Goal: Information Seeking & Learning: Learn about a topic

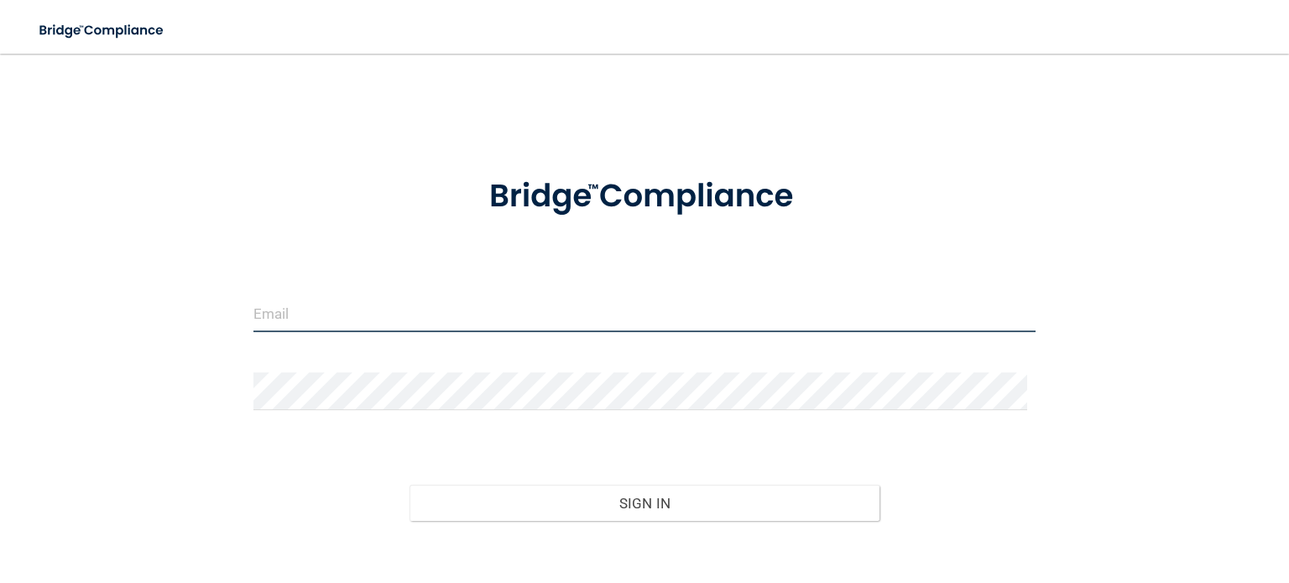
click at [293, 308] on input "email" at bounding box center [644, 313] width 782 height 38
type input "[EMAIL_ADDRESS][DOMAIN_NAME]"
click at [409, 485] on button "Sign In" at bounding box center [643, 503] width 469 height 37
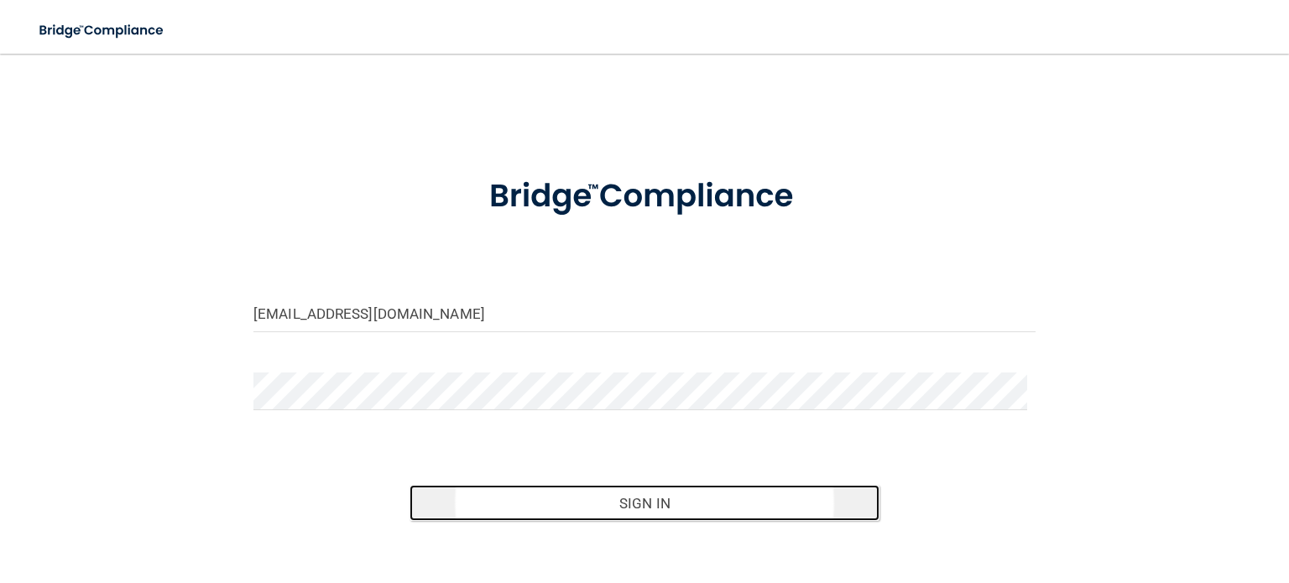
click at [628, 492] on button "Sign In" at bounding box center [643, 503] width 469 height 37
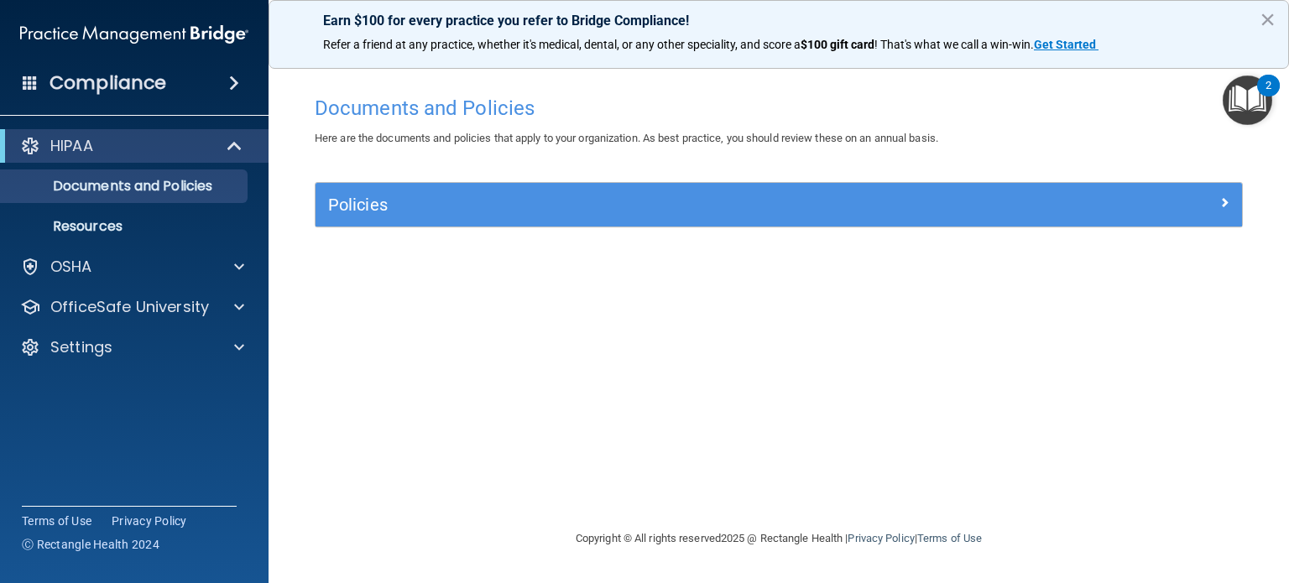
click at [229, 80] on span at bounding box center [234, 83] width 10 height 20
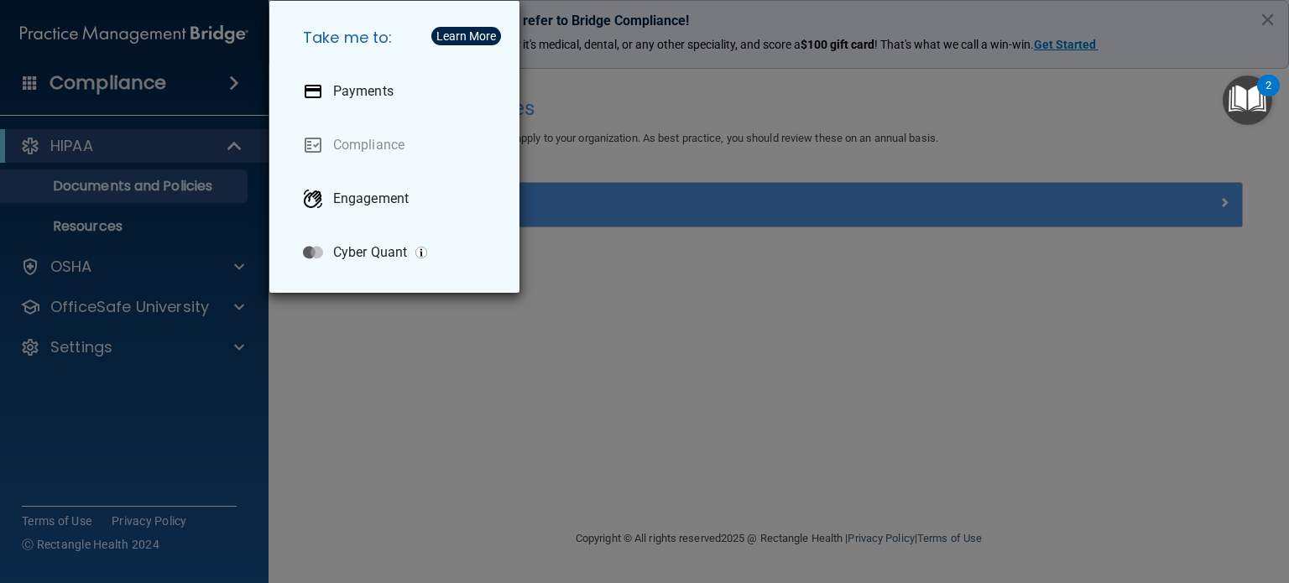
click at [221, 80] on div "Take me to: Payments Compliance Engagement Cyber Quant" at bounding box center [644, 291] width 1289 height 583
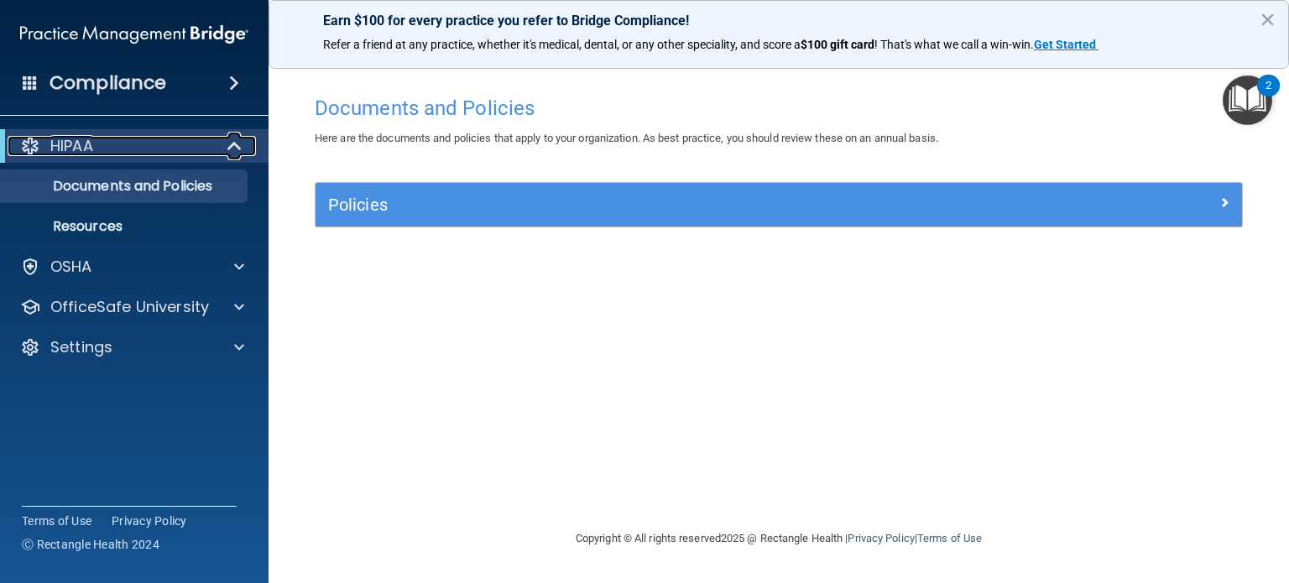
click at [168, 145] on div "HIPAA" at bounding box center [111, 146] width 207 height 20
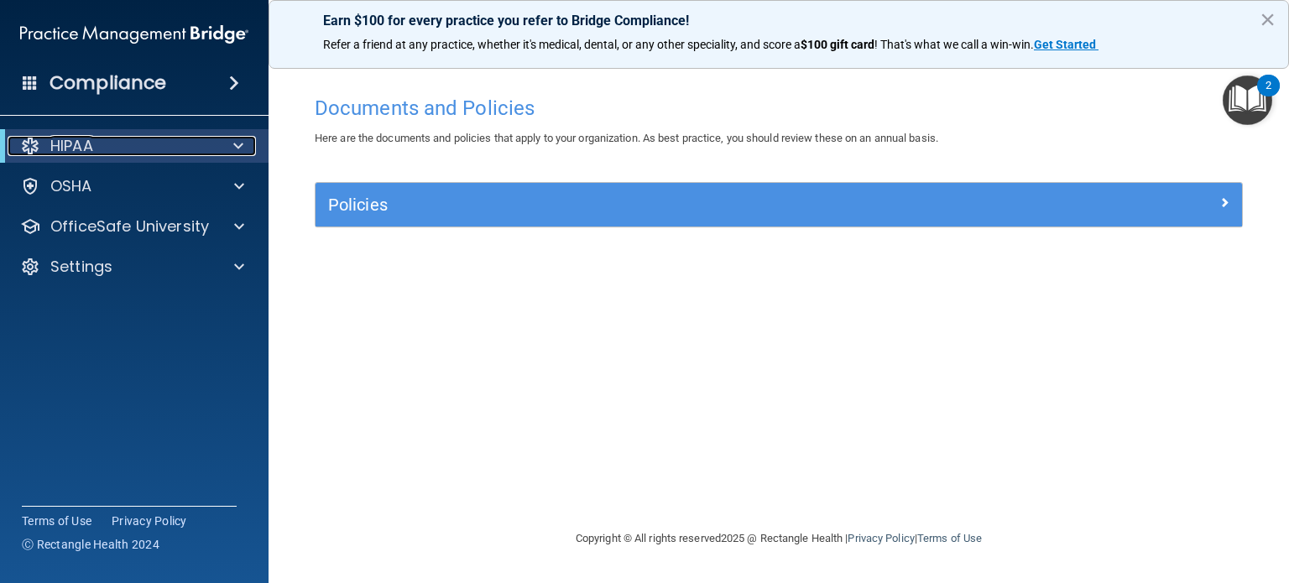
click at [168, 145] on div "HIPAA" at bounding box center [111, 146] width 207 height 20
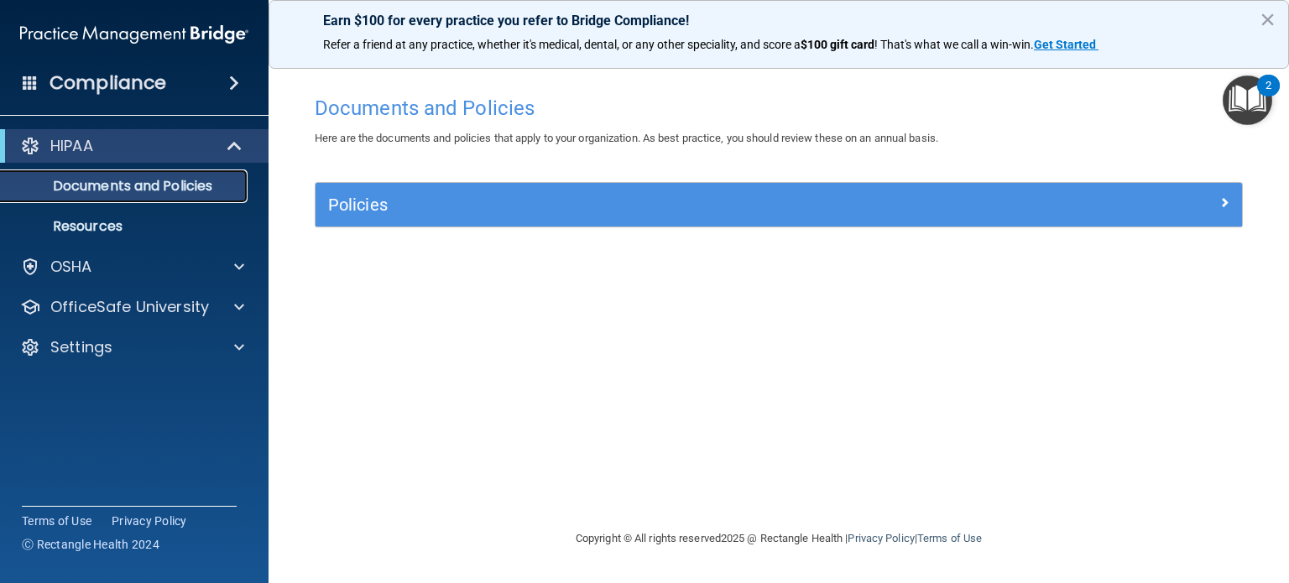
click at [107, 188] on p "Documents and Policies" at bounding box center [125, 186] width 229 height 17
click at [133, 187] on p "Documents and Policies" at bounding box center [125, 186] width 229 height 17
click at [74, 232] on p "Resources" at bounding box center [125, 226] width 229 height 17
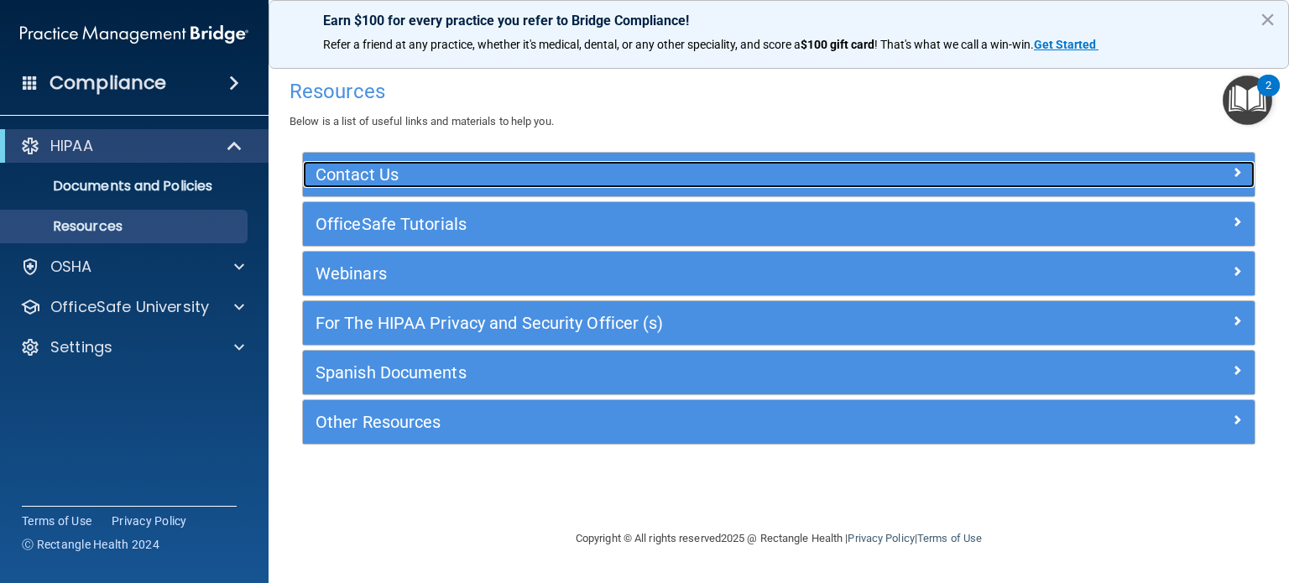
click at [385, 174] on h5 "Contact Us" at bounding box center [659, 174] width 689 height 18
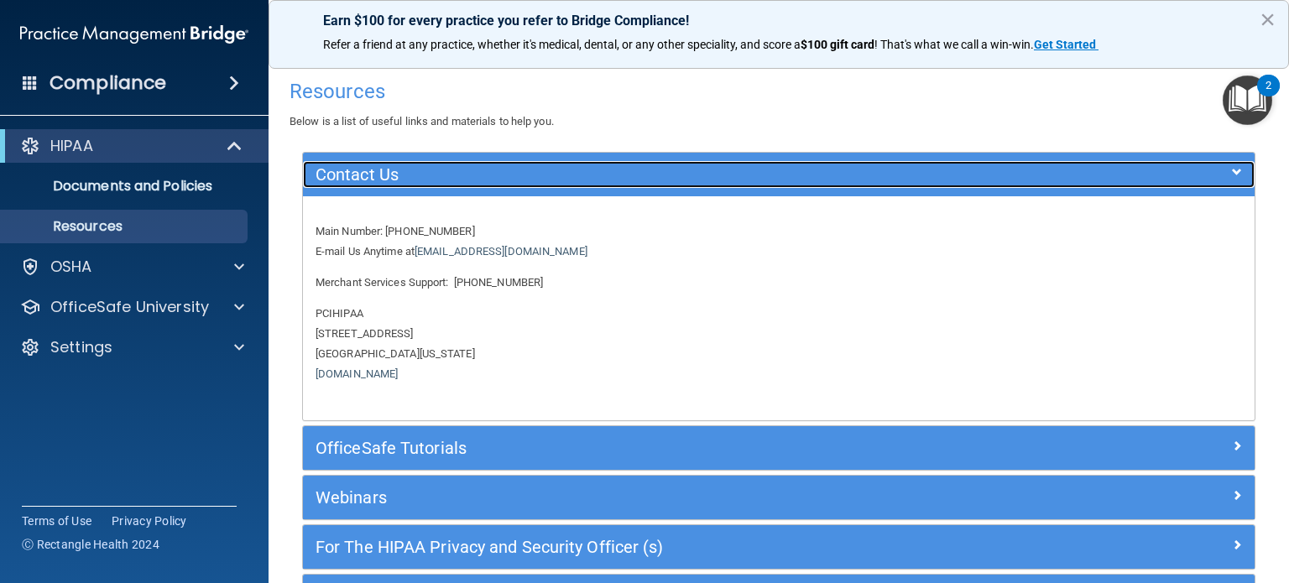
click at [381, 174] on h5 "Contact Us" at bounding box center [659, 174] width 689 height 18
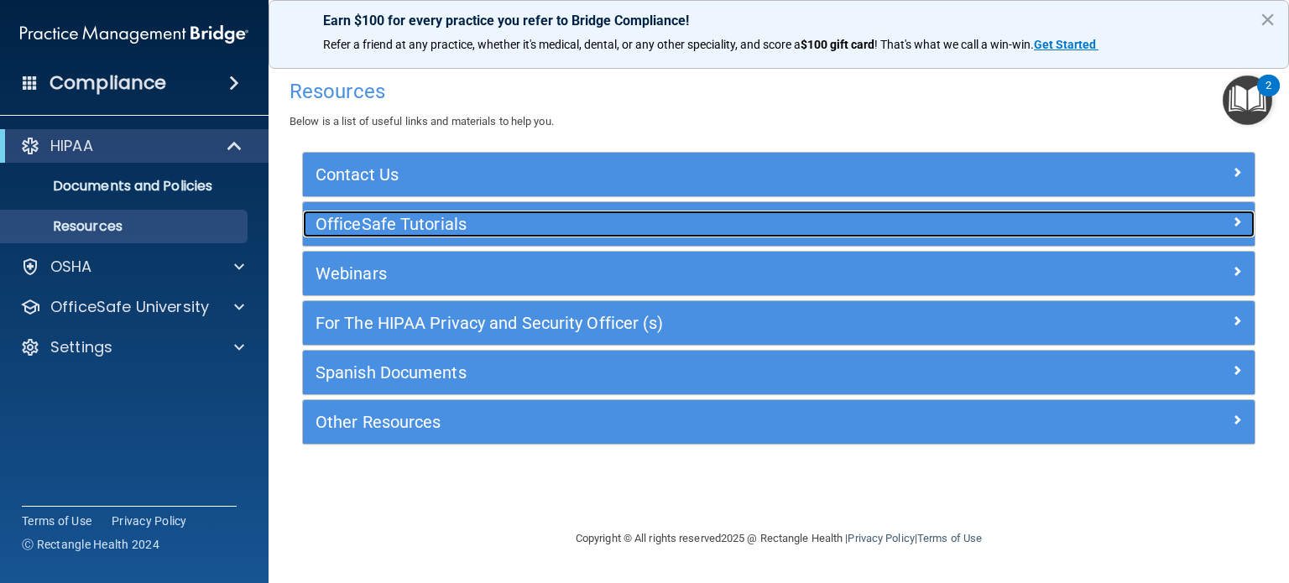
click at [413, 220] on h5 "OfficeSafe Tutorials" at bounding box center [659, 224] width 689 height 18
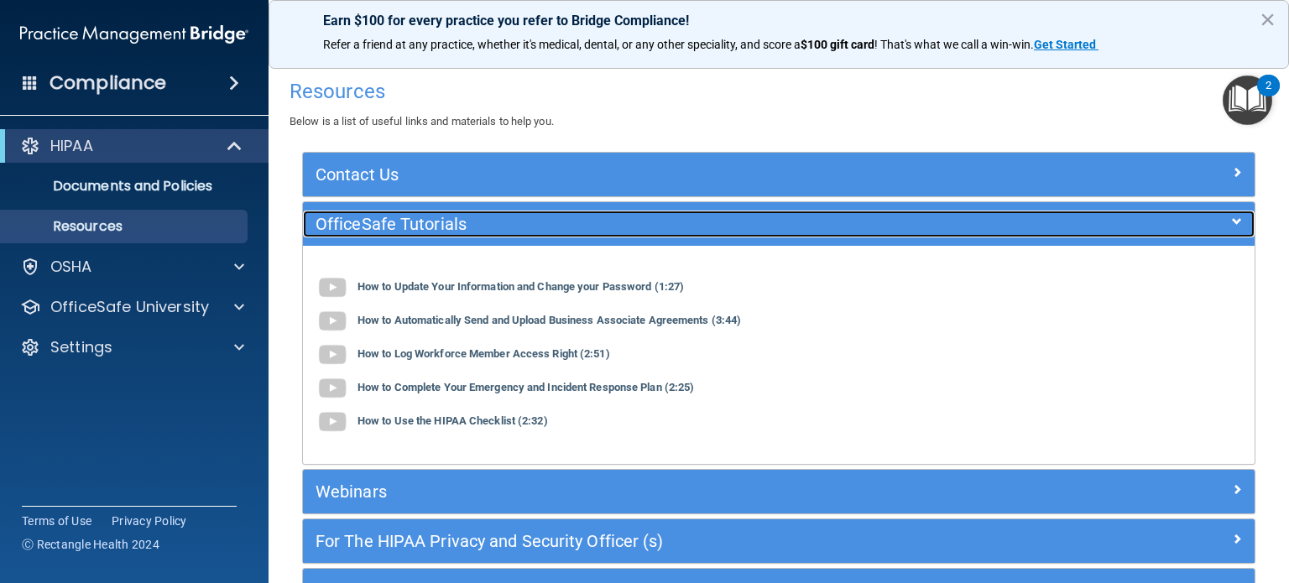
click at [420, 225] on h5 "OfficeSafe Tutorials" at bounding box center [659, 224] width 689 height 18
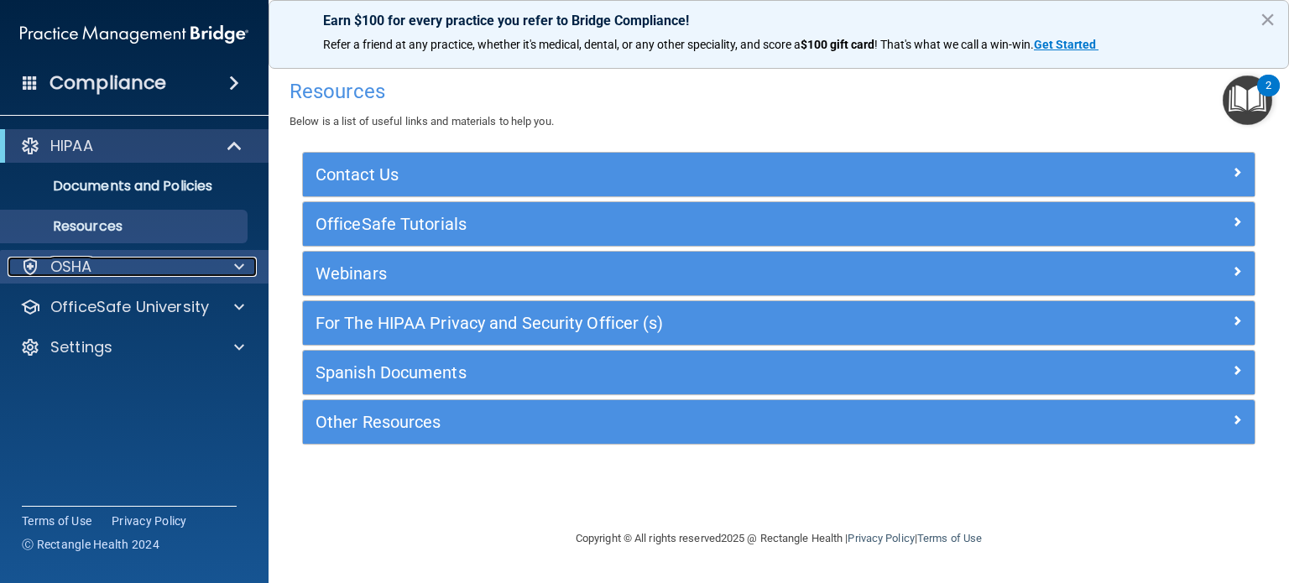
click at [177, 268] on div "OSHA" at bounding box center [112, 267] width 208 height 20
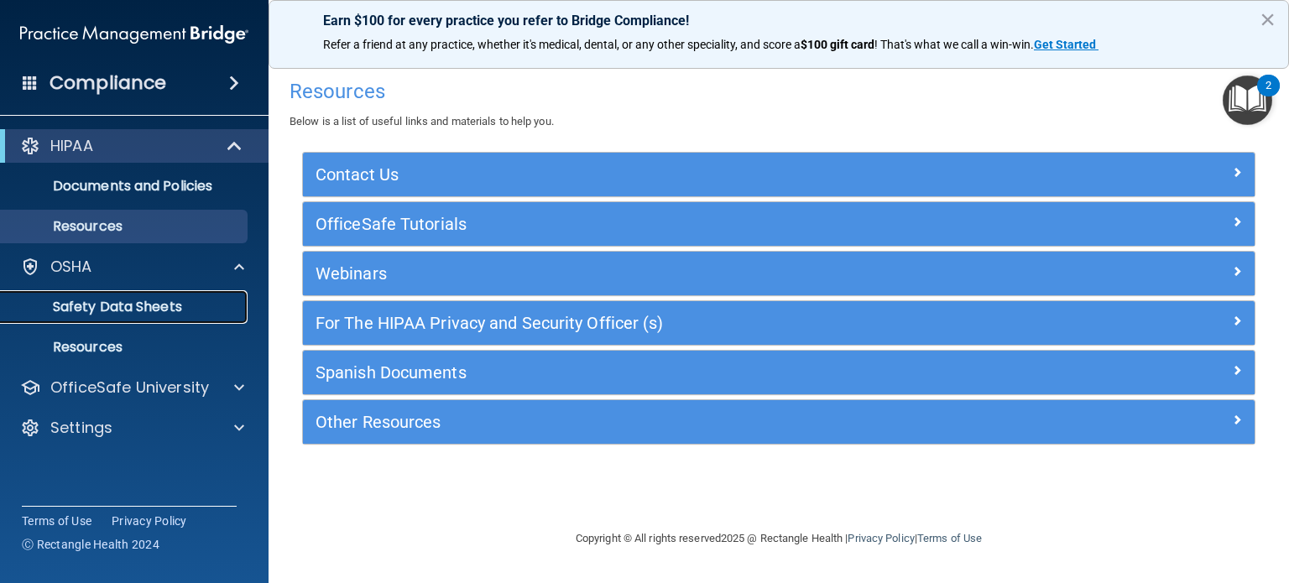
click at [128, 318] on link "Safety Data Sheets" at bounding box center [115, 307] width 264 height 34
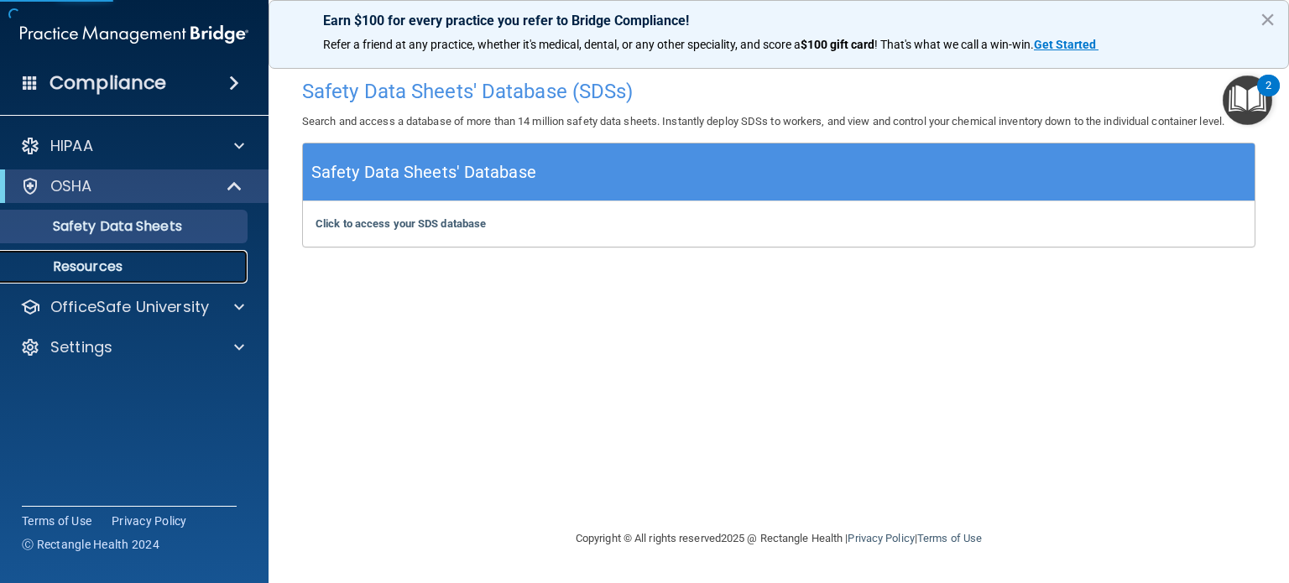
click at [103, 271] on p "Resources" at bounding box center [125, 266] width 229 height 17
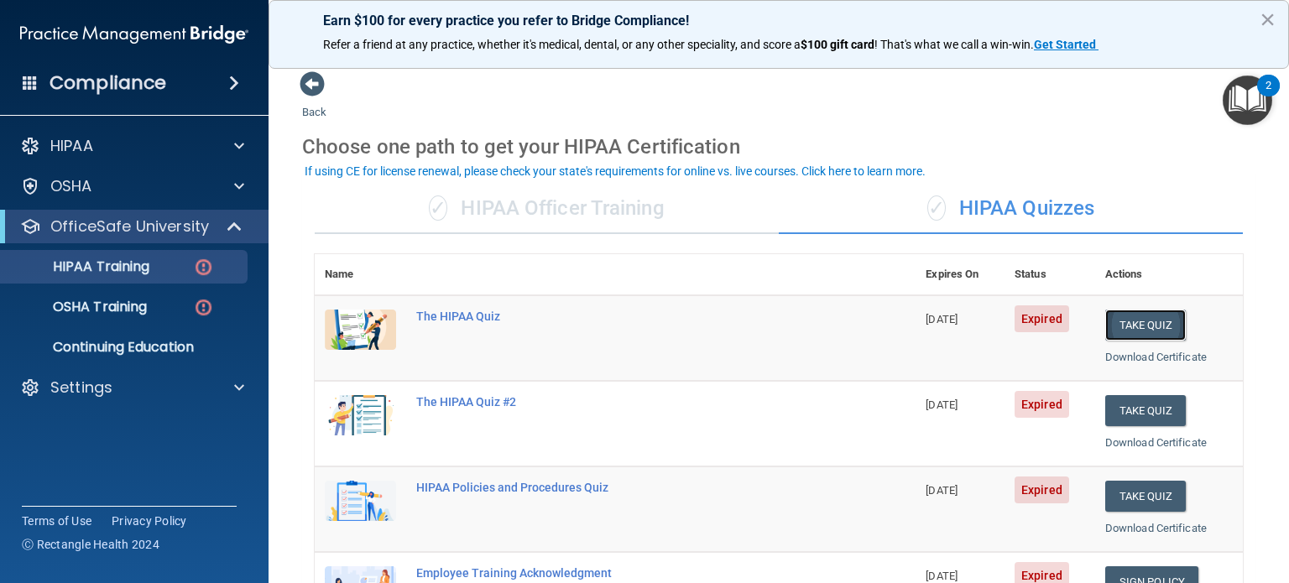
click at [1130, 321] on button "Take Quiz" at bounding box center [1145, 325] width 81 height 31
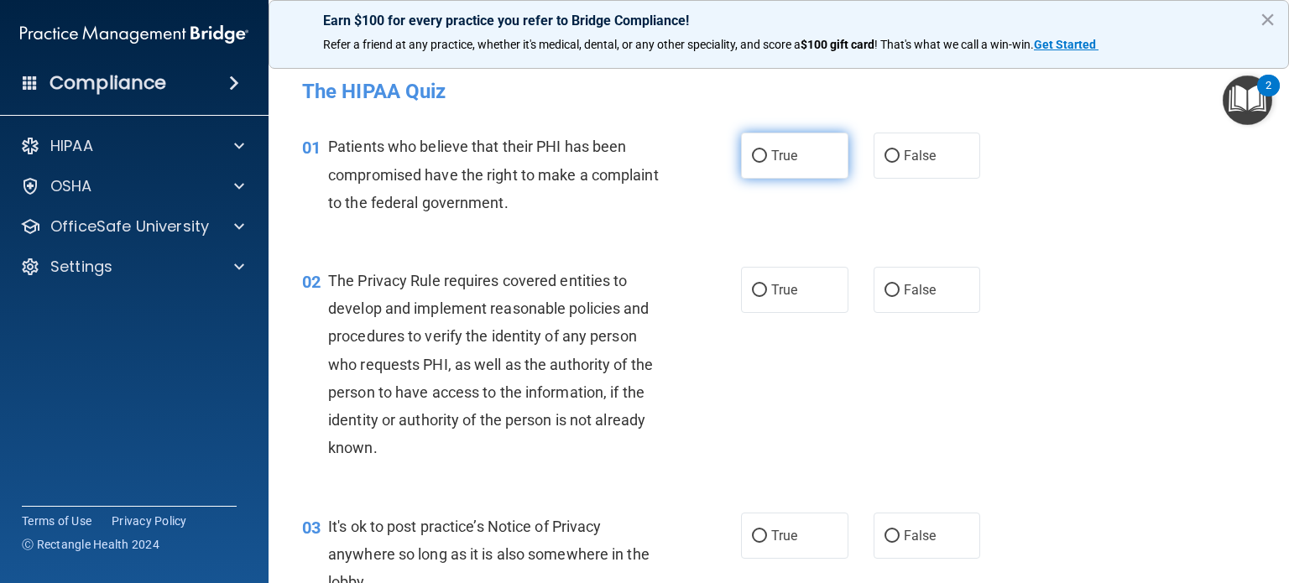
click at [754, 158] on input "True" at bounding box center [759, 156] width 15 height 13
radio input "true"
click at [755, 288] on input "True" at bounding box center [759, 290] width 15 height 13
radio input "true"
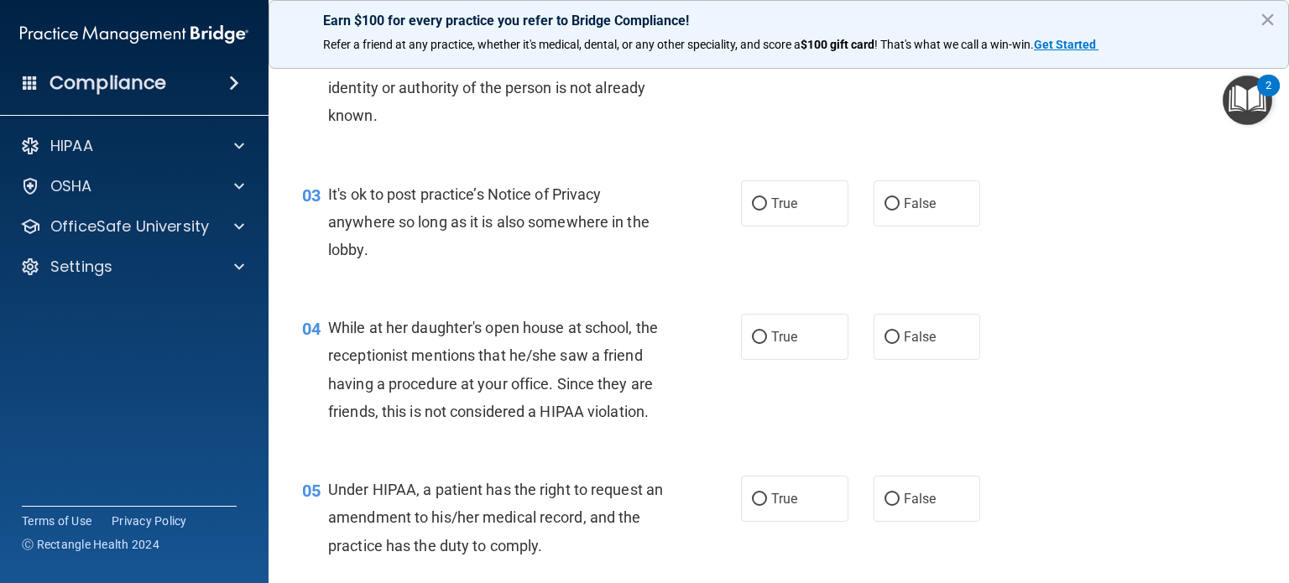
scroll to position [336, 0]
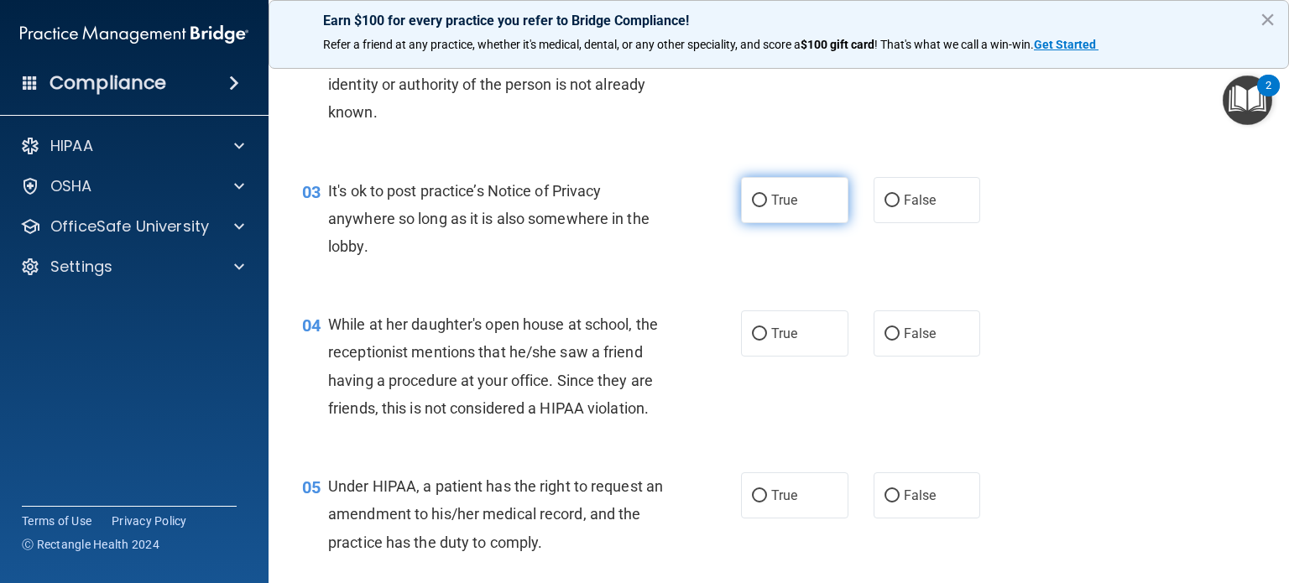
click at [762, 200] on label "True" at bounding box center [794, 200] width 107 height 46
click at [762, 200] on input "True" at bounding box center [759, 201] width 15 height 13
radio input "true"
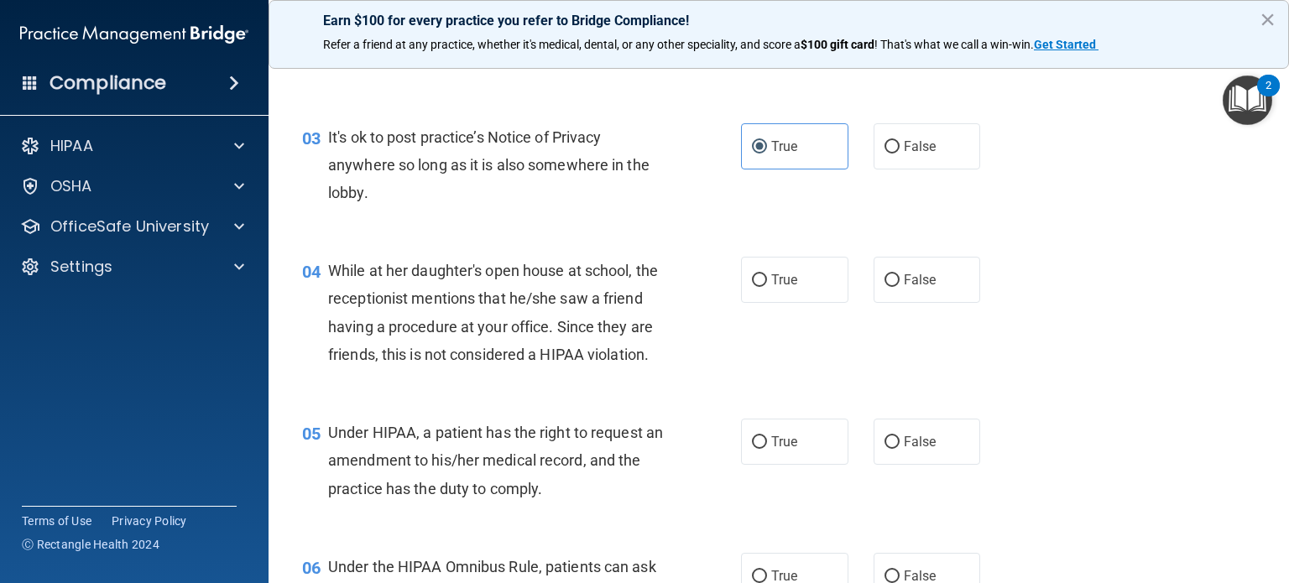
scroll to position [419, 0]
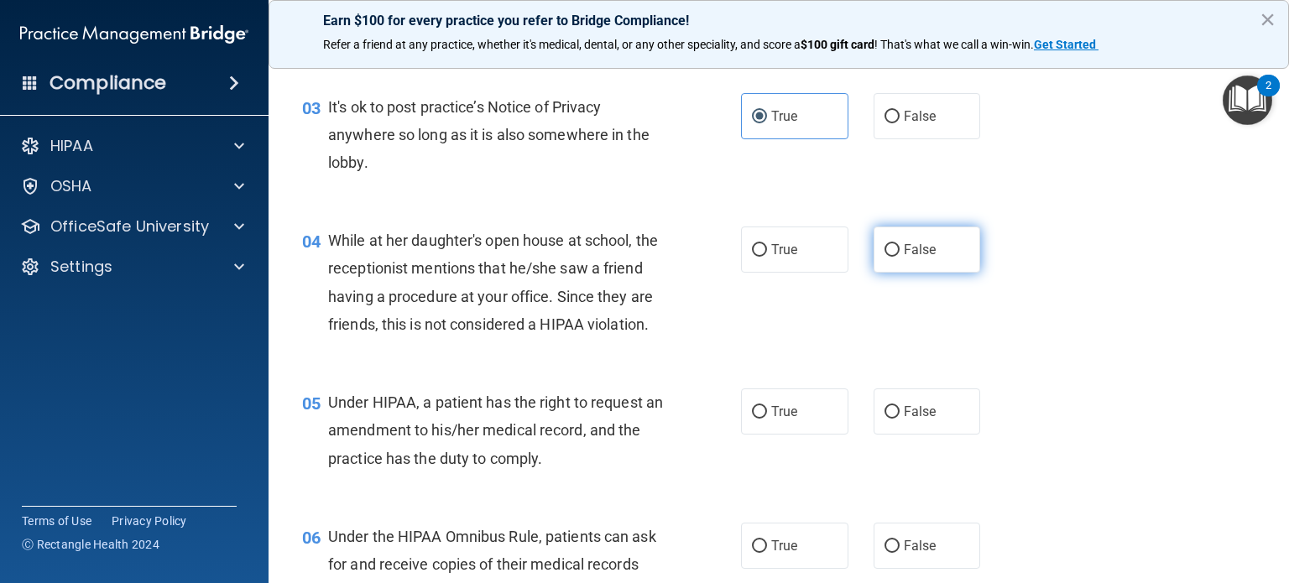
click at [889, 246] on label "False" at bounding box center [926, 250] width 107 height 46
click at [884, 253] on input "False" at bounding box center [891, 250] width 15 height 13
radio input "true"
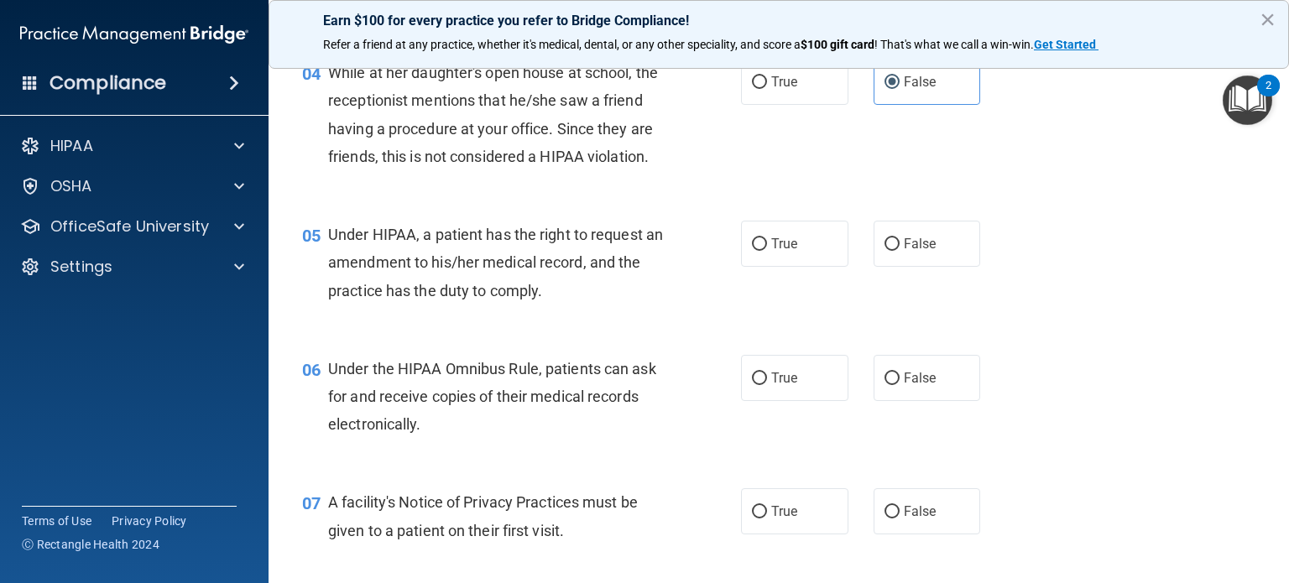
scroll to position [671, 0]
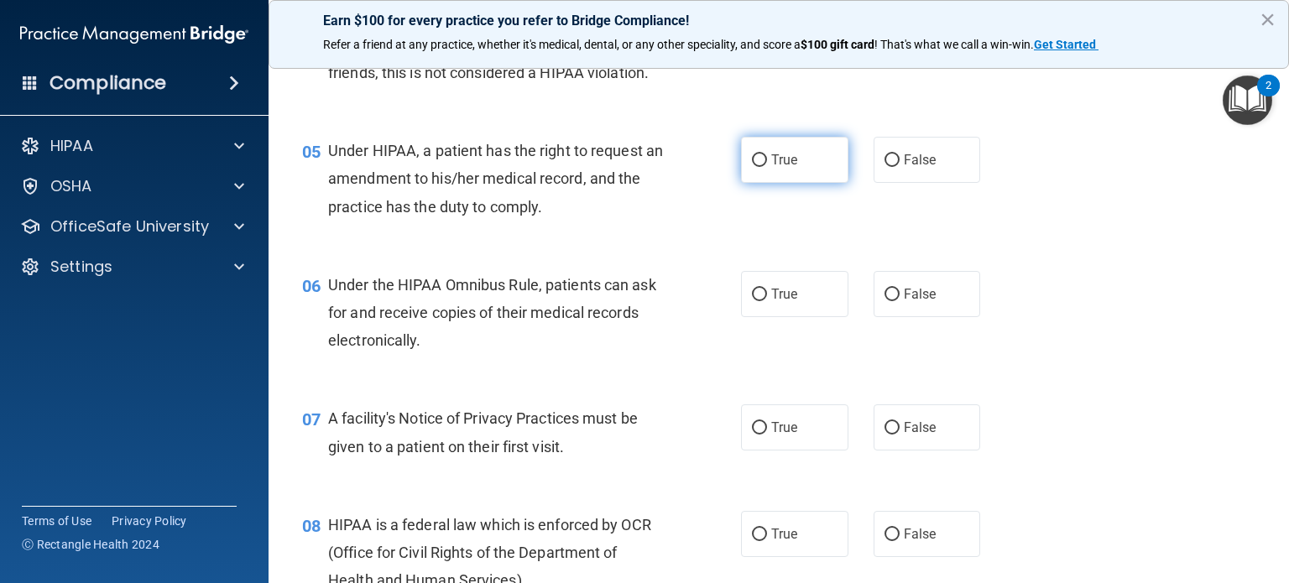
click at [772, 168] on span "True" at bounding box center [784, 160] width 26 height 16
click at [767, 167] on input "True" at bounding box center [759, 160] width 15 height 13
radio input "true"
click at [771, 302] on span "True" at bounding box center [784, 294] width 26 height 16
click at [767, 301] on input "True" at bounding box center [759, 295] width 15 height 13
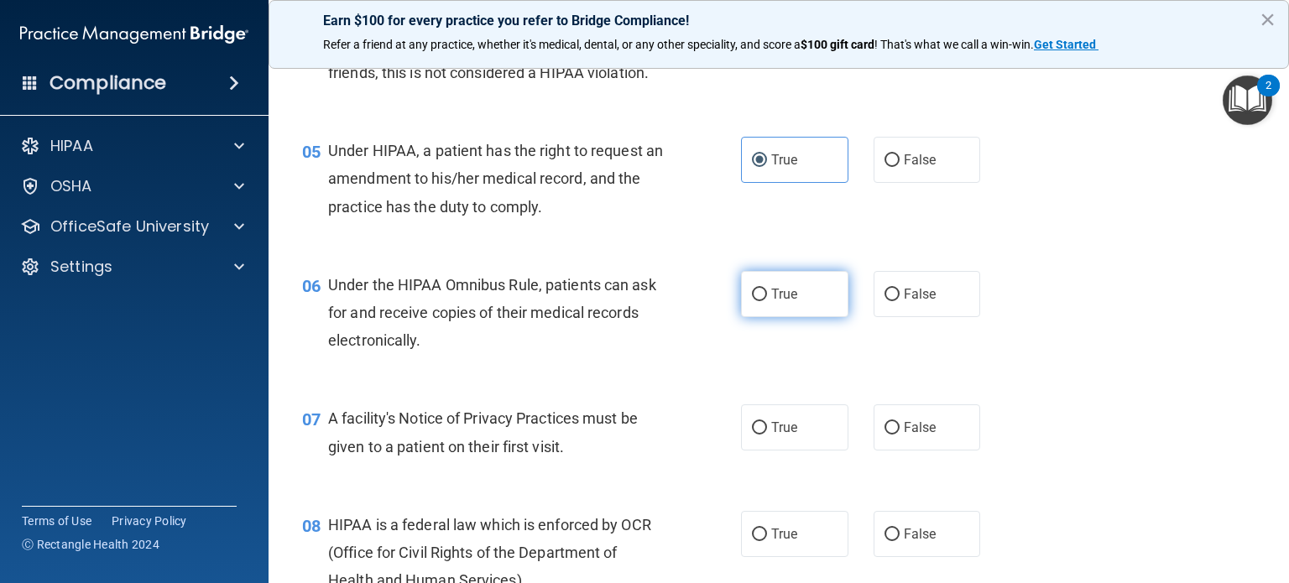
radio input "true"
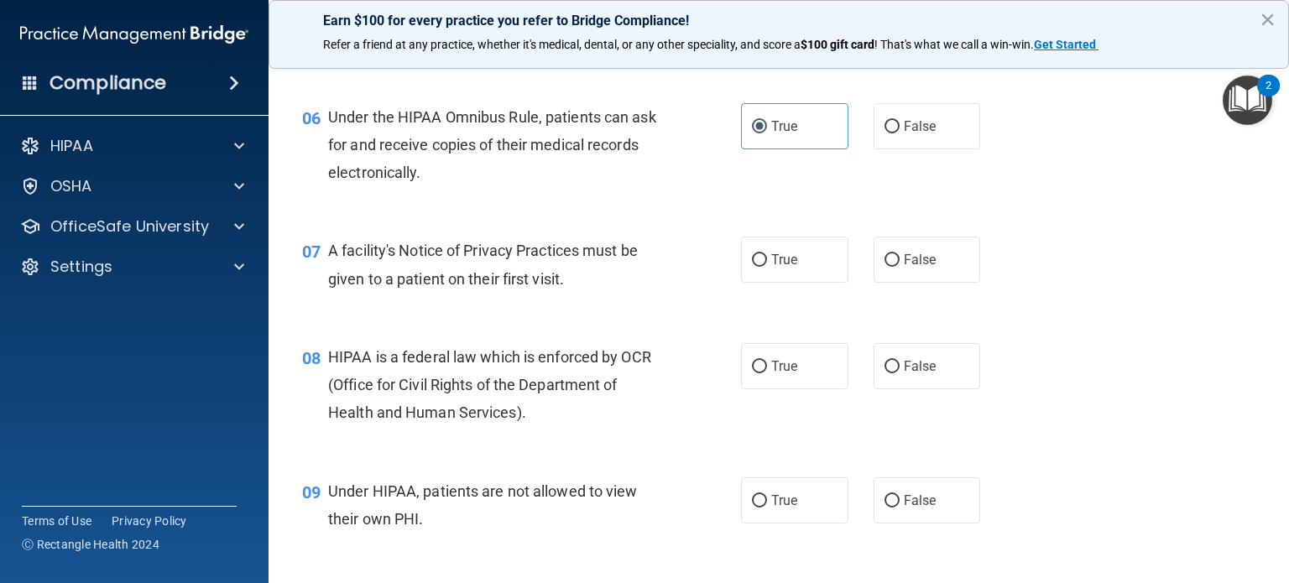
scroll to position [923, 0]
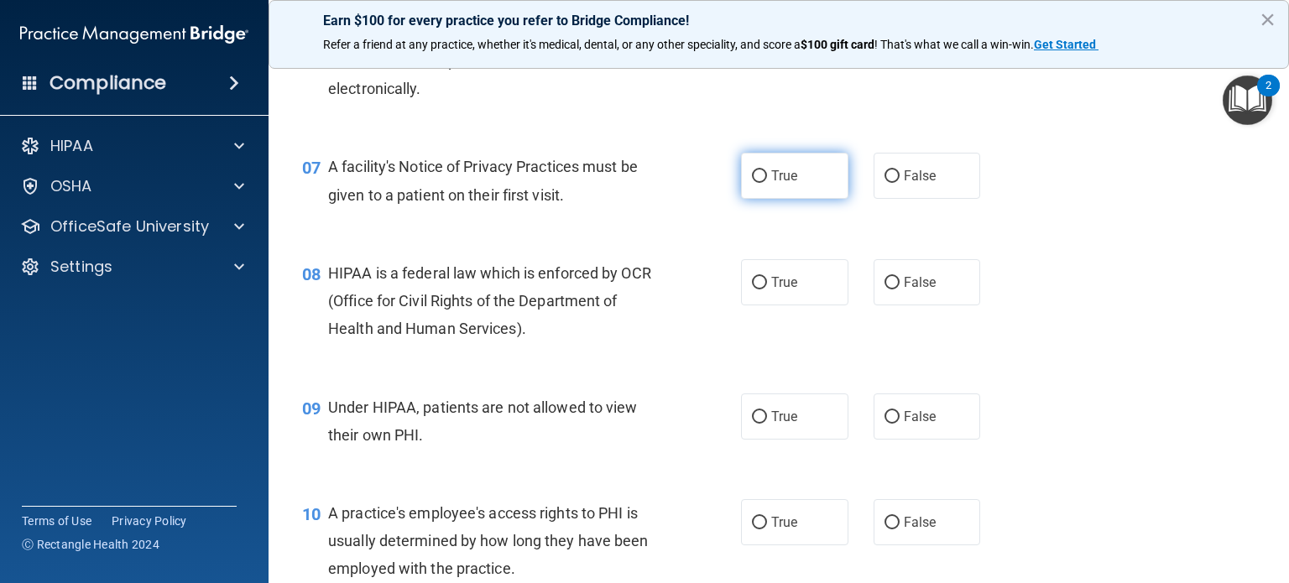
click at [752, 183] on input "True" at bounding box center [759, 176] width 15 height 13
radio input "true"
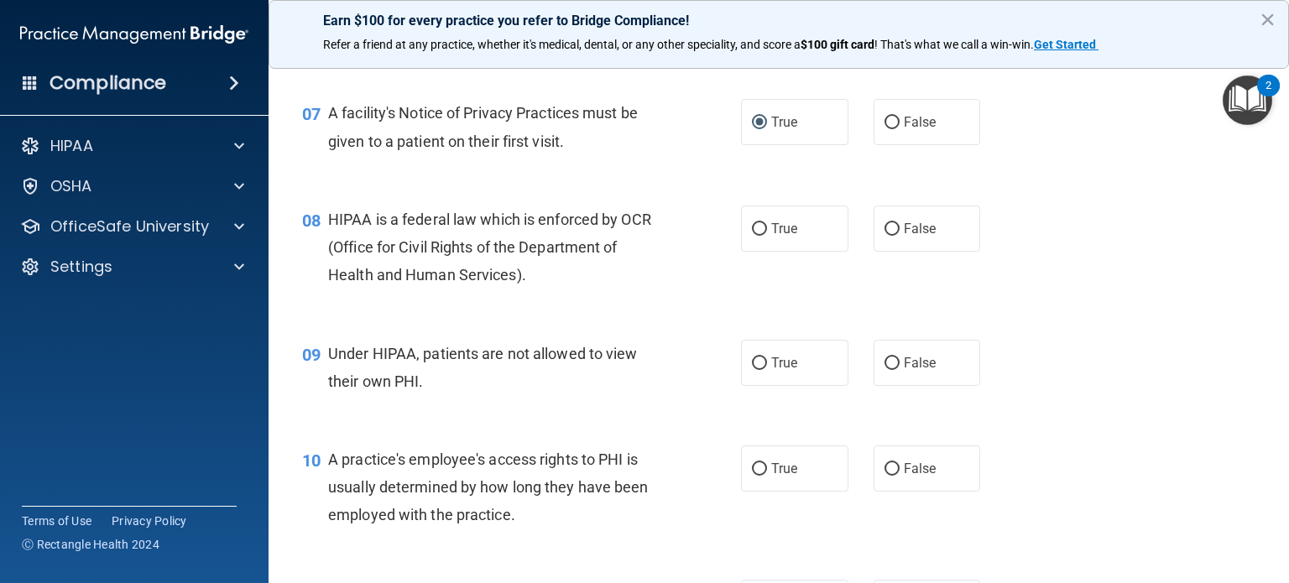
scroll to position [1007, 0]
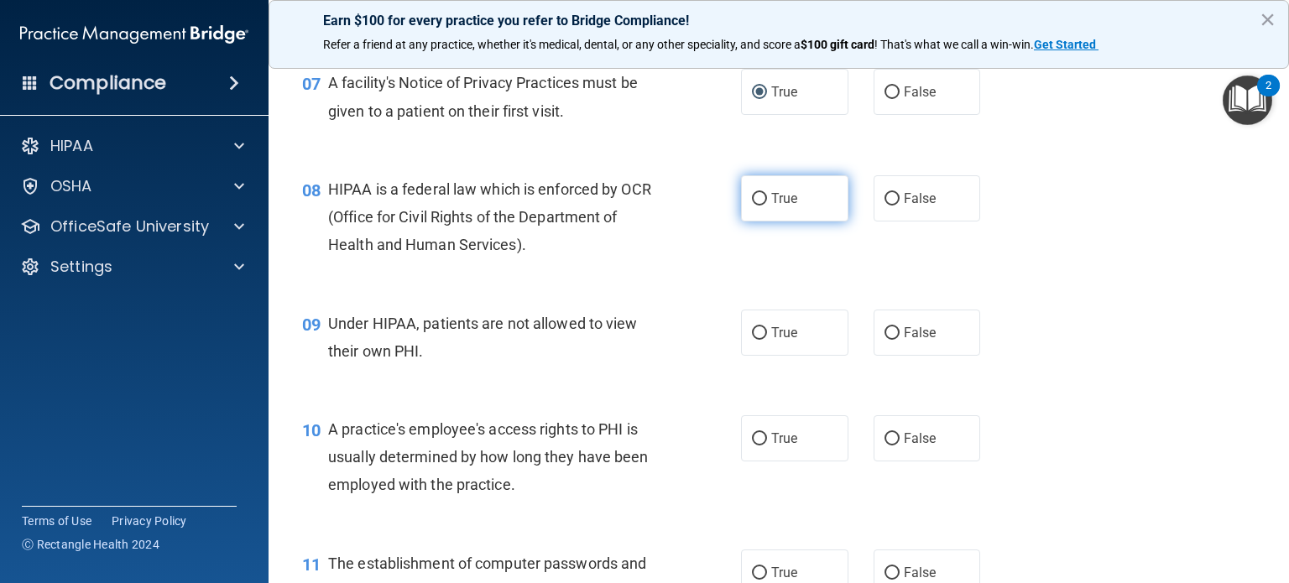
click at [755, 206] on input "True" at bounding box center [759, 199] width 15 height 13
radio input "true"
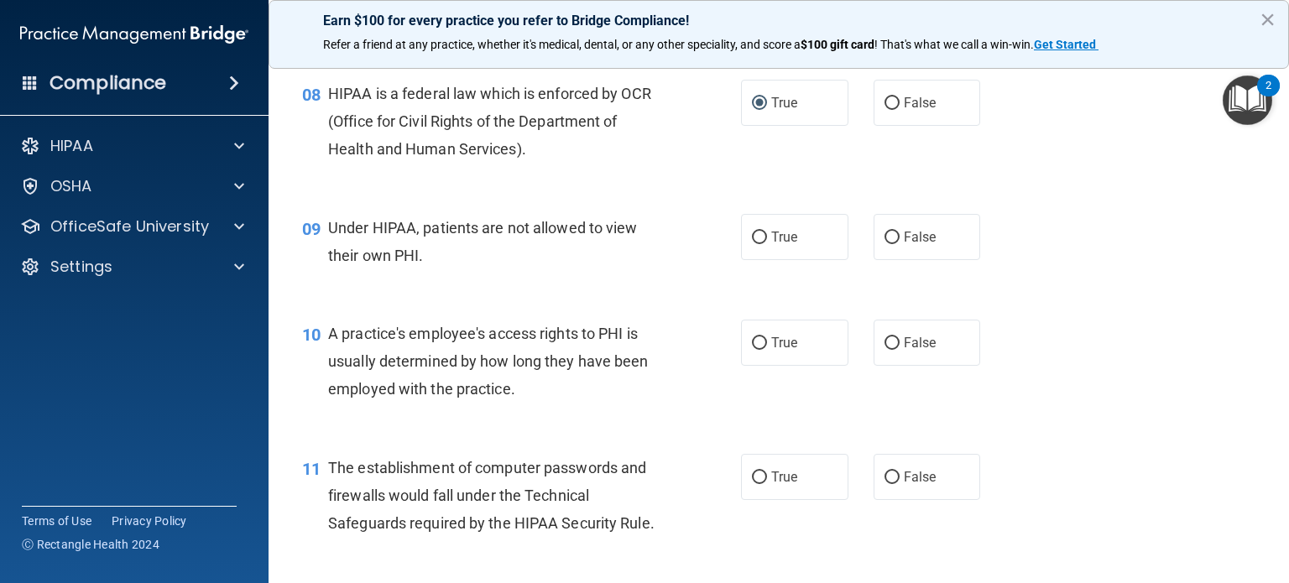
scroll to position [1174, 0]
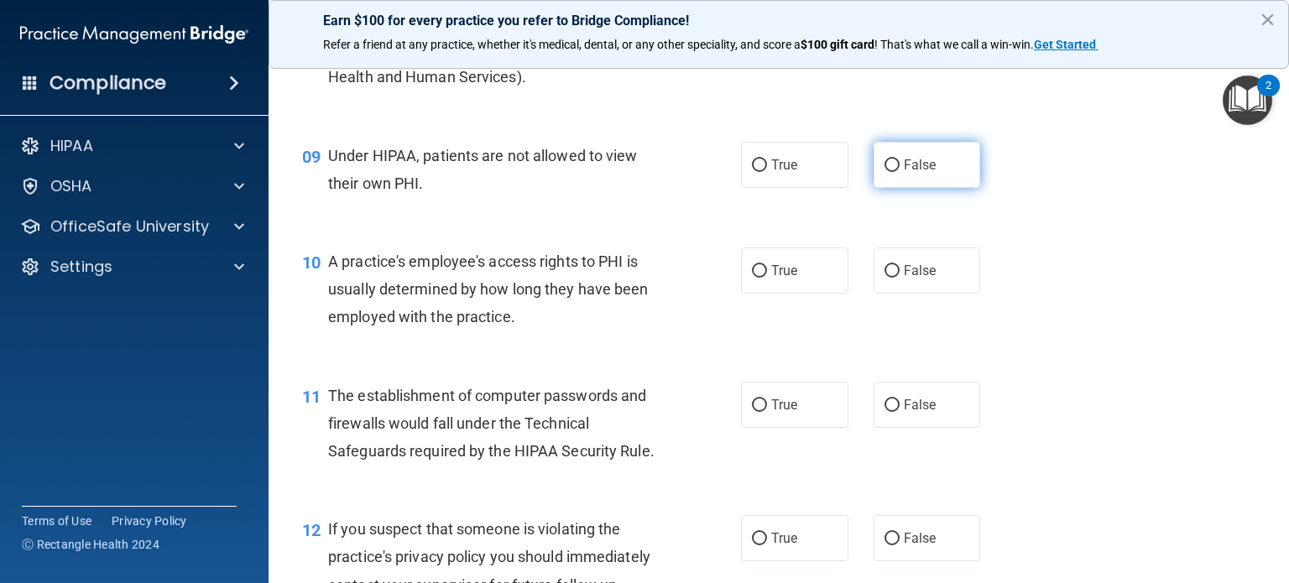
click at [889, 172] on input "False" at bounding box center [891, 165] width 15 height 13
radio input "true"
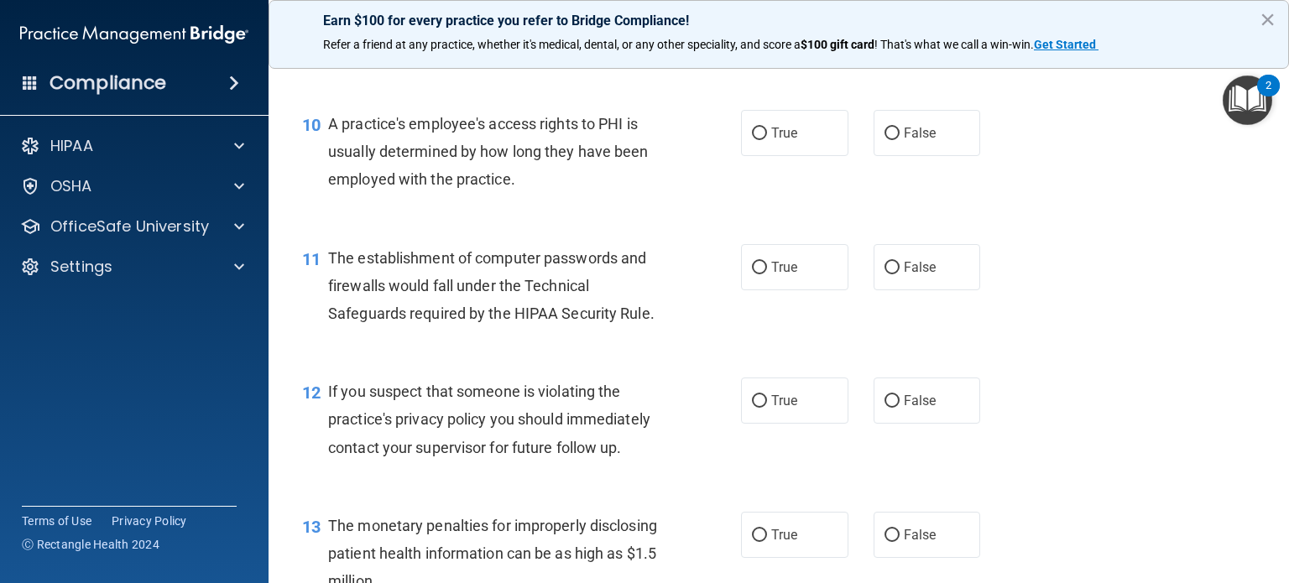
scroll to position [1342, 0]
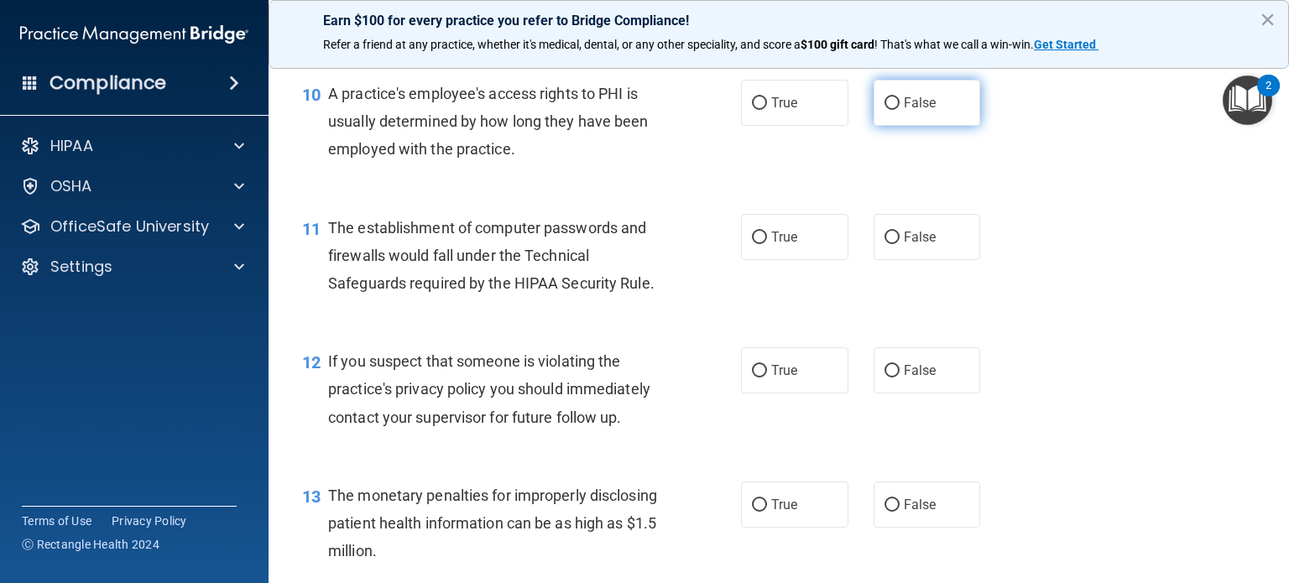
click at [895, 120] on label "False" at bounding box center [926, 103] width 107 height 46
click at [895, 110] on input "False" at bounding box center [891, 103] width 15 height 13
radio input "true"
click at [758, 244] on input "True" at bounding box center [759, 238] width 15 height 13
radio input "true"
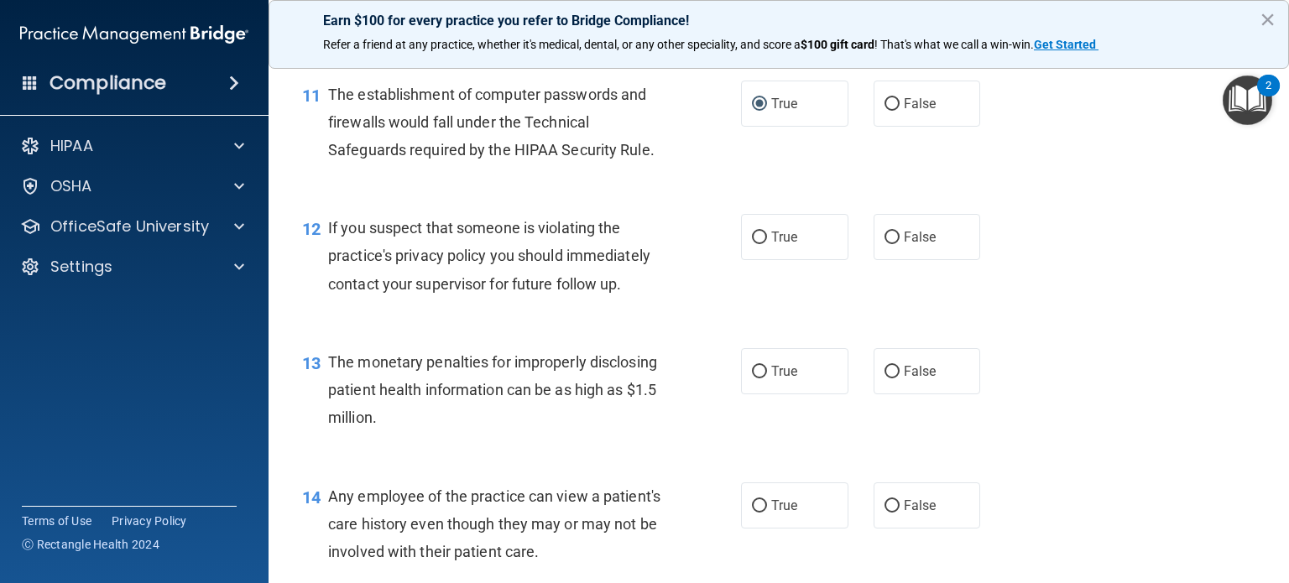
scroll to position [1510, 0]
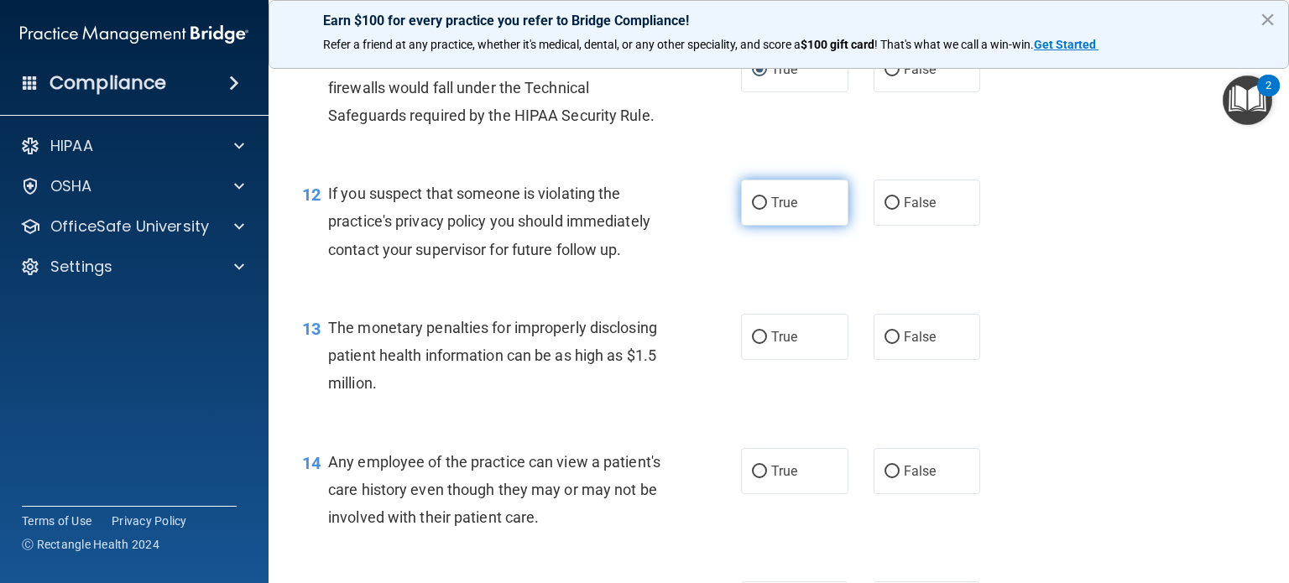
click at [754, 210] on input "True" at bounding box center [759, 203] width 15 height 13
radio input "true"
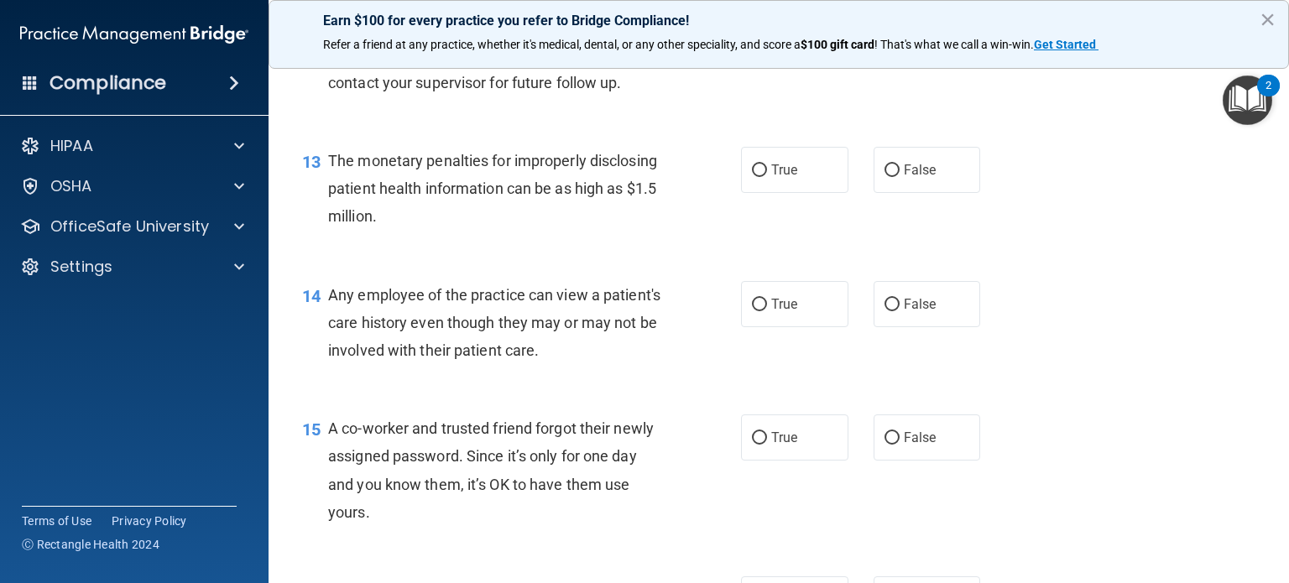
scroll to position [1678, 0]
click at [771, 177] on span "True" at bounding box center [784, 169] width 26 height 16
click at [767, 176] on input "True" at bounding box center [759, 170] width 15 height 13
radio input "true"
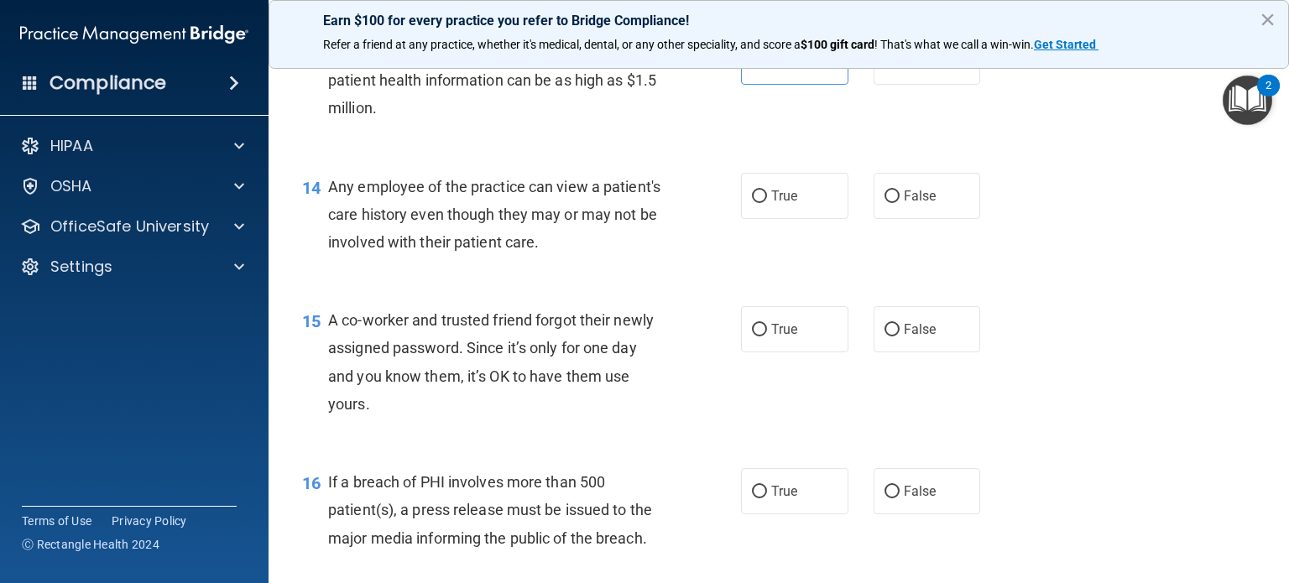
scroll to position [1846, 0]
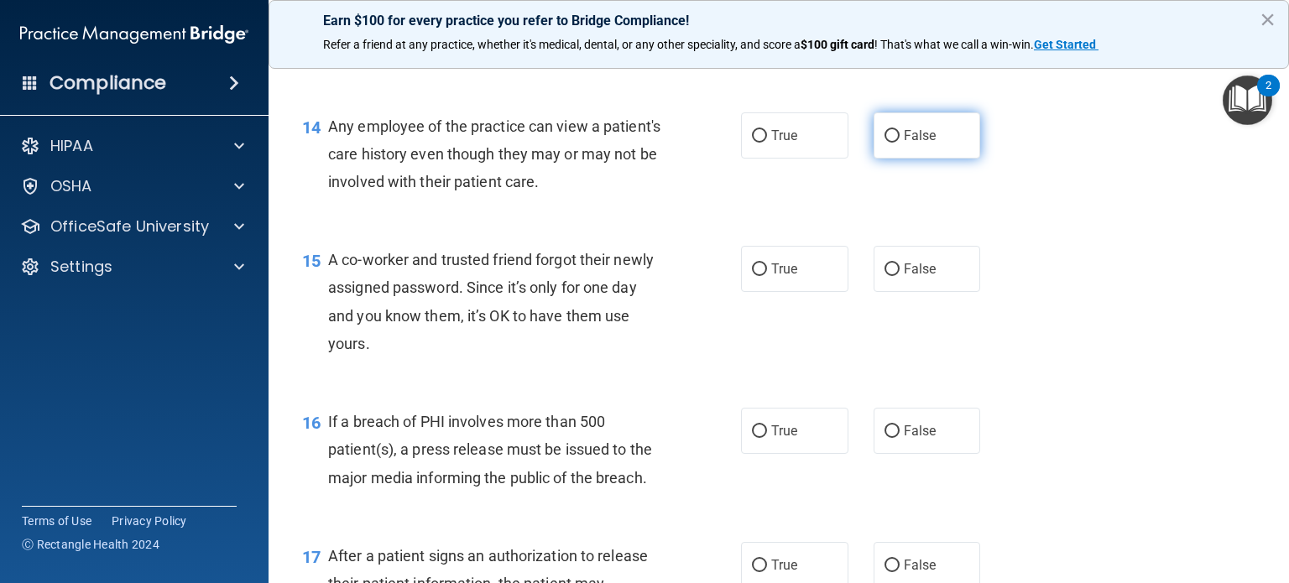
click at [884, 143] on input "False" at bounding box center [891, 136] width 15 height 13
radio input "true"
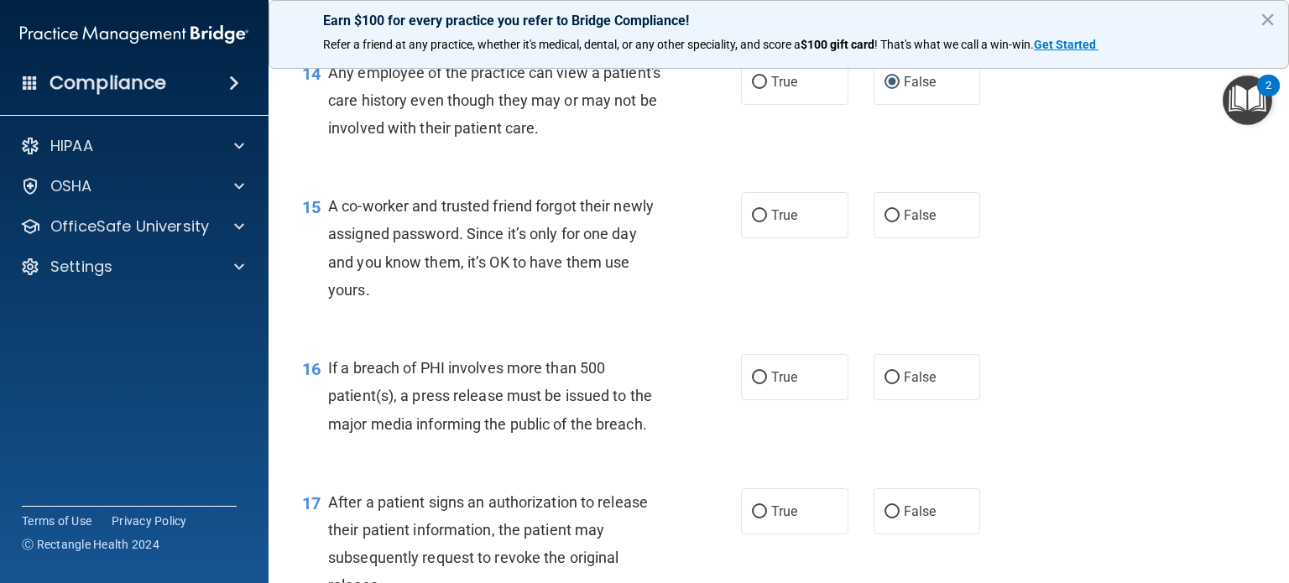
scroll to position [1929, 0]
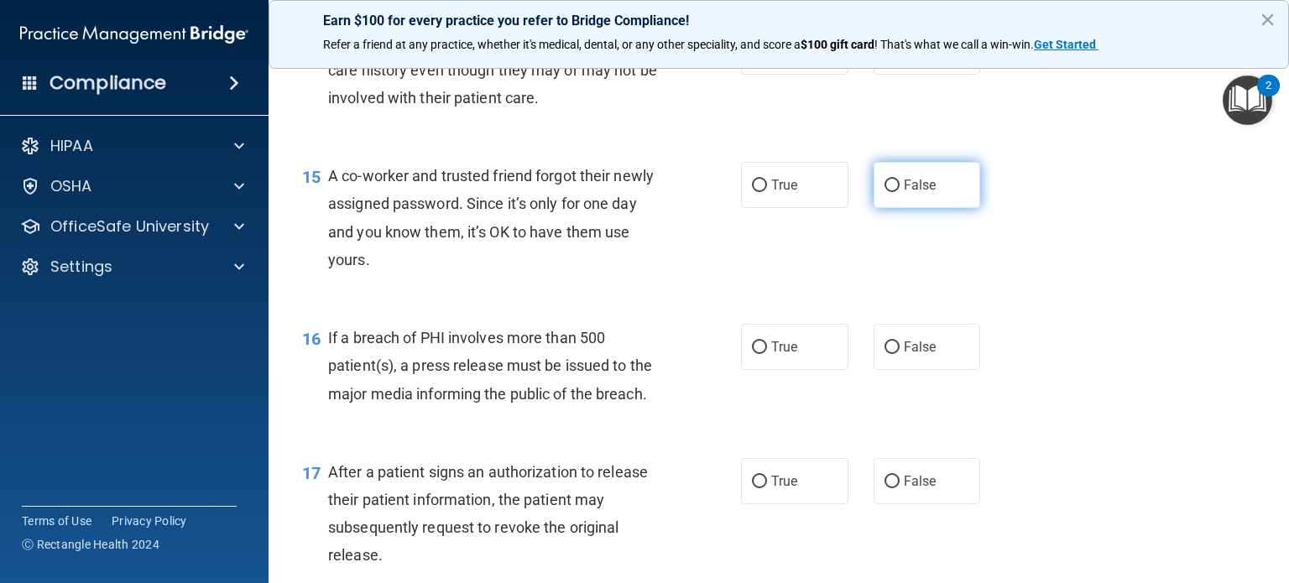
click at [893, 208] on label "False" at bounding box center [926, 185] width 107 height 46
click at [893, 192] on input "False" at bounding box center [891, 186] width 15 height 13
radio input "true"
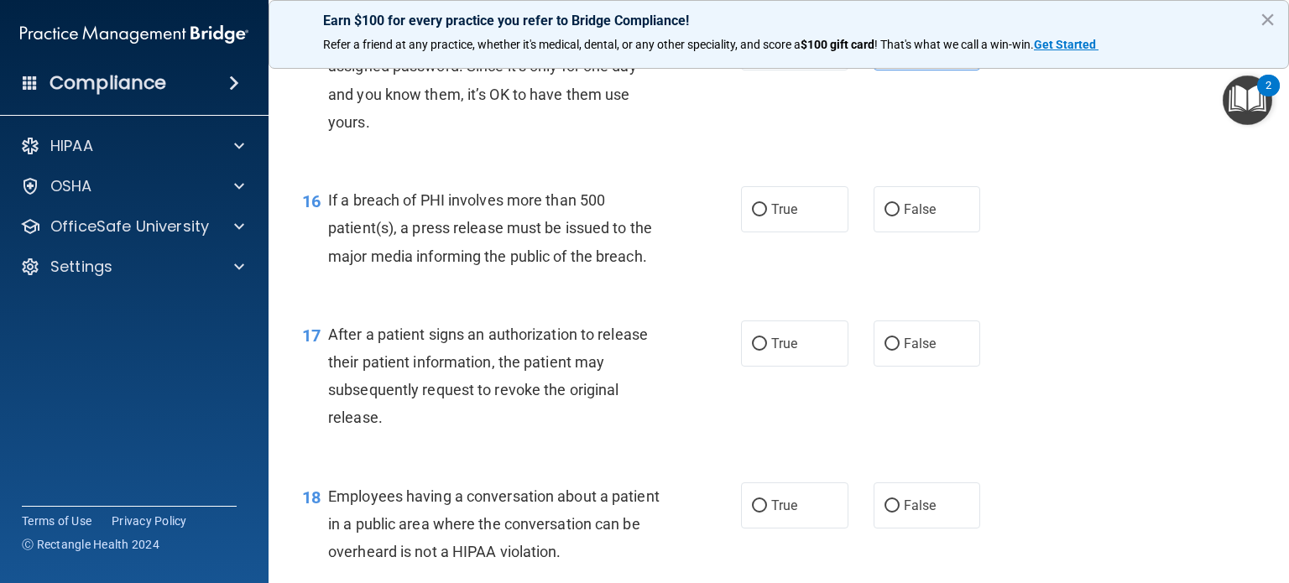
scroll to position [2013, 0]
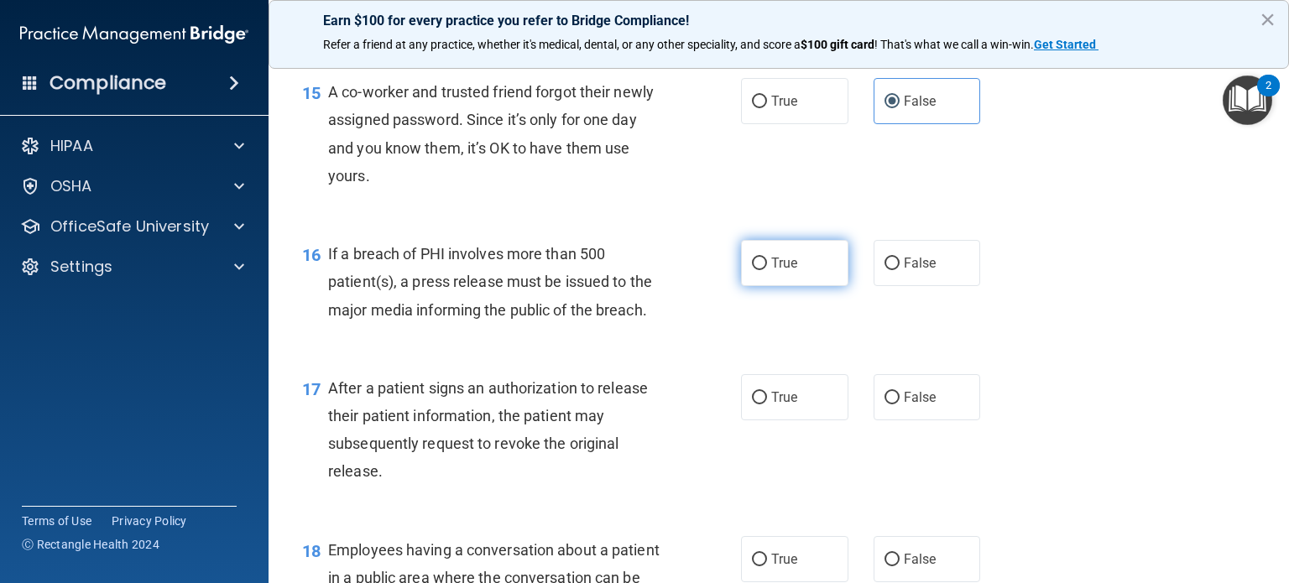
click at [755, 270] on input "True" at bounding box center [759, 264] width 15 height 13
radio input "true"
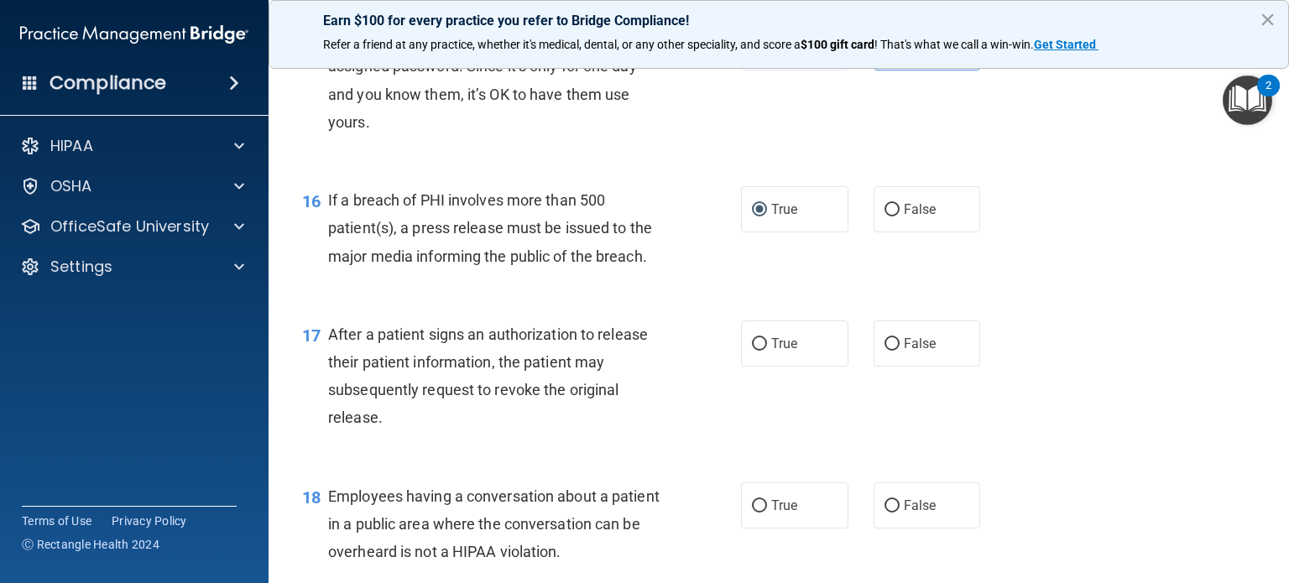
scroll to position [2097, 0]
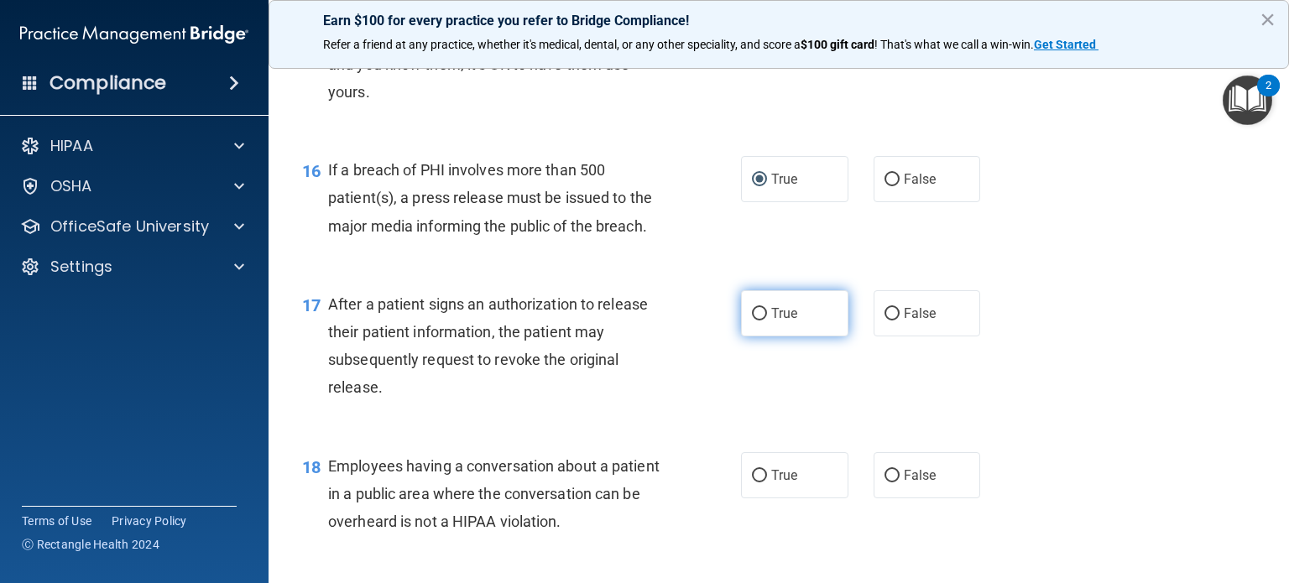
click at [752, 320] on input "True" at bounding box center [759, 314] width 15 height 13
radio input "true"
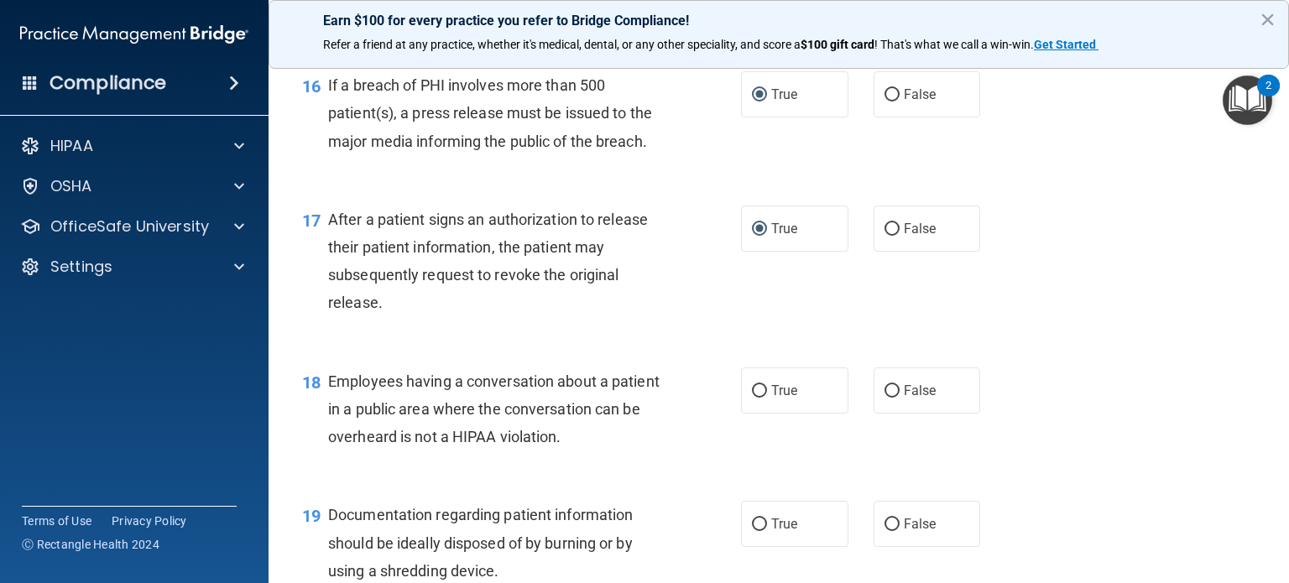
scroll to position [2349, 0]
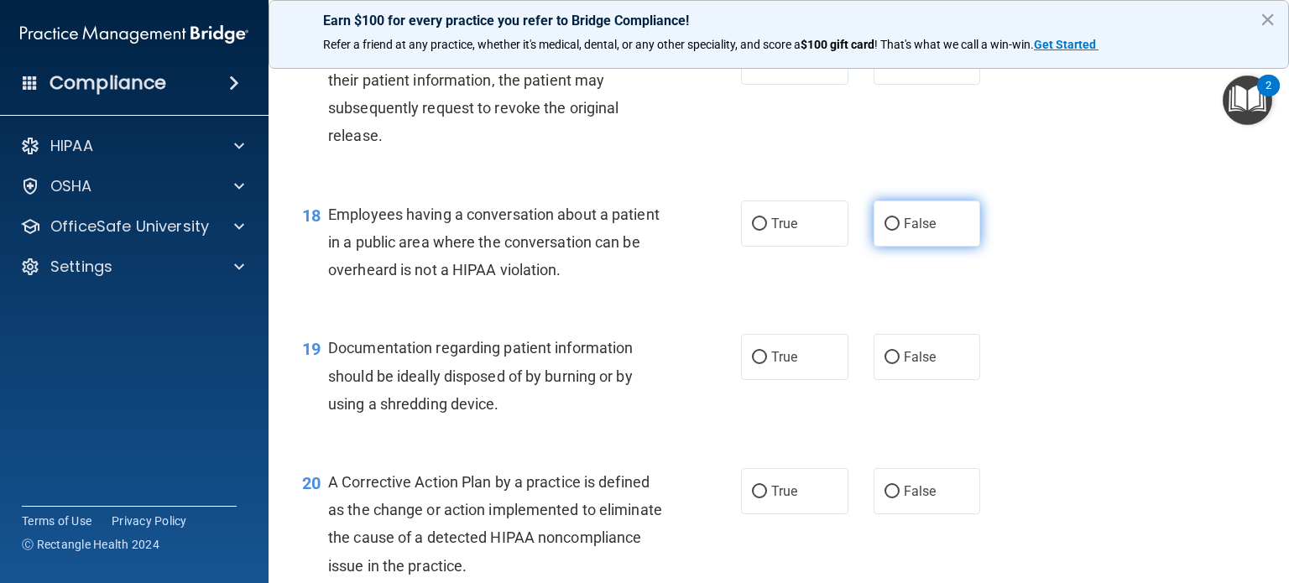
click at [912, 242] on label "False" at bounding box center [926, 223] width 107 height 46
click at [899, 231] on input "False" at bounding box center [891, 224] width 15 height 13
radio input "true"
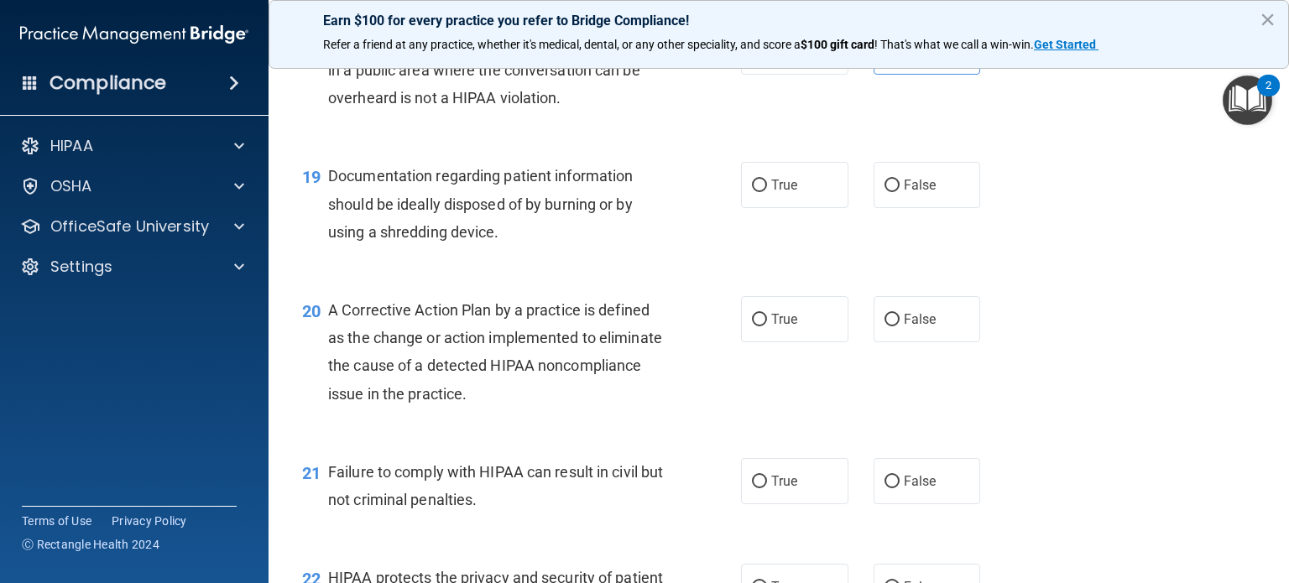
scroll to position [2433, 0]
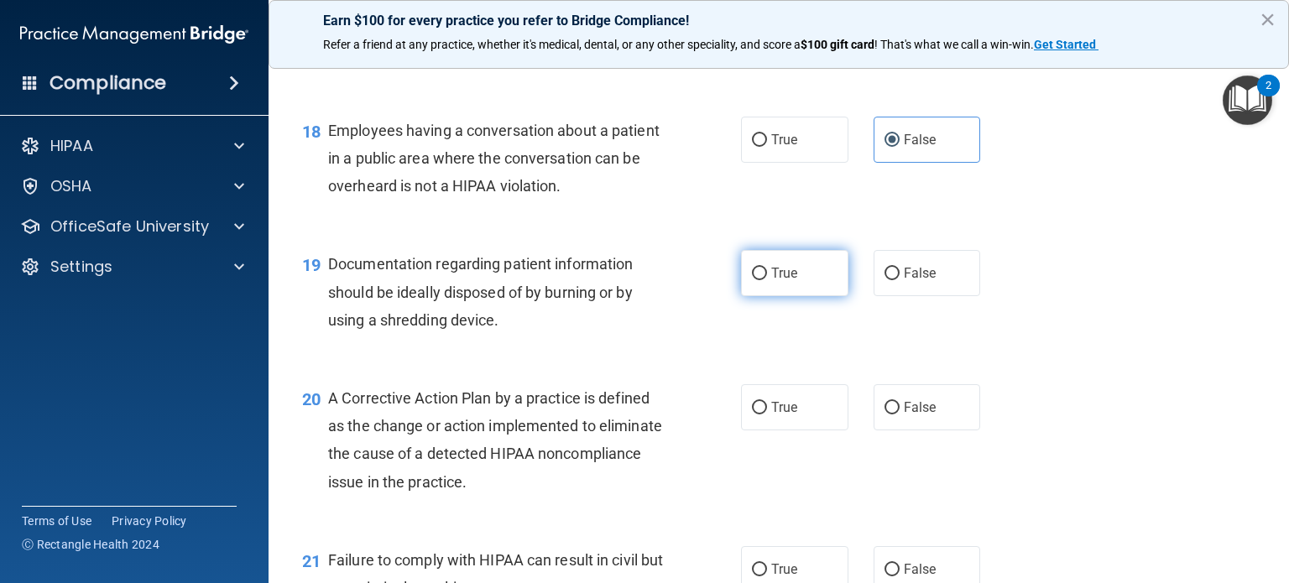
click at [759, 280] on input "True" at bounding box center [759, 274] width 15 height 13
radio input "true"
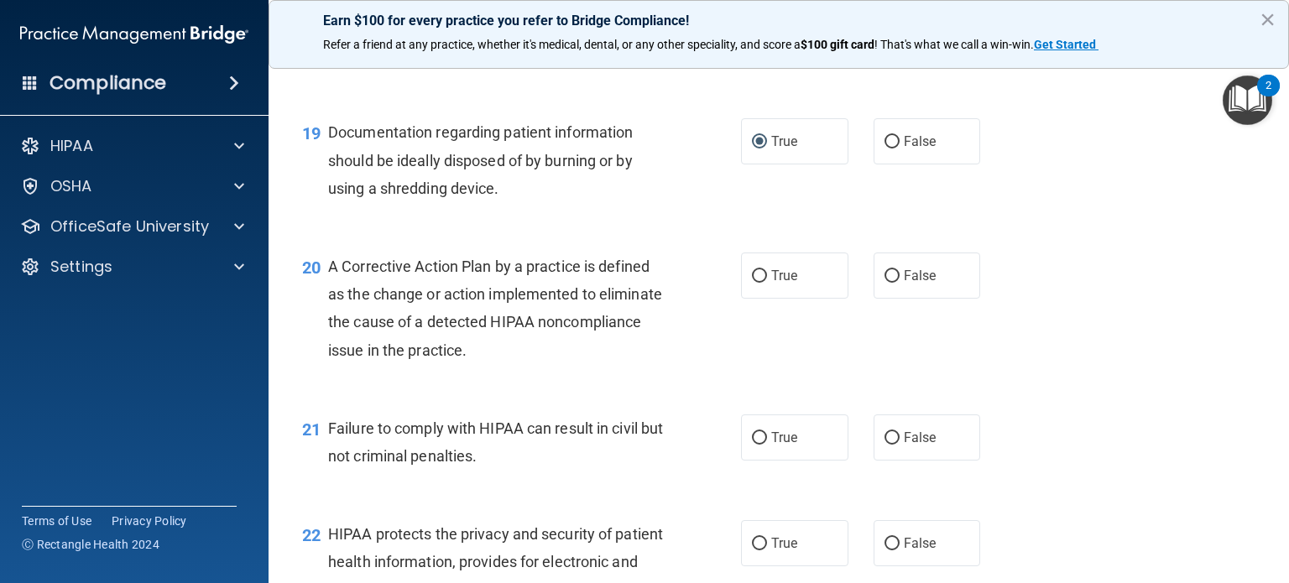
scroll to position [2601, 0]
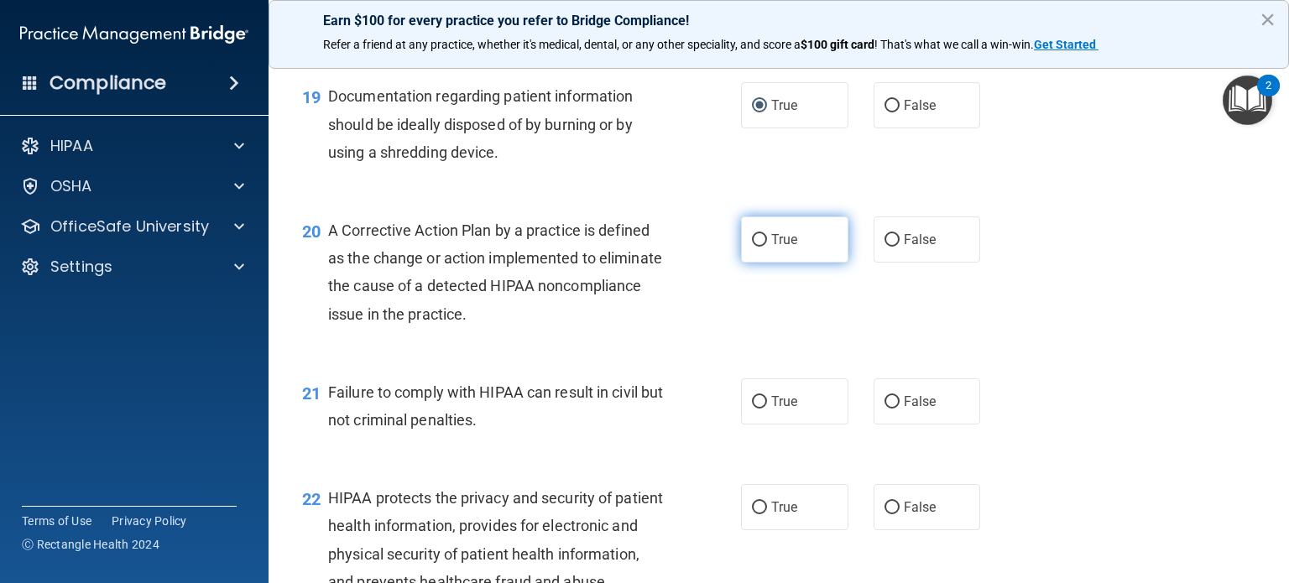
click at [751, 263] on label "True" at bounding box center [794, 239] width 107 height 46
click at [752, 247] on input "True" at bounding box center [759, 240] width 15 height 13
radio input "true"
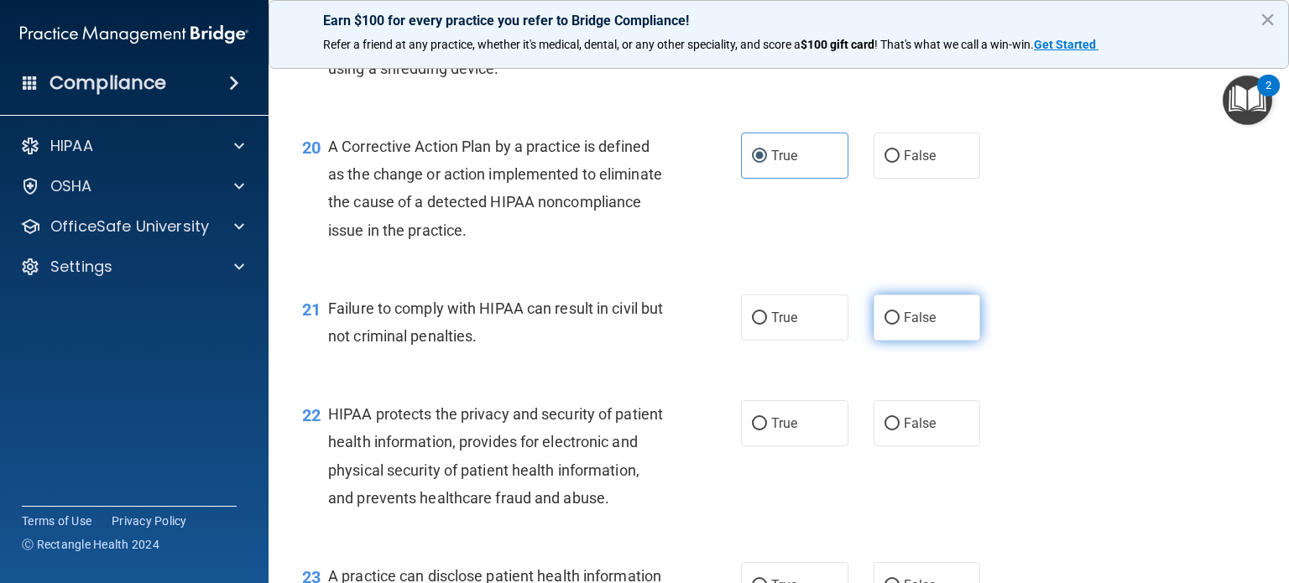
click at [890, 325] on input "False" at bounding box center [891, 318] width 15 height 13
radio input "true"
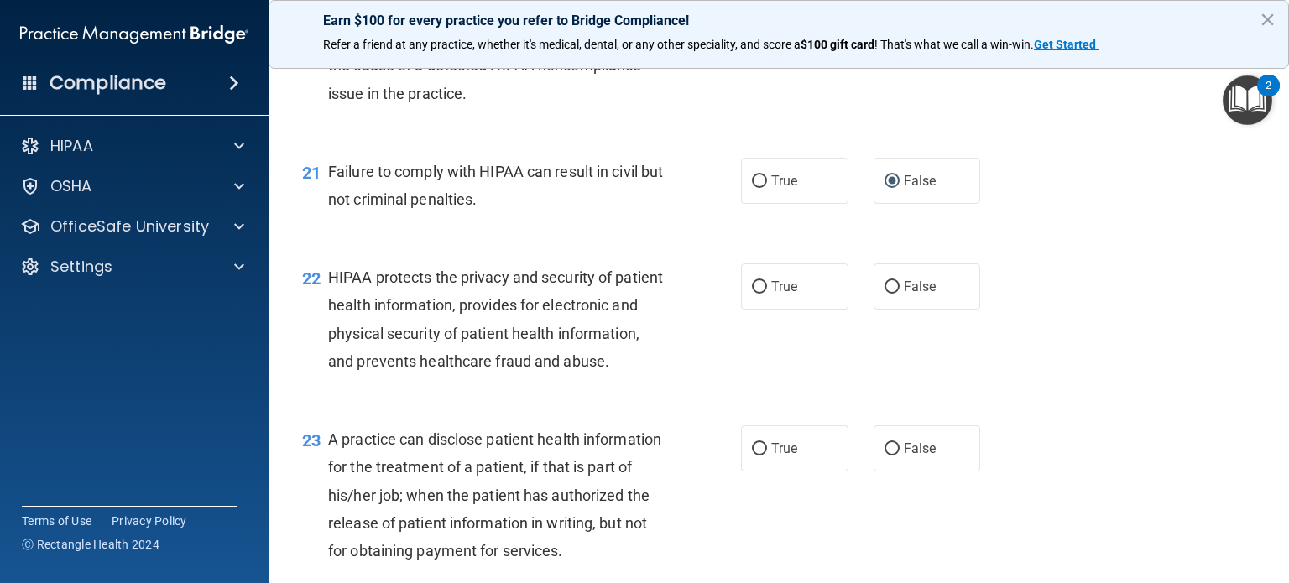
scroll to position [2852, 0]
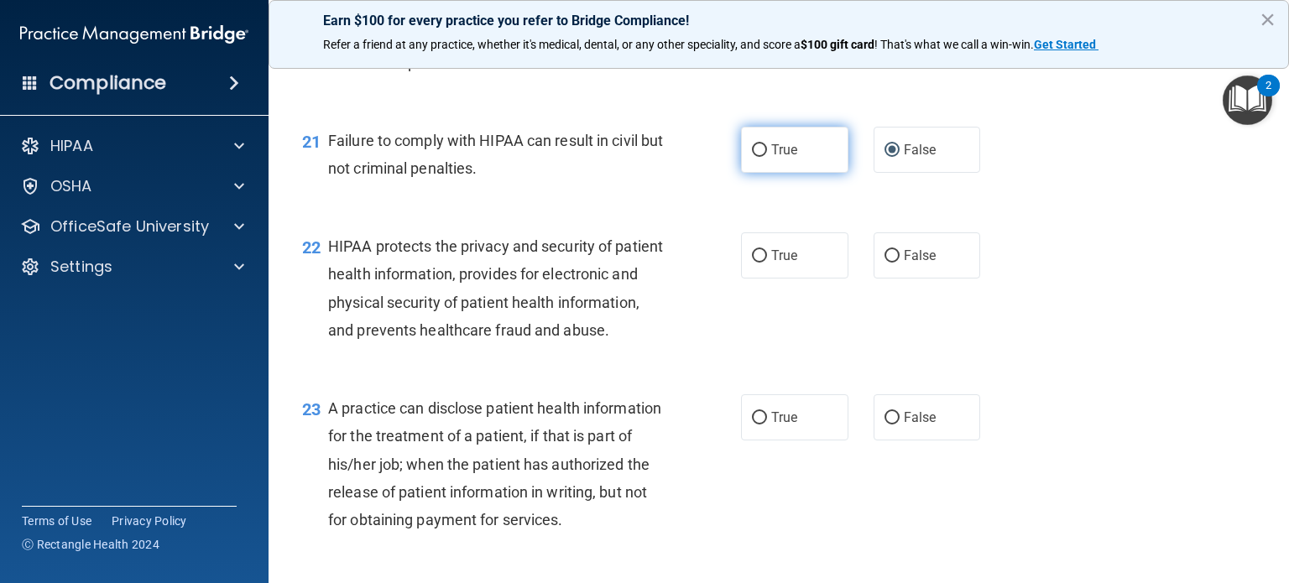
click at [752, 157] on input "True" at bounding box center [759, 150] width 15 height 13
radio input "true"
radio input "false"
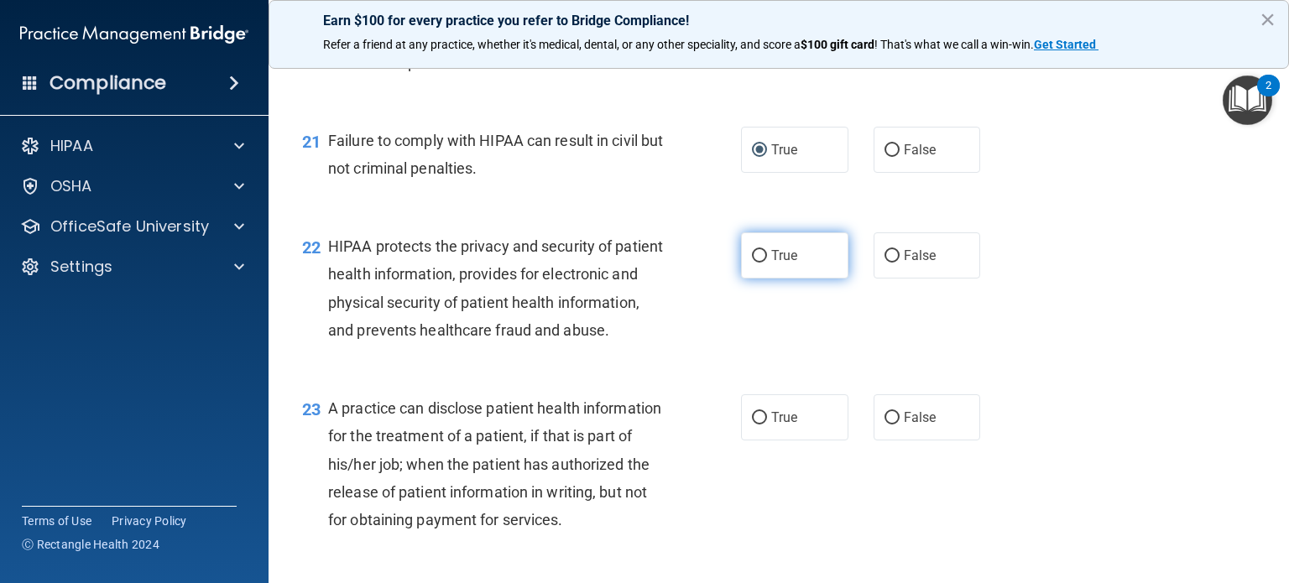
click at [752, 263] on input "True" at bounding box center [759, 256] width 15 height 13
radio input "true"
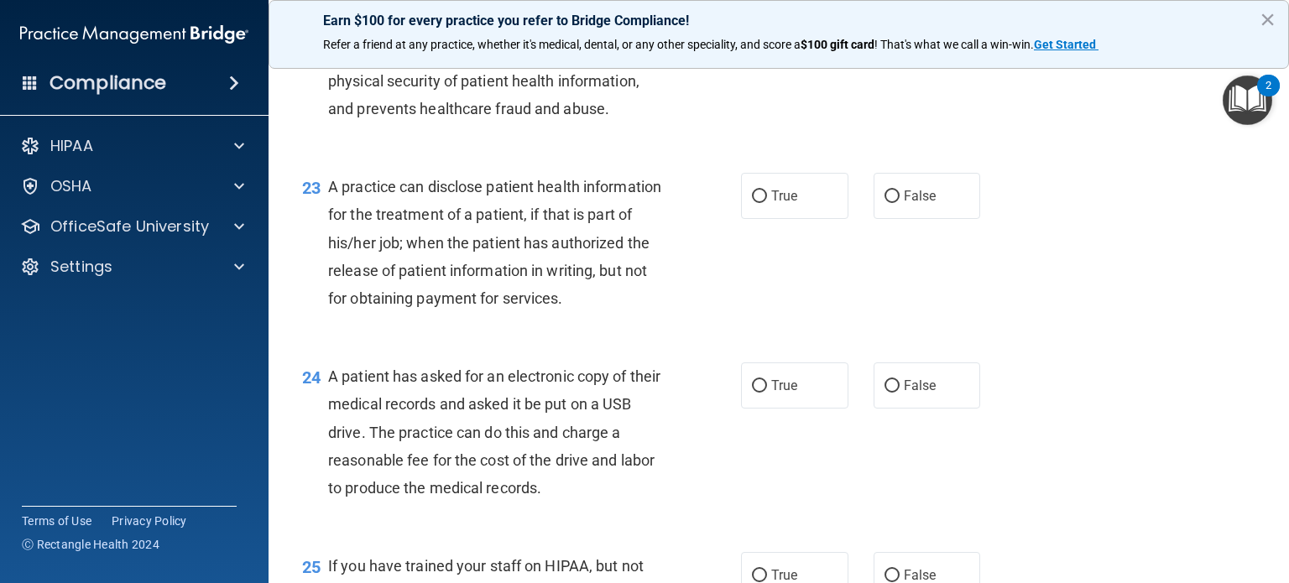
scroll to position [3104, 0]
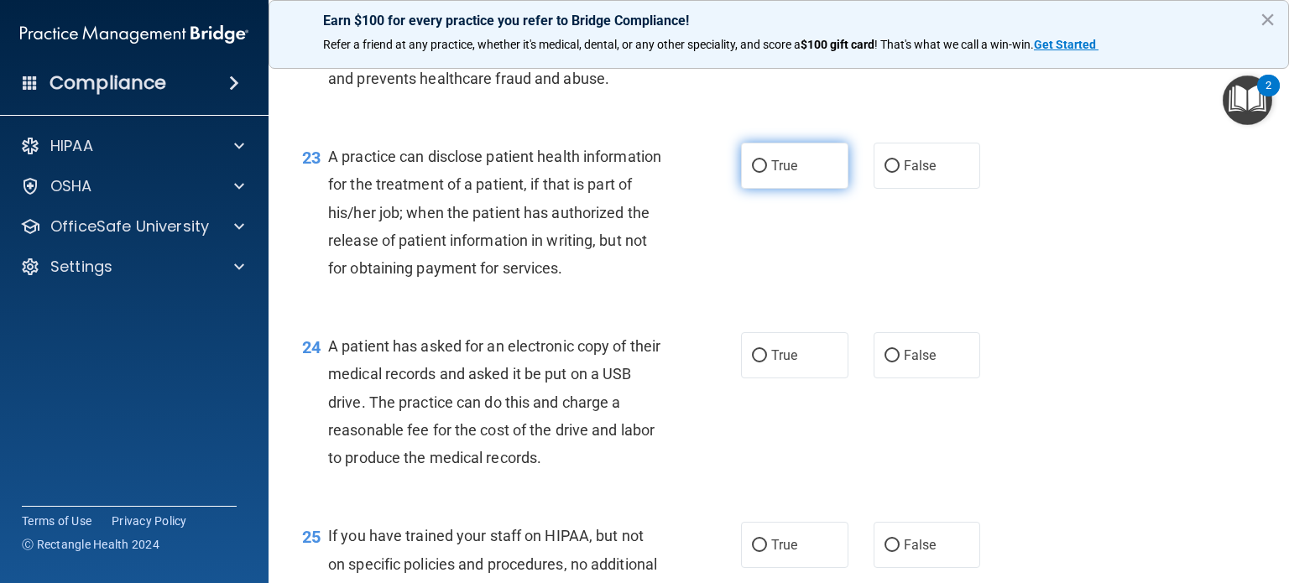
click at [752, 173] on input "True" at bounding box center [759, 166] width 15 height 13
radio input "true"
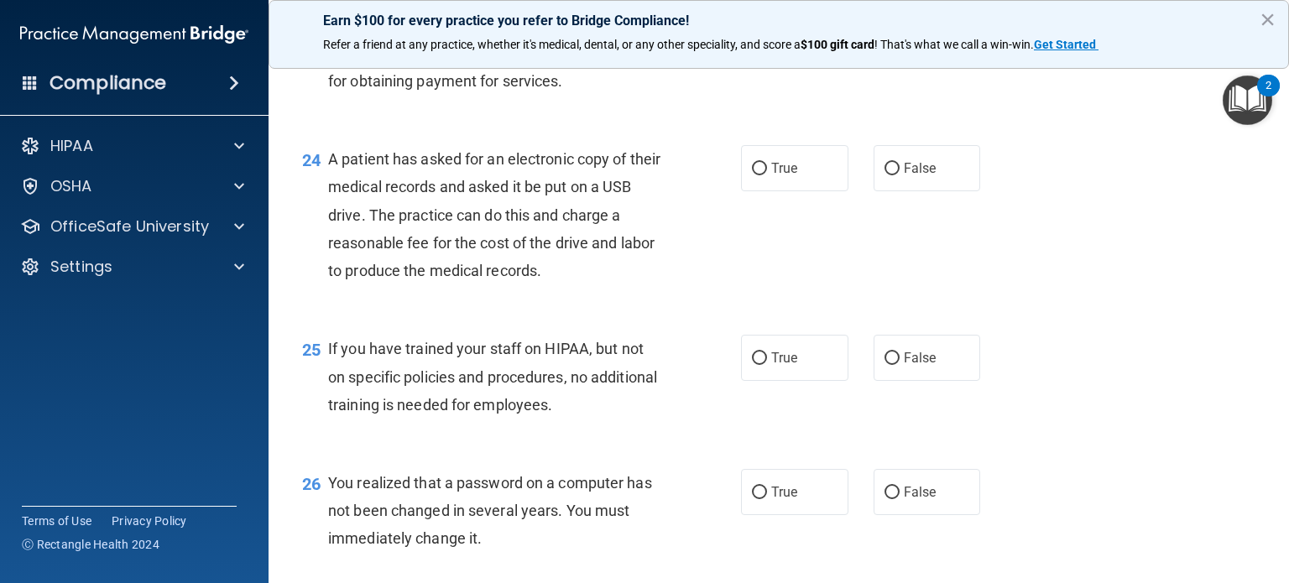
scroll to position [3188, 0]
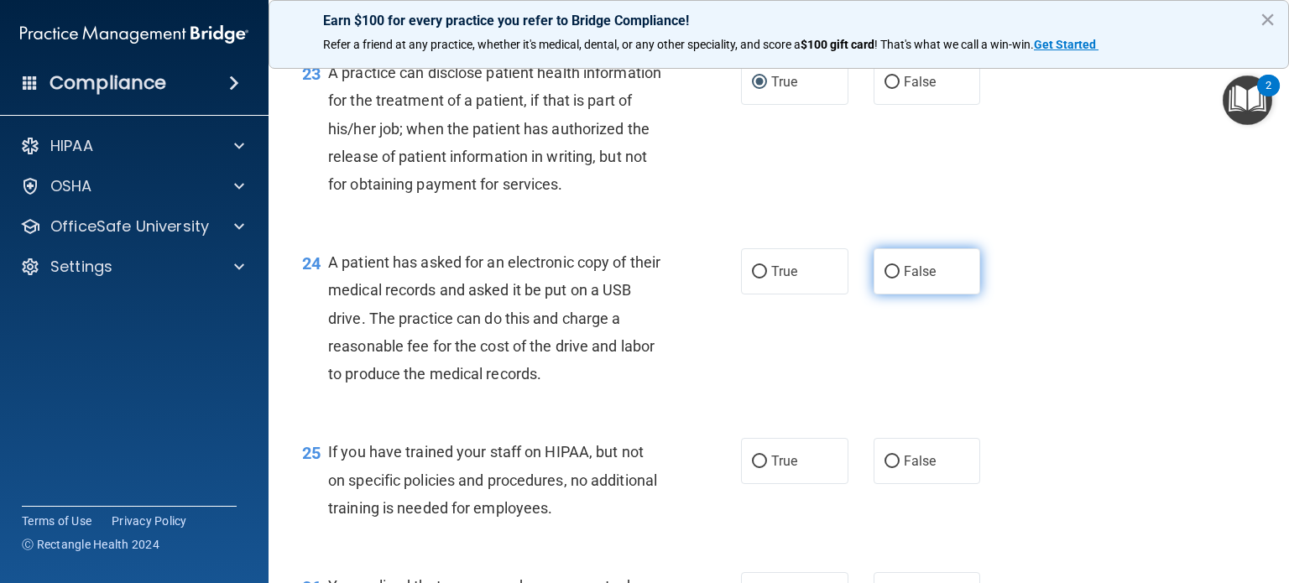
click at [884, 279] on input "False" at bounding box center [891, 272] width 15 height 13
radio input "true"
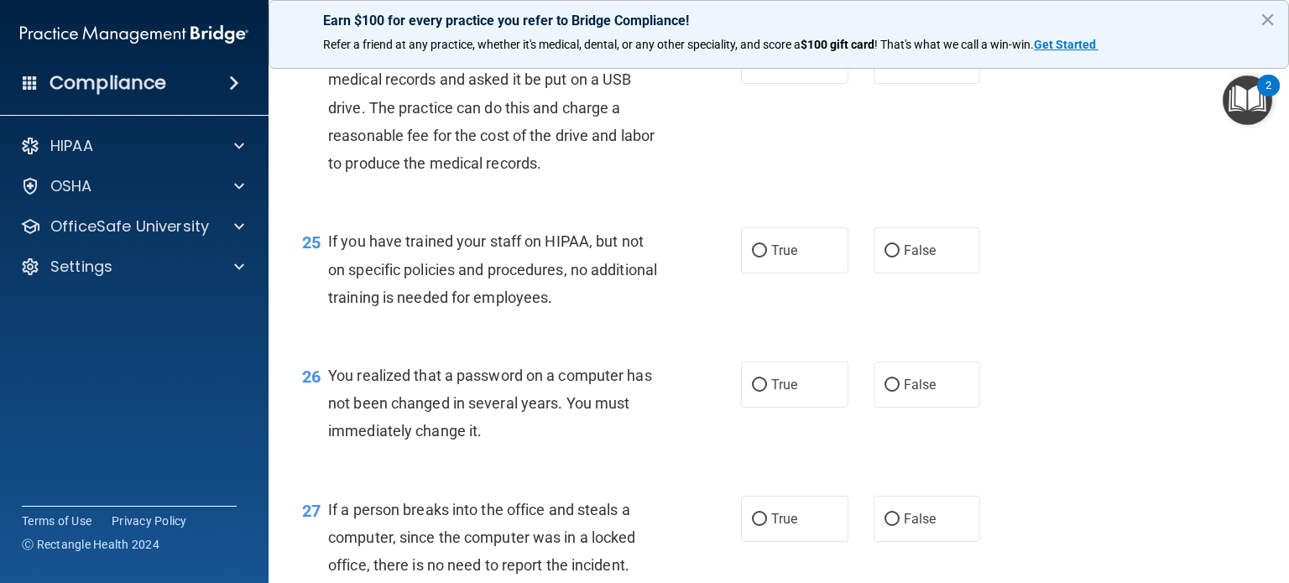
scroll to position [3439, 0]
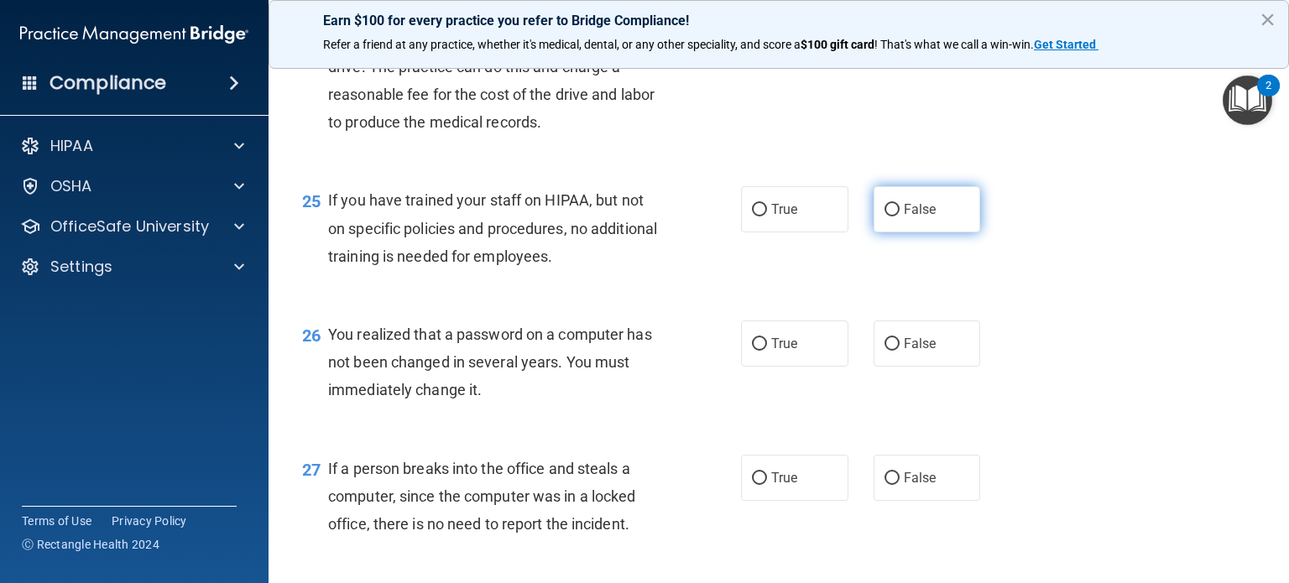
click at [886, 216] on input "False" at bounding box center [891, 210] width 15 height 13
radio input "true"
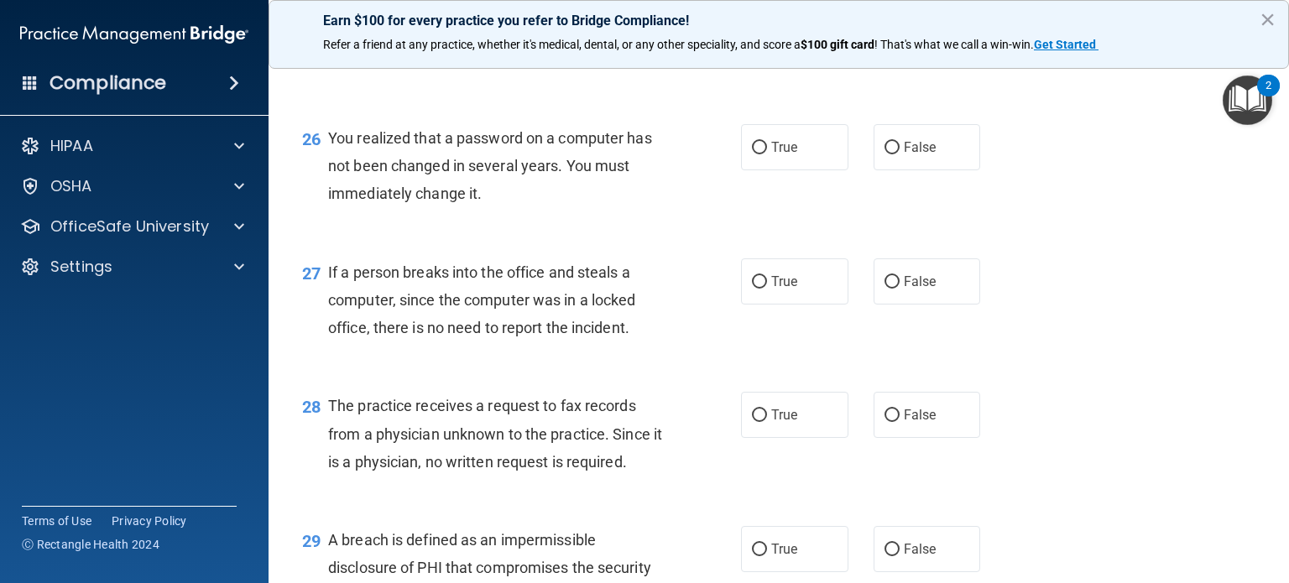
scroll to position [3607, 0]
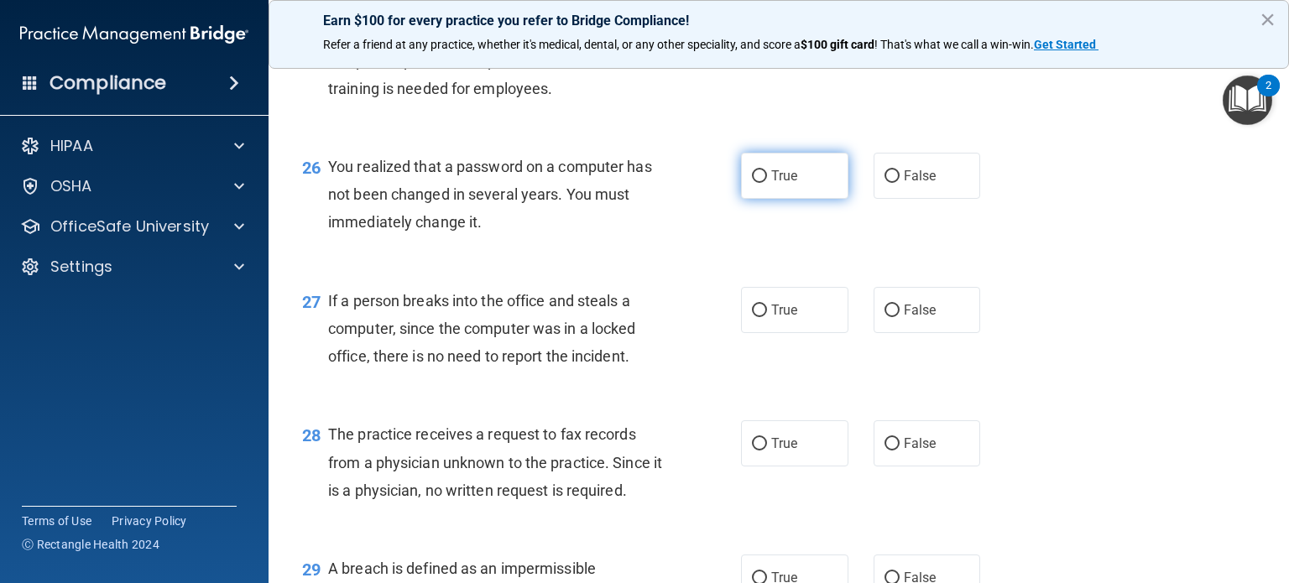
click at [752, 183] on input "True" at bounding box center [759, 176] width 15 height 13
radio input "true"
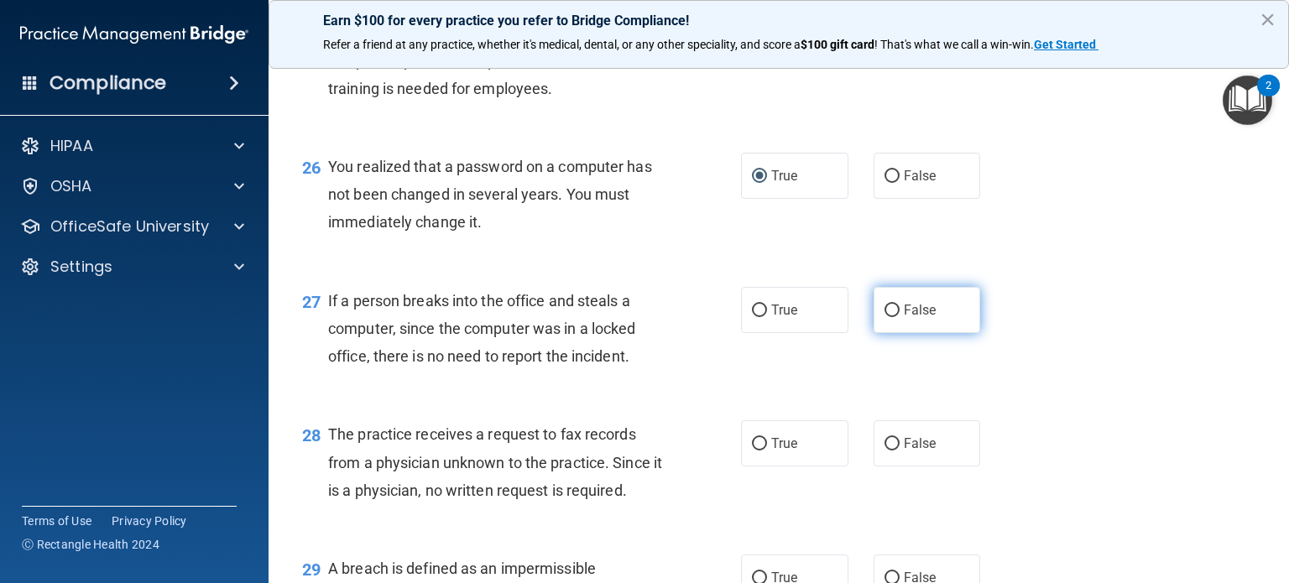
click at [893, 333] on label "False" at bounding box center [926, 310] width 107 height 46
click at [893, 317] on input "False" at bounding box center [891, 311] width 15 height 13
radio input "true"
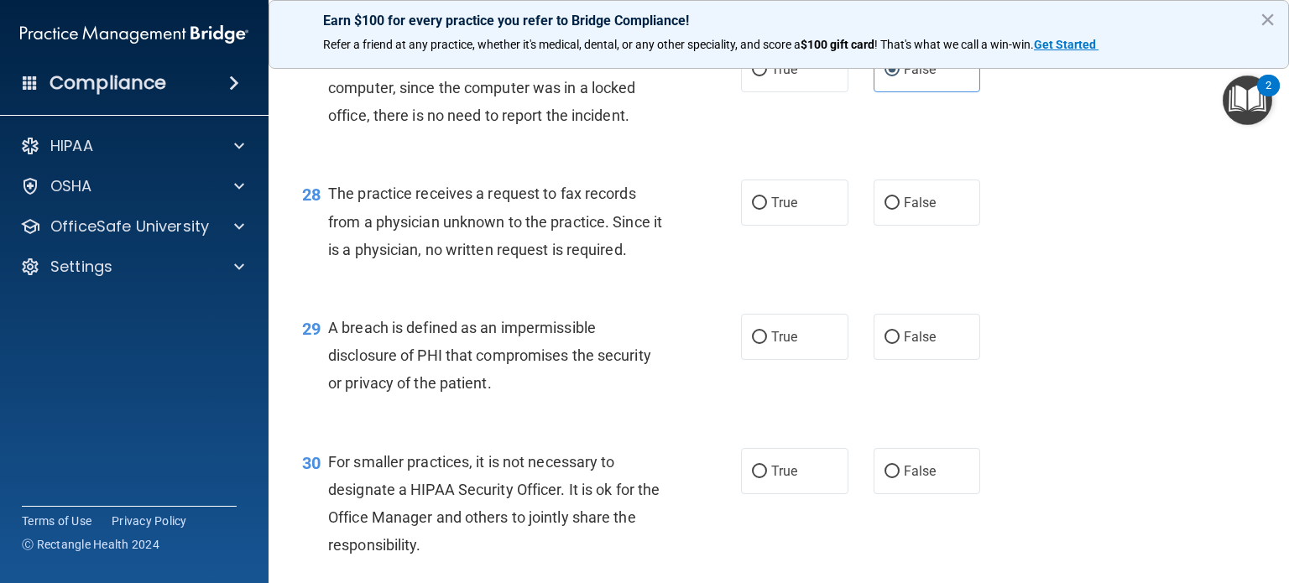
scroll to position [3859, 0]
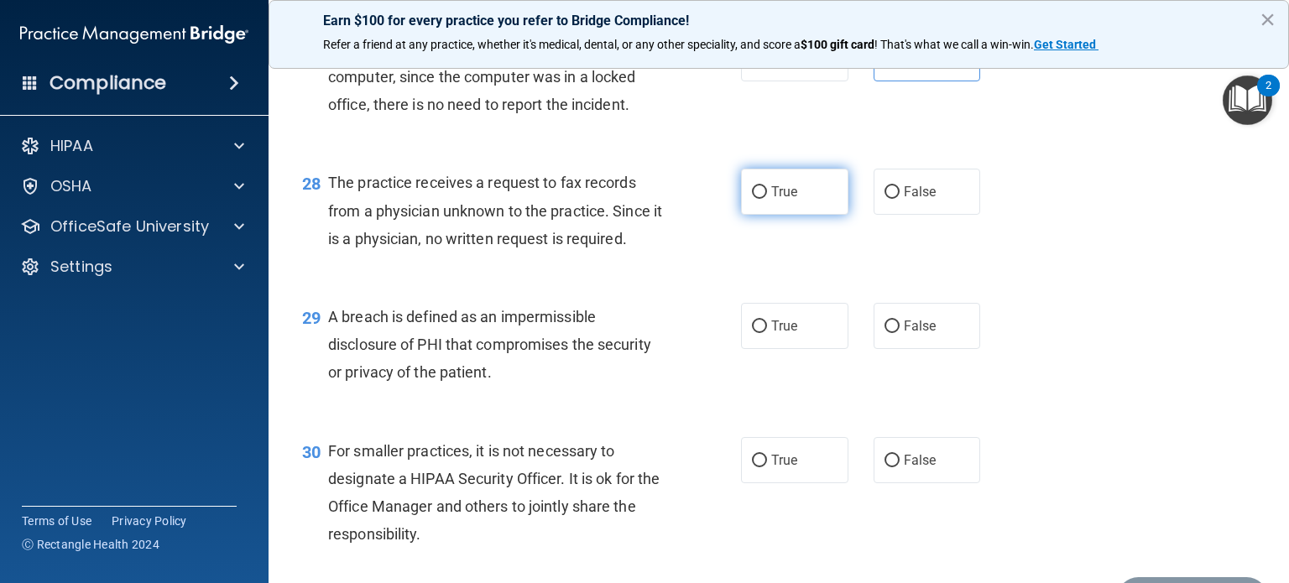
click at [752, 199] on input "True" at bounding box center [759, 192] width 15 height 13
radio input "true"
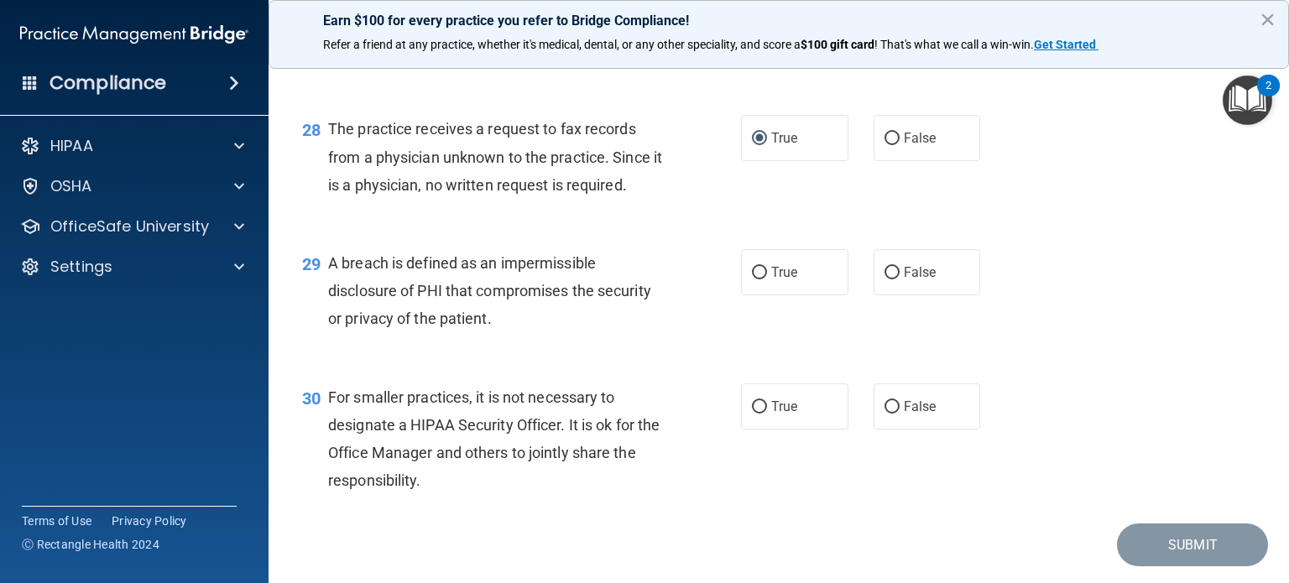
scroll to position [4027, 0]
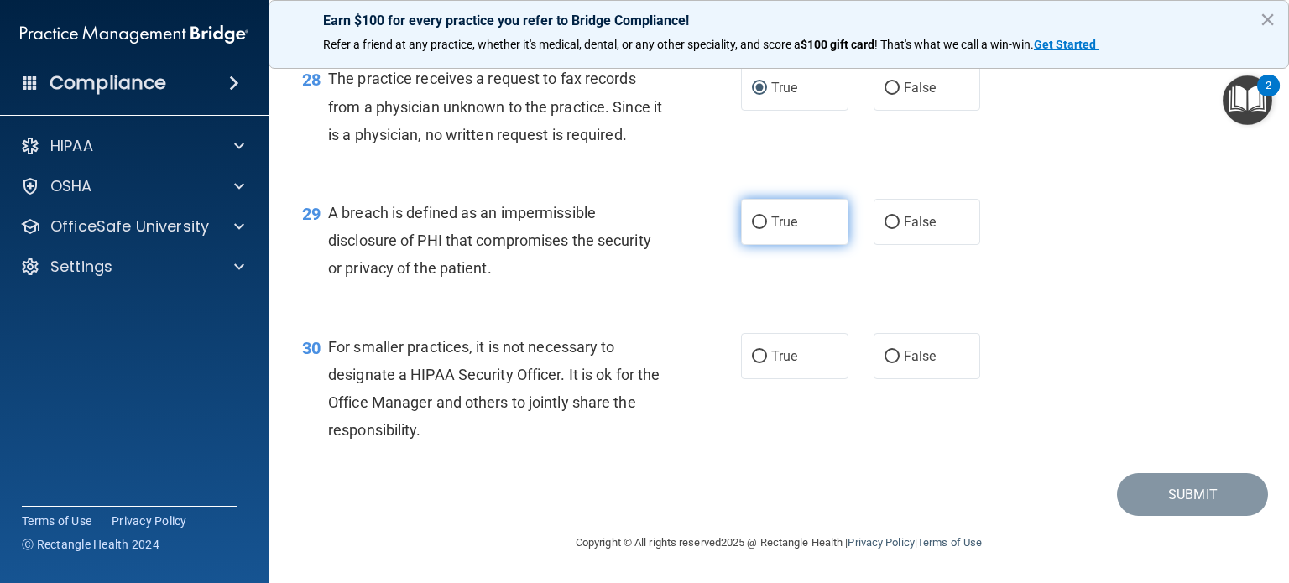
click at [746, 245] on label "True" at bounding box center [794, 222] width 107 height 46
click at [752, 229] on input "True" at bounding box center [759, 222] width 15 height 13
radio input "true"
click at [884, 363] on input "False" at bounding box center [891, 357] width 15 height 13
radio input "true"
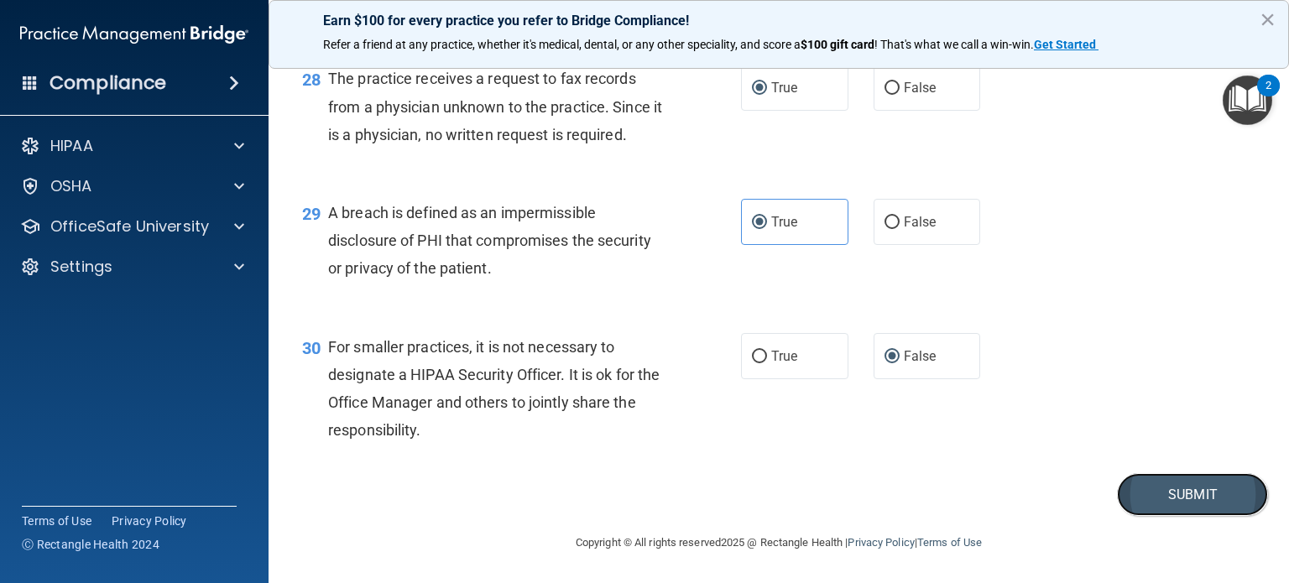
click at [1188, 514] on button "Submit" at bounding box center [1192, 494] width 151 height 43
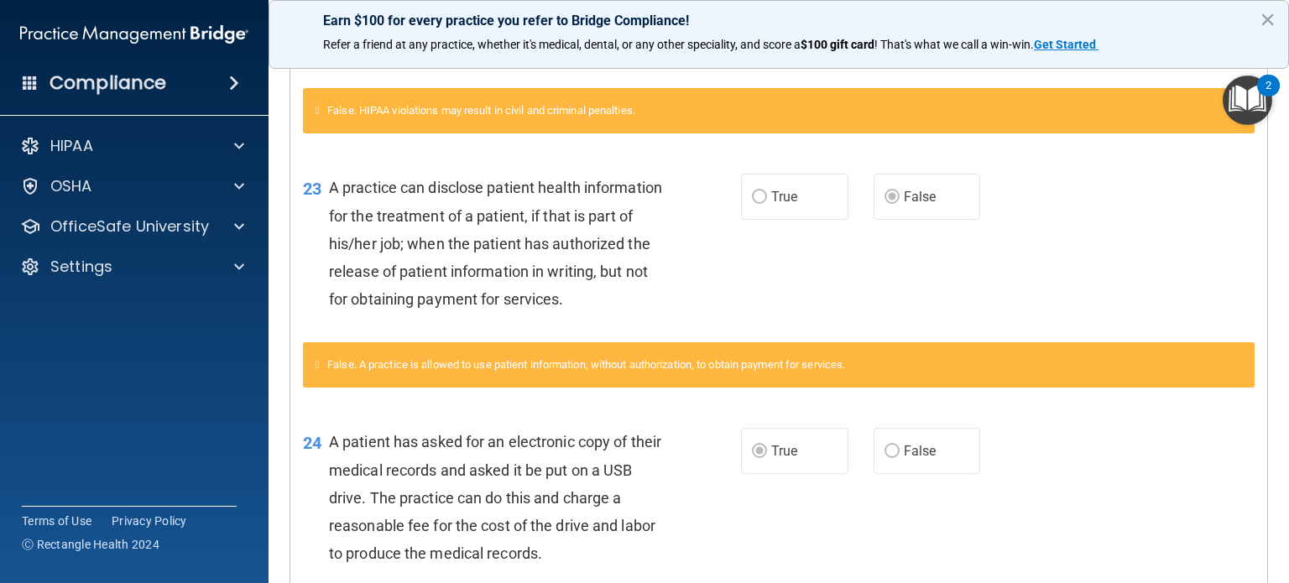
scroll to position [1249, 0]
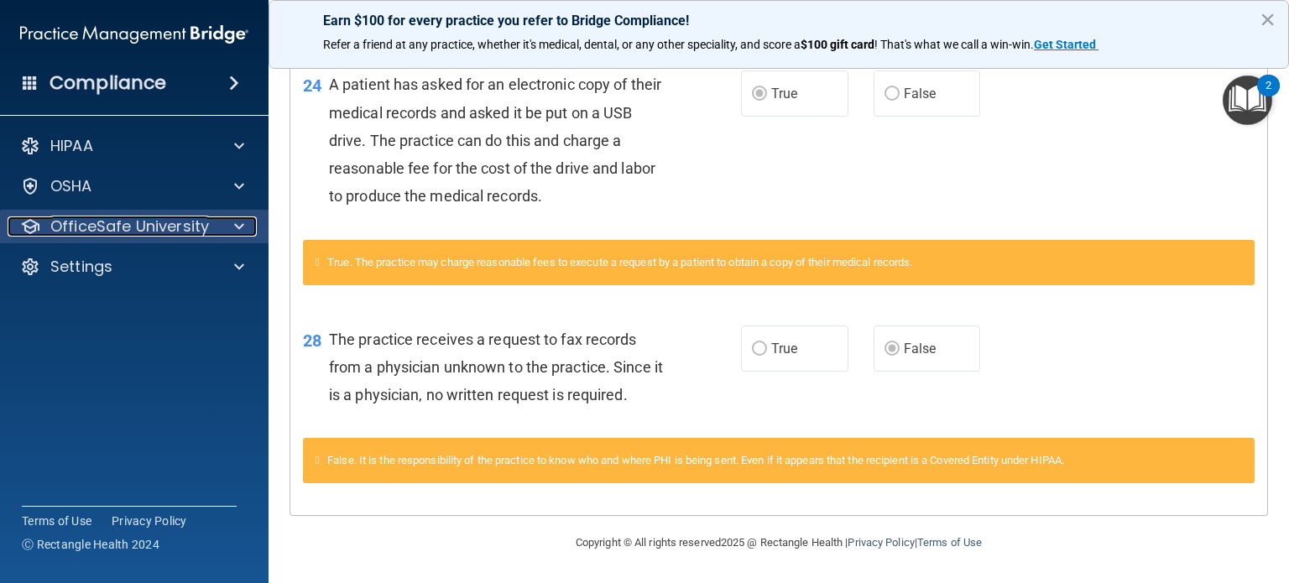
click at [147, 220] on p "OfficeSafe University" at bounding box center [129, 226] width 159 height 20
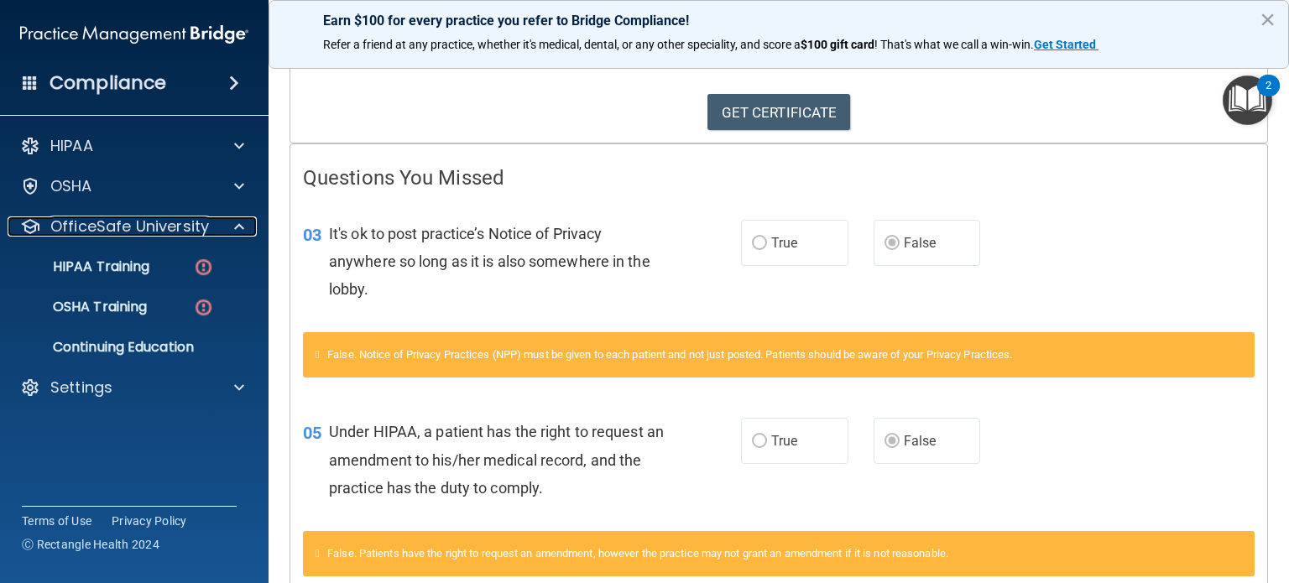
scroll to position [0, 0]
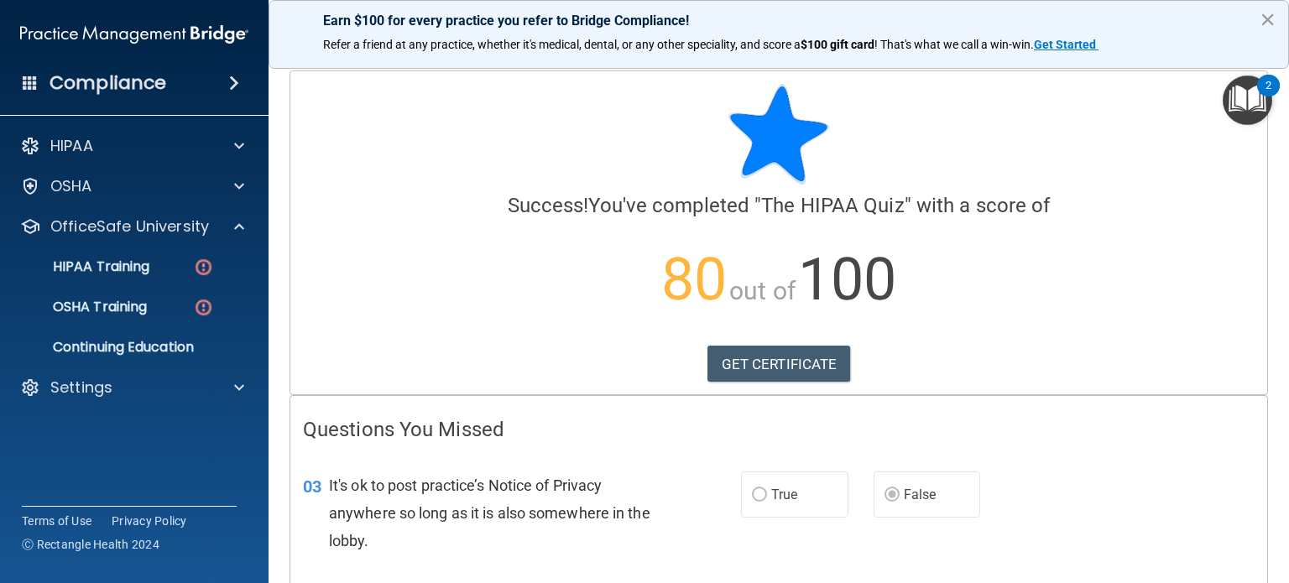
click at [1272, 15] on button "×" at bounding box center [1267, 19] width 16 height 27
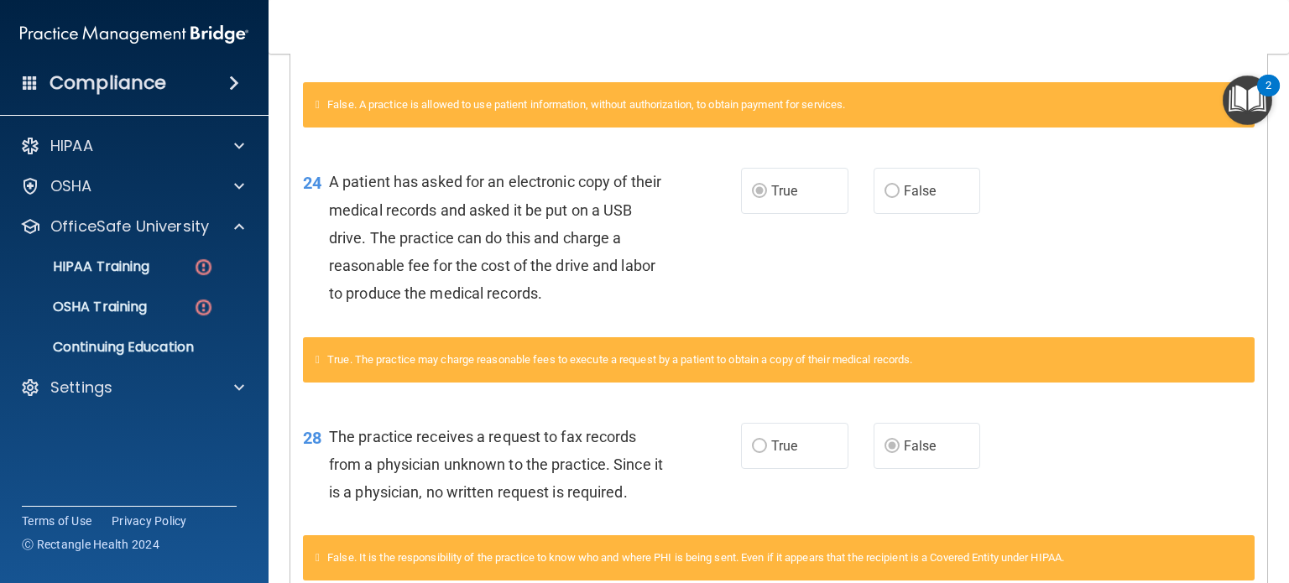
scroll to position [1249, 0]
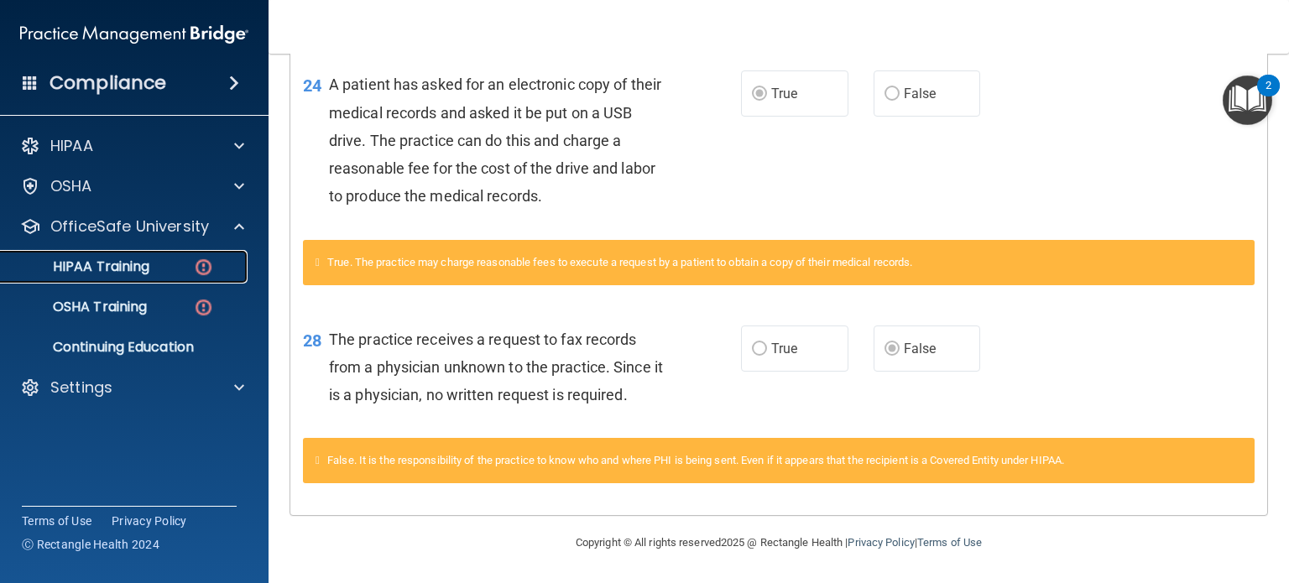
click at [138, 277] on link "HIPAA Training" at bounding box center [115, 267] width 264 height 34
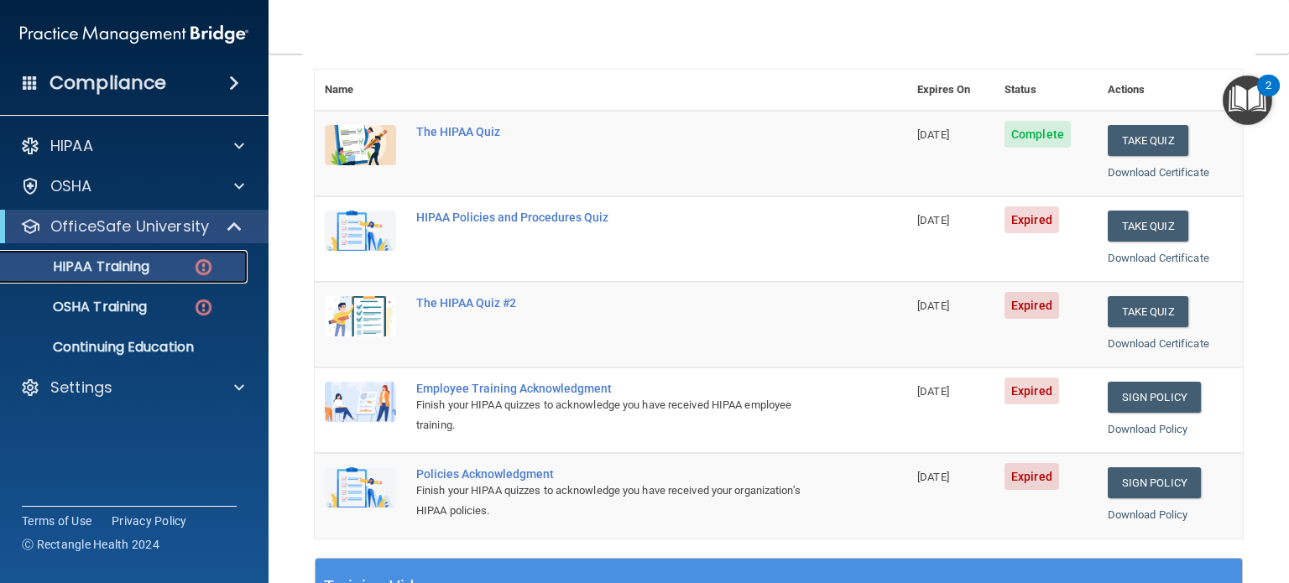
scroll to position [168, 0]
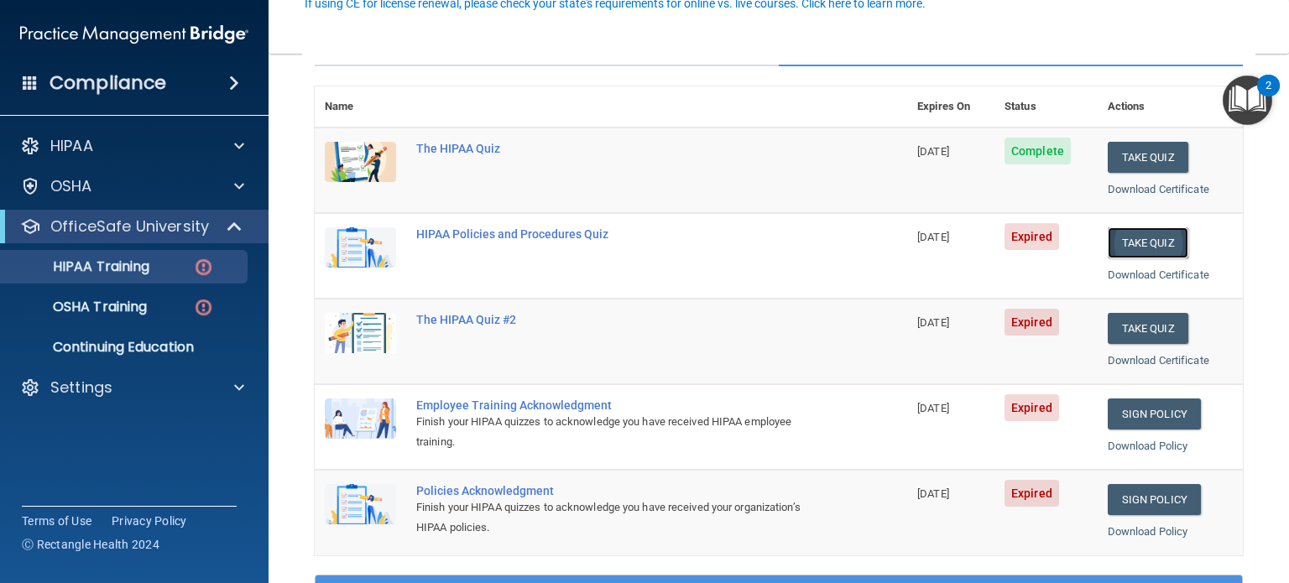
click at [1140, 242] on button "Take Quiz" at bounding box center [1147, 242] width 81 height 31
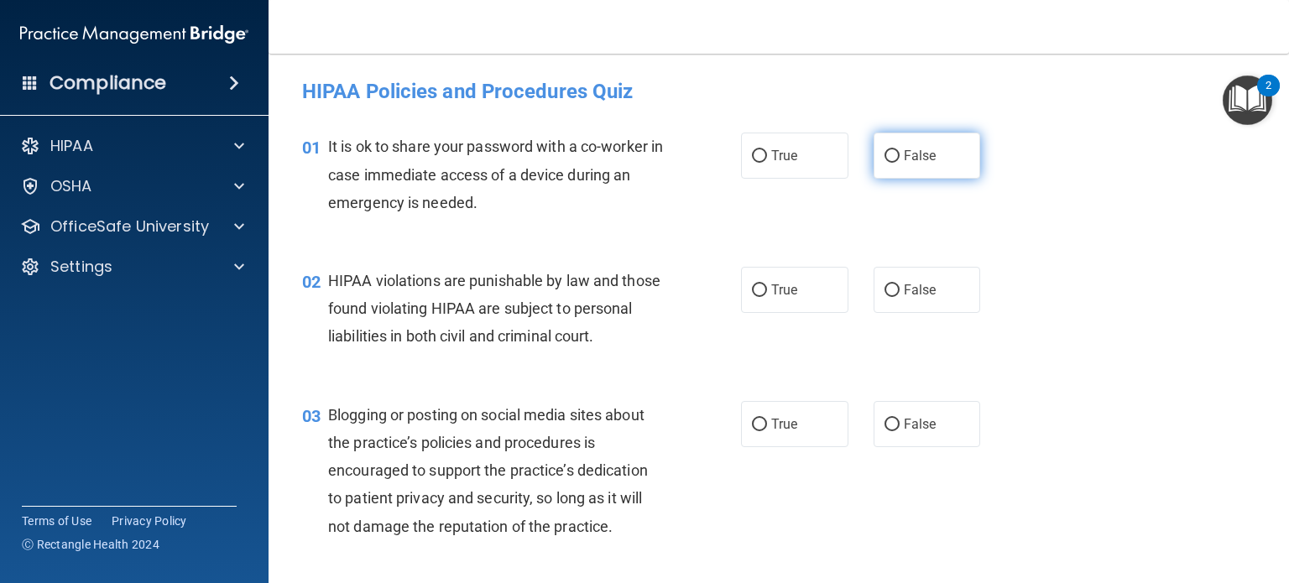
click at [903, 153] on span "False" at bounding box center [919, 156] width 33 height 16
click at [899, 153] on input "False" at bounding box center [891, 156] width 15 height 13
radio input "true"
click at [753, 291] on input "True" at bounding box center [759, 290] width 15 height 13
radio input "true"
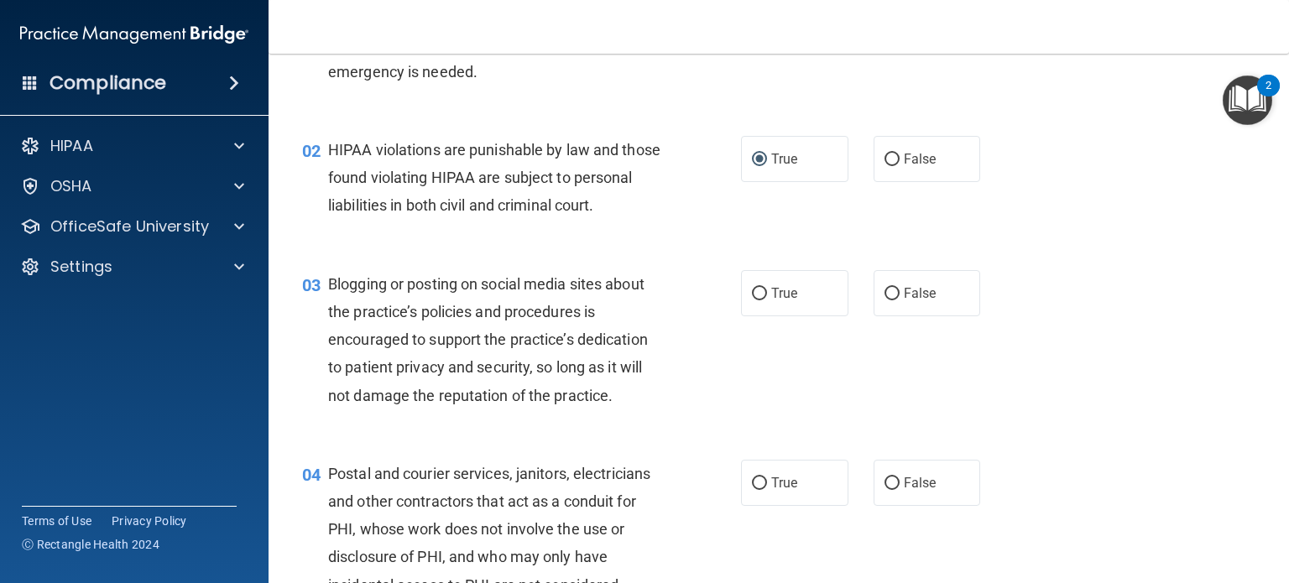
scroll to position [168, 0]
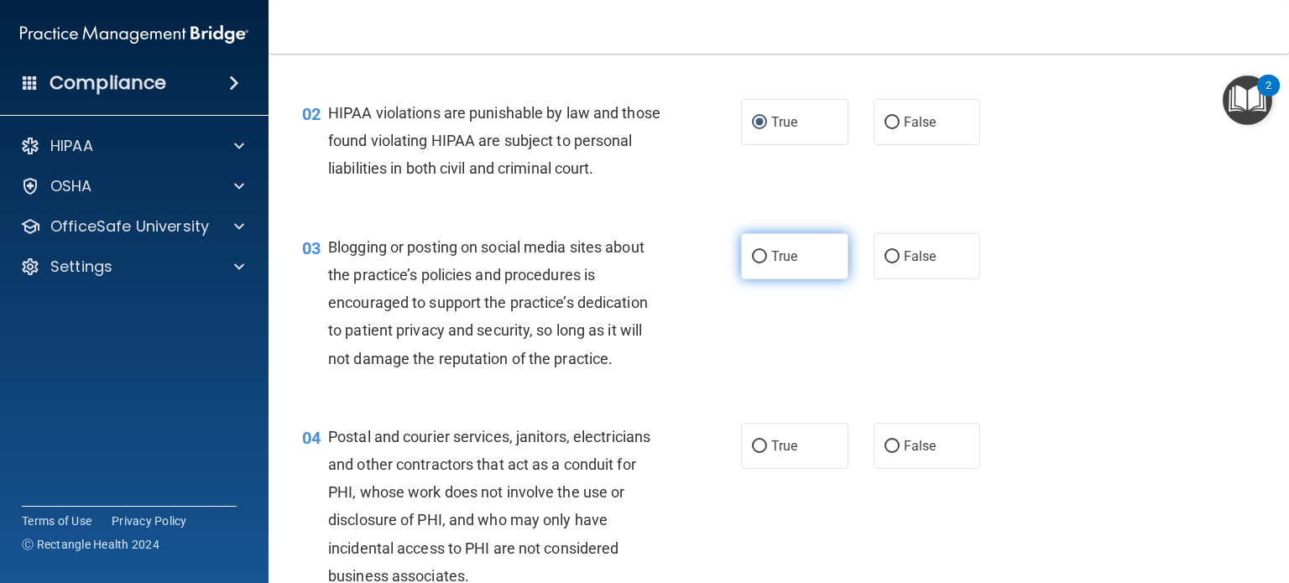
click at [757, 263] on input "True" at bounding box center [759, 257] width 15 height 13
radio input "true"
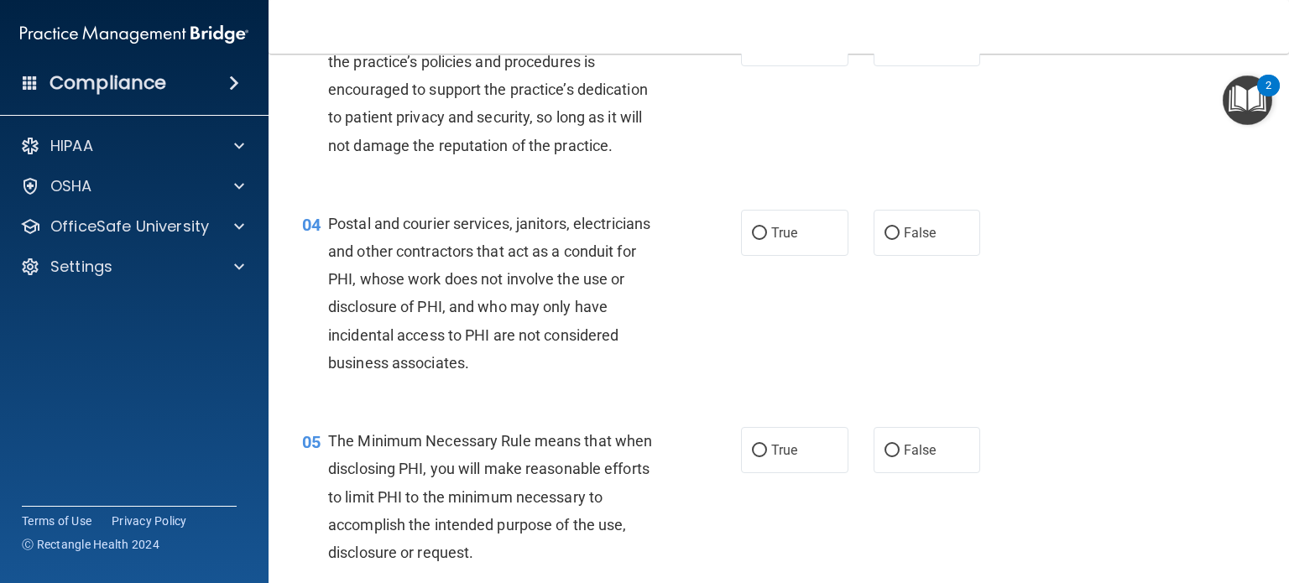
scroll to position [419, 0]
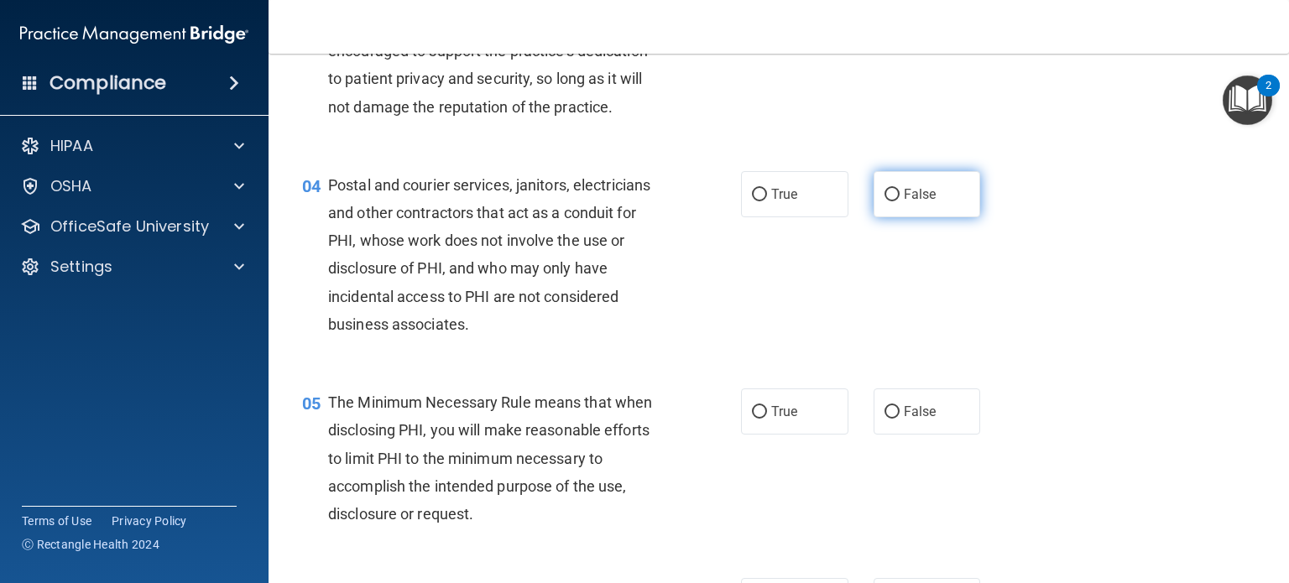
click at [888, 201] on input "False" at bounding box center [891, 195] width 15 height 13
radio input "true"
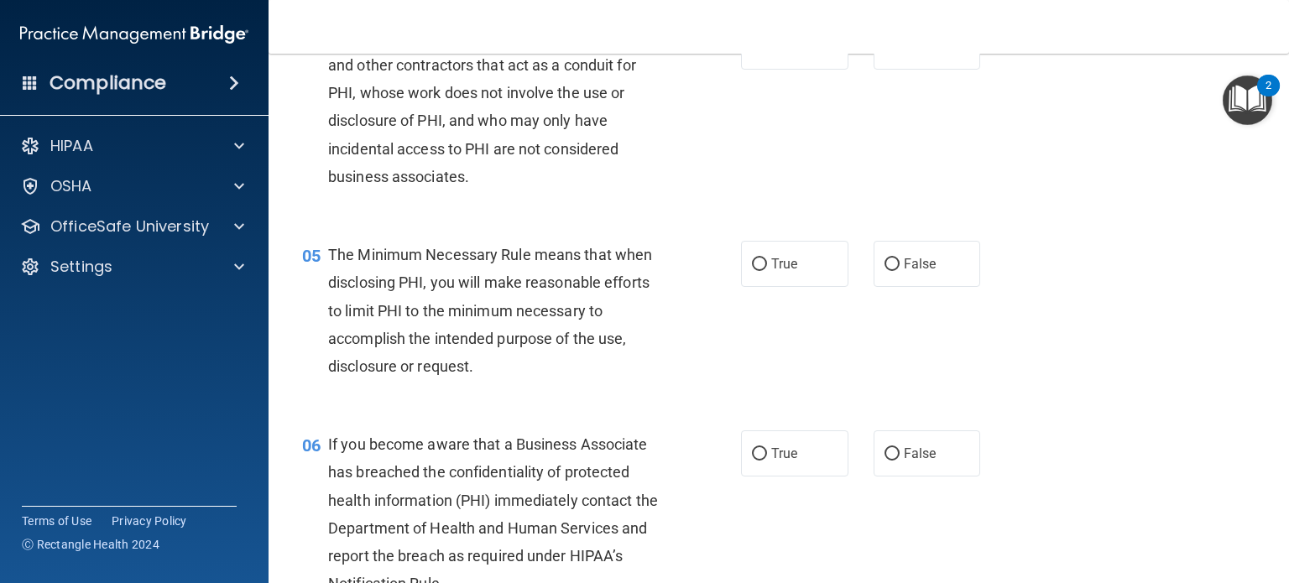
scroll to position [587, 0]
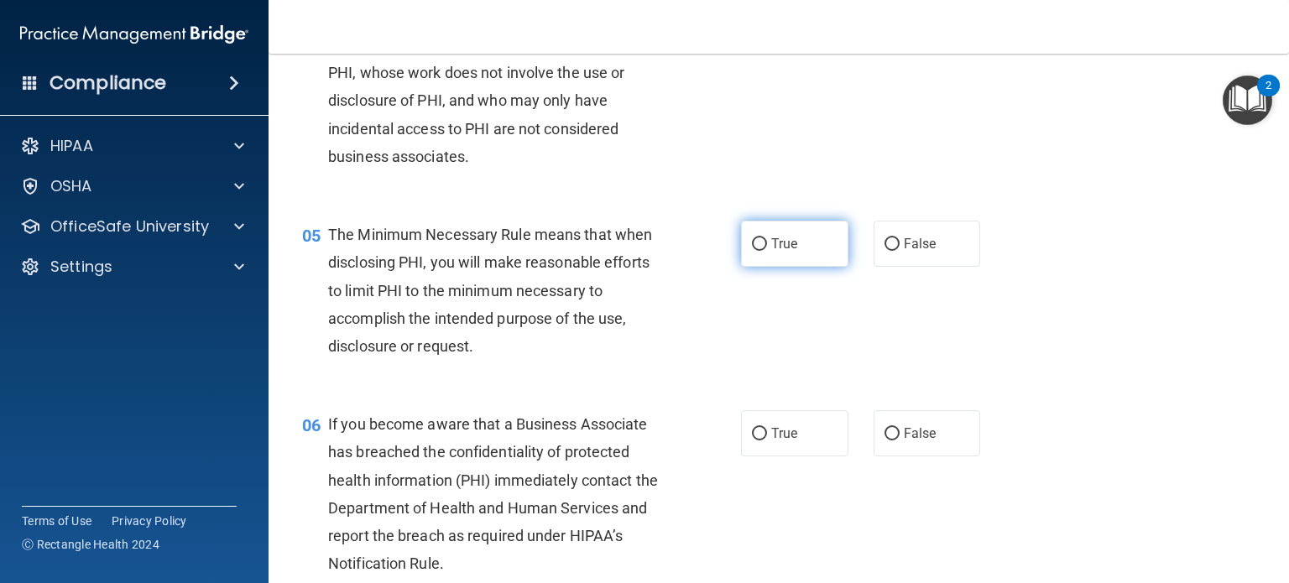
click at [752, 251] on input "True" at bounding box center [759, 244] width 15 height 13
radio input "true"
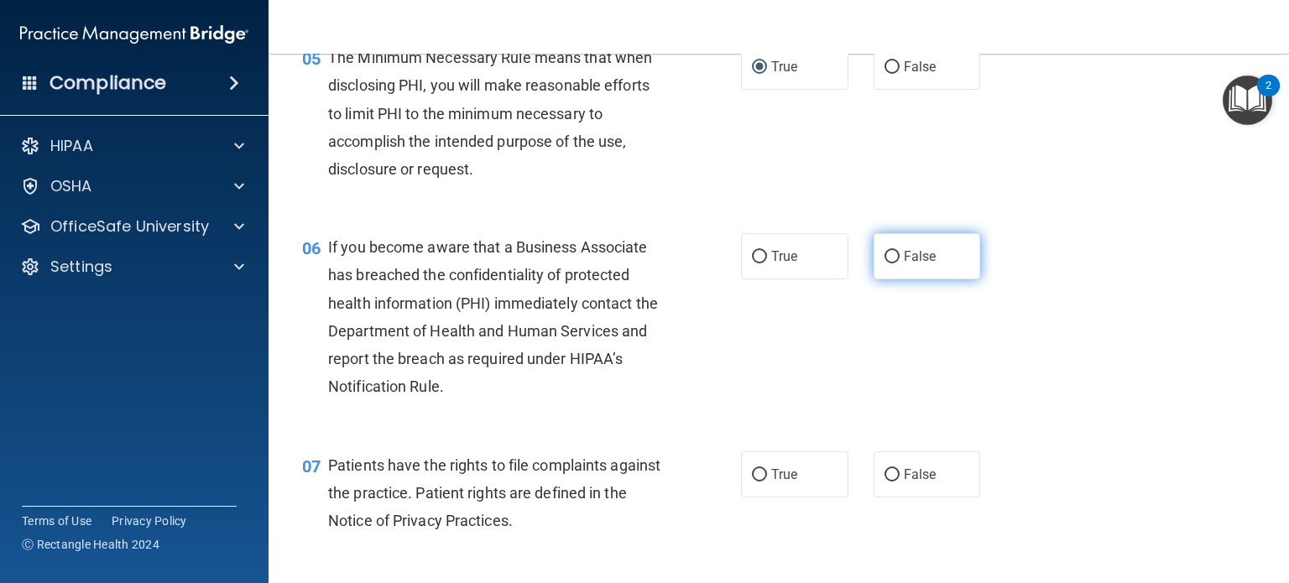
scroll to position [839, 0]
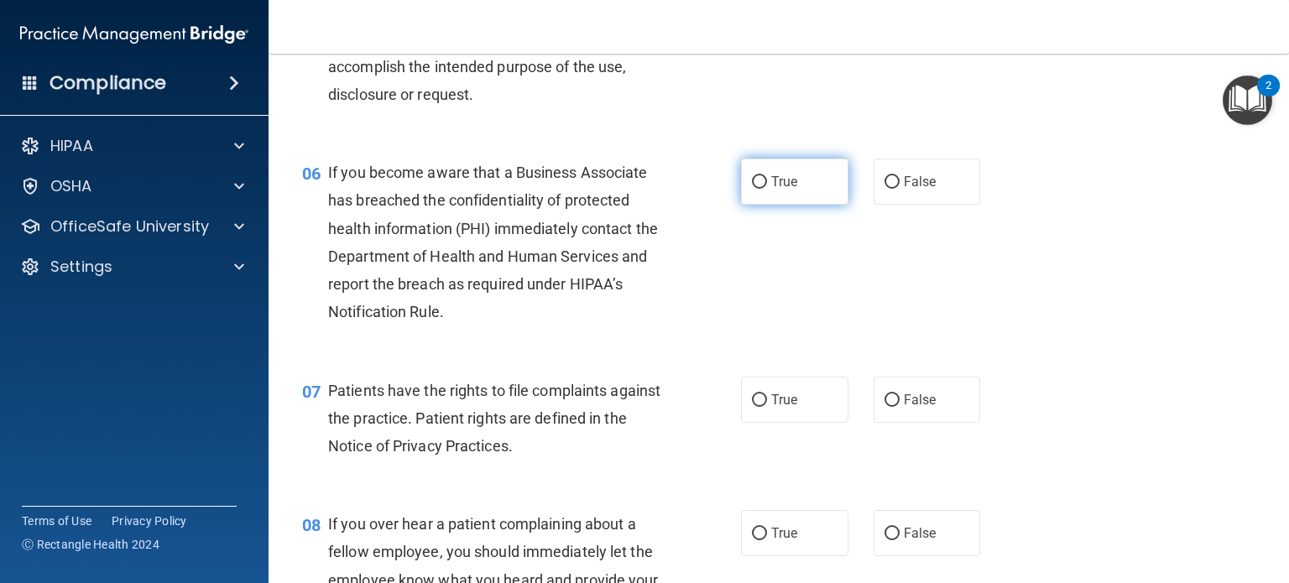
click at [752, 189] on input "True" at bounding box center [759, 182] width 15 height 13
radio input "true"
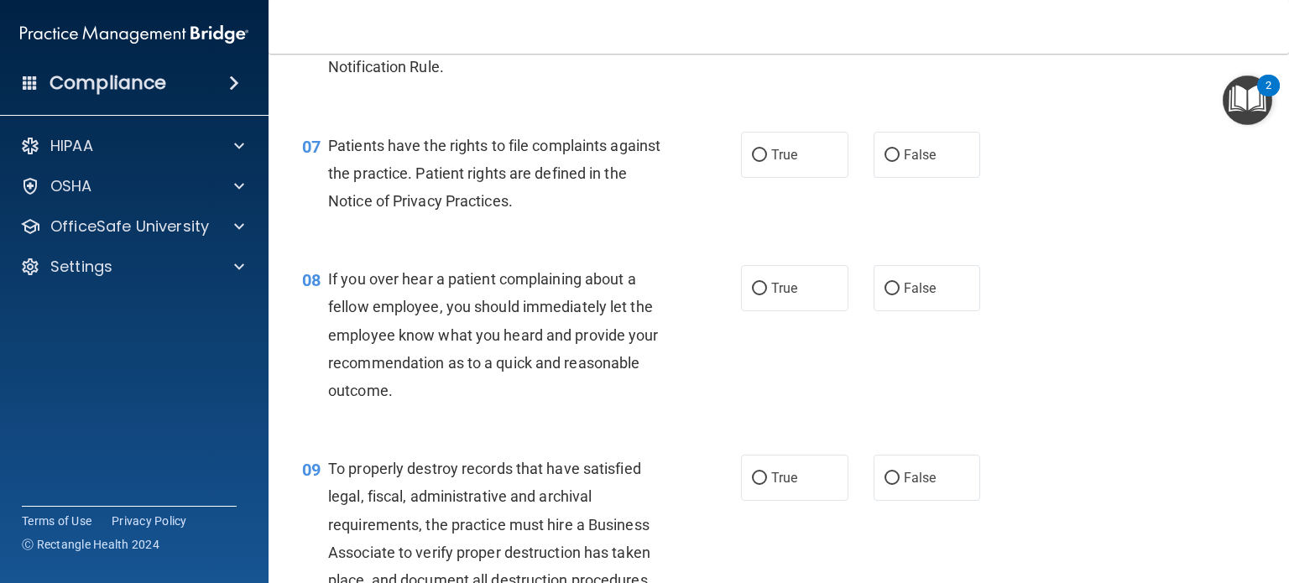
scroll to position [1091, 0]
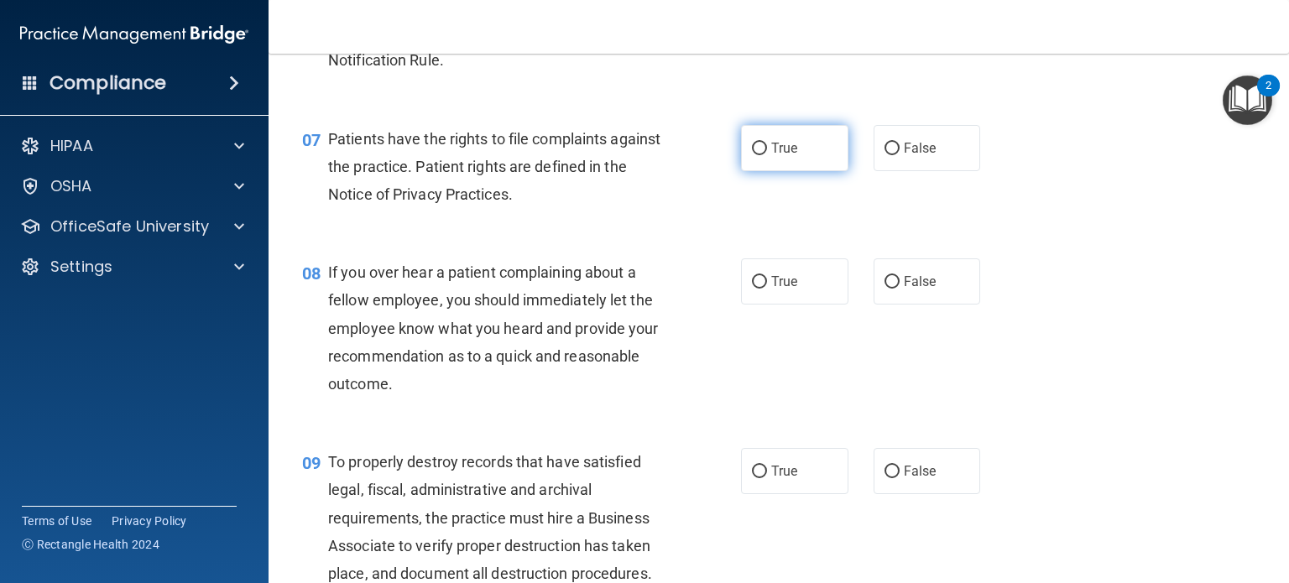
click at [752, 155] on input "True" at bounding box center [759, 149] width 15 height 13
radio input "true"
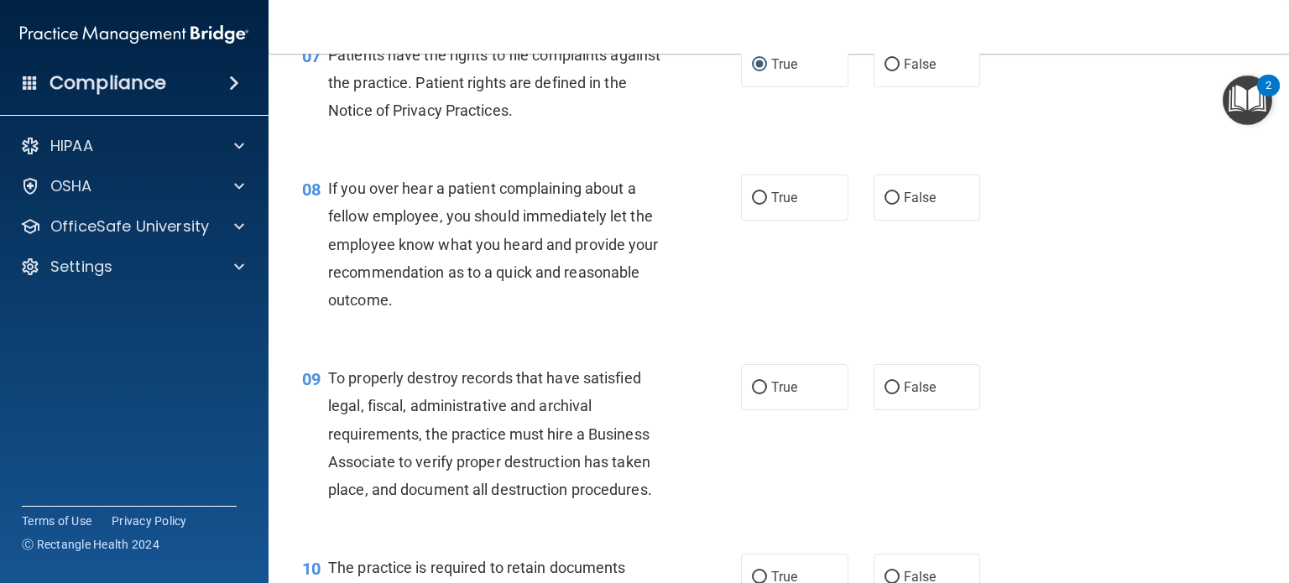
scroll to position [1258, 0]
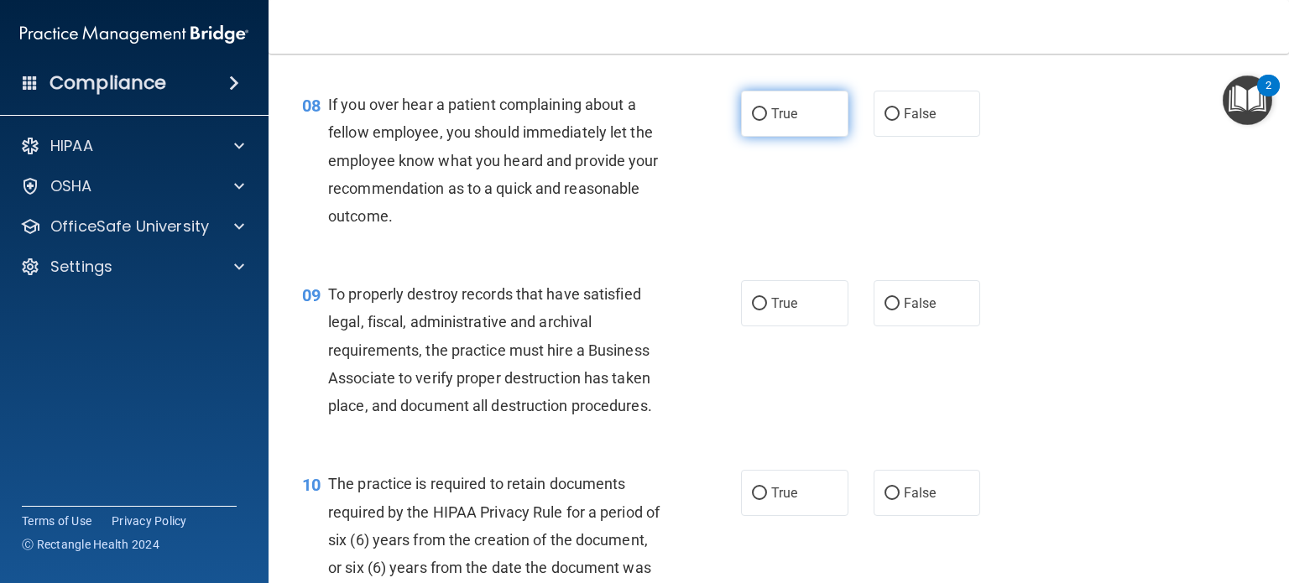
click at [762, 137] on label "True" at bounding box center [794, 114] width 107 height 46
click at [762, 121] on input "True" at bounding box center [759, 114] width 15 height 13
radio input "true"
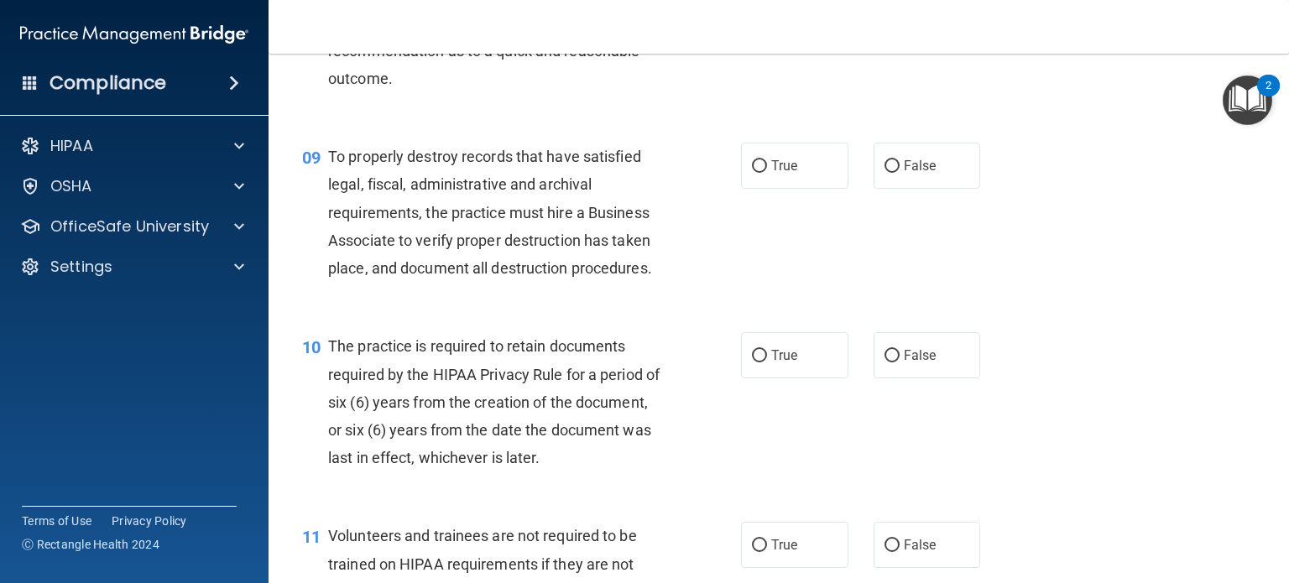
scroll to position [1426, 0]
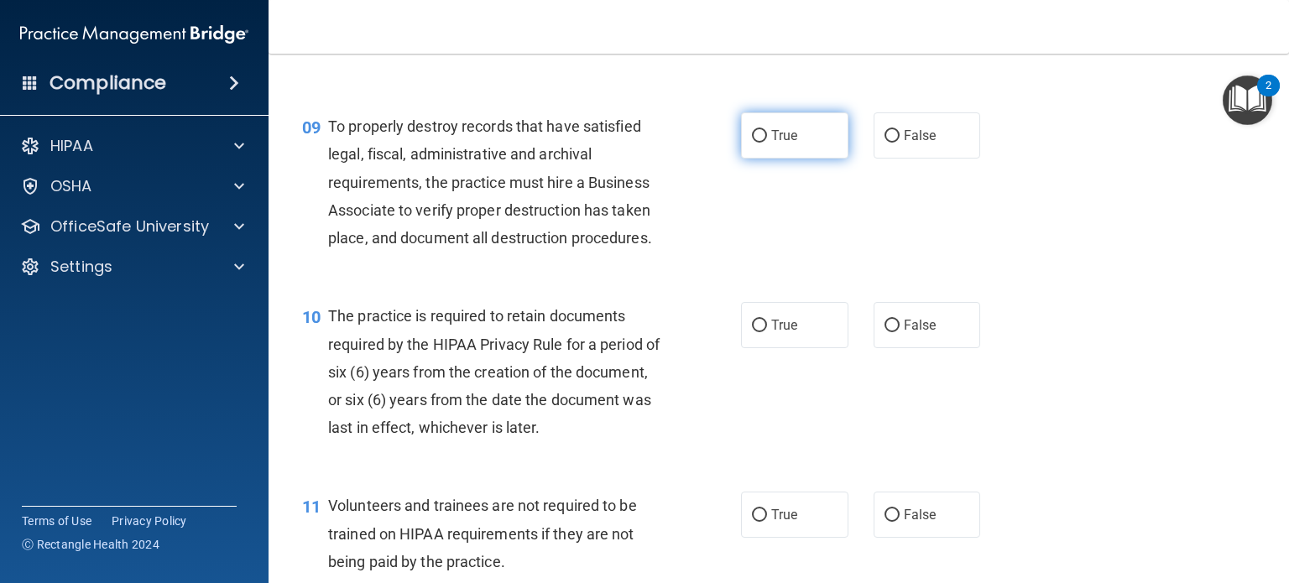
click at [759, 143] on input "True" at bounding box center [759, 136] width 15 height 13
radio input "true"
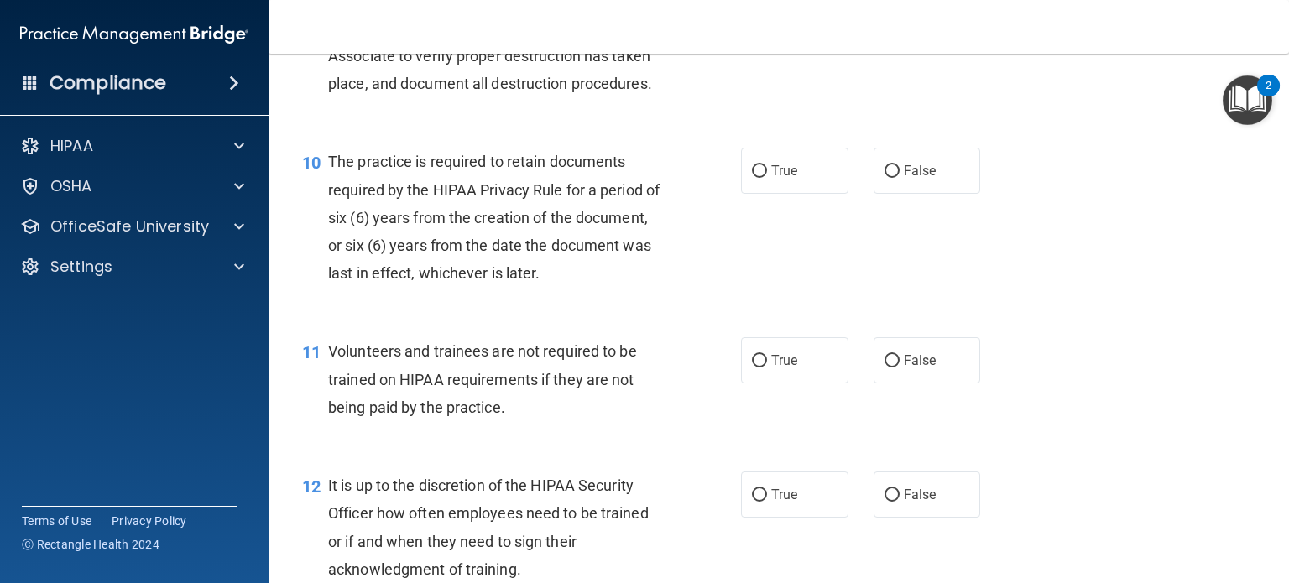
scroll to position [1594, 0]
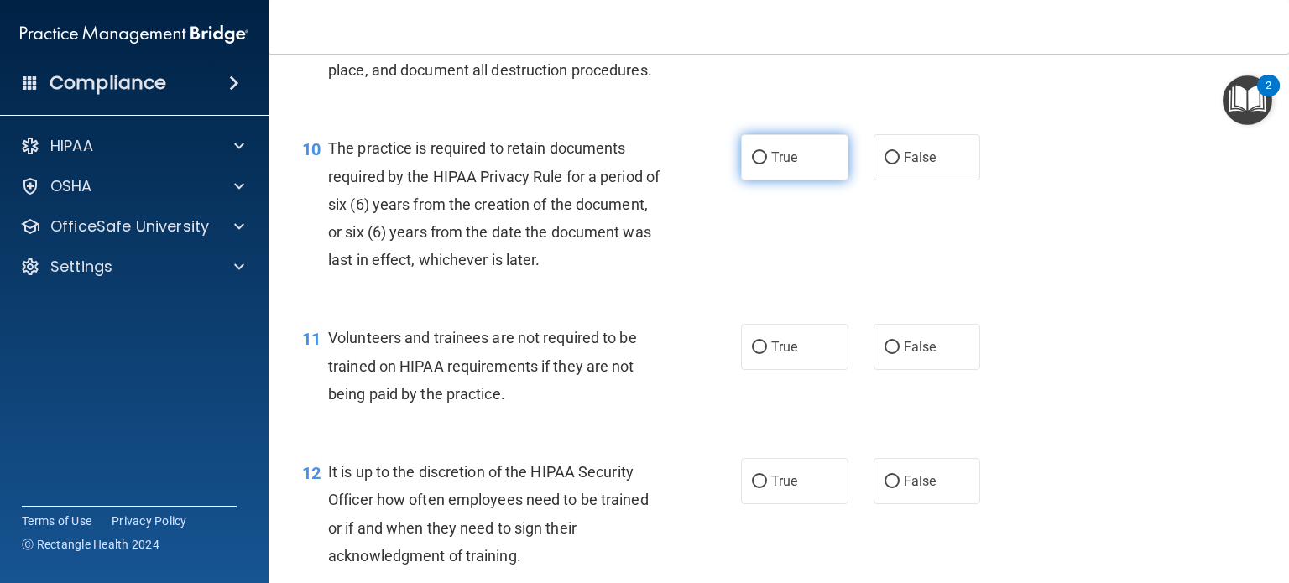
click at [762, 180] on label "True" at bounding box center [794, 157] width 107 height 46
click at [762, 164] on input "True" at bounding box center [759, 158] width 15 height 13
radio input "true"
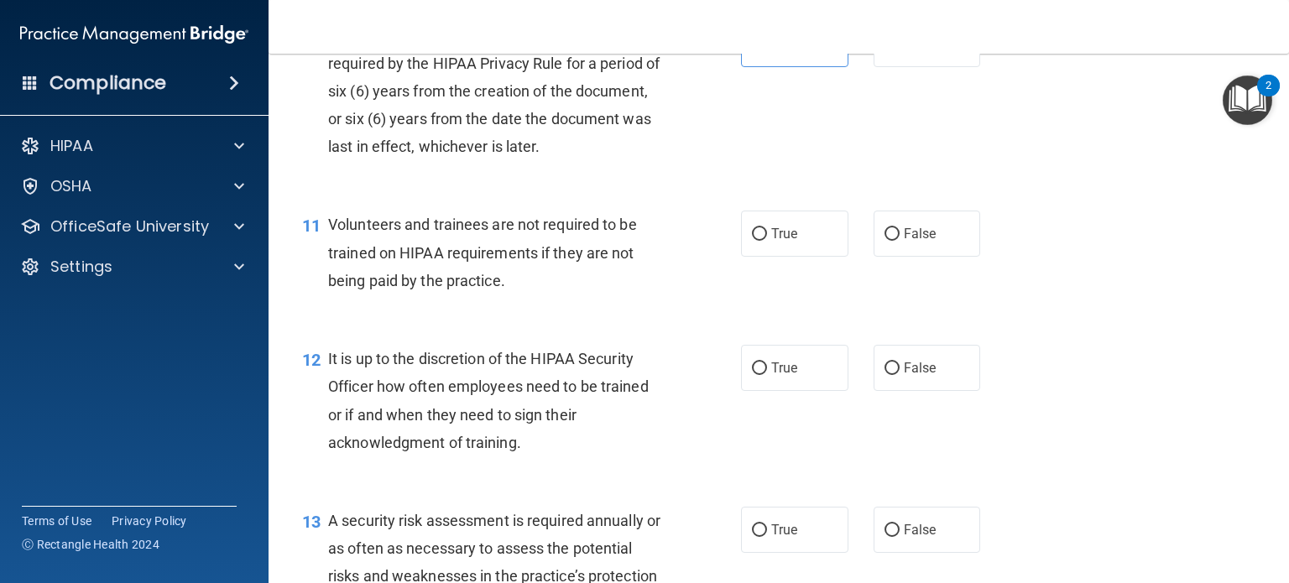
scroll to position [1762, 0]
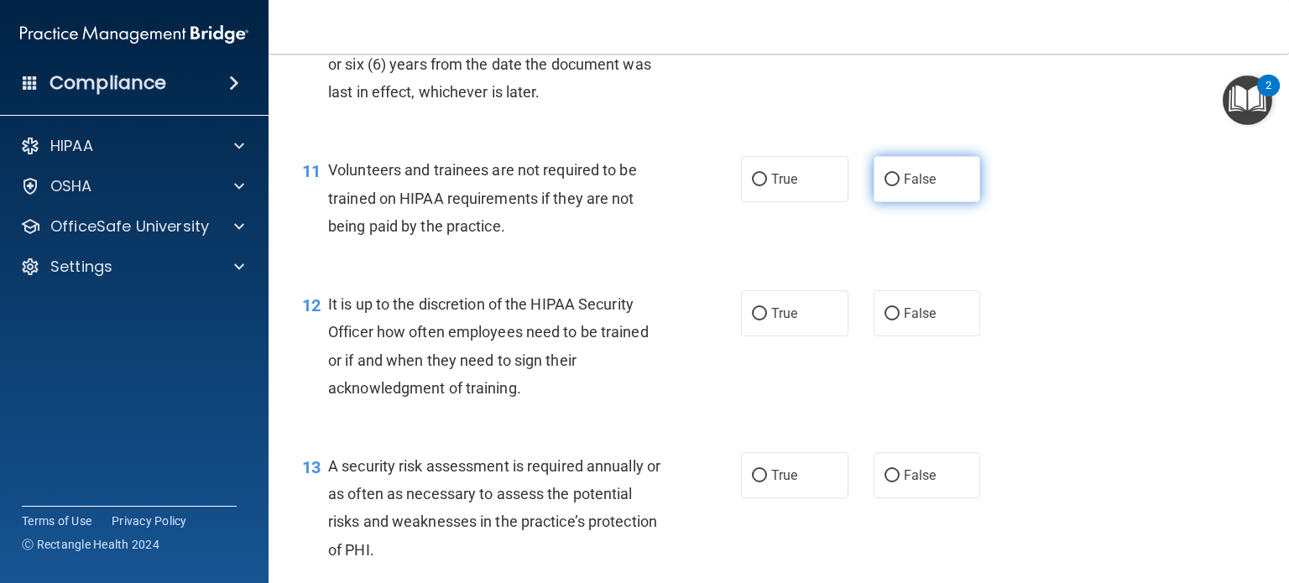
click at [891, 202] on label "False" at bounding box center [926, 179] width 107 height 46
click at [891, 186] on input "False" at bounding box center [891, 180] width 15 height 13
radio input "true"
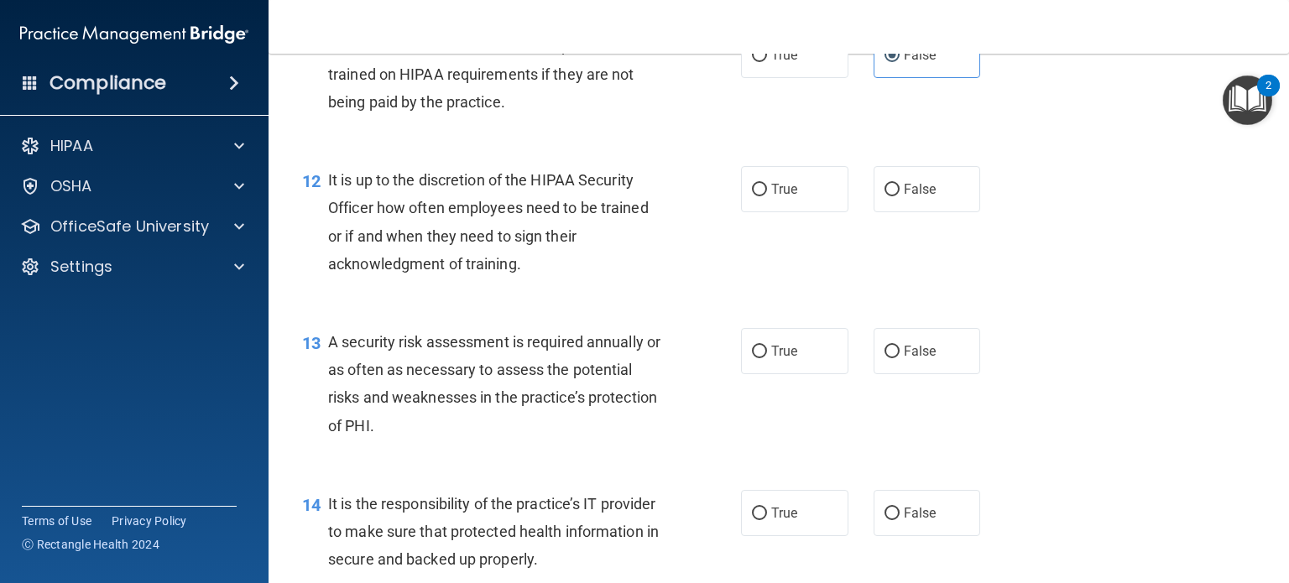
scroll to position [1929, 0]
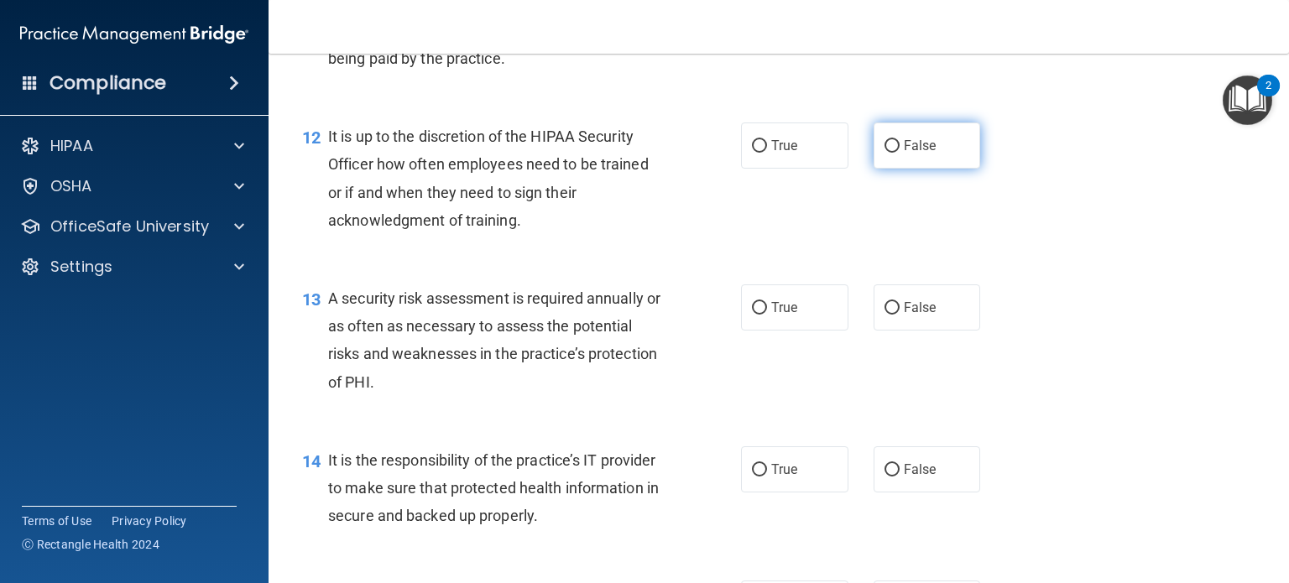
click at [873, 169] on label "False" at bounding box center [926, 145] width 107 height 46
click at [884, 153] on input "False" at bounding box center [891, 146] width 15 height 13
radio input "true"
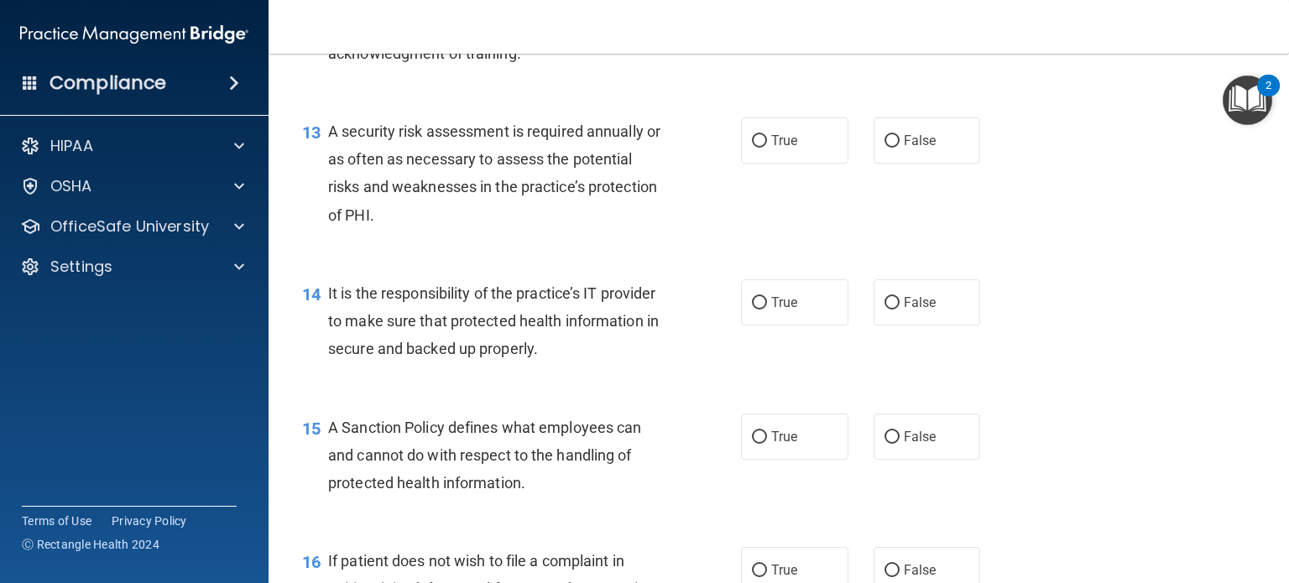
scroll to position [2097, 0]
click at [771, 148] on span "True" at bounding box center [784, 140] width 26 height 16
click at [764, 147] on input "True" at bounding box center [759, 140] width 15 height 13
radio input "true"
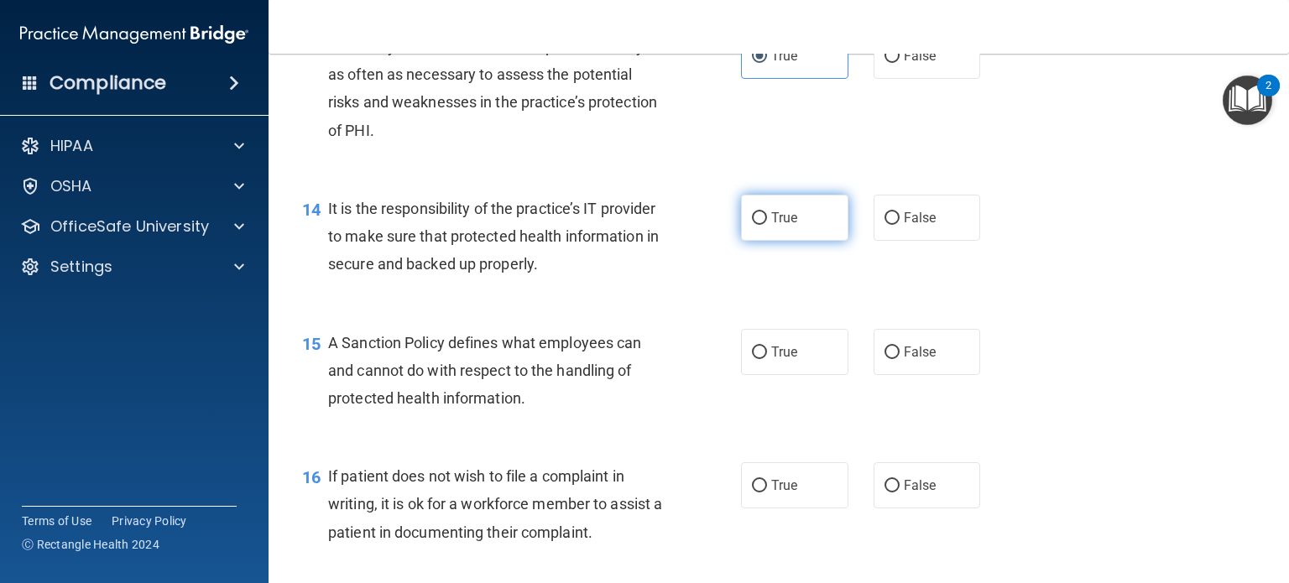
scroll to position [2265, 0]
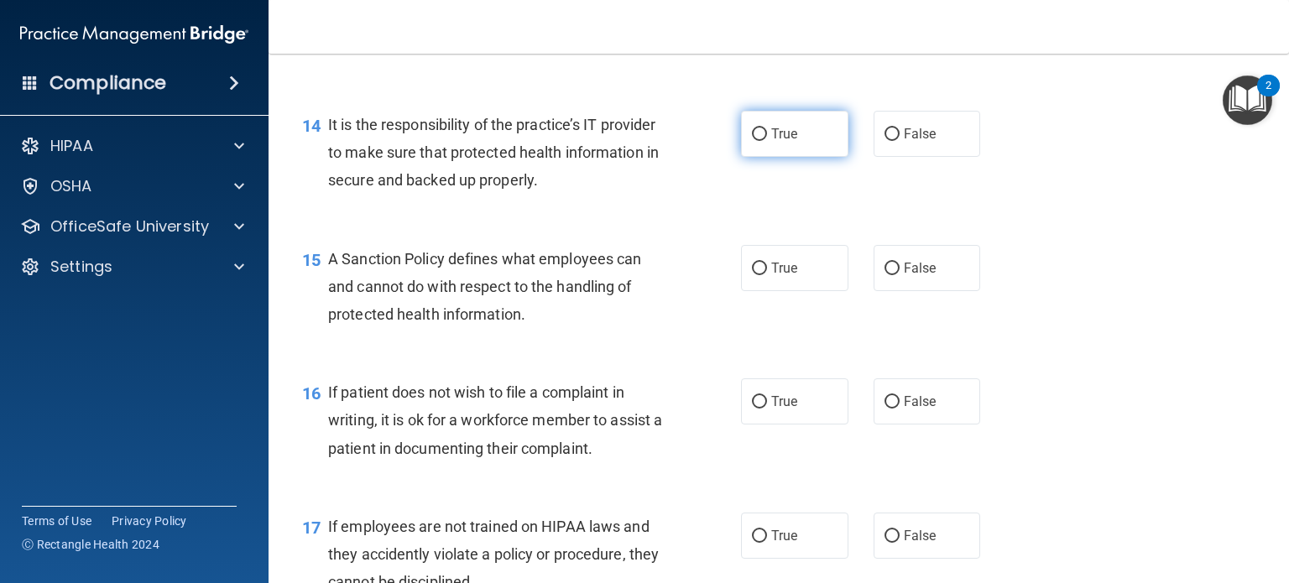
click at [771, 142] on span "True" at bounding box center [784, 134] width 26 height 16
click at [765, 141] on input "True" at bounding box center [759, 134] width 15 height 13
radio input "true"
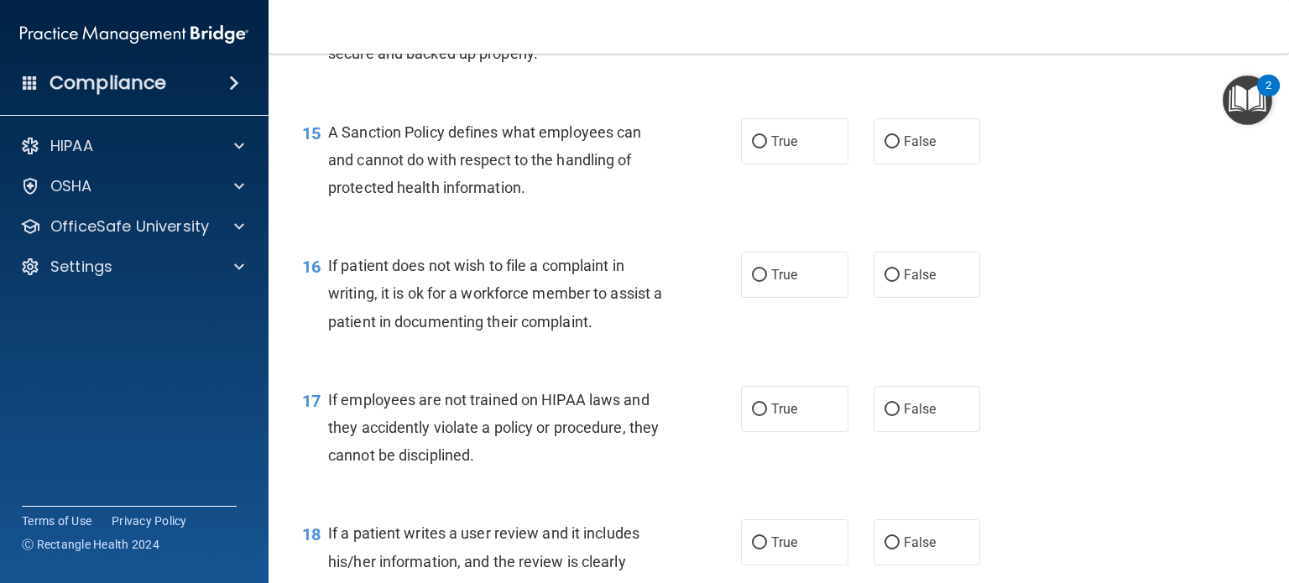
scroll to position [2433, 0]
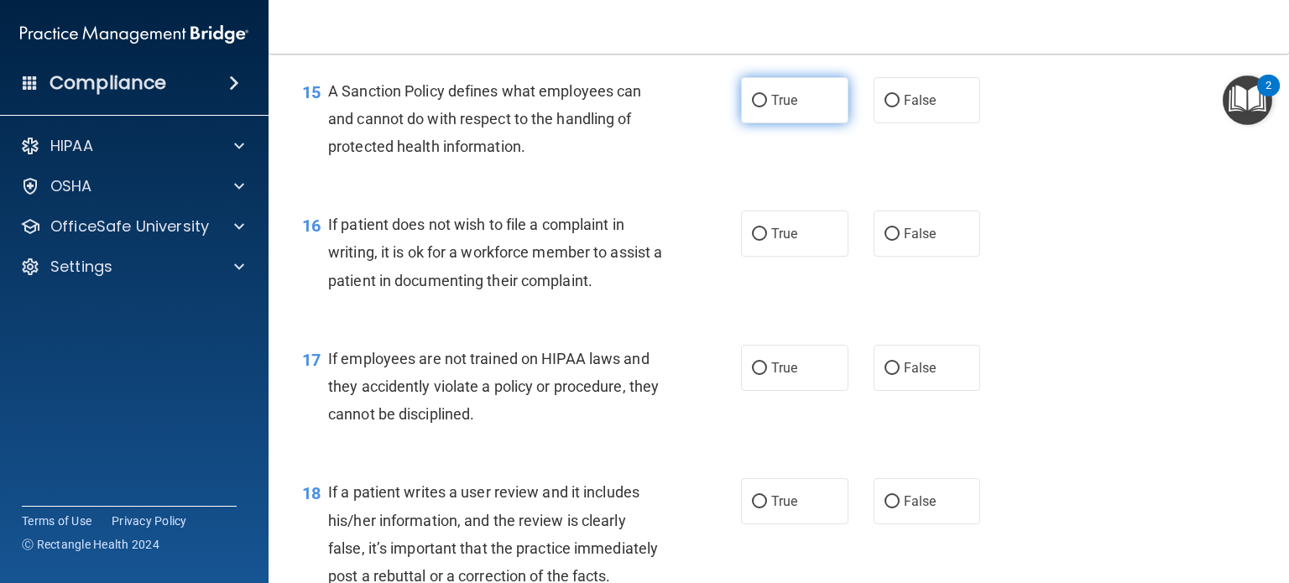
click at [771, 108] on span "True" at bounding box center [784, 100] width 26 height 16
click at [764, 107] on input "True" at bounding box center [759, 101] width 15 height 13
radio input "true"
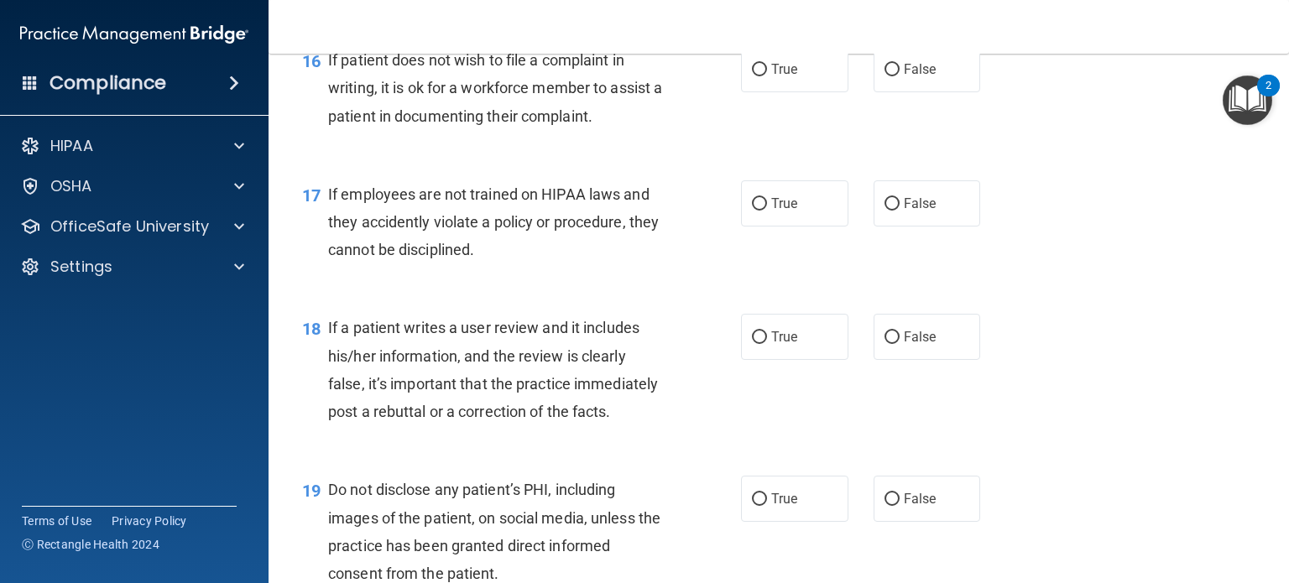
scroll to position [2601, 0]
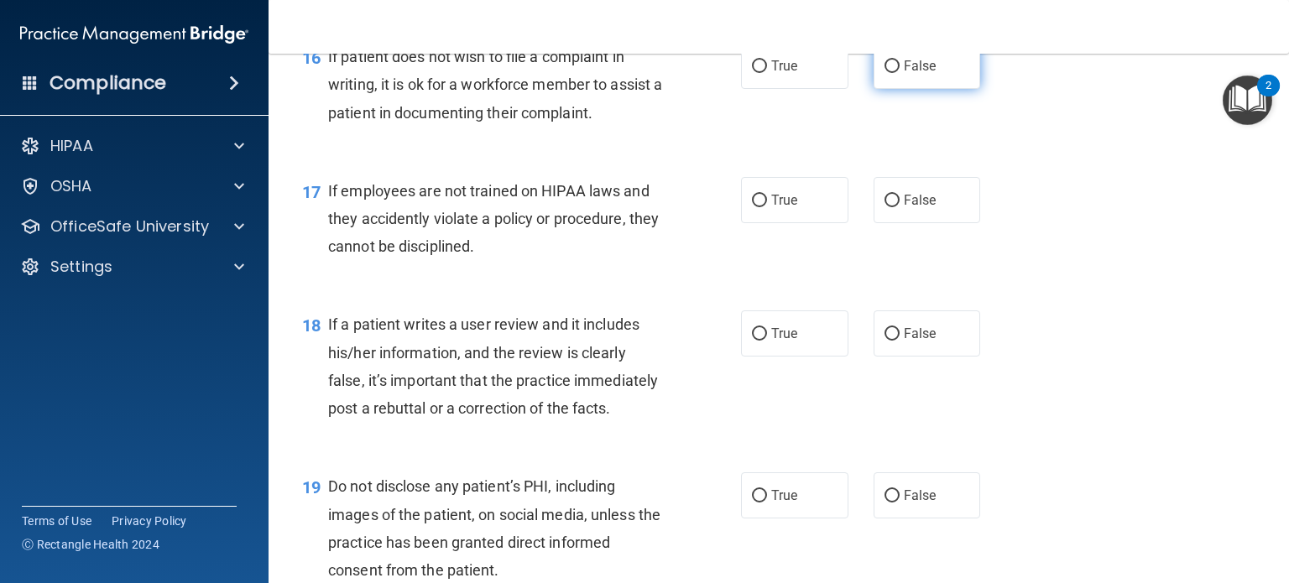
click at [890, 73] on input "False" at bounding box center [891, 66] width 15 height 13
radio input "true"
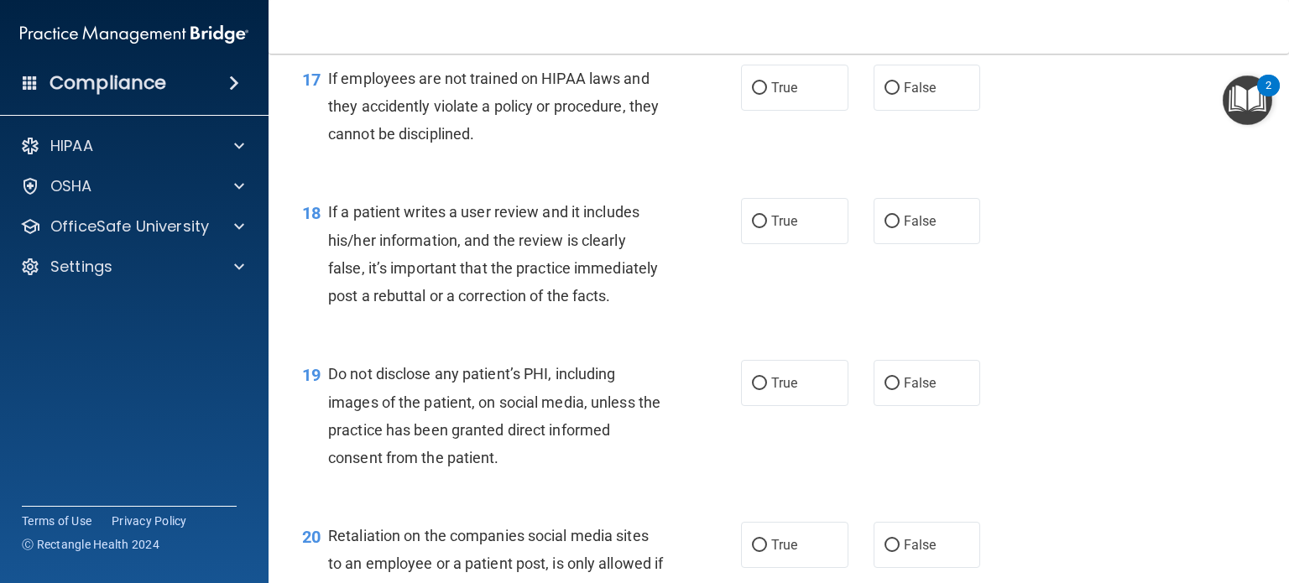
scroll to position [2684, 0]
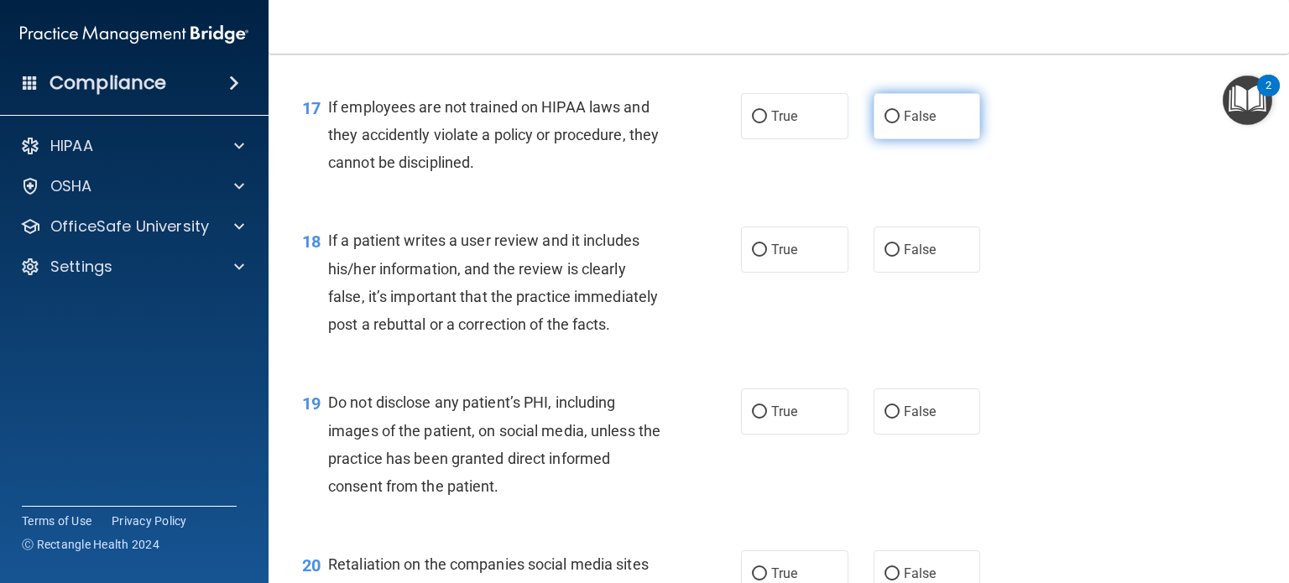
click at [894, 139] on label "False" at bounding box center [926, 116] width 107 height 46
click at [894, 123] on input "False" at bounding box center [891, 117] width 15 height 13
radio input "true"
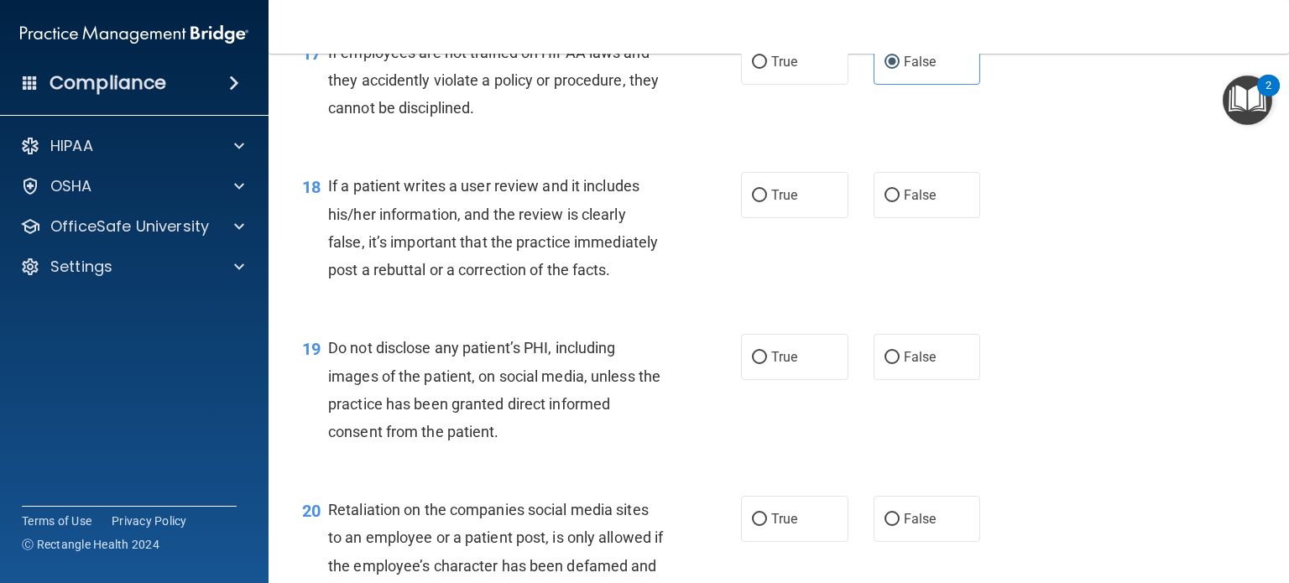
scroll to position [2768, 0]
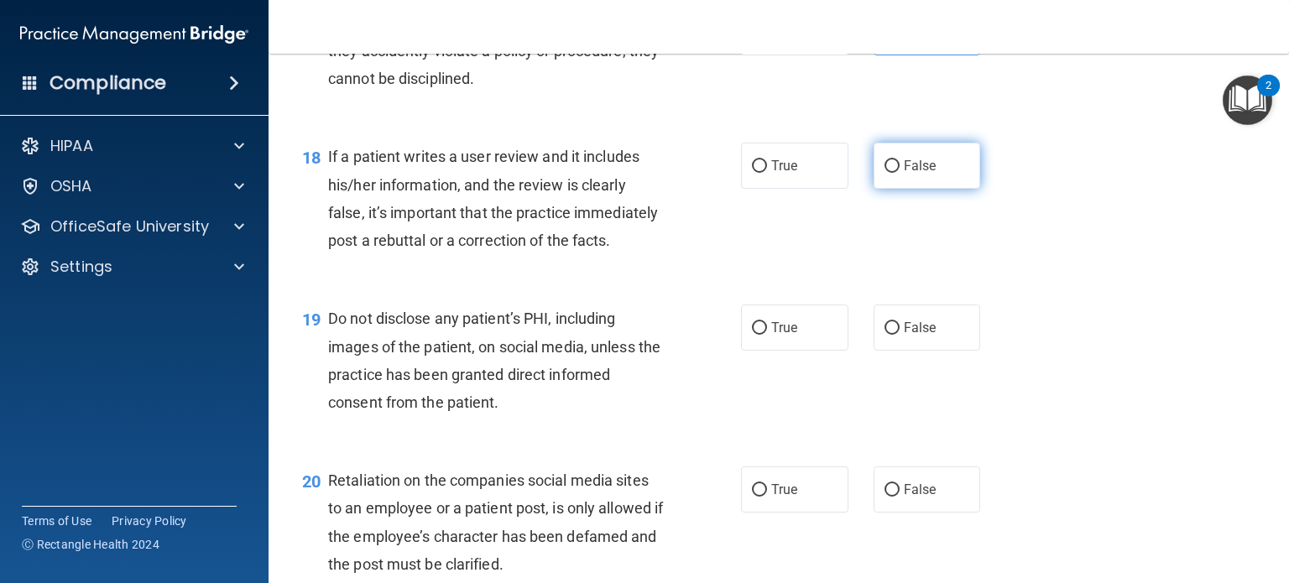
click at [903, 174] on span "False" at bounding box center [919, 166] width 33 height 16
click at [898, 173] on input "False" at bounding box center [891, 166] width 15 height 13
radio input "true"
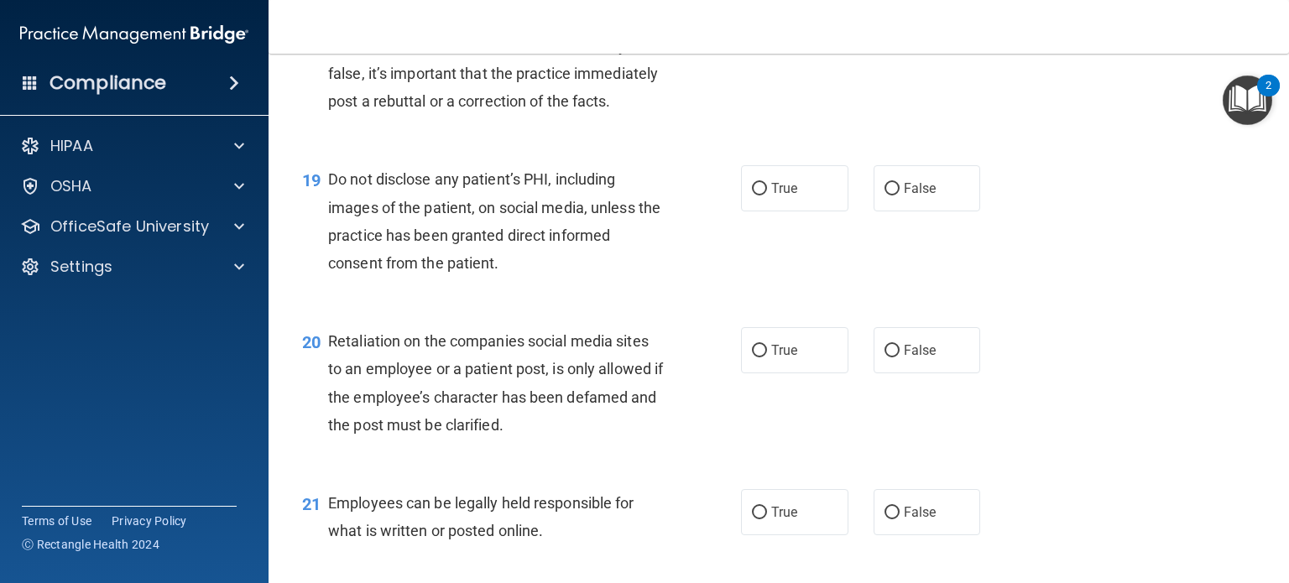
scroll to position [2936, 0]
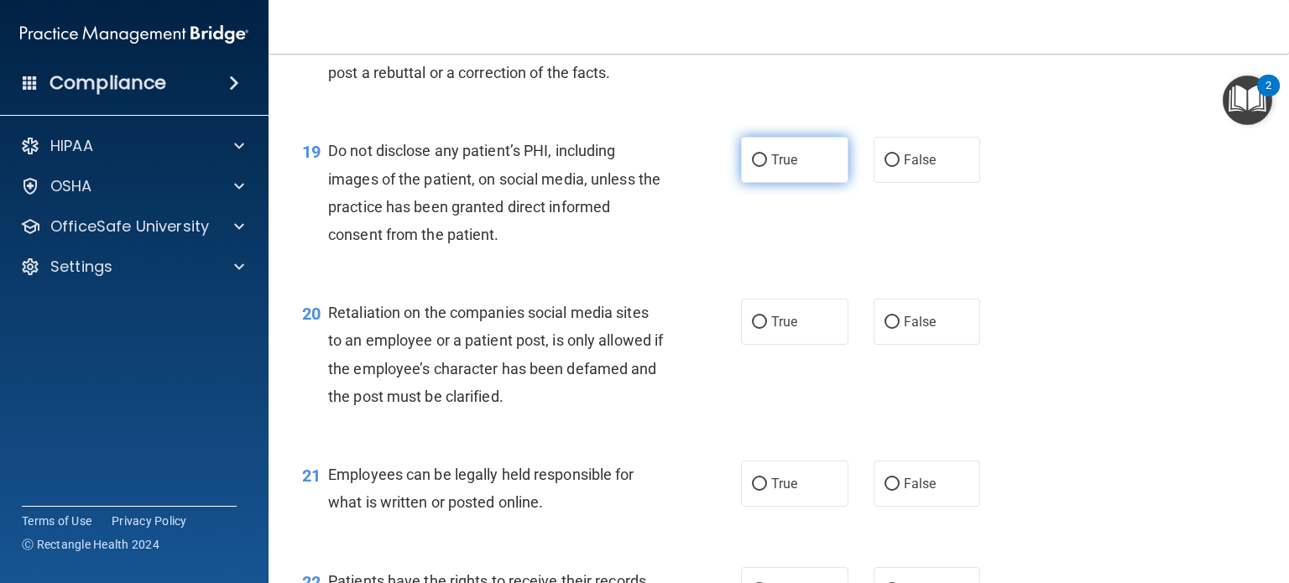
click at [752, 167] on input "True" at bounding box center [759, 160] width 15 height 13
radio input "true"
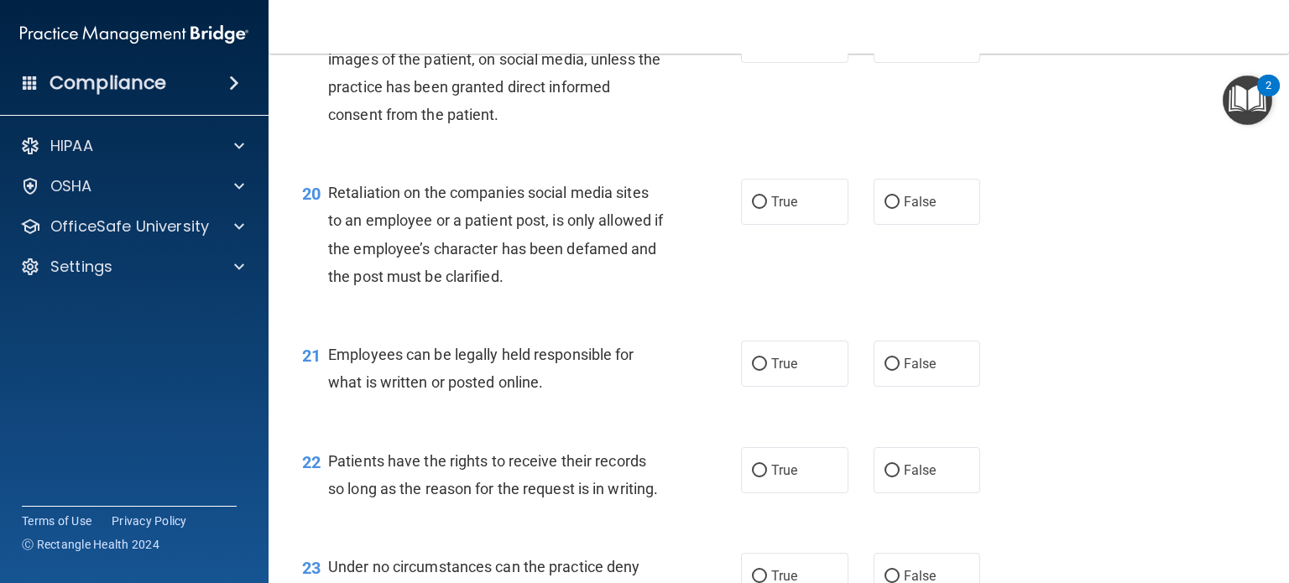
scroll to position [3104, 0]
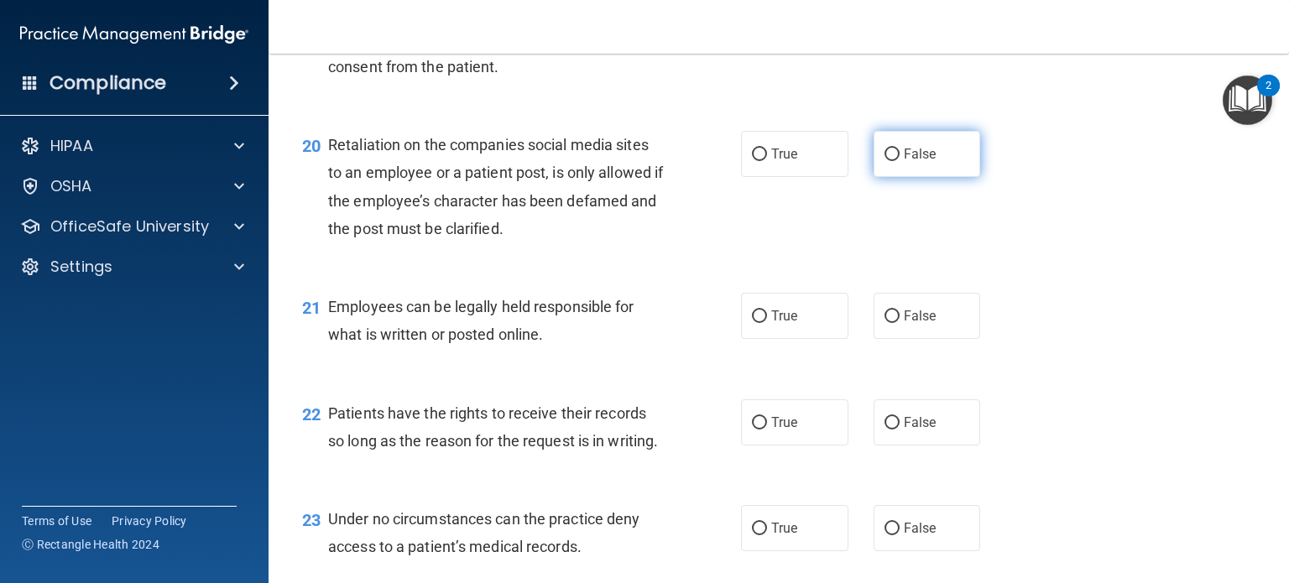
click at [893, 177] on label "False" at bounding box center [926, 154] width 107 height 46
click at [893, 161] on input "False" at bounding box center [891, 154] width 15 height 13
radio input "true"
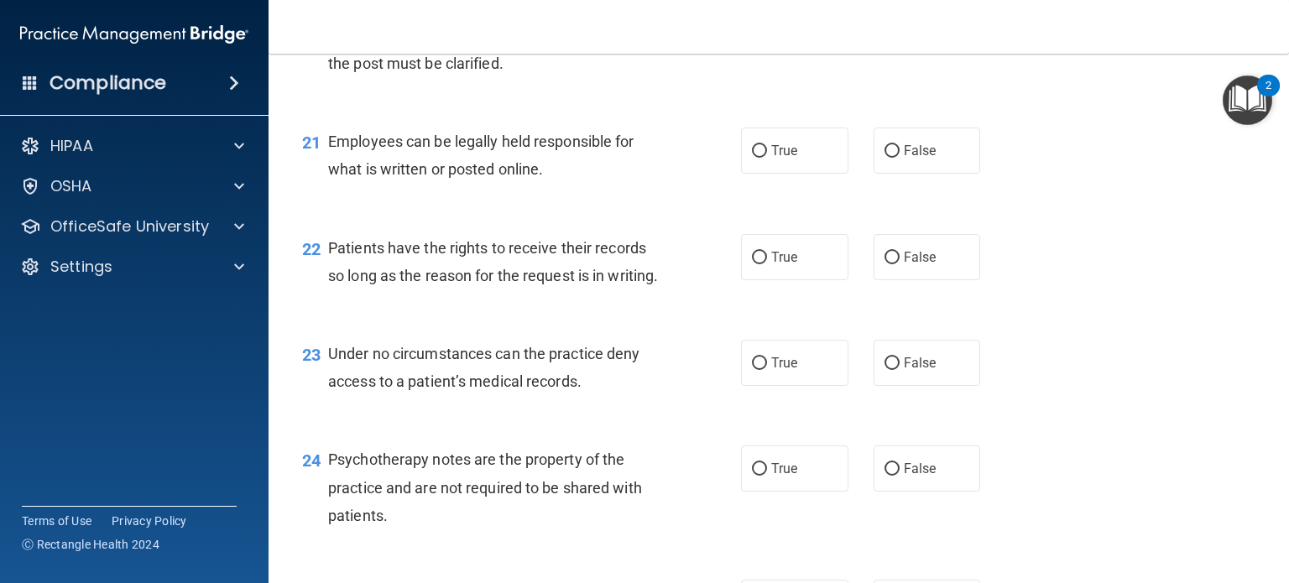
scroll to position [3272, 0]
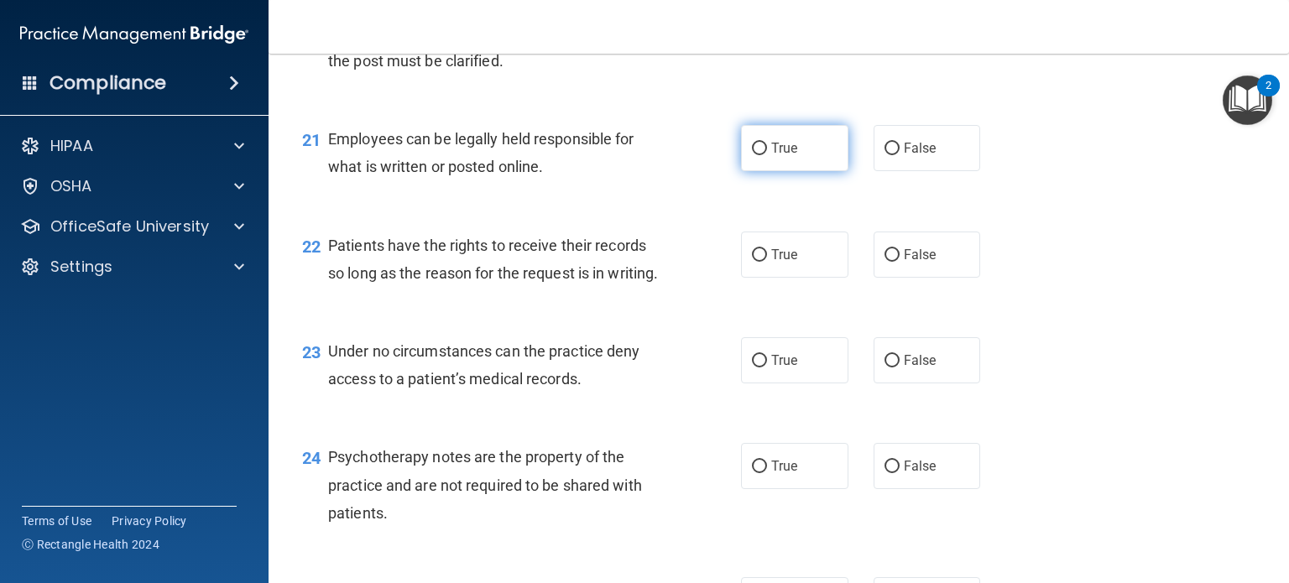
click at [771, 156] on span "True" at bounding box center [784, 148] width 26 height 16
click at [767, 155] on input "True" at bounding box center [759, 149] width 15 height 13
radio input "true"
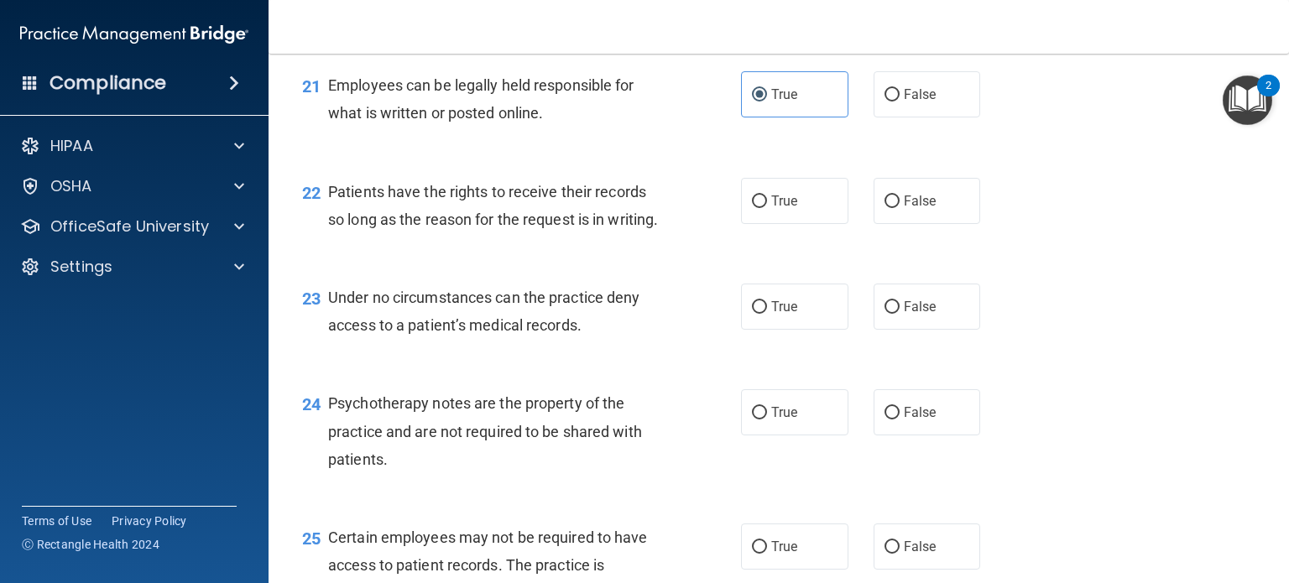
scroll to position [3356, 0]
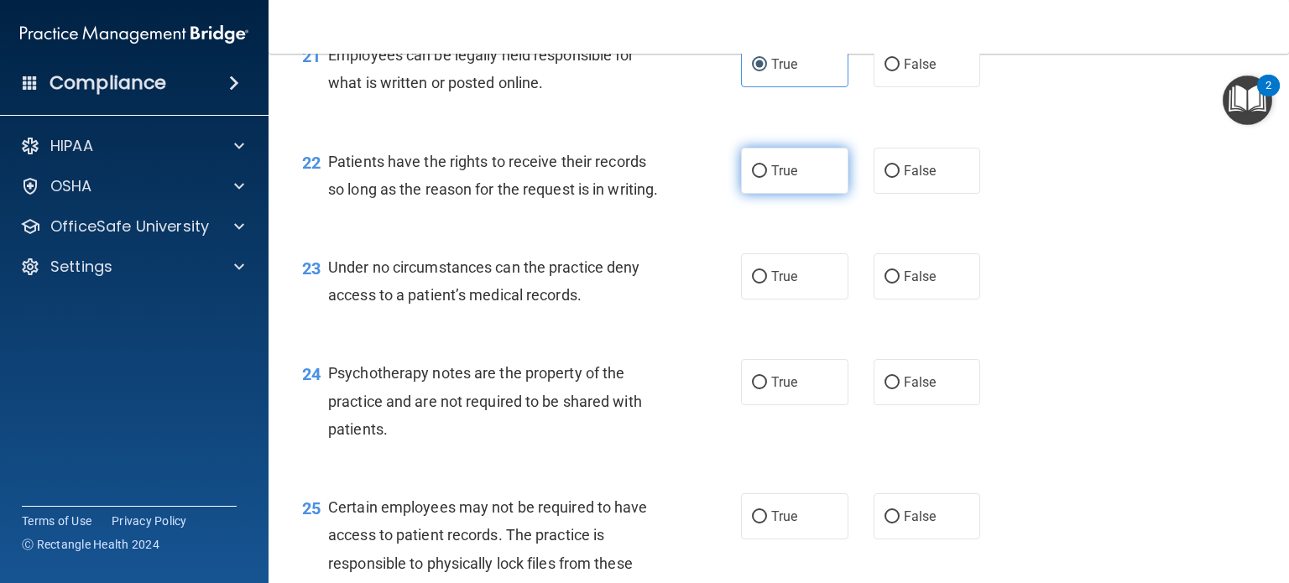
click at [772, 179] on span "True" at bounding box center [784, 171] width 26 height 16
click at [767, 178] on input "True" at bounding box center [759, 171] width 15 height 13
radio input "true"
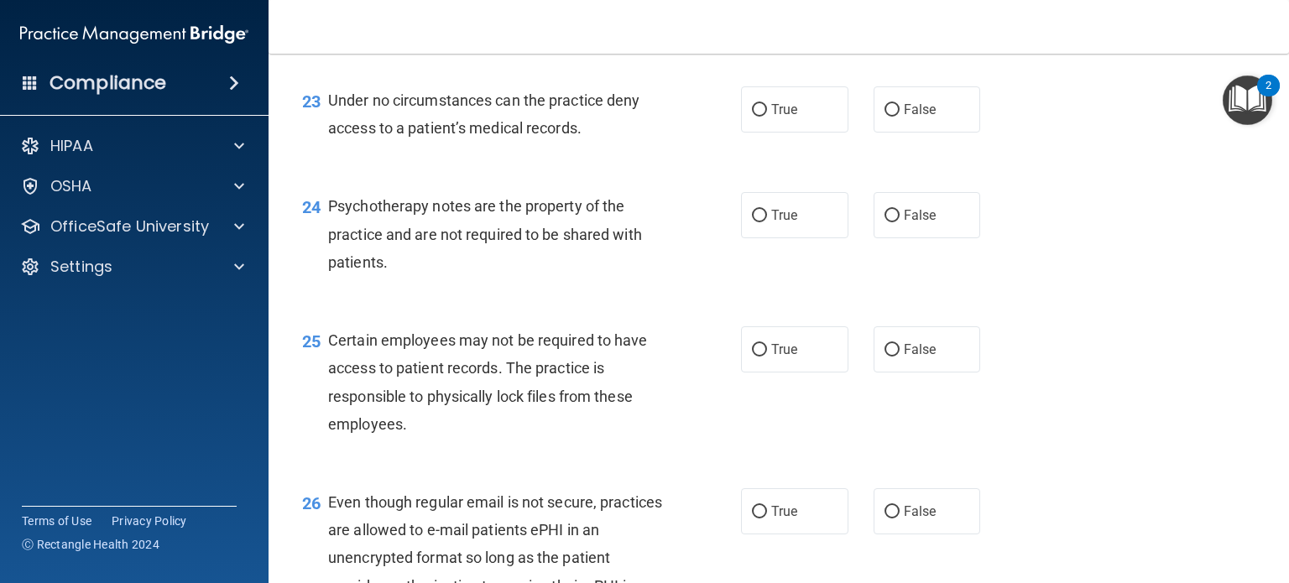
scroll to position [3523, 0]
click at [771, 117] on span "True" at bounding box center [784, 109] width 26 height 16
click at [767, 116] on input "True" at bounding box center [759, 109] width 15 height 13
radio input "true"
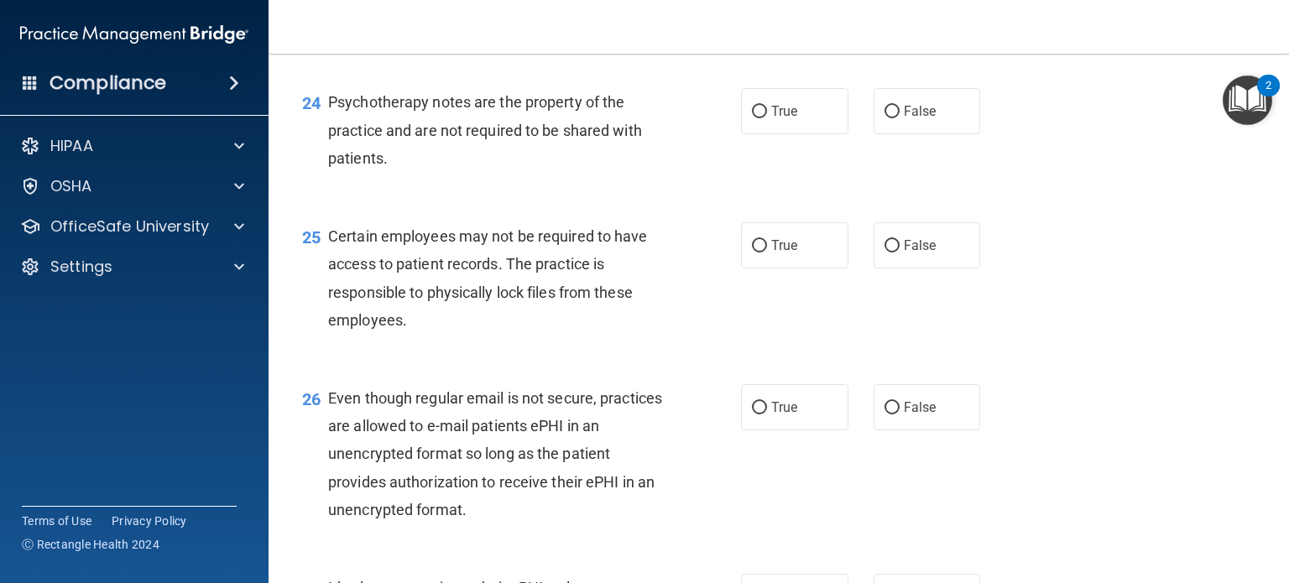
scroll to position [3691, 0]
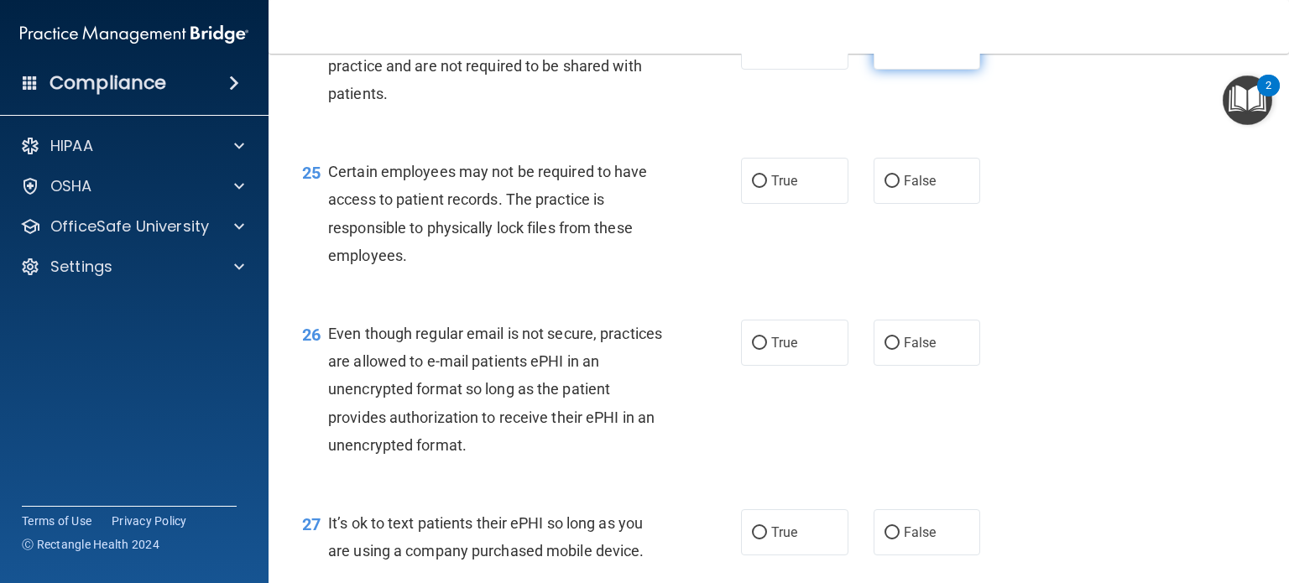
click at [885, 54] on input "False" at bounding box center [891, 47] width 15 height 13
radio input "true"
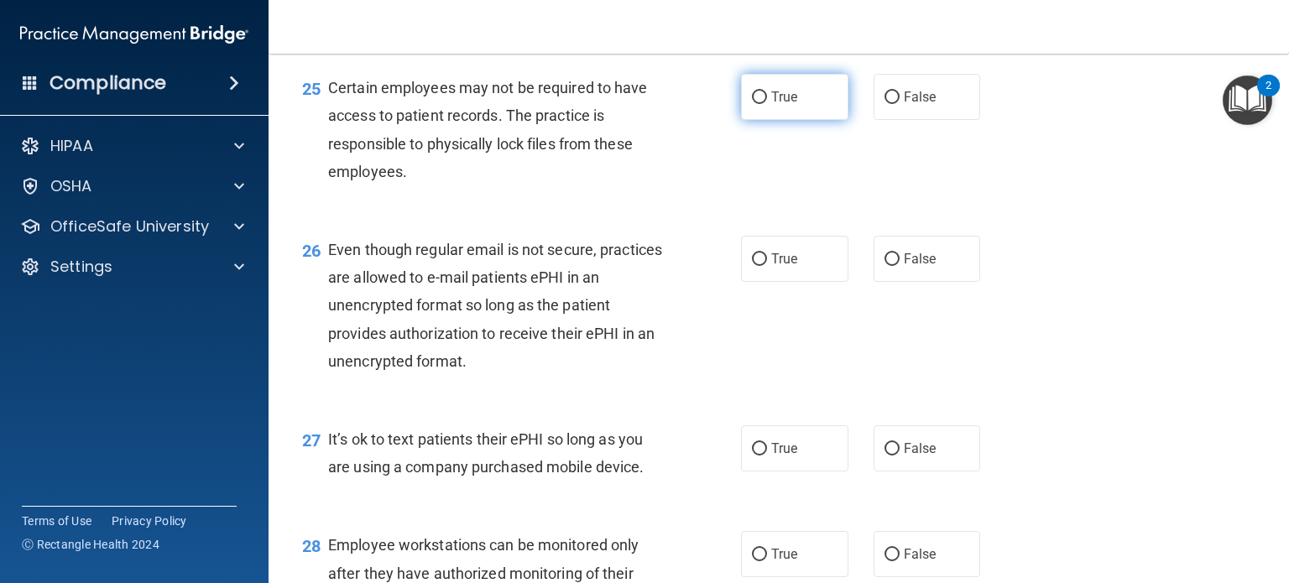
click at [788, 105] on span "True" at bounding box center [784, 97] width 26 height 16
click at [767, 104] on input "True" at bounding box center [759, 97] width 15 height 13
radio input "true"
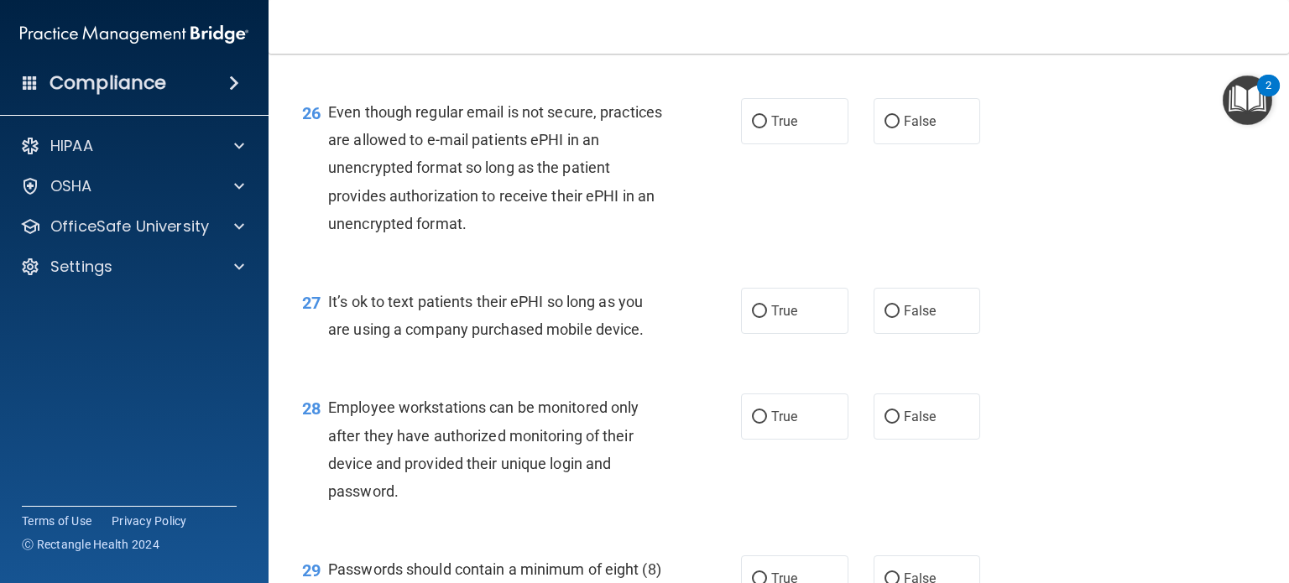
scroll to position [3943, 0]
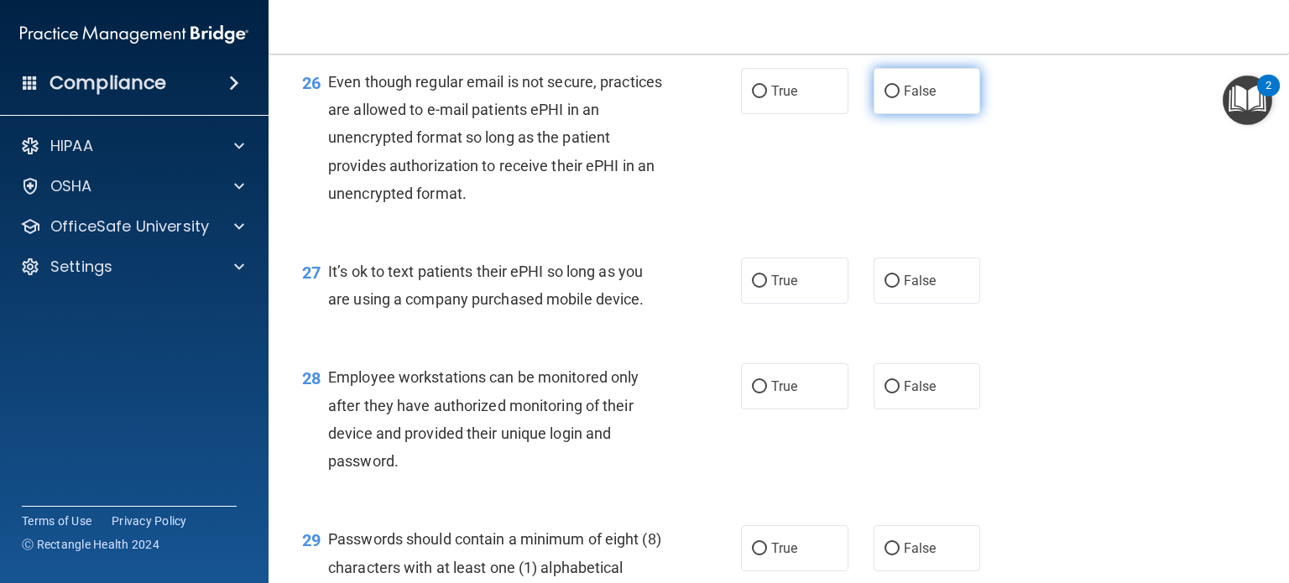
click at [929, 114] on label "False" at bounding box center [926, 91] width 107 height 46
click at [899, 98] on input "False" at bounding box center [891, 92] width 15 height 13
radio input "true"
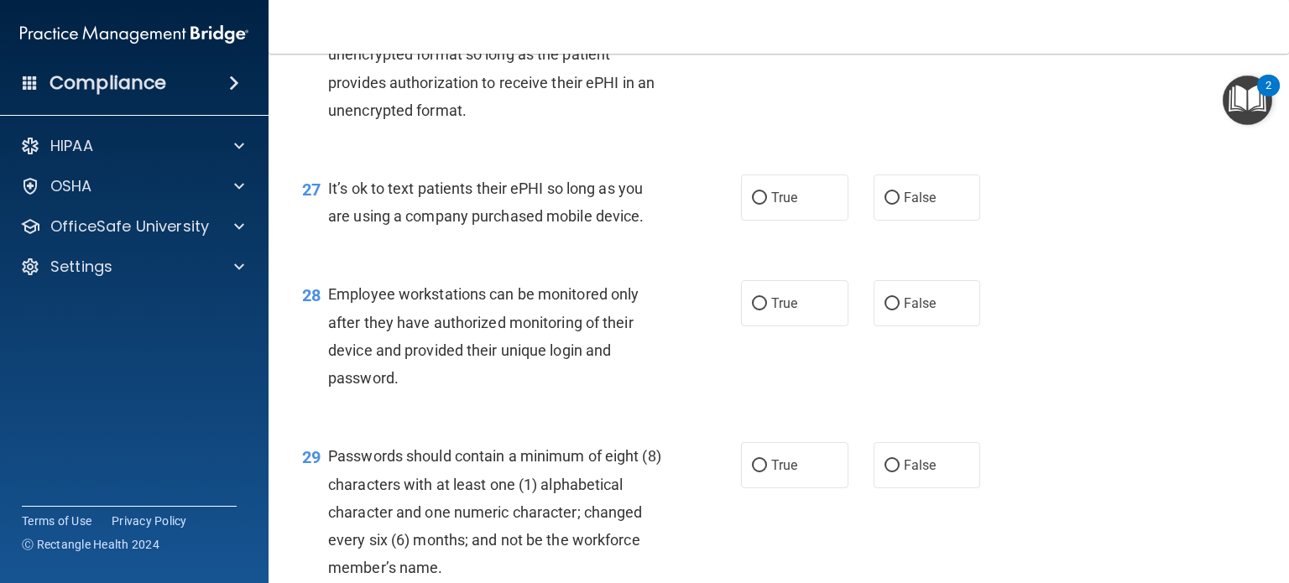
scroll to position [4027, 0]
click at [893, 220] on label "False" at bounding box center [926, 197] width 107 height 46
click at [893, 204] on input "False" at bounding box center [891, 197] width 15 height 13
radio input "true"
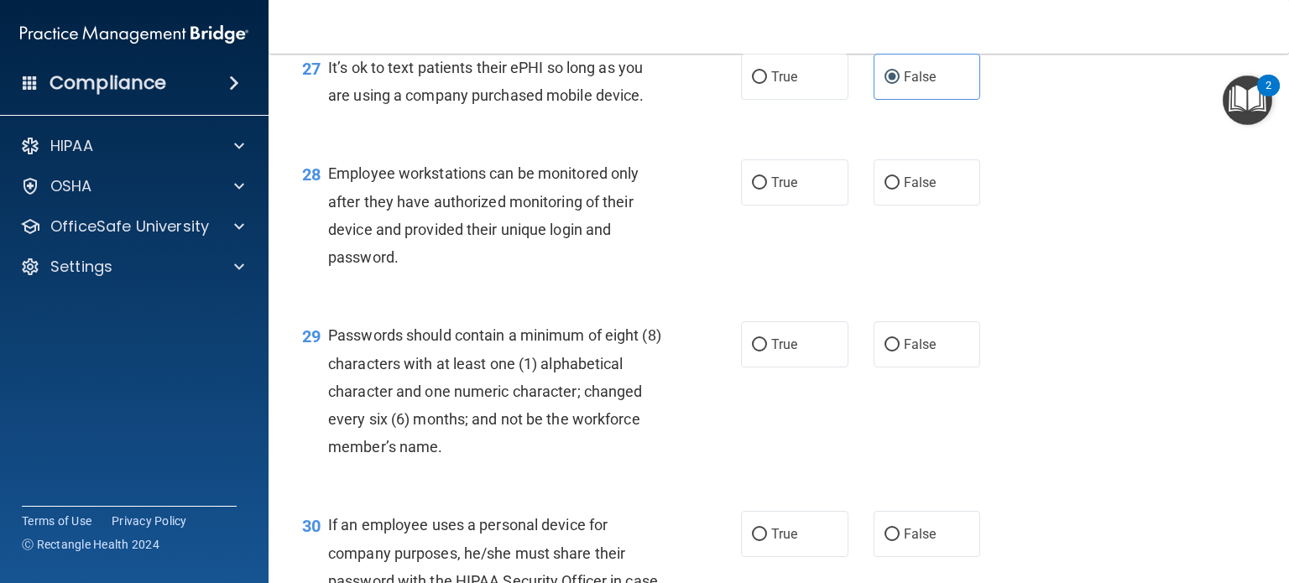
scroll to position [4194, 0]
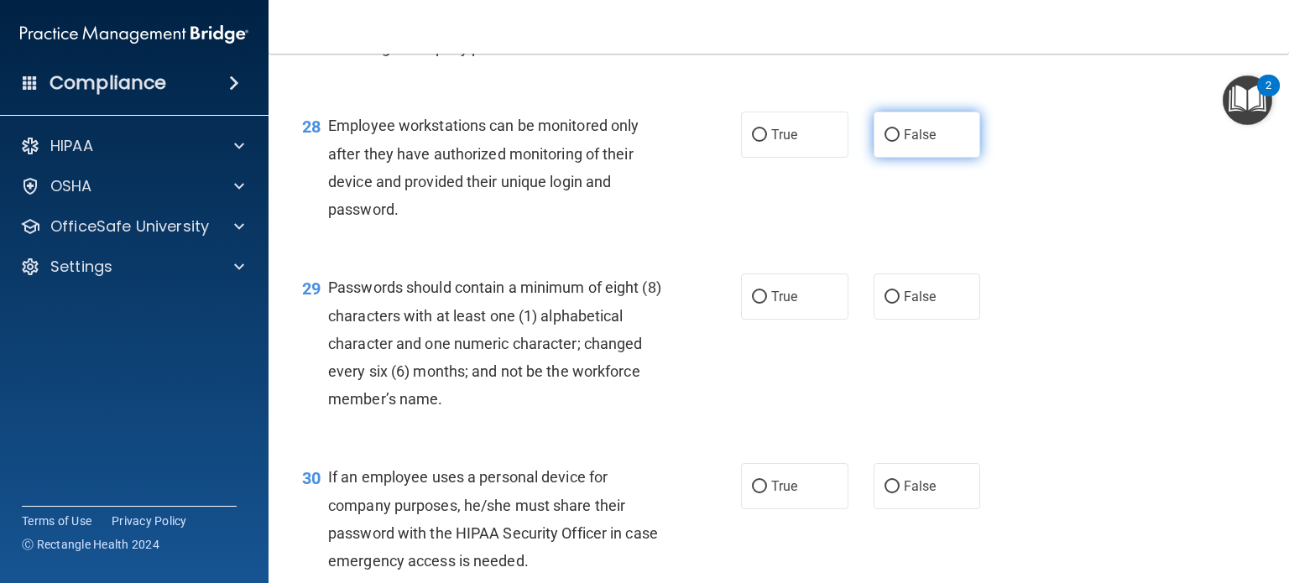
click at [903, 143] on span "False" at bounding box center [919, 135] width 33 height 16
click at [899, 142] on input "False" at bounding box center [891, 135] width 15 height 13
radio input "true"
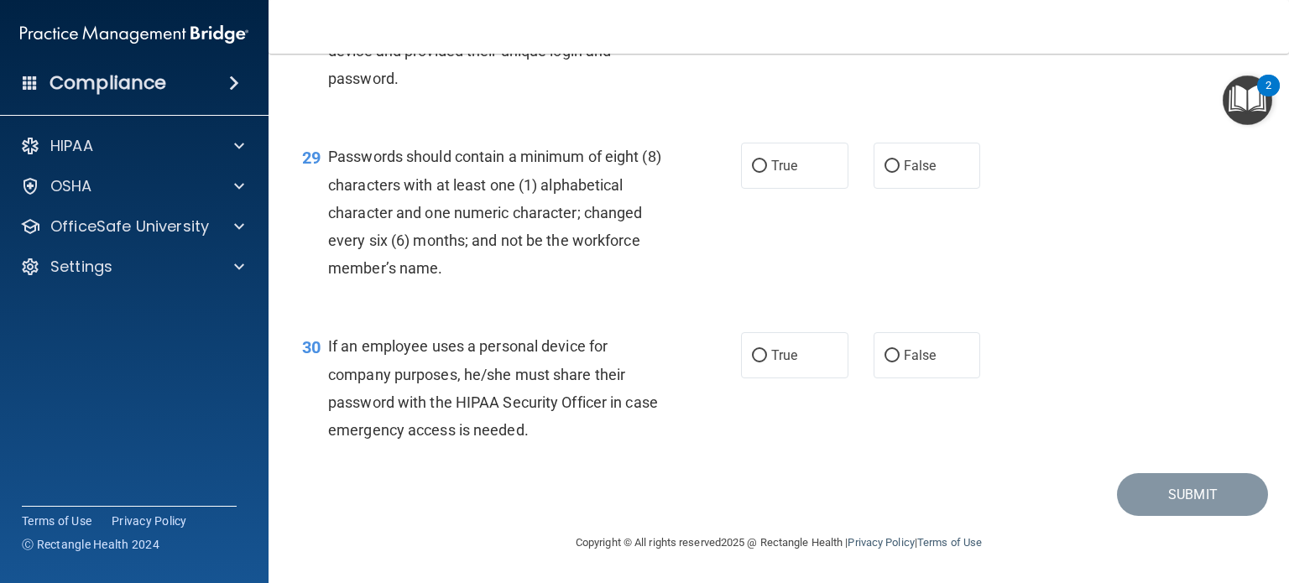
scroll to position [4362, 0]
click at [768, 189] on label "True" at bounding box center [794, 166] width 107 height 46
click at [767, 173] on input "True" at bounding box center [759, 166] width 15 height 13
radio input "true"
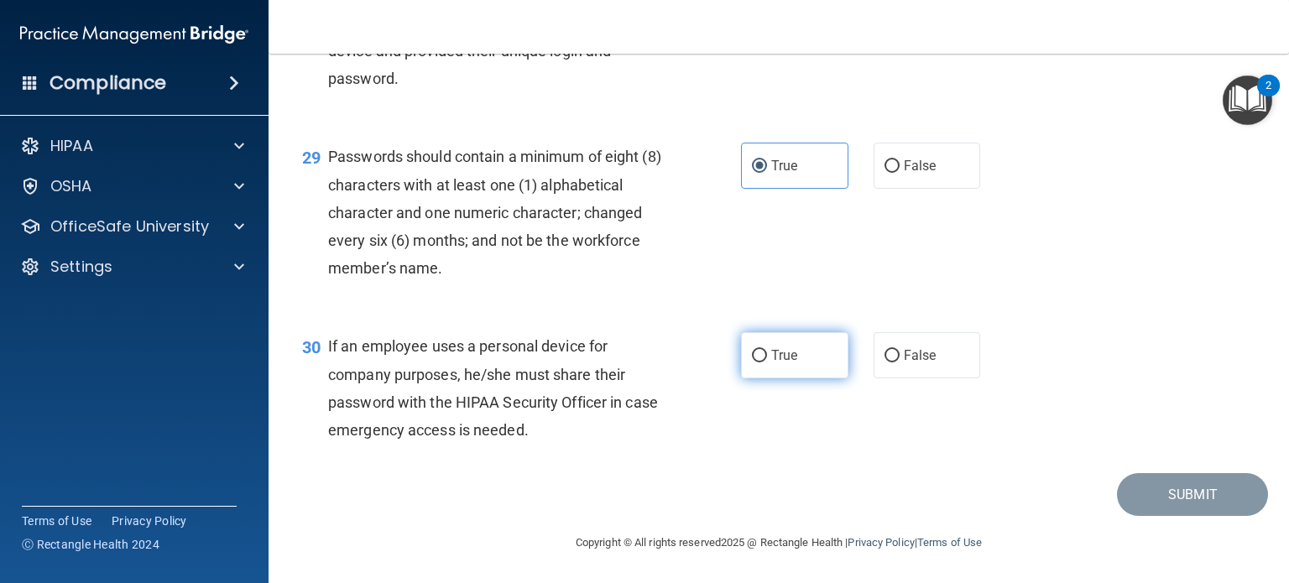
click at [771, 351] on span "True" at bounding box center [784, 355] width 26 height 16
click at [764, 351] on input "True" at bounding box center [759, 356] width 15 height 13
radio input "true"
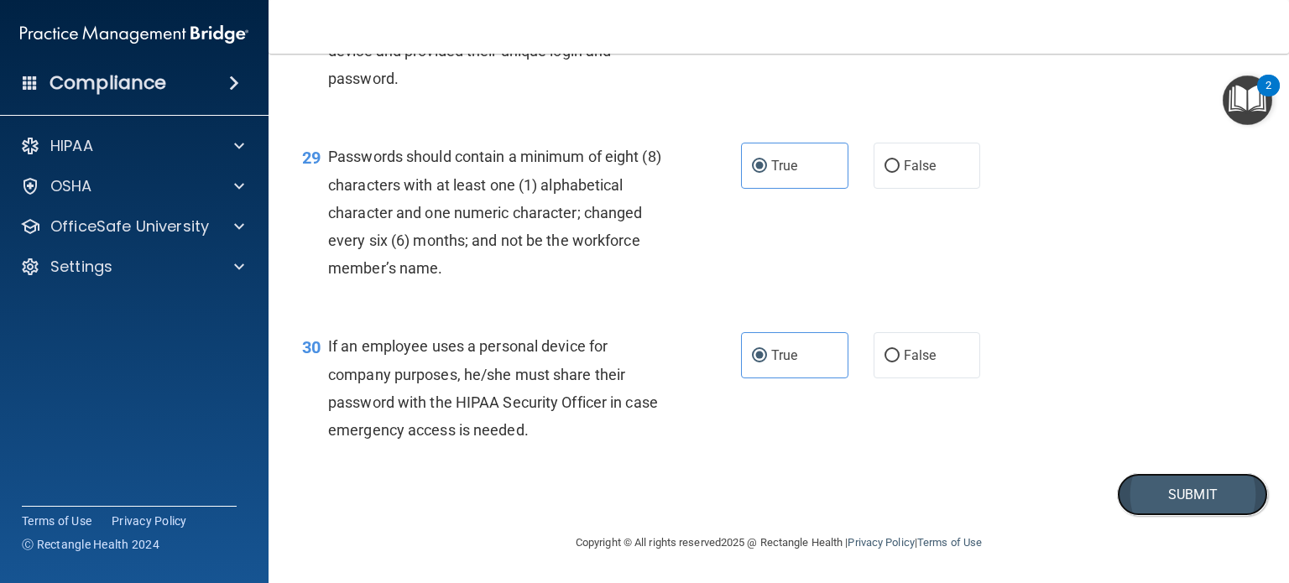
drag, startPoint x: 1187, startPoint y: 492, endPoint x: 1199, endPoint y: 495, distance: 12.2
click at [1189, 492] on button "Submit" at bounding box center [1192, 494] width 151 height 43
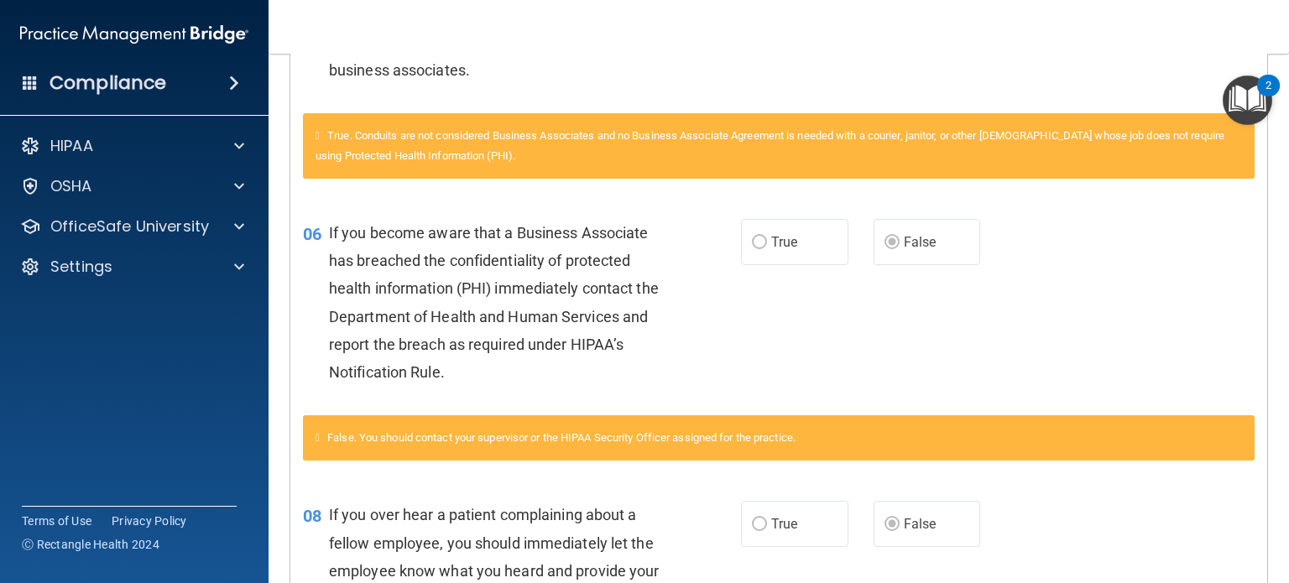
scroll to position [839, 0]
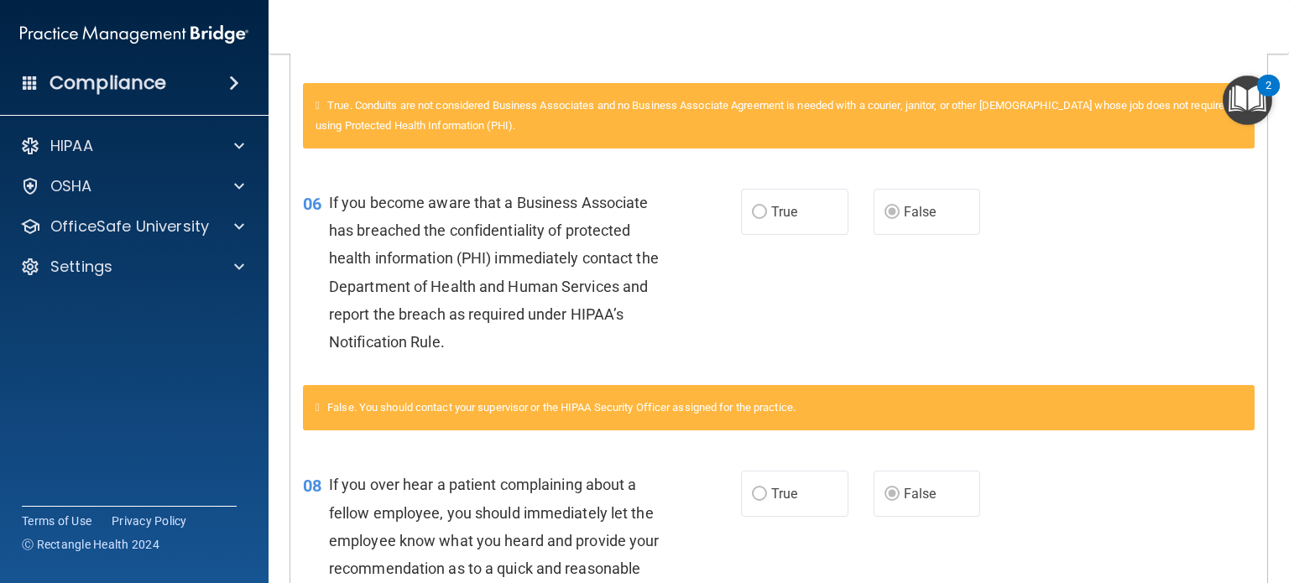
click at [757, 200] on label "True" at bounding box center [794, 212] width 107 height 46
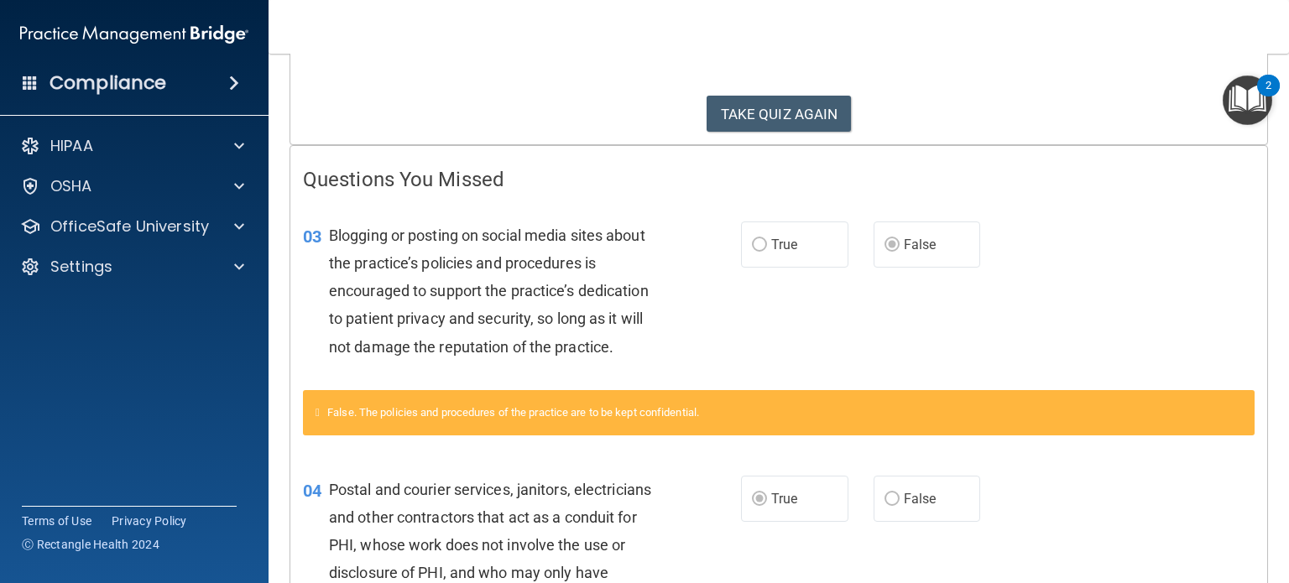
scroll to position [0, 0]
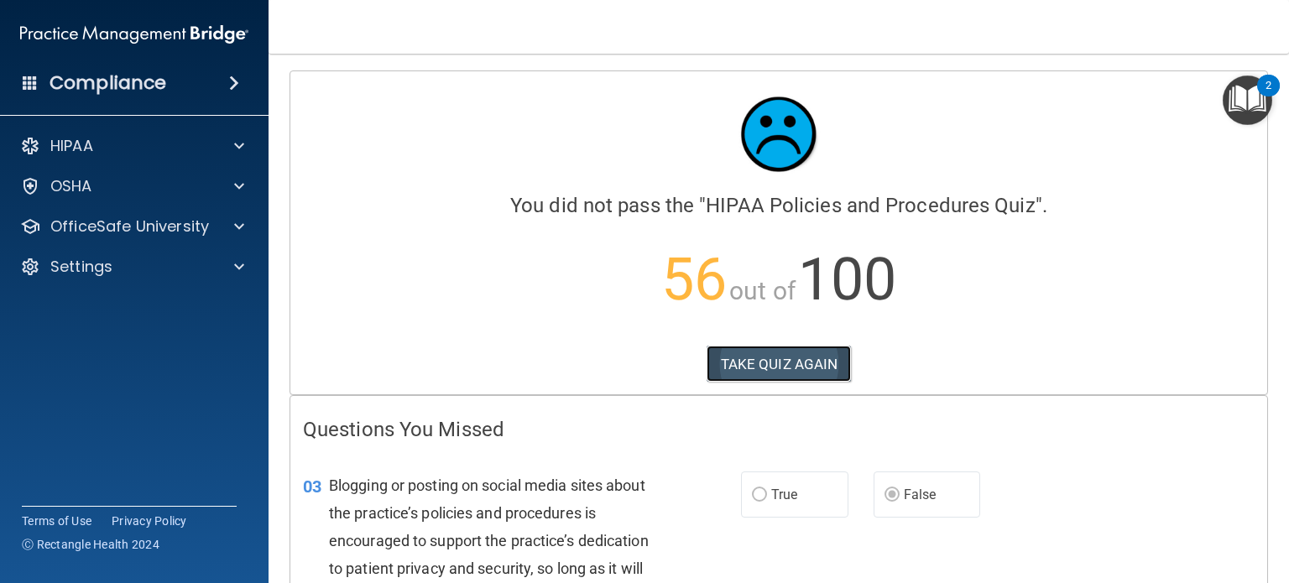
click at [775, 368] on button "TAKE QUIZ AGAIN" at bounding box center [778, 364] width 145 height 37
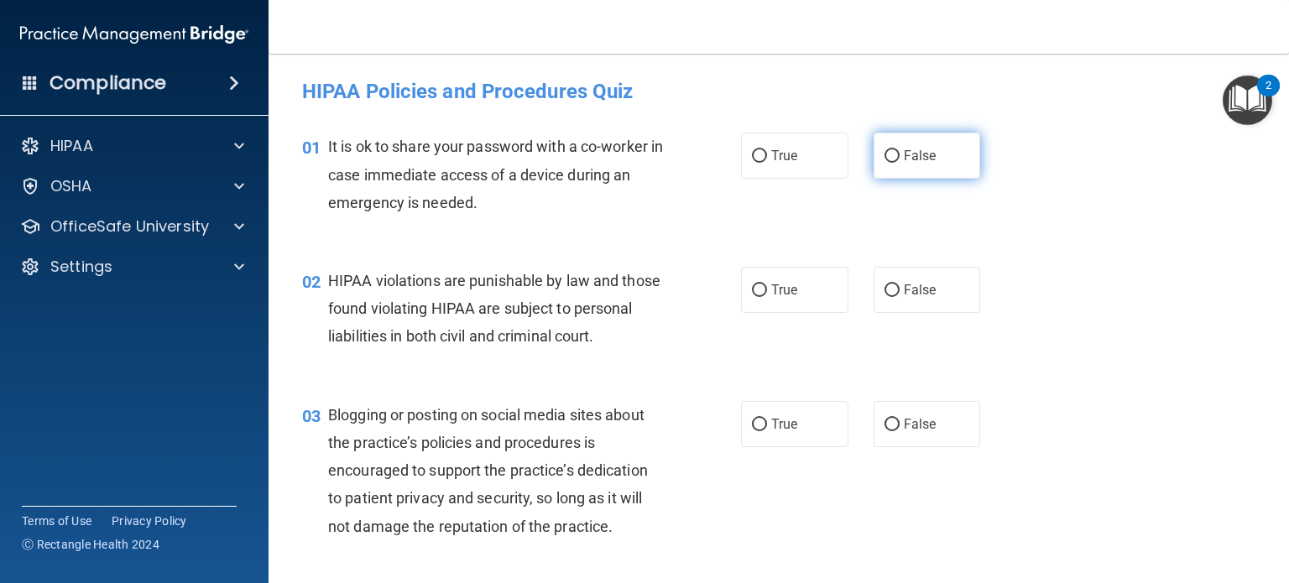
click at [884, 160] on input "False" at bounding box center [891, 156] width 15 height 13
radio input "true"
click at [744, 289] on label "True" at bounding box center [794, 290] width 107 height 46
click at [752, 289] on input "True" at bounding box center [759, 290] width 15 height 13
radio input "true"
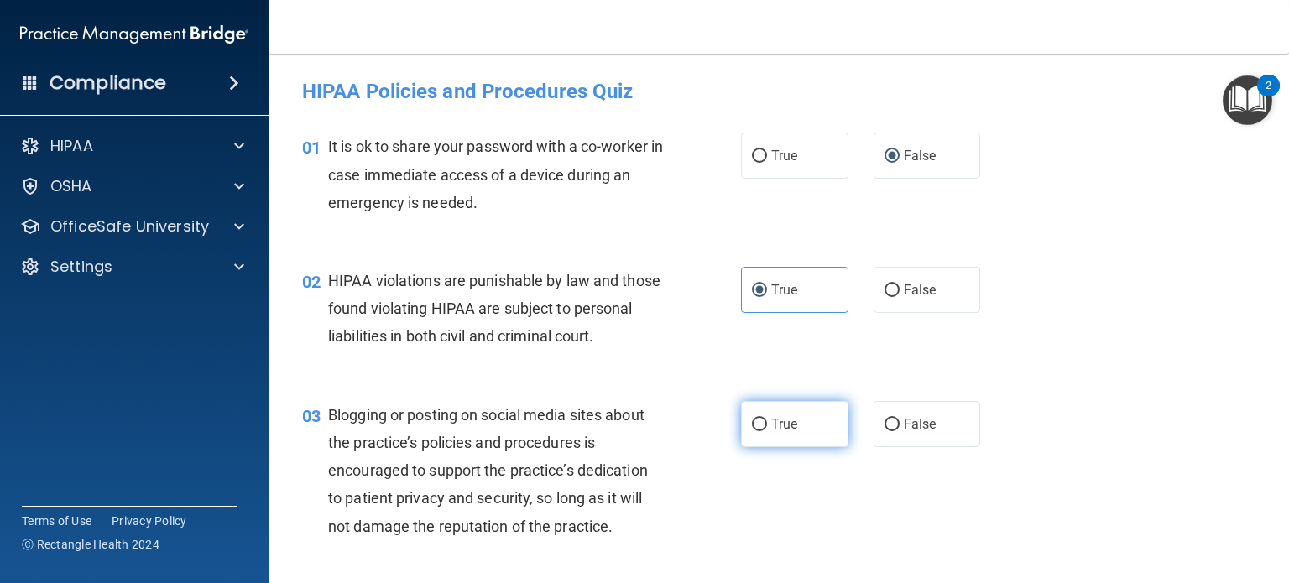
click at [752, 431] on input "True" at bounding box center [759, 425] width 15 height 13
radio input "true"
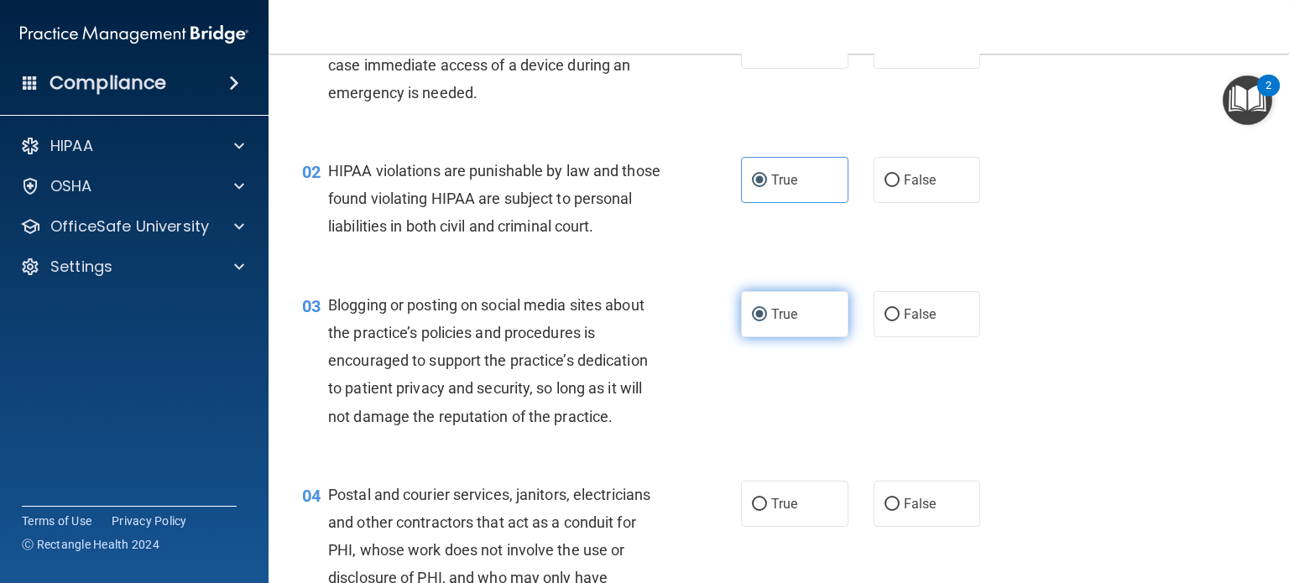
scroll to position [252, 0]
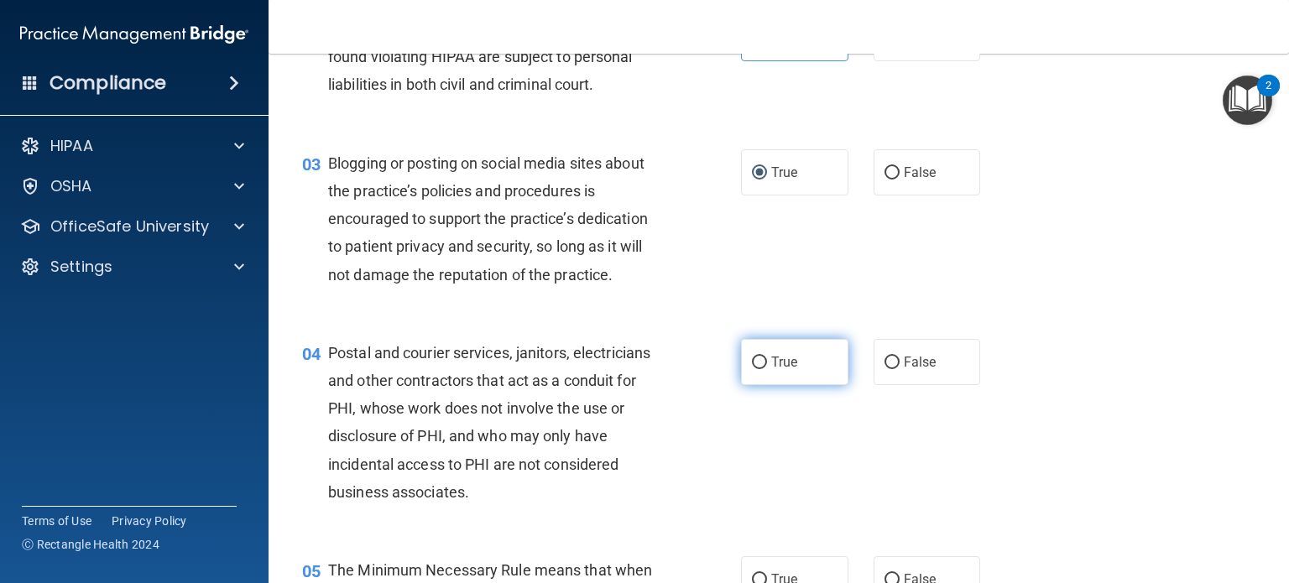
click at [775, 385] on label "True" at bounding box center [794, 362] width 107 height 46
click at [767, 369] on input "True" at bounding box center [759, 363] width 15 height 13
radio input "true"
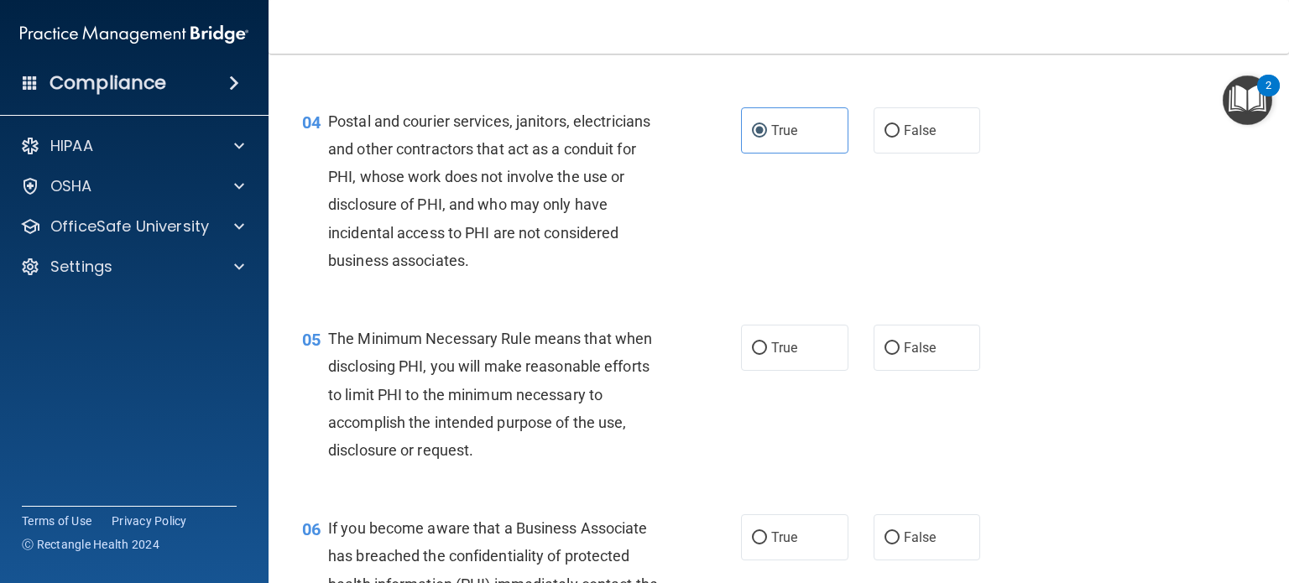
scroll to position [503, 0]
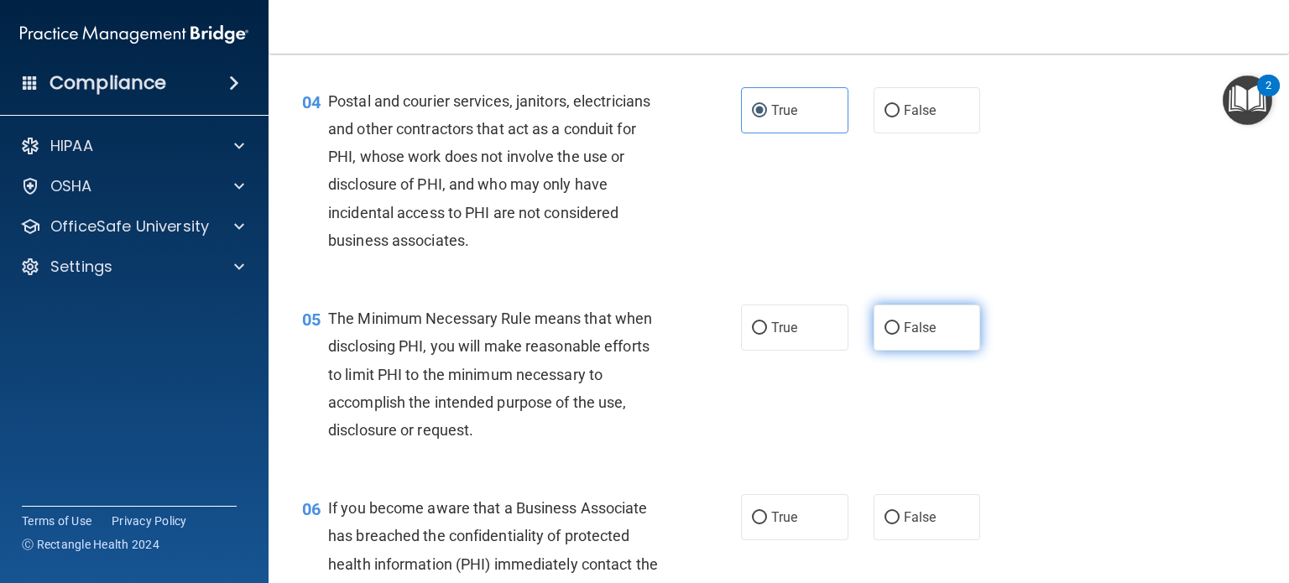
click at [880, 351] on label "False" at bounding box center [926, 328] width 107 height 46
click at [884, 335] on input "False" at bounding box center [891, 328] width 15 height 13
radio input "true"
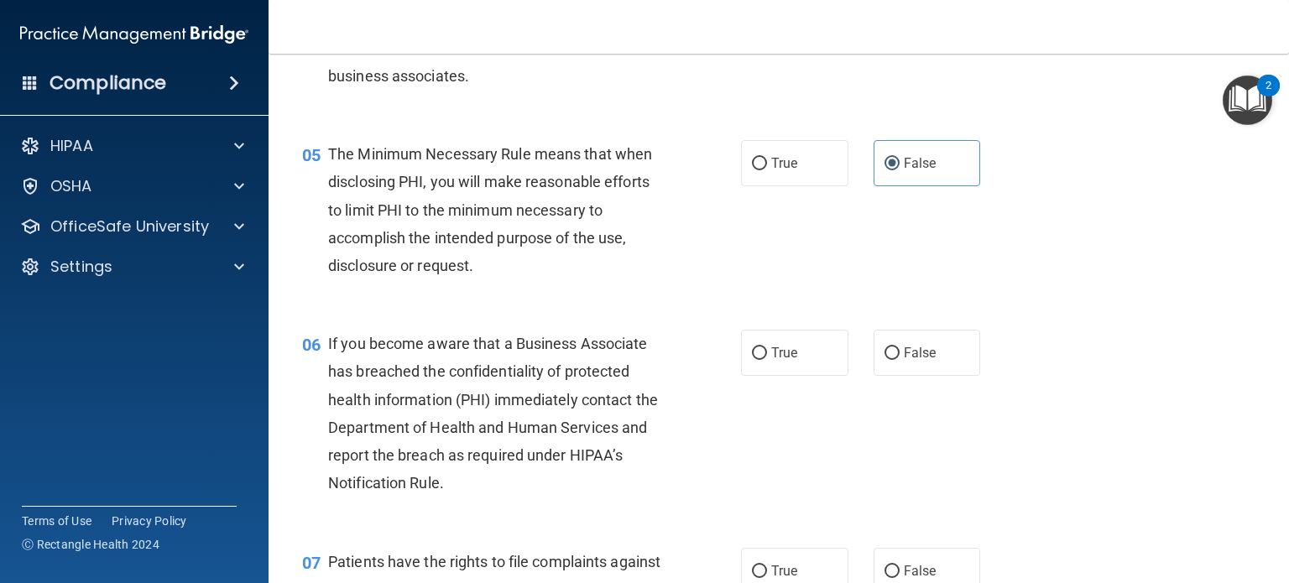
scroll to position [671, 0]
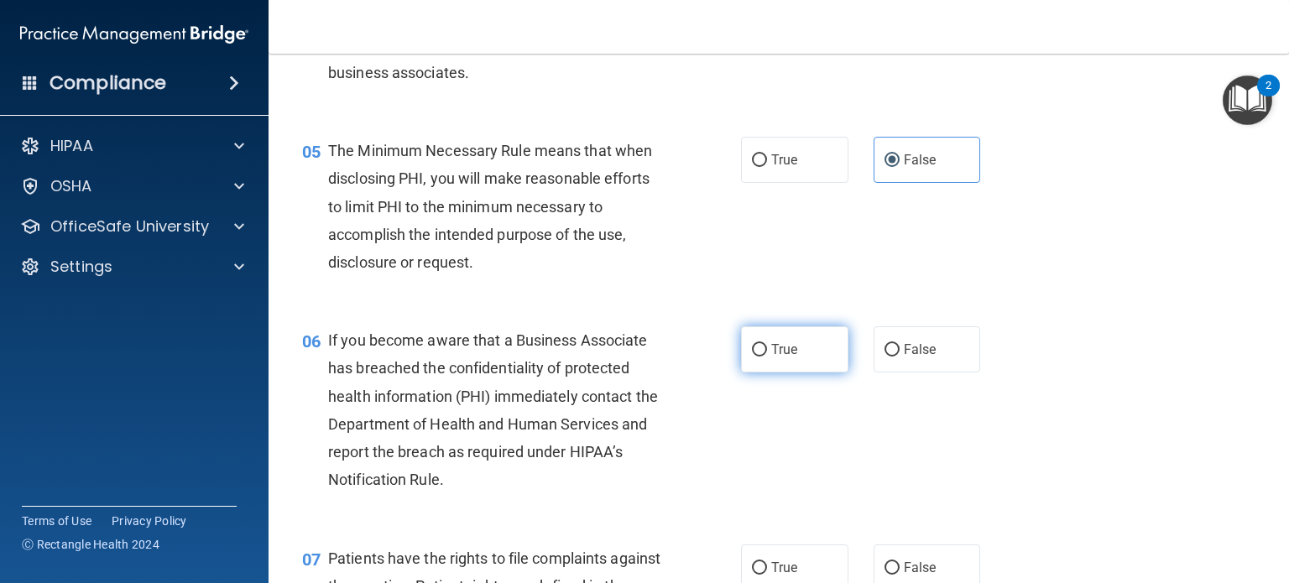
click at [789, 357] on span "True" at bounding box center [784, 349] width 26 height 16
click at [767, 357] on input "True" at bounding box center [759, 350] width 15 height 13
radio input "true"
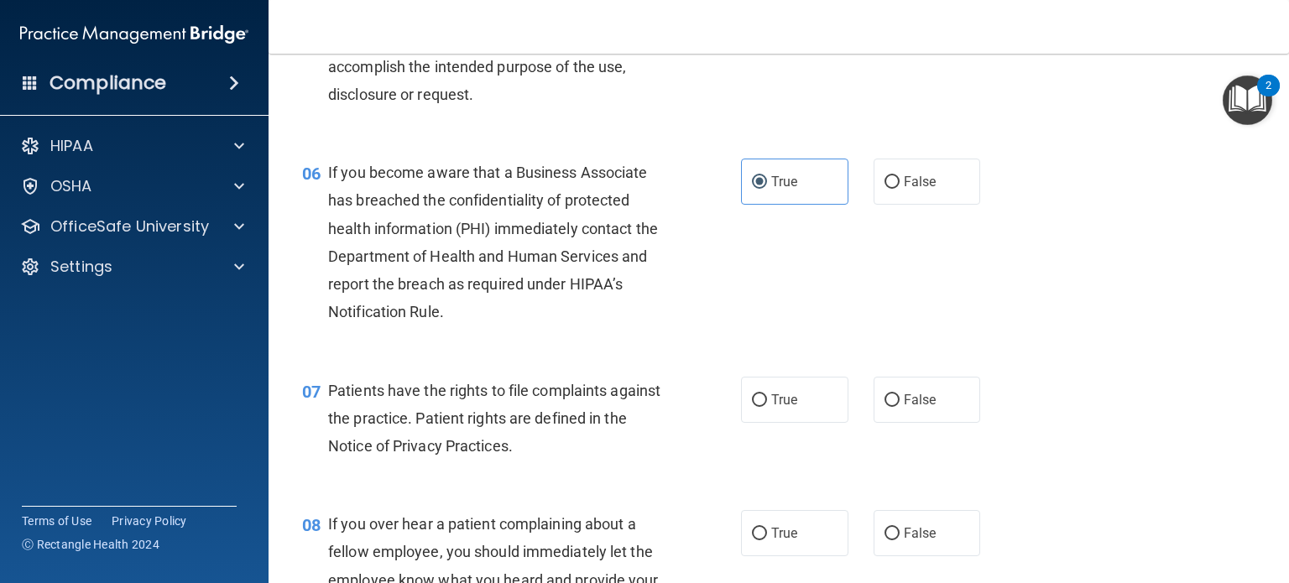
scroll to position [923, 0]
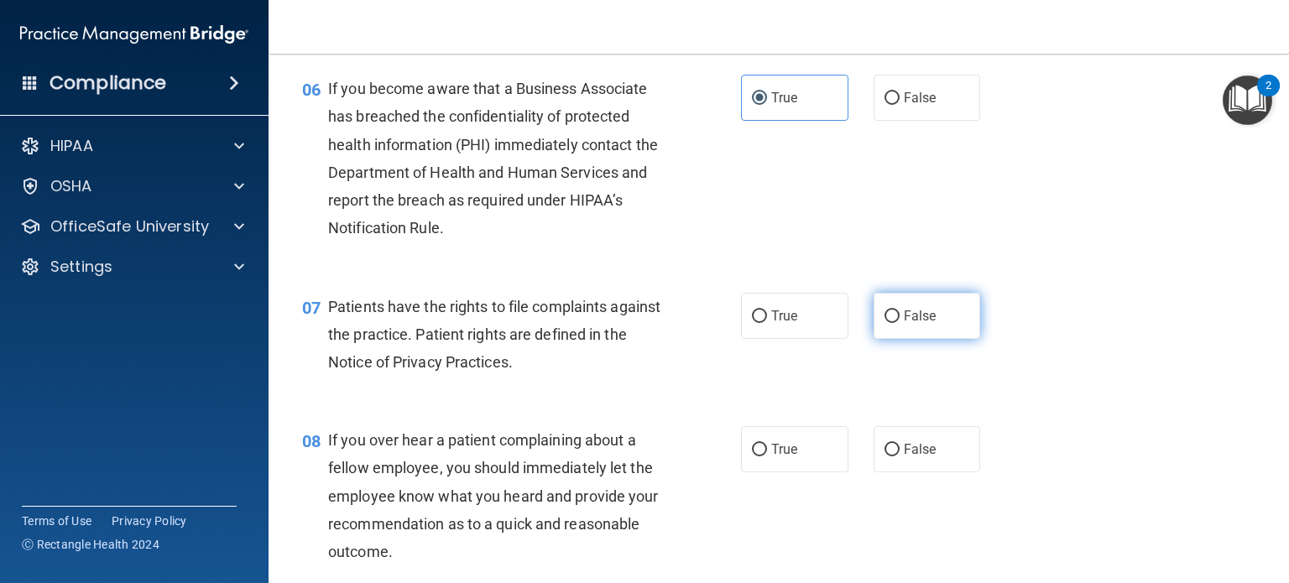
click at [886, 335] on label "False" at bounding box center [926, 316] width 107 height 46
click at [886, 323] on input "False" at bounding box center [891, 316] width 15 height 13
radio input "true"
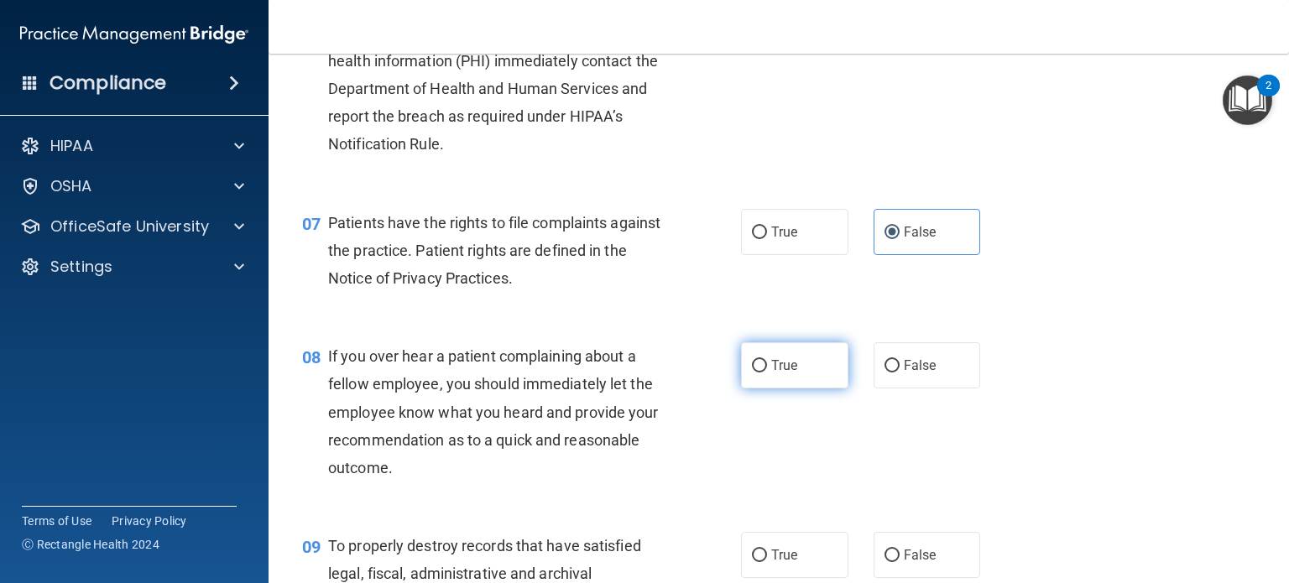
click at [791, 388] on label "True" at bounding box center [794, 365] width 107 height 46
click at [767, 372] on input "True" at bounding box center [759, 366] width 15 height 13
radio input "true"
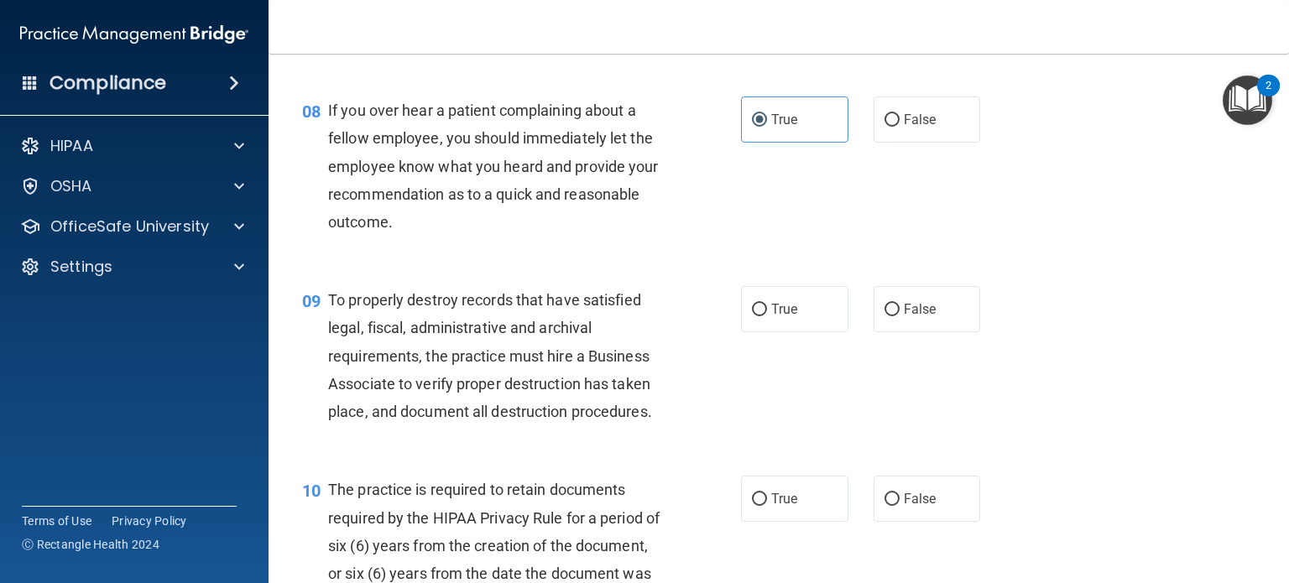
scroll to position [1258, 0]
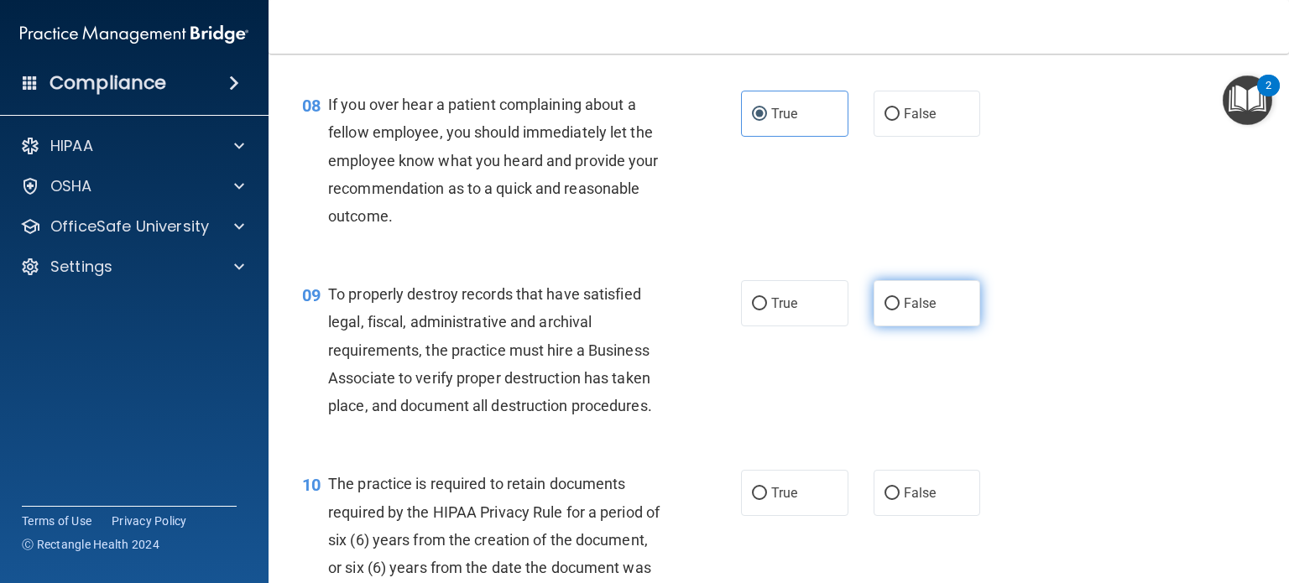
click at [915, 311] on span "False" at bounding box center [919, 303] width 33 height 16
click at [899, 310] on input "False" at bounding box center [891, 304] width 15 height 13
radio input "true"
click at [906, 501] on span "False" at bounding box center [919, 493] width 33 height 16
click at [899, 500] on input "False" at bounding box center [891, 493] width 15 height 13
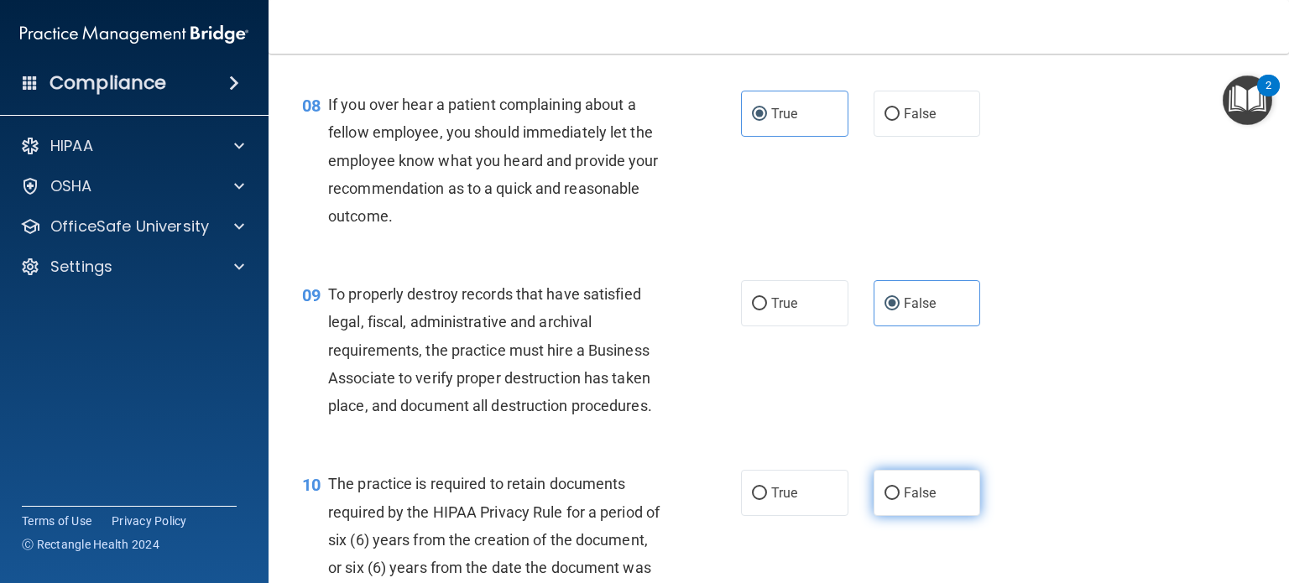
radio input "true"
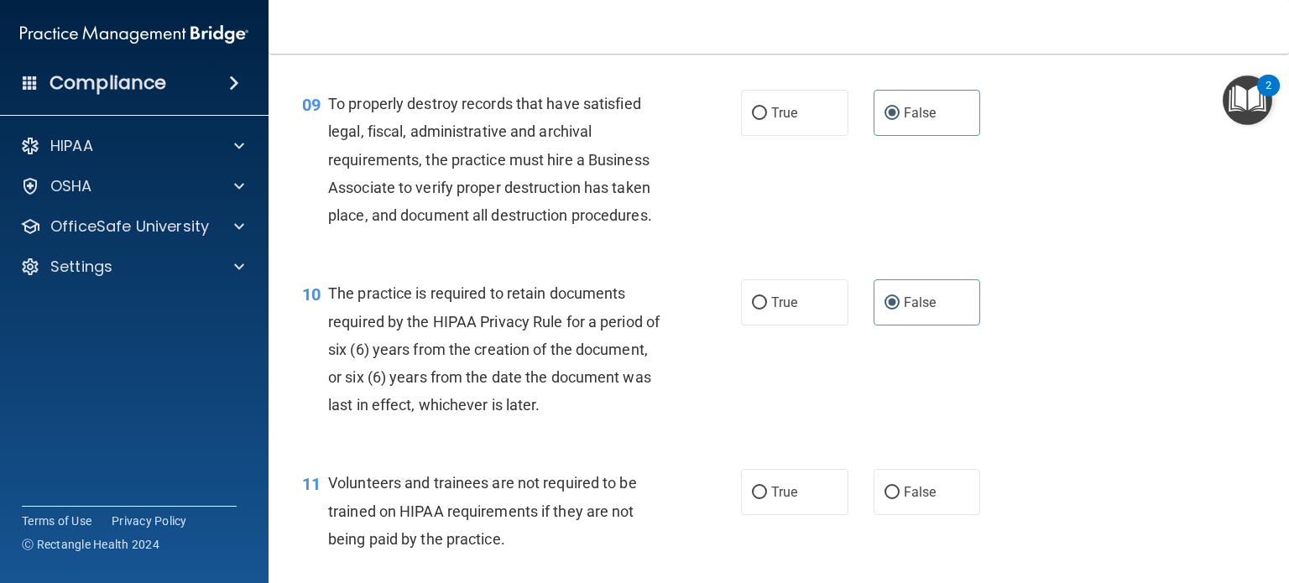
scroll to position [1510, 0]
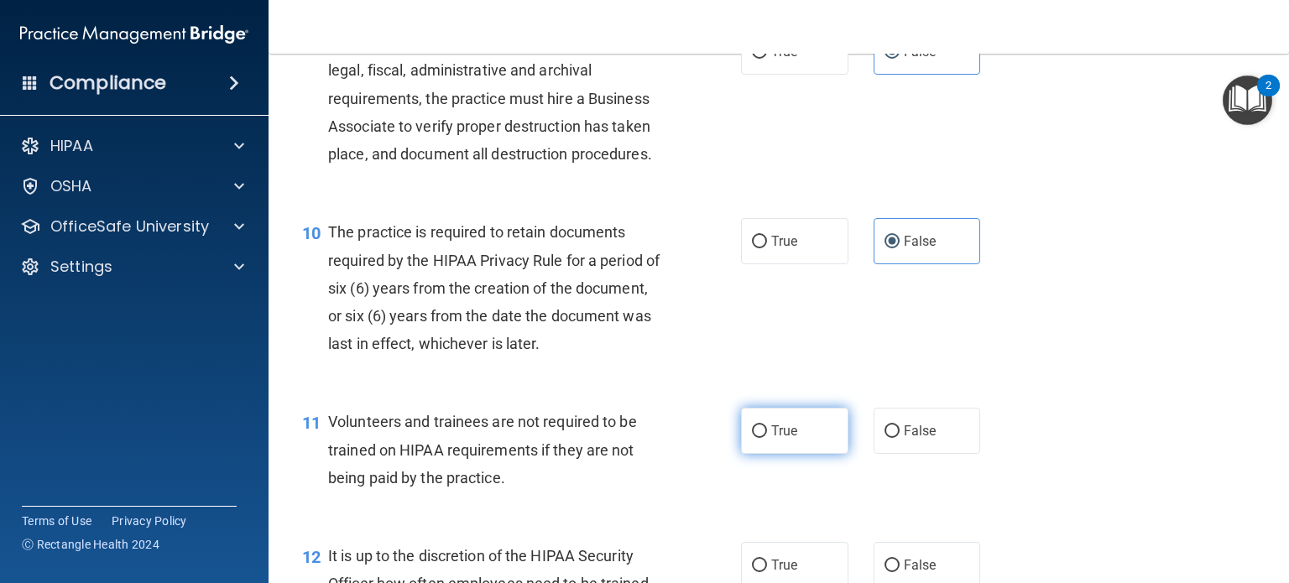
click at [771, 439] on span "True" at bounding box center [784, 431] width 26 height 16
click at [767, 438] on input "True" at bounding box center [759, 431] width 15 height 13
radio input "true"
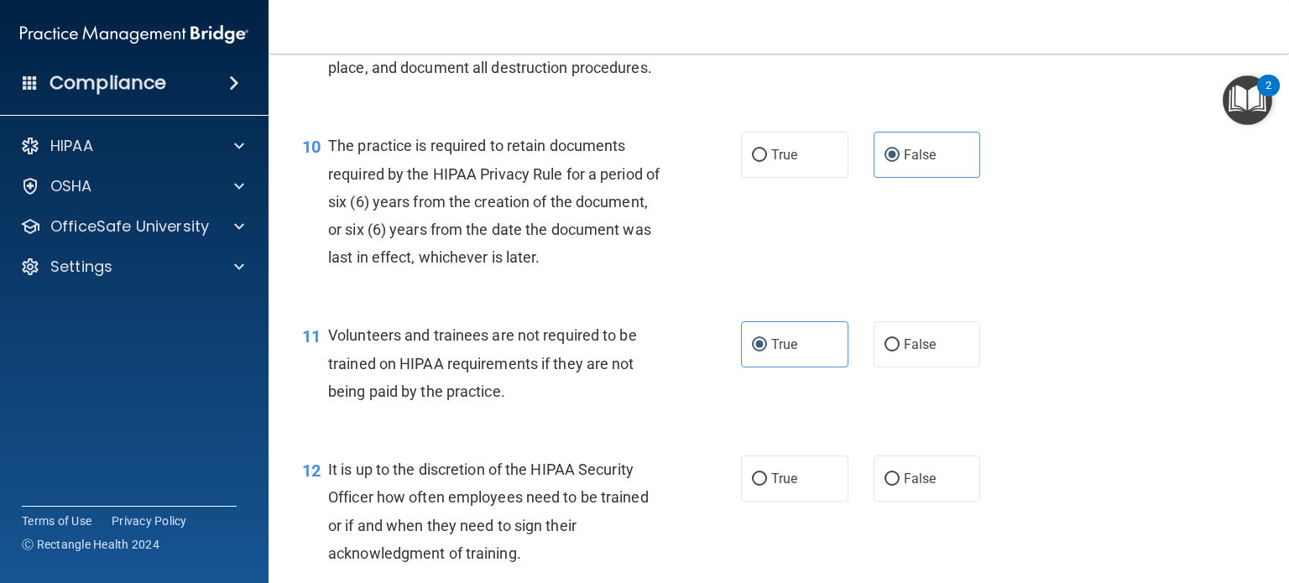
scroll to position [1762, 0]
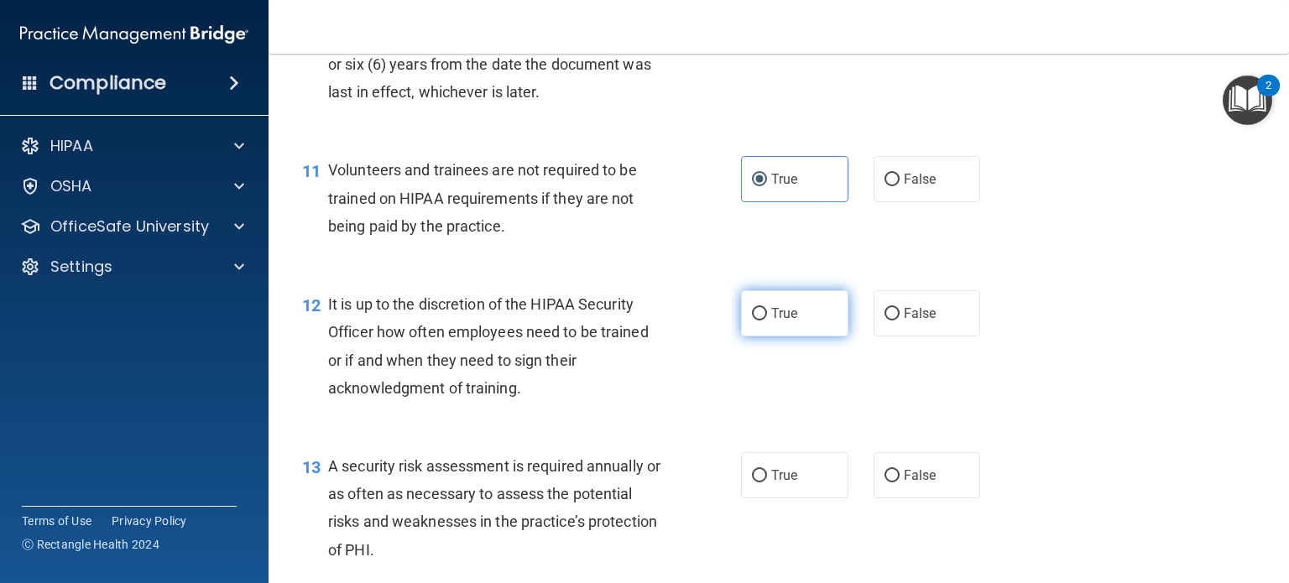
click at [814, 336] on label "True" at bounding box center [794, 313] width 107 height 46
click at [767, 320] on input "True" at bounding box center [759, 314] width 15 height 13
radio input "true"
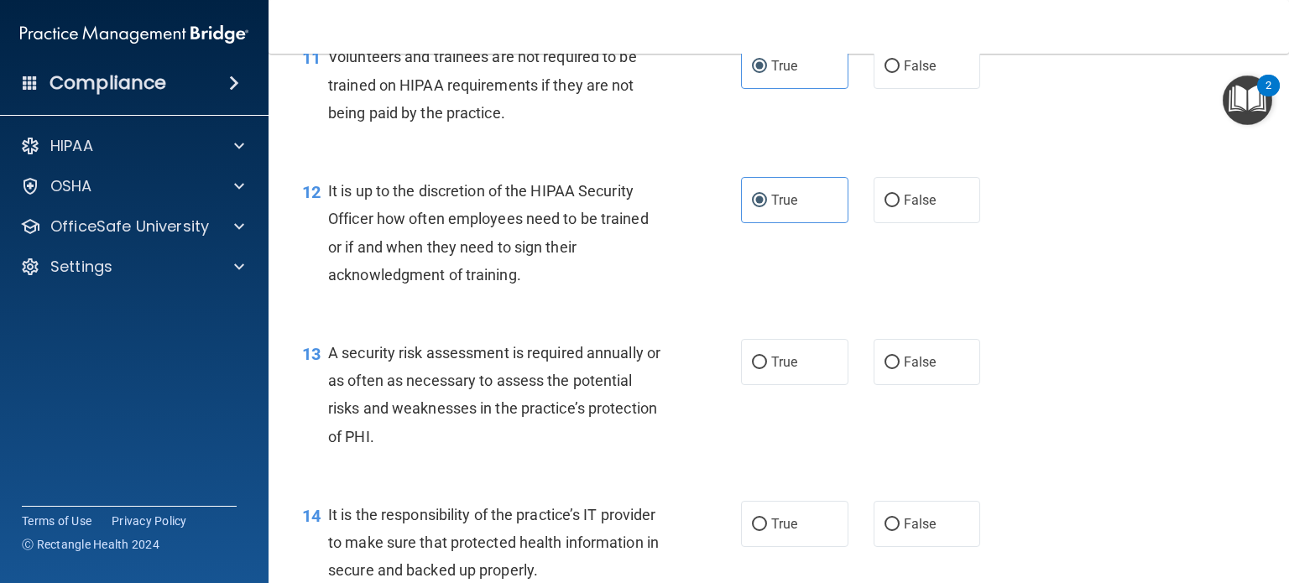
scroll to position [1929, 0]
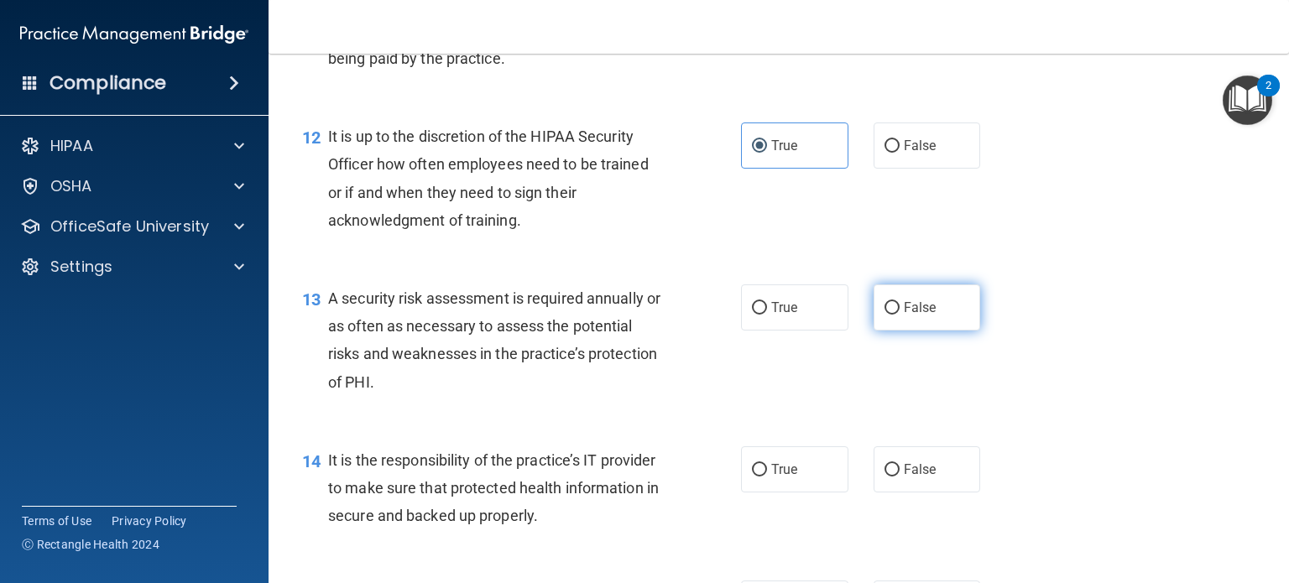
click at [923, 315] on span "False" at bounding box center [919, 307] width 33 height 16
click at [899, 315] on input "False" at bounding box center [891, 308] width 15 height 13
radio input "true"
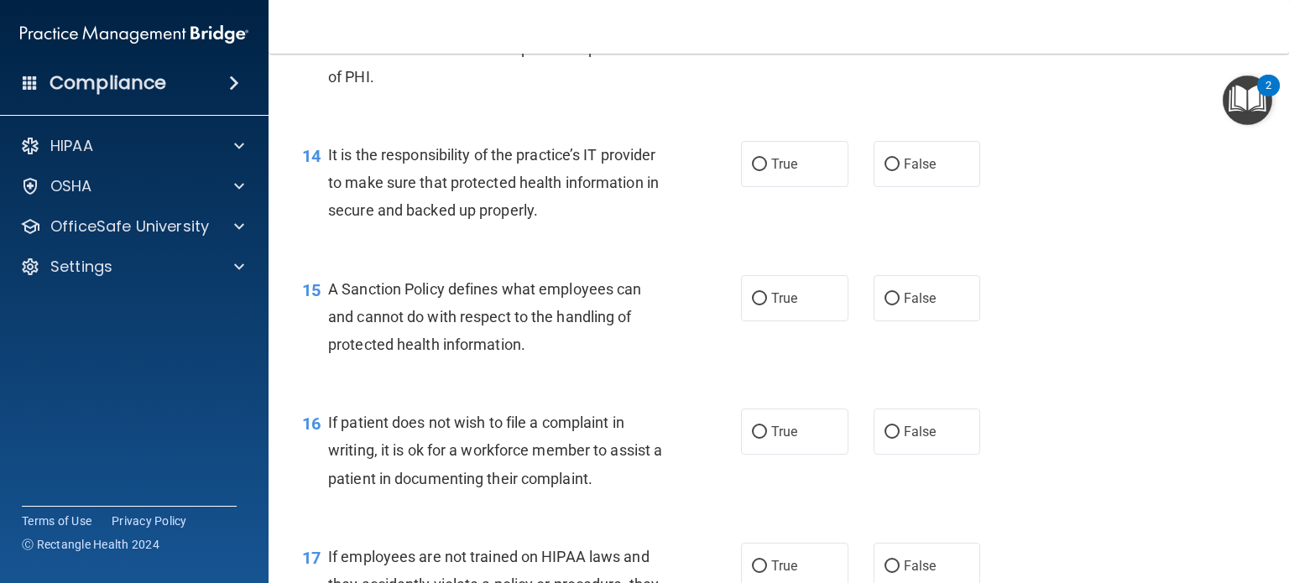
scroll to position [2097, 0]
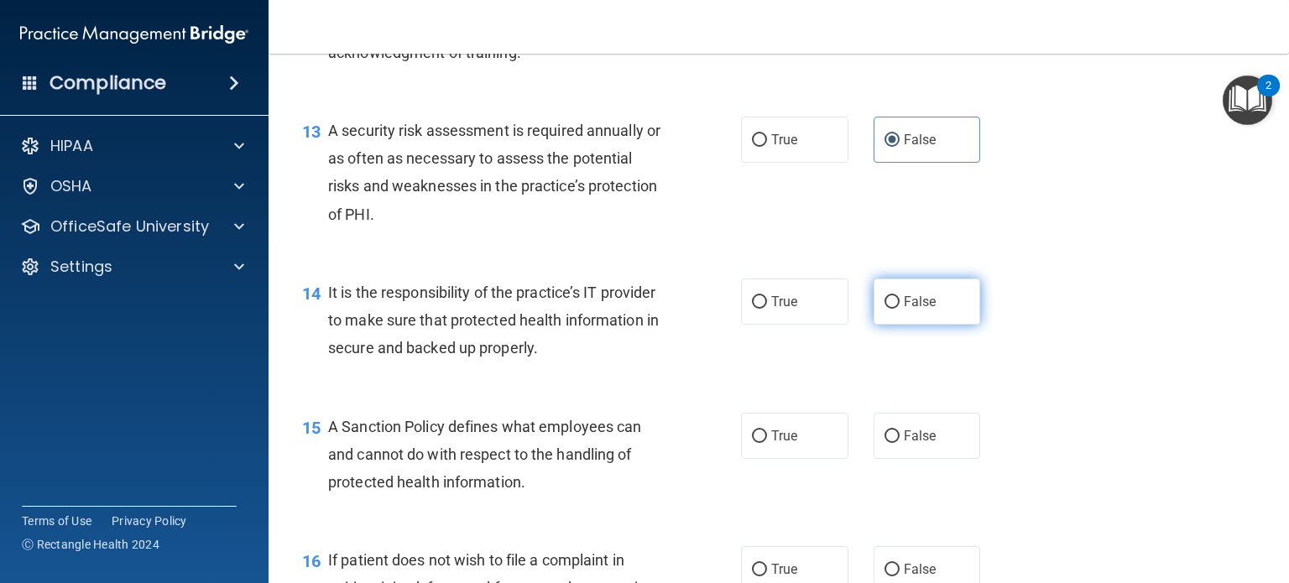
drag, startPoint x: 899, startPoint y: 329, endPoint x: 883, endPoint y: 337, distance: 18.8
click at [903, 310] on span "False" at bounding box center [919, 302] width 33 height 16
click at [884, 309] on input "False" at bounding box center [891, 302] width 15 height 13
radio input "true"
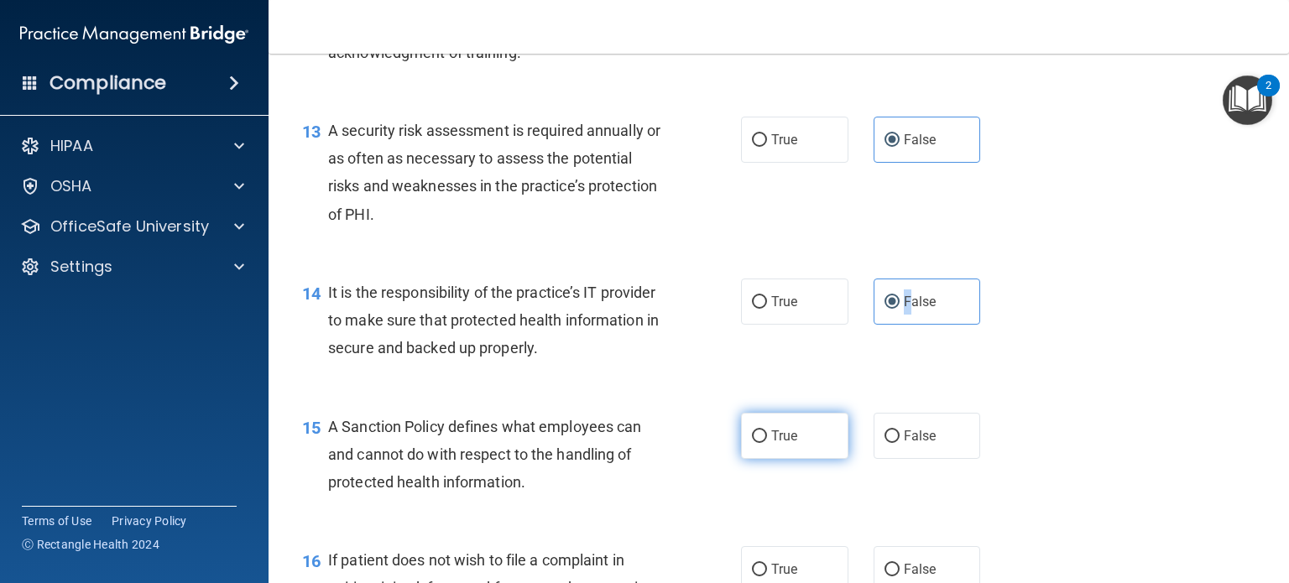
click at [755, 443] on input "True" at bounding box center [759, 436] width 15 height 13
radio input "true"
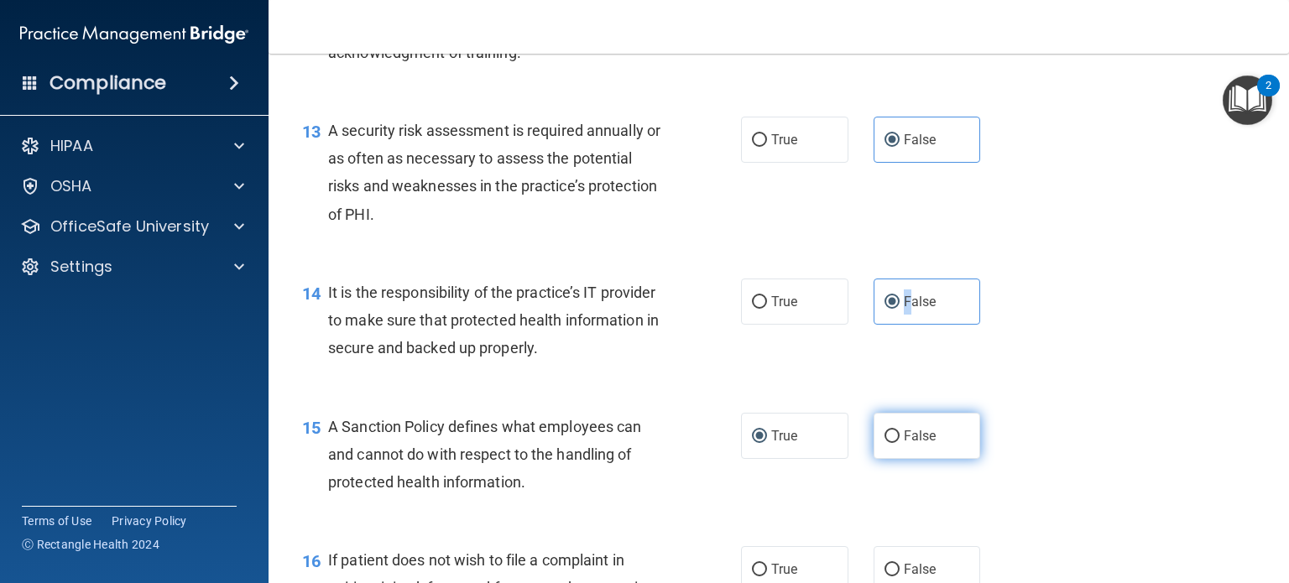
click at [884, 443] on input "False" at bounding box center [891, 436] width 15 height 13
radio input "true"
radio input "false"
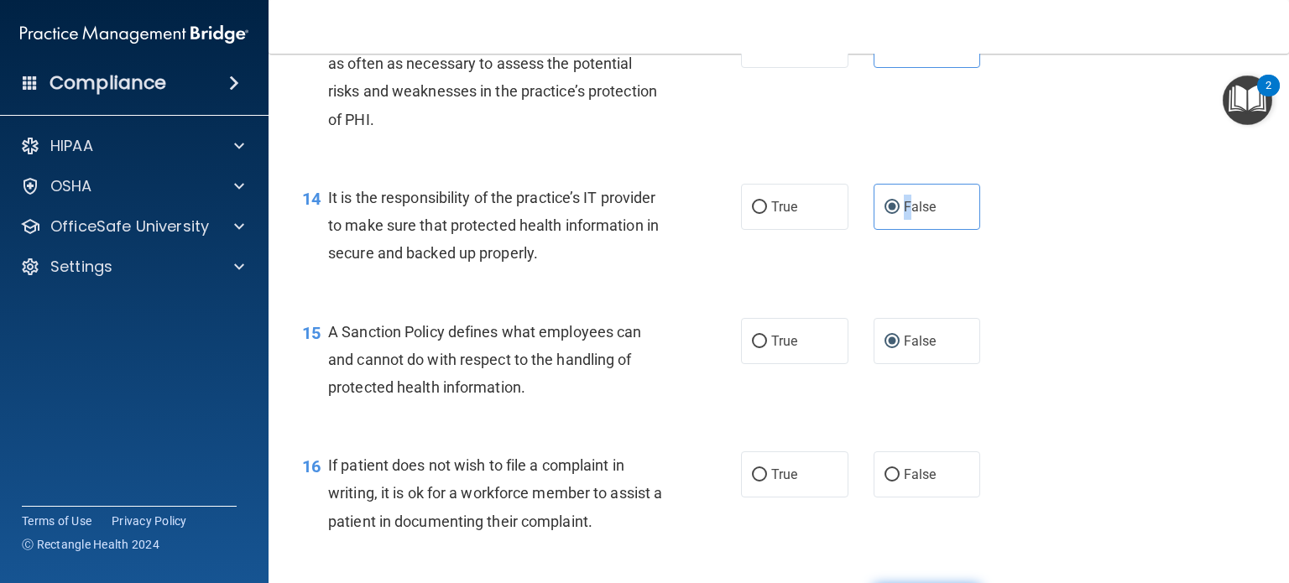
scroll to position [2433, 0]
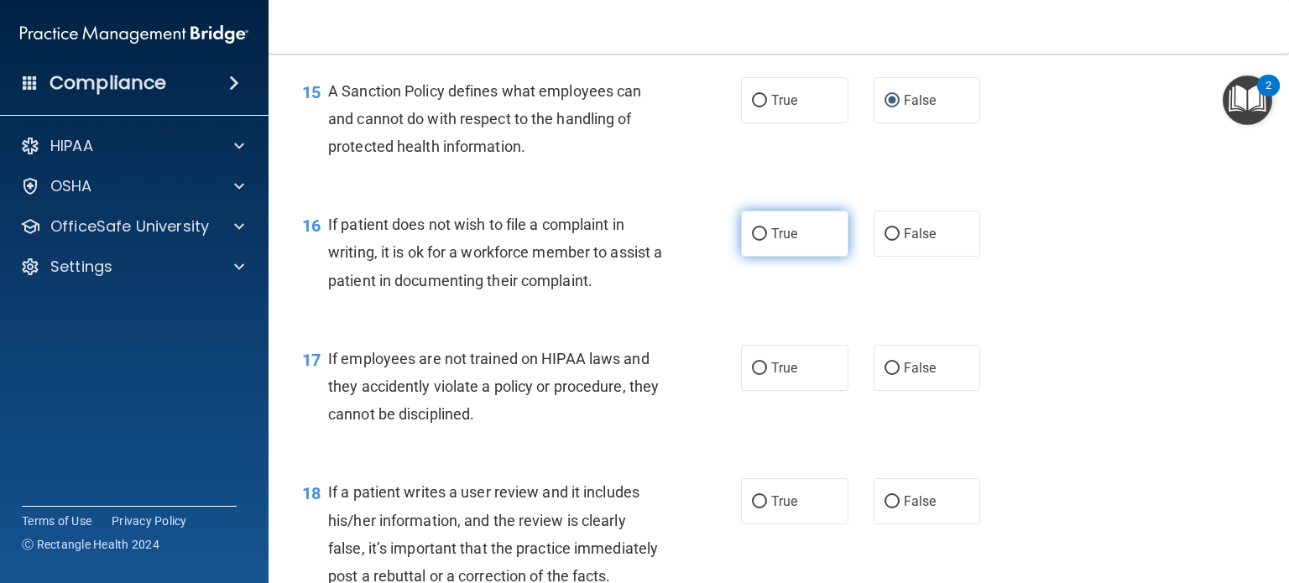
click at [752, 241] on input "True" at bounding box center [759, 234] width 15 height 13
radio input "true"
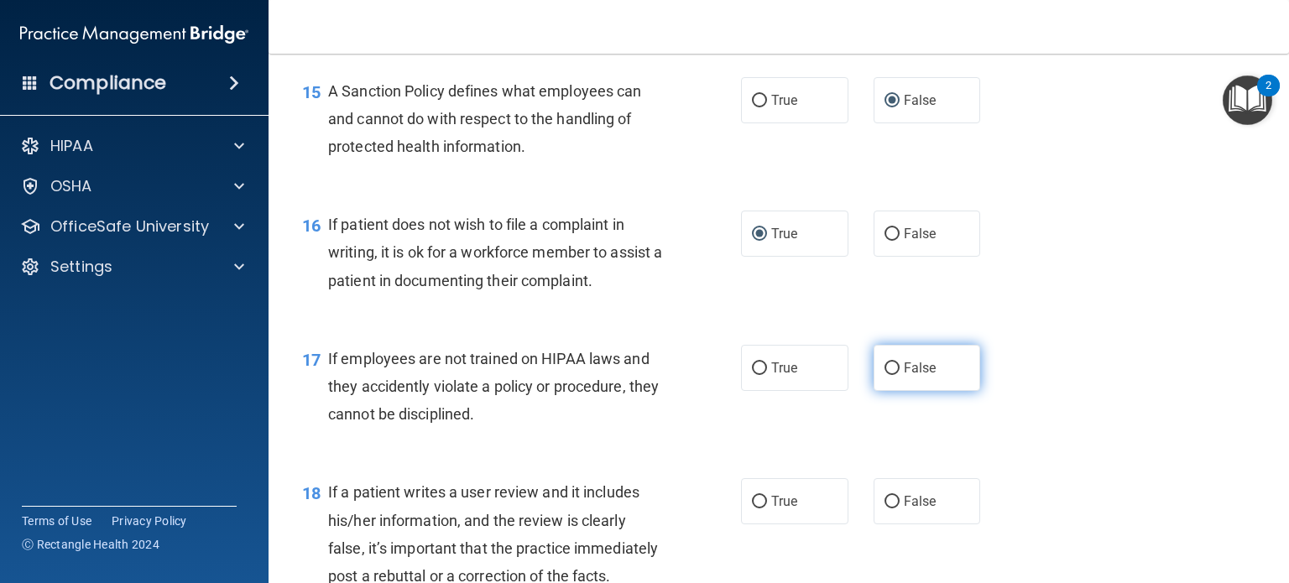
click at [887, 375] on input "False" at bounding box center [891, 368] width 15 height 13
radio input "true"
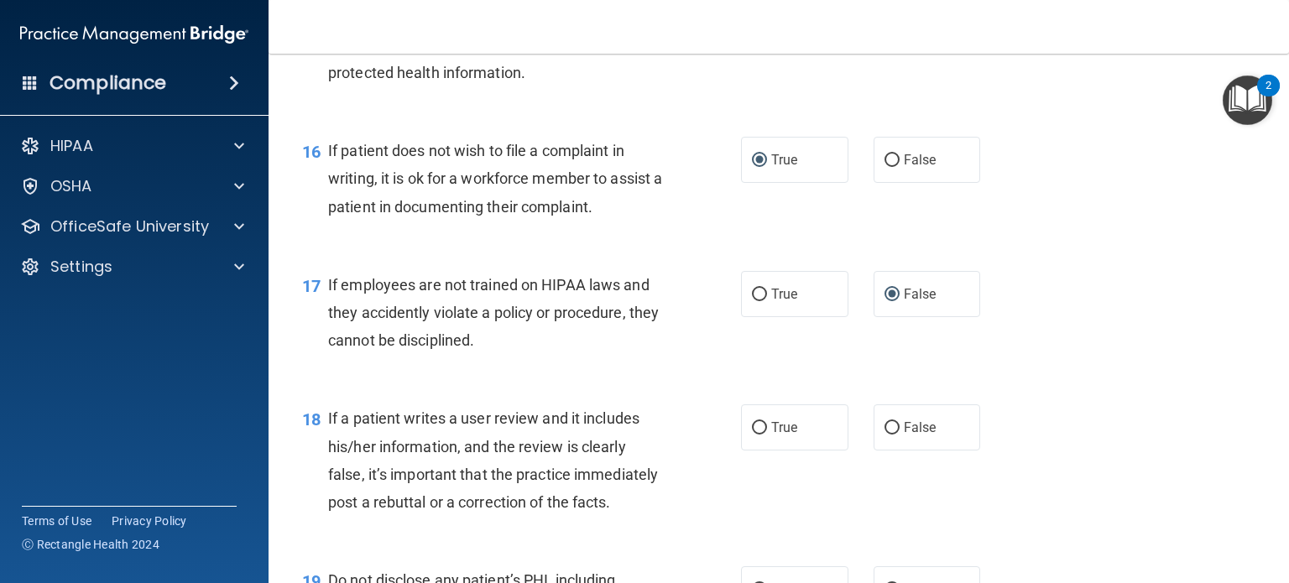
scroll to position [2601, 0]
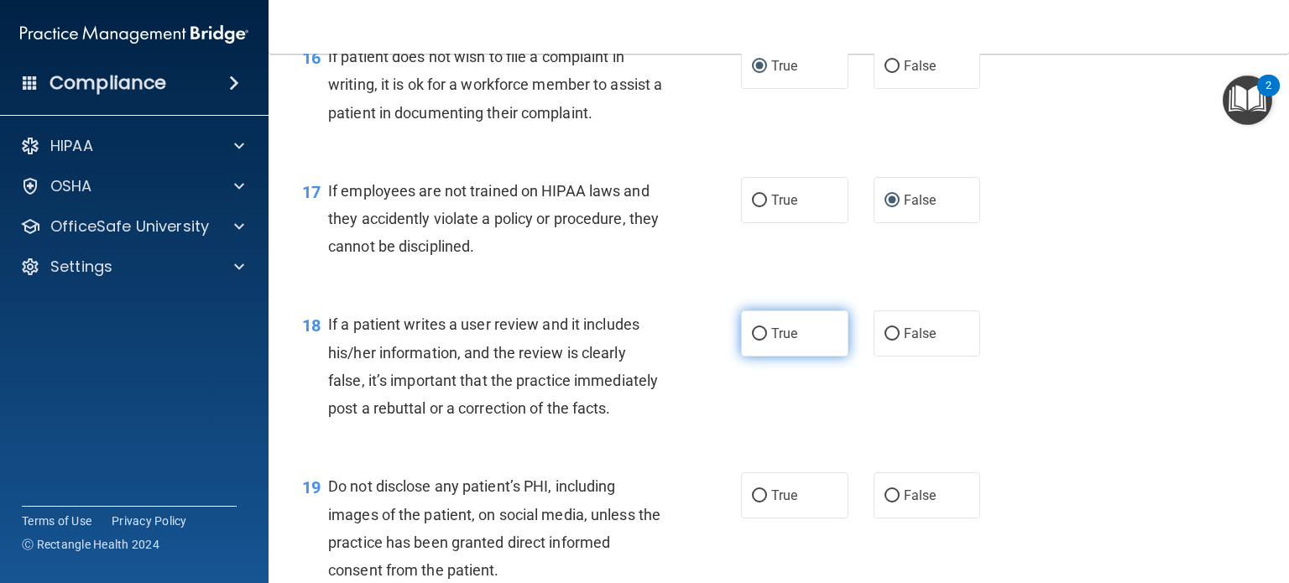
click at [771, 341] on span "True" at bounding box center [784, 333] width 26 height 16
click at [767, 341] on input "True" at bounding box center [759, 334] width 15 height 13
radio input "true"
click at [903, 341] on span "False" at bounding box center [919, 333] width 33 height 16
click at [899, 341] on input "False" at bounding box center [891, 334] width 15 height 13
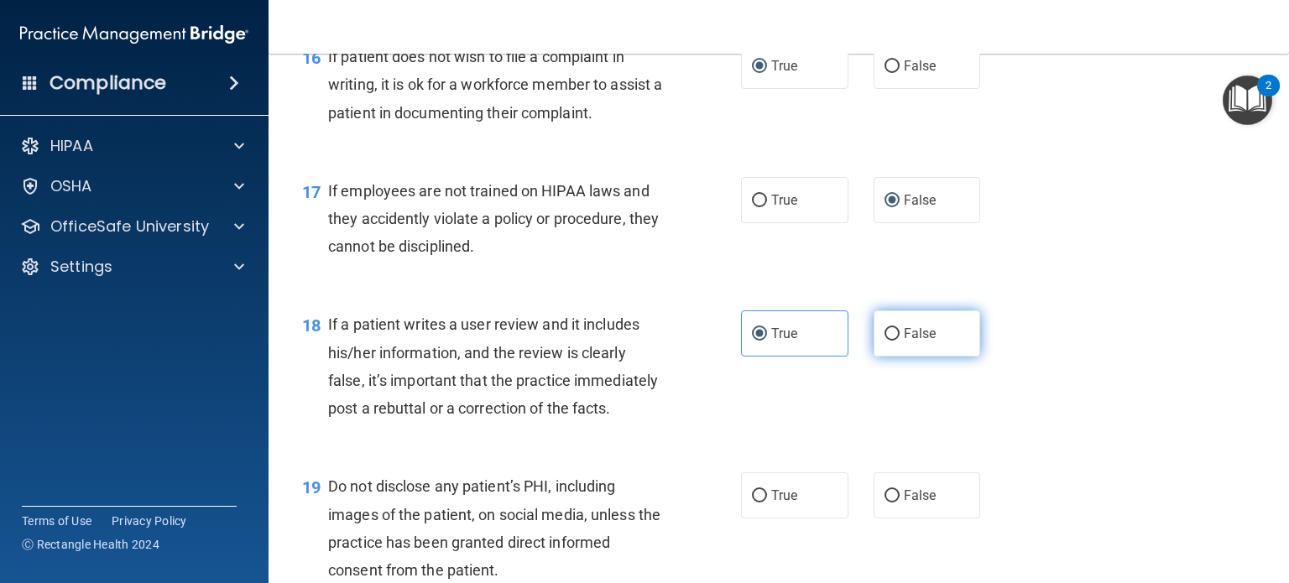
radio input "true"
radio input "false"
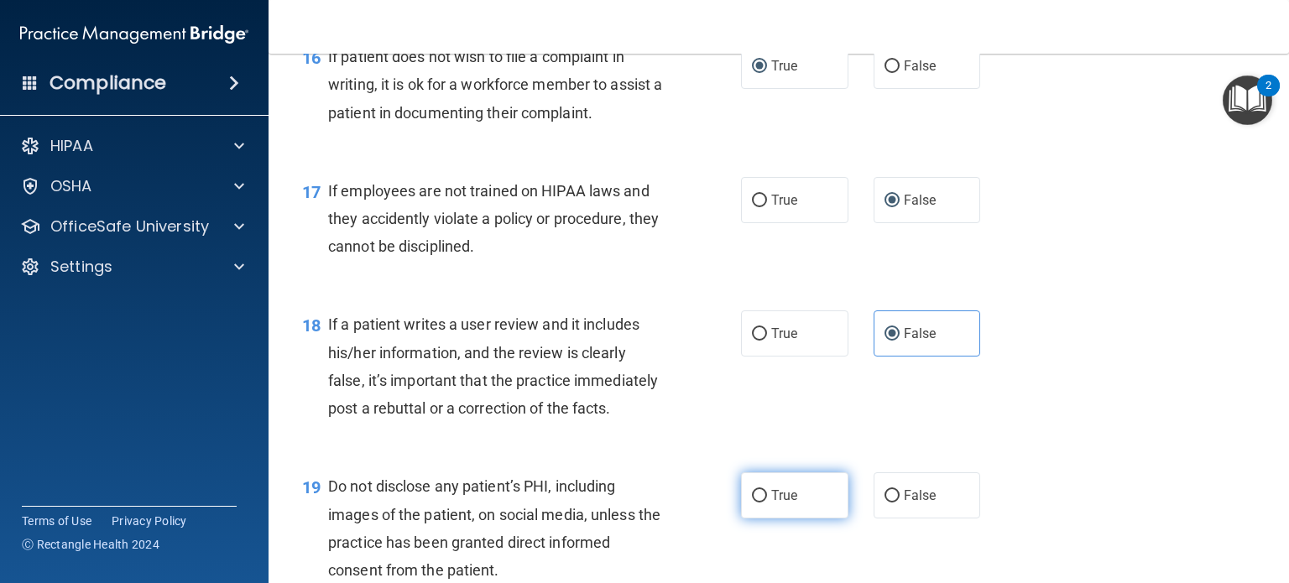
click at [776, 503] on span "True" at bounding box center [784, 495] width 26 height 16
click at [767, 502] on input "True" at bounding box center [759, 496] width 15 height 13
radio input "true"
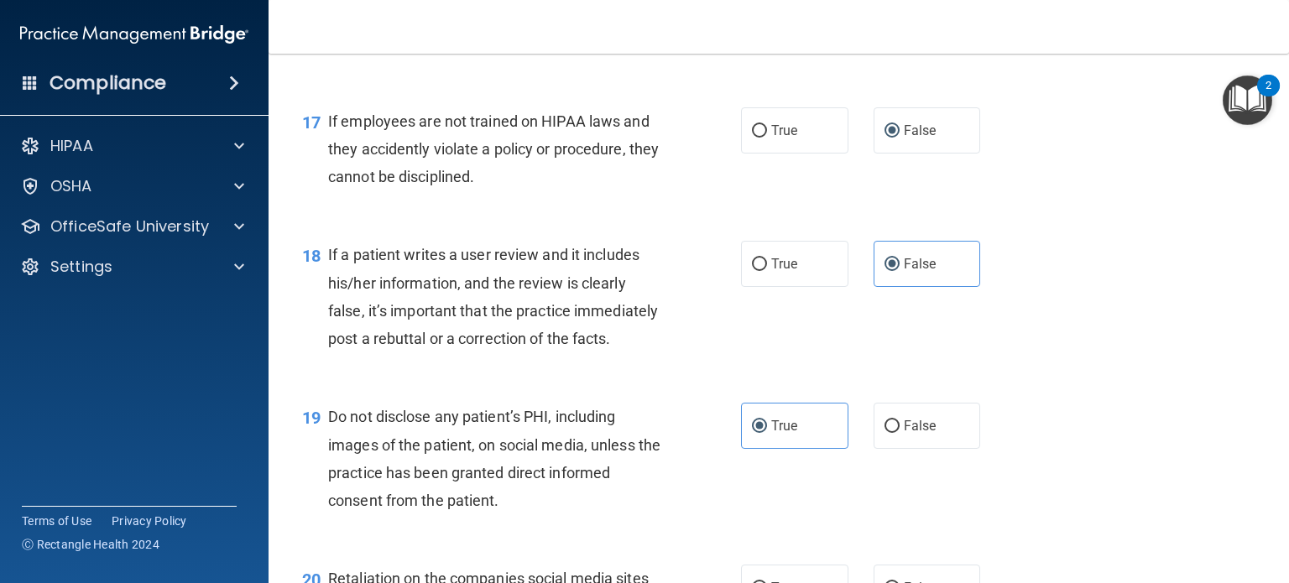
scroll to position [2768, 0]
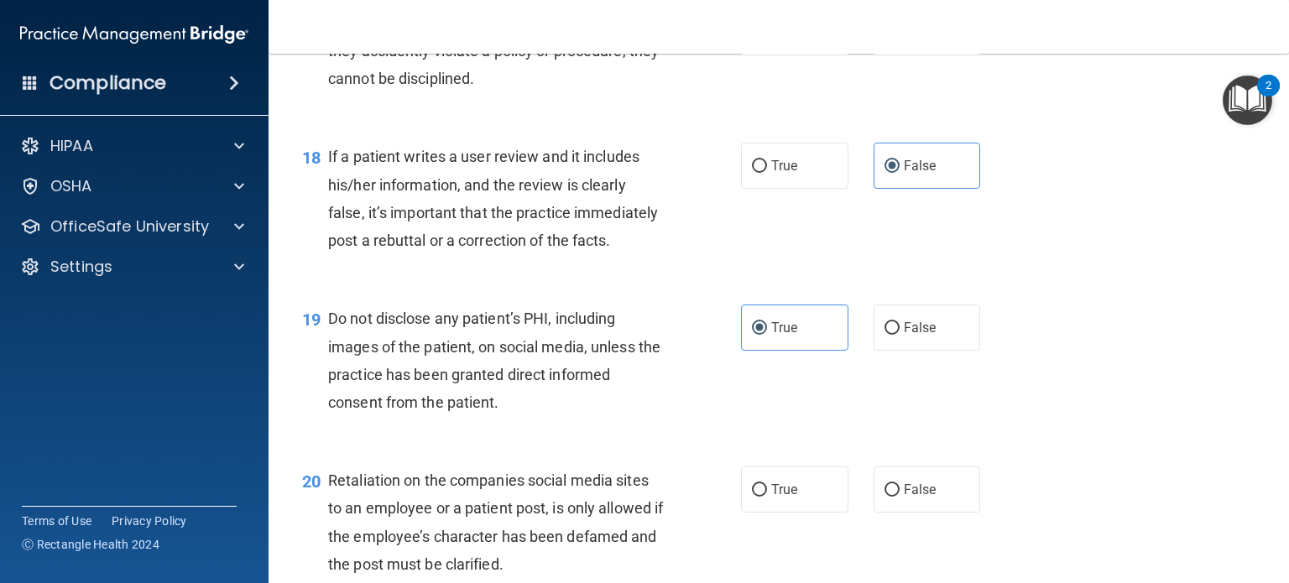
drag, startPoint x: 873, startPoint y: 550, endPoint x: 988, endPoint y: 502, distance: 124.5
click at [873, 513] on label "False" at bounding box center [926, 489] width 107 height 46
click at [884, 497] on input "False" at bounding box center [891, 490] width 15 height 13
radio input "true"
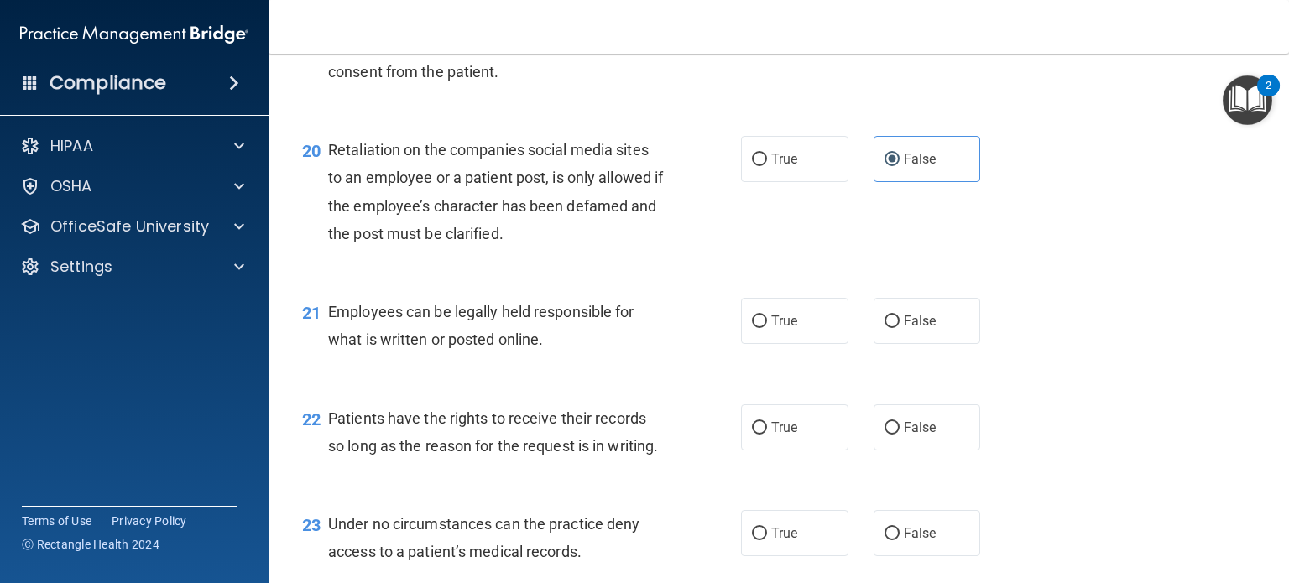
scroll to position [3104, 0]
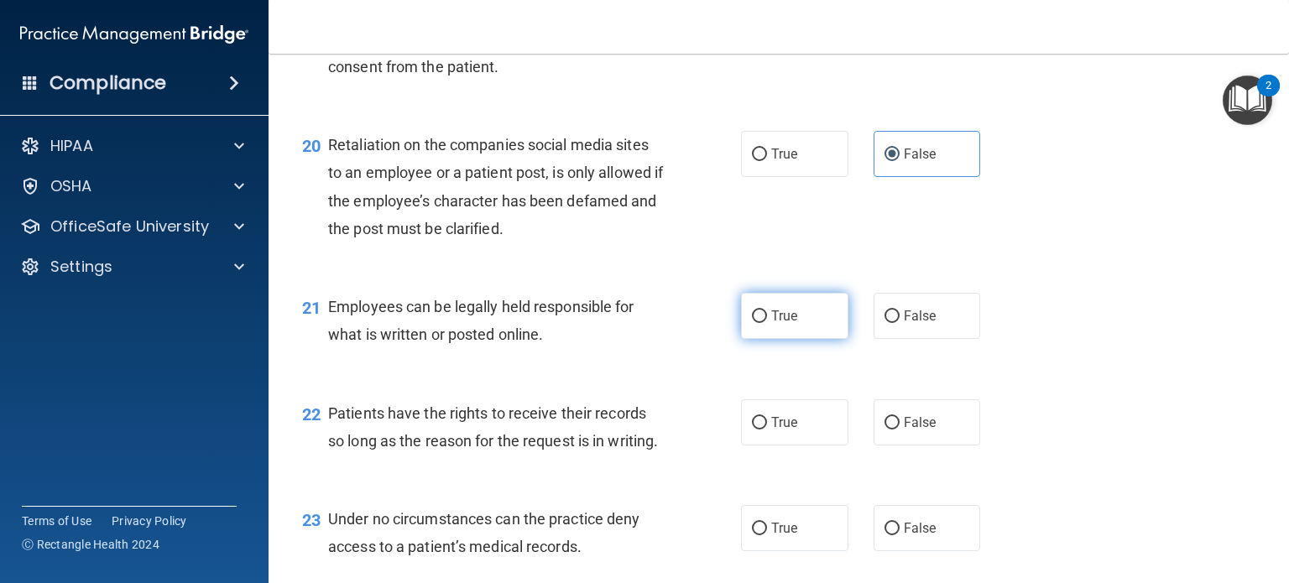
click at [789, 324] on span "True" at bounding box center [784, 316] width 26 height 16
click at [767, 323] on input "True" at bounding box center [759, 316] width 15 height 13
radio input "true"
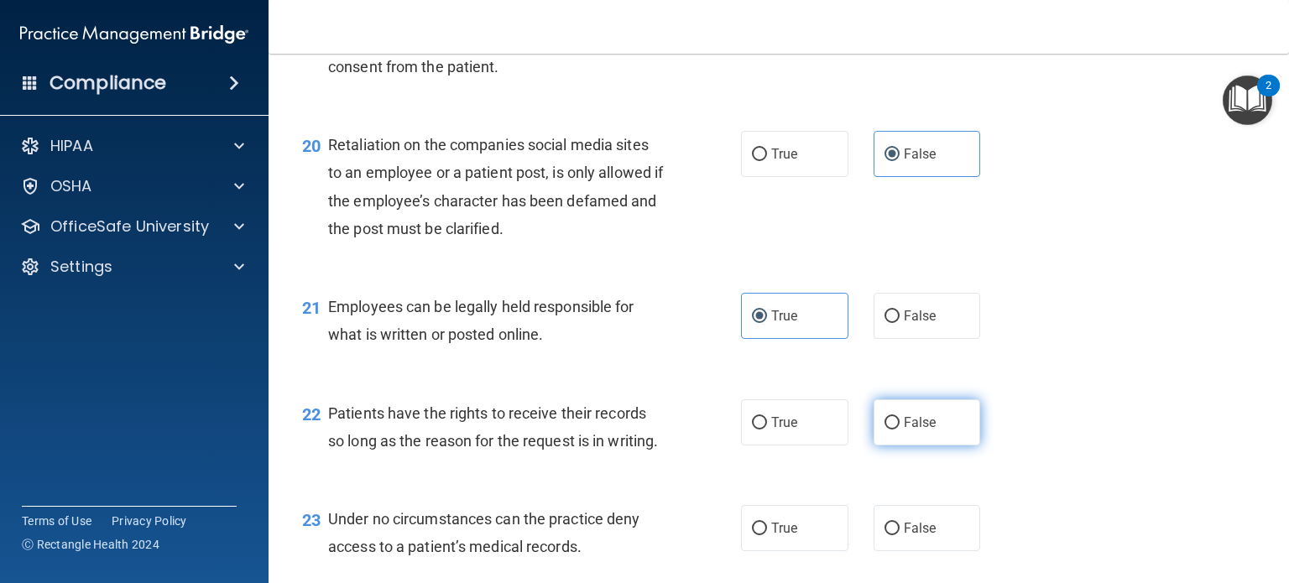
click at [892, 445] on label "False" at bounding box center [926, 422] width 107 height 46
click at [892, 430] on input "False" at bounding box center [891, 423] width 15 height 13
radio input "true"
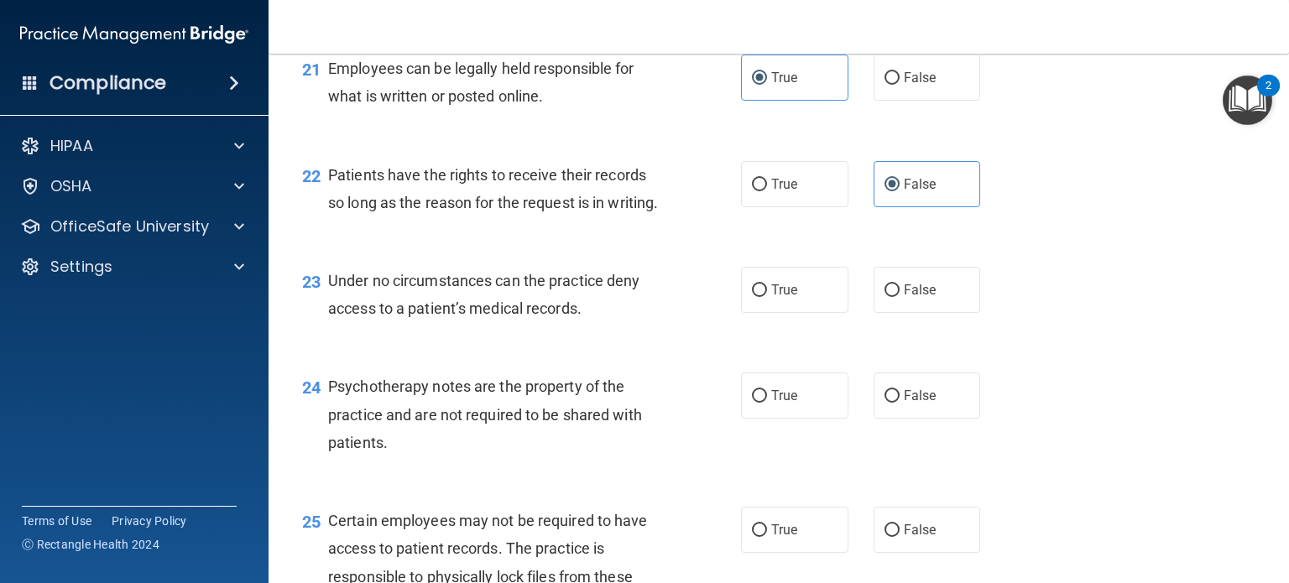
scroll to position [3356, 0]
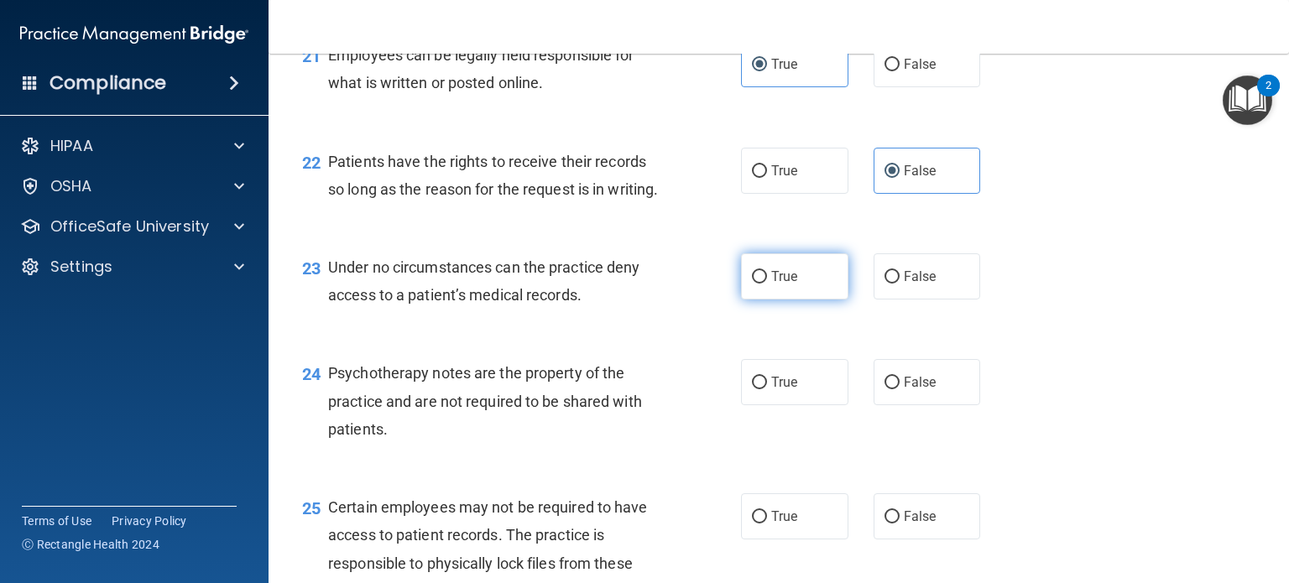
click at [785, 299] on label "True" at bounding box center [794, 276] width 107 height 46
click at [767, 284] on input "True" at bounding box center [759, 277] width 15 height 13
radio input "true"
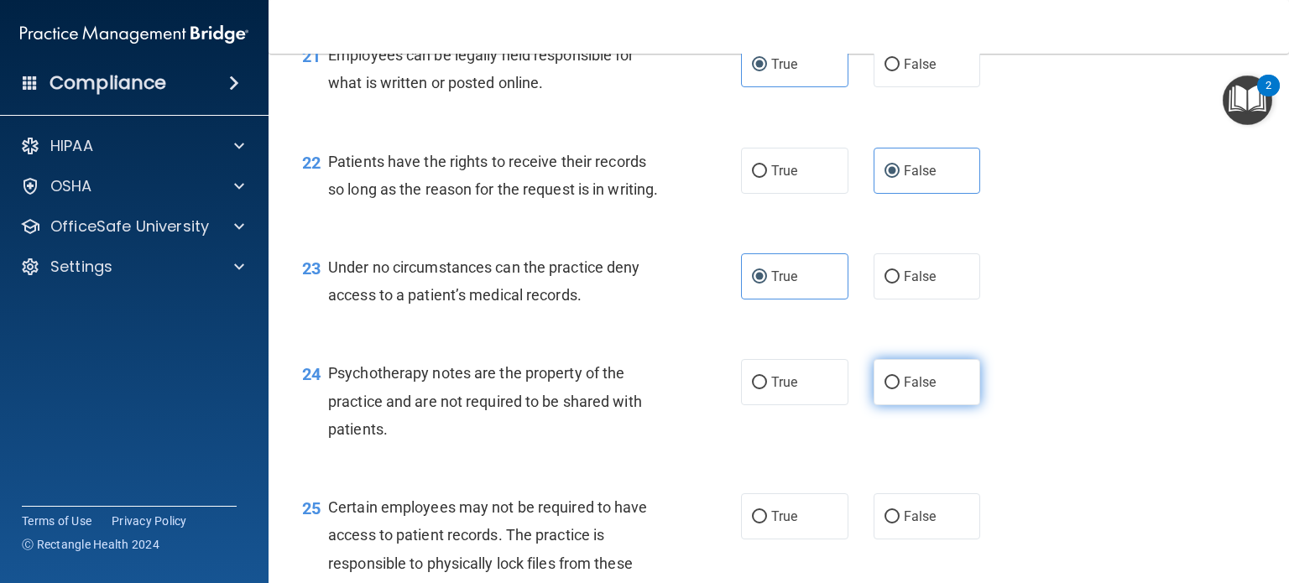
click at [889, 405] on label "False" at bounding box center [926, 382] width 107 height 46
click at [889, 389] on input "False" at bounding box center [891, 383] width 15 height 13
radio input "true"
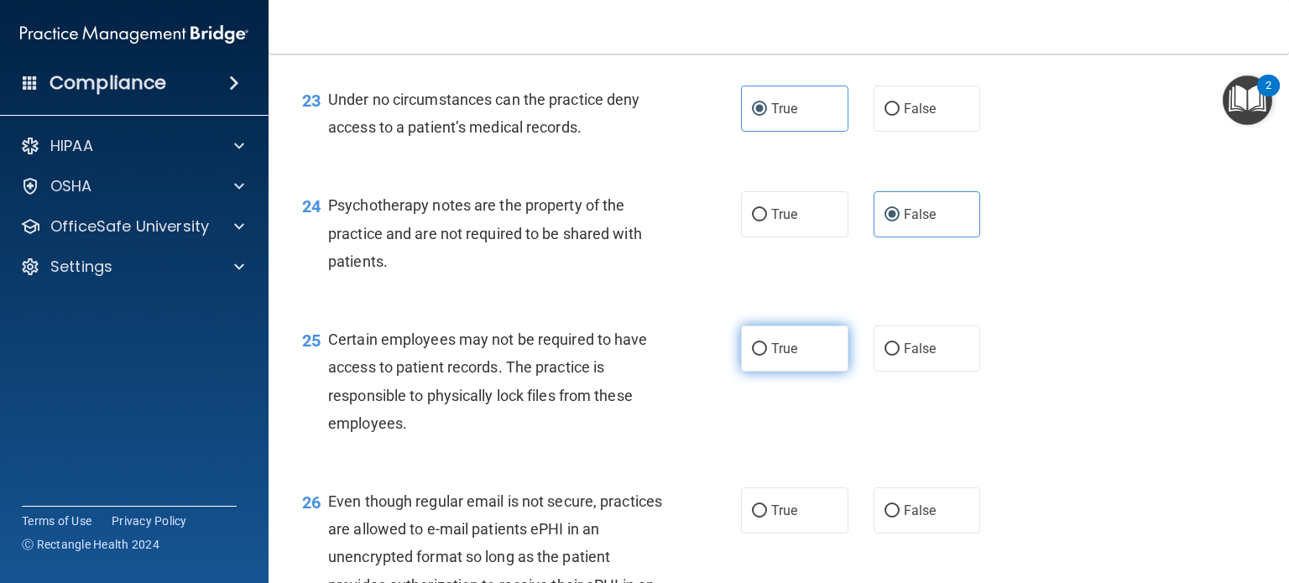
click at [775, 357] on span "True" at bounding box center [784, 349] width 26 height 16
click at [767, 356] on input "True" at bounding box center [759, 349] width 15 height 13
radio input "true"
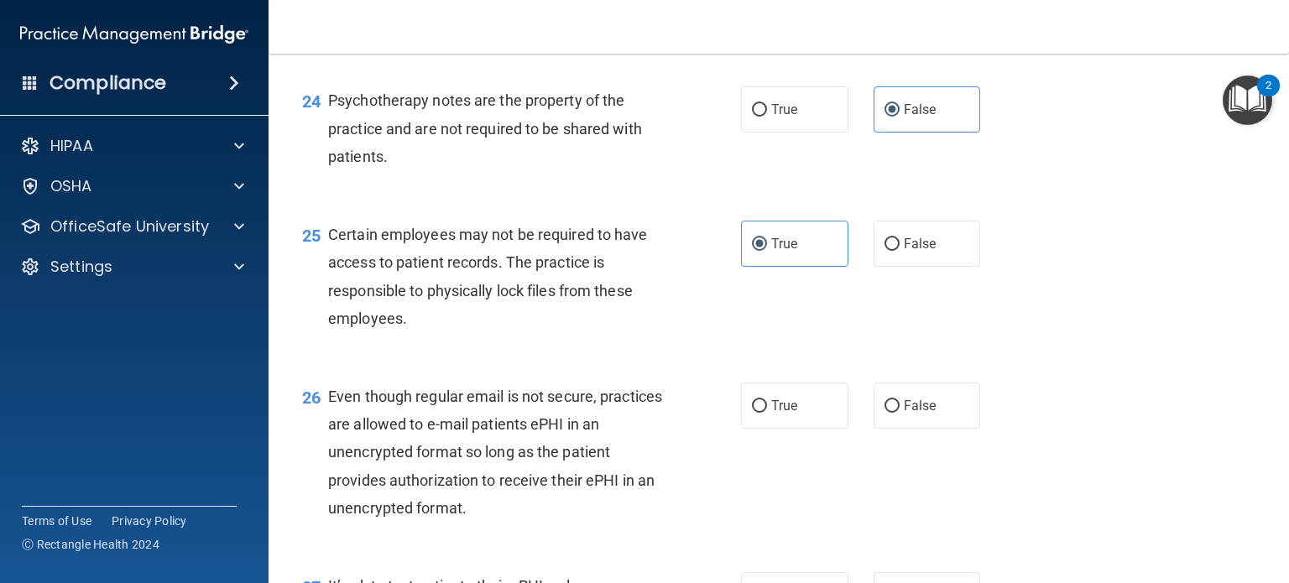
scroll to position [3775, 0]
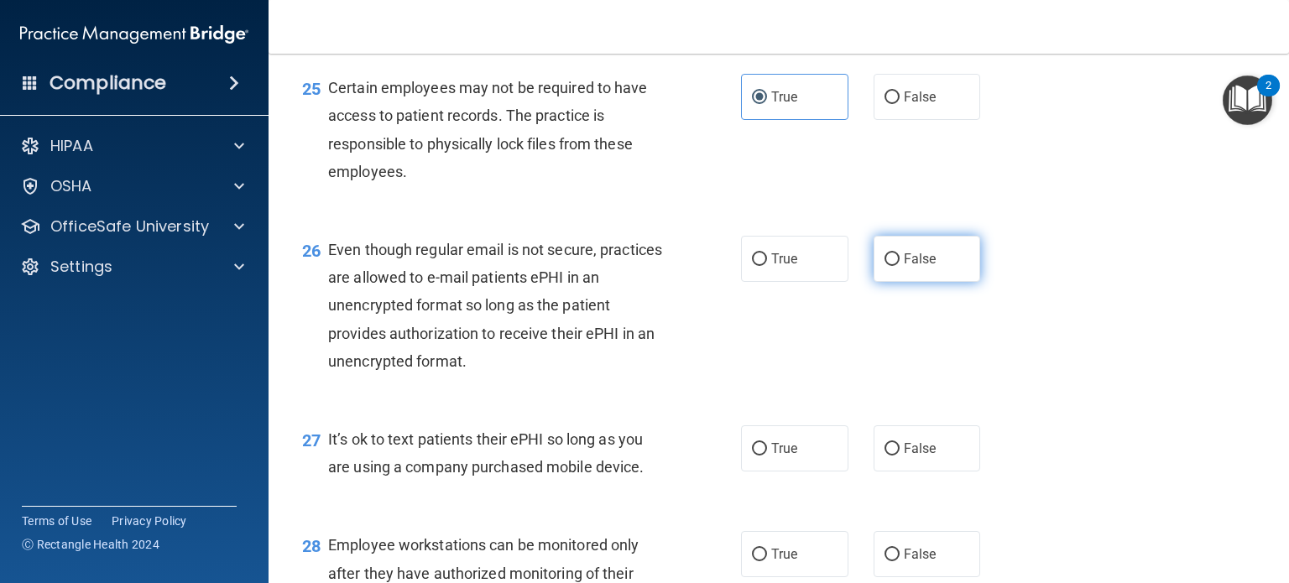
click at [913, 282] on label "False" at bounding box center [926, 259] width 107 height 46
click at [899, 266] on input "False" at bounding box center [891, 259] width 15 height 13
radio input "true"
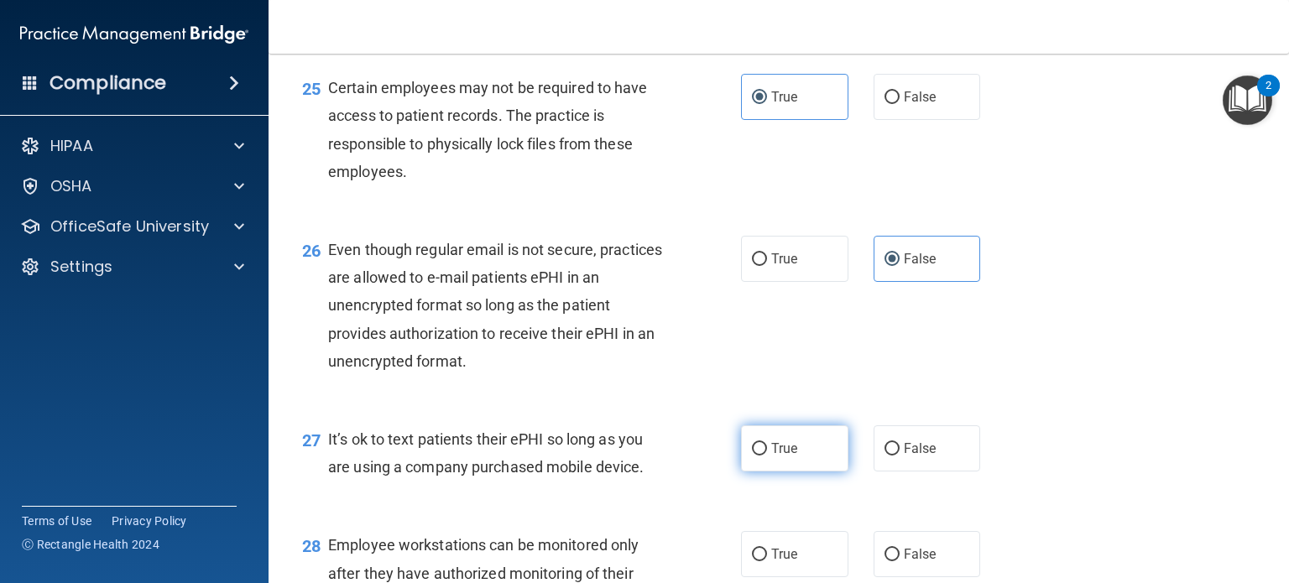
click at [792, 471] on label "True" at bounding box center [794, 448] width 107 height 46
click at [767, 456] on input "True" at bounding box center [759, 449] width 15 height 13
radio input "true"
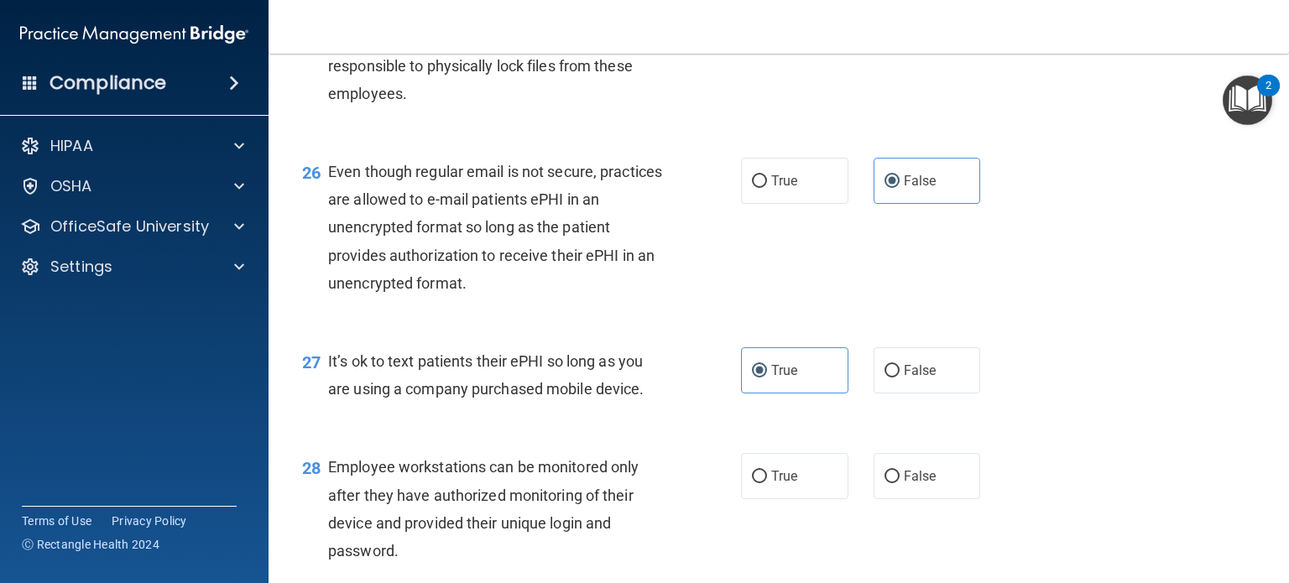
scroll to position [4111, 0]
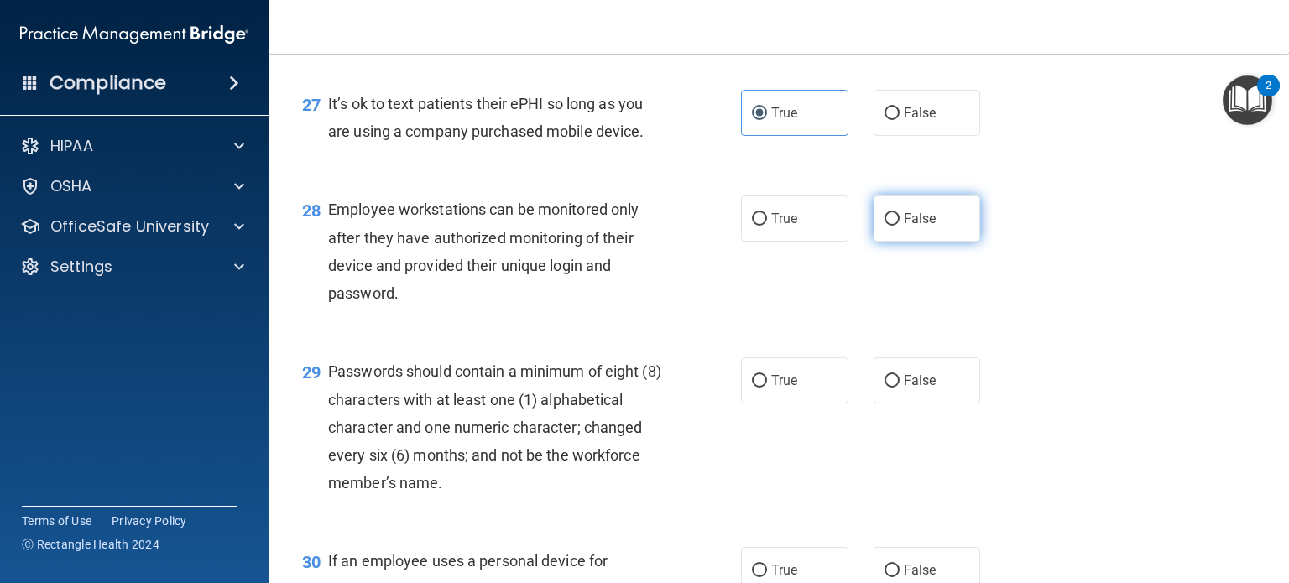
click at [914, 227] on span "False" at bounding box center [919, 219] width 33 height 16
click at [899, 226] on input "False" at bounding box center [891, 219] width 15 height 13
radio input "true"
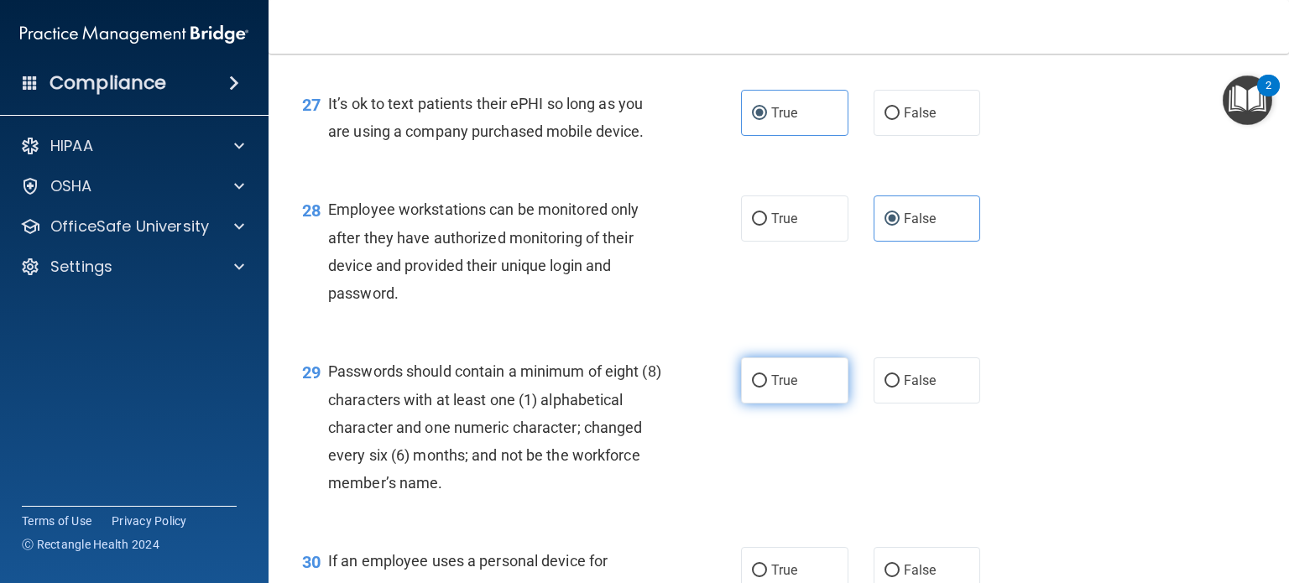
click at [787, 404] on label "True" at bounding box center [794, 380] width 107 height 46
click at [767, 388] on input "True" at bounding box center [759, 381] width 15 height 13
radio input "true"
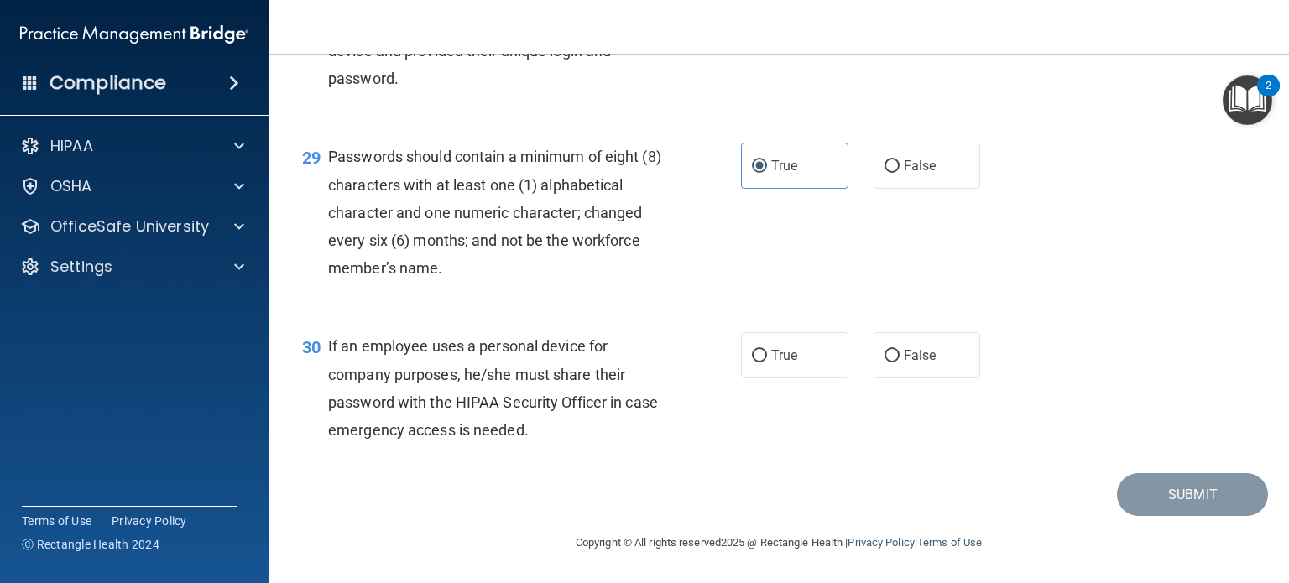
scroll to position [4409, 0]
click at [790, 362] on span "True" at bounding box center [784, 355] width 26 height 16
click at [767, 362] on input "True" at bounding box center [759, 356] width 15 height 13
radio input "true"
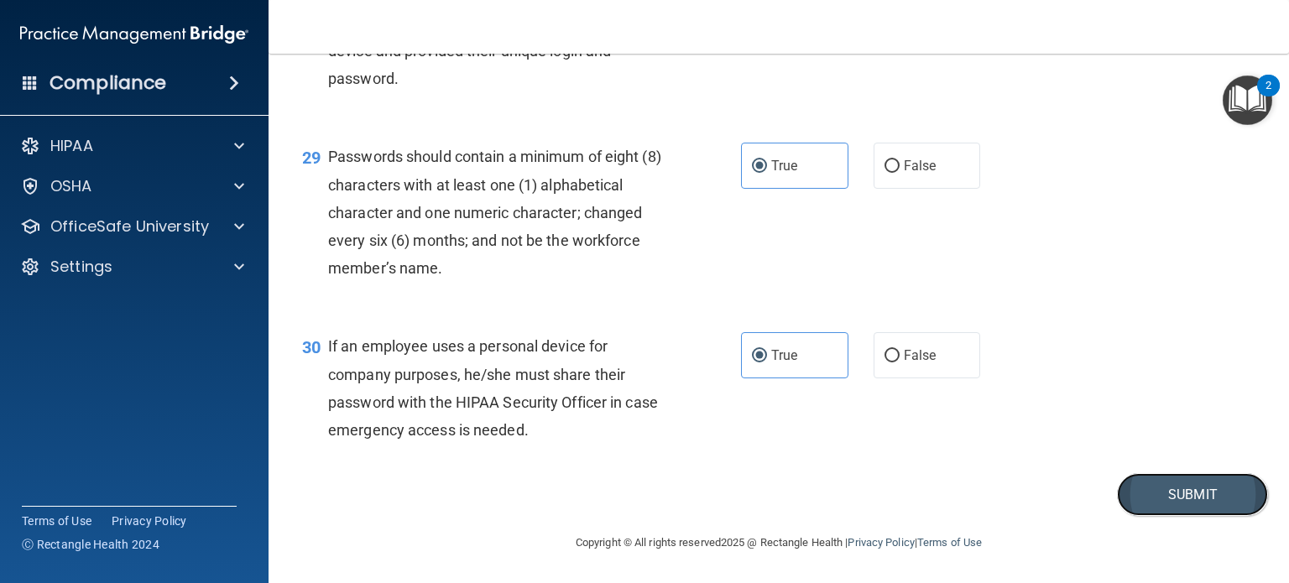
click at [1158, 501] on button "Submit" at bounding box center [1192, 494] width 151 height 43
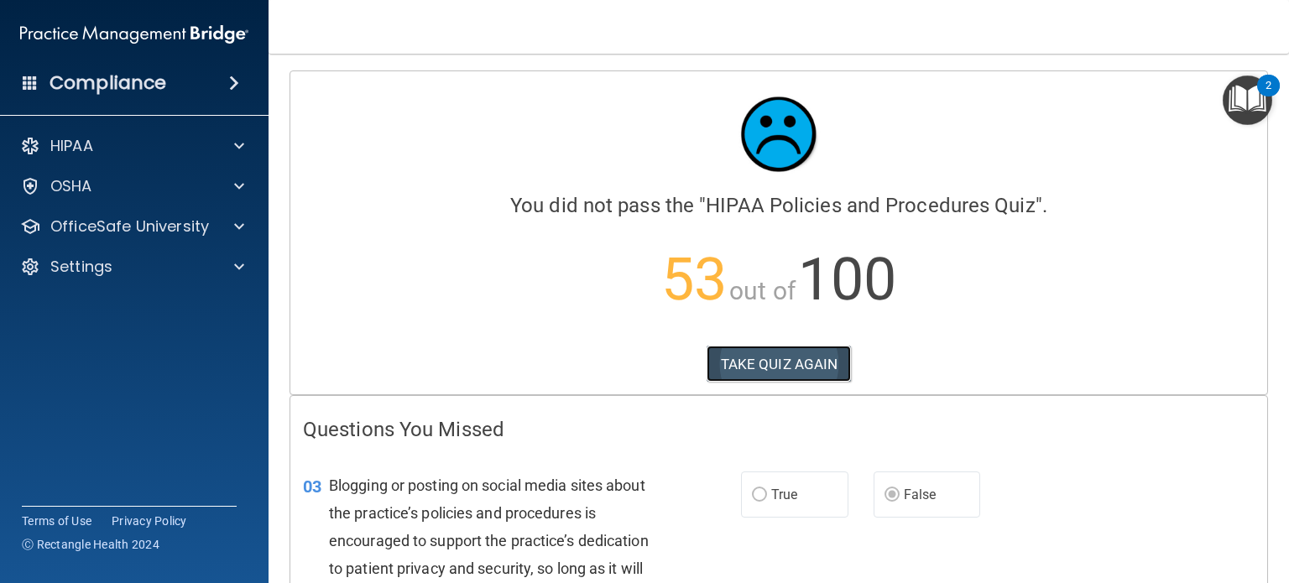
click at [772, 355] on button "TAKE QUIZ AGAIN" at bounding box center [778, 364] width 145 height 37
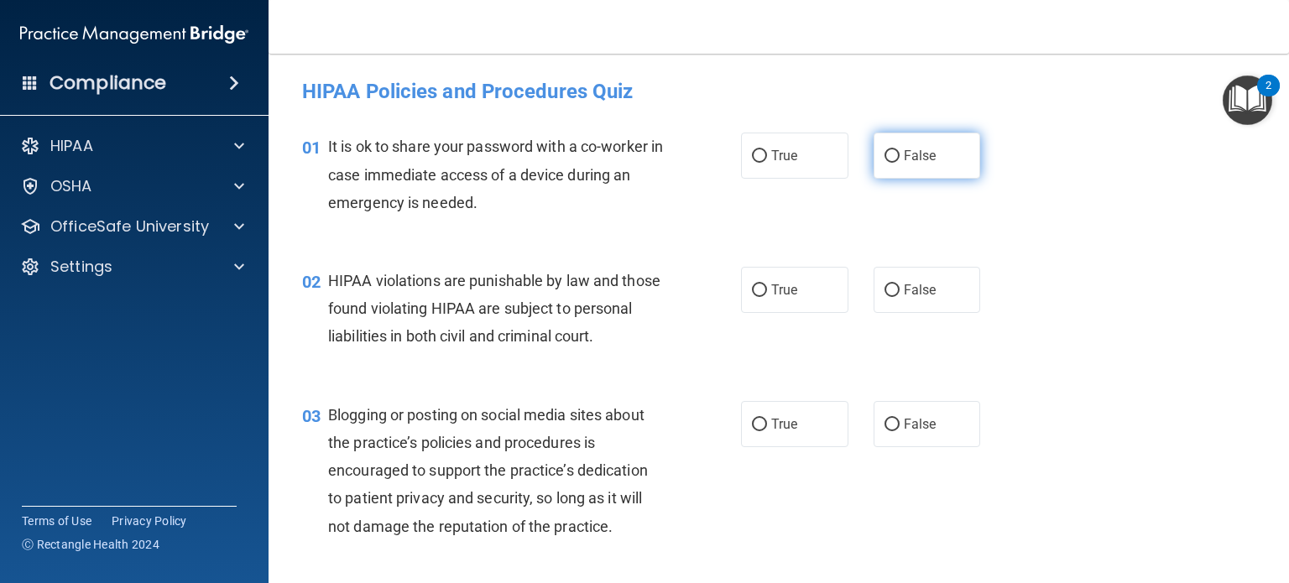
drag, startPoint x: 881, startPoint y: 157, endPoint x: 890, endPoint y: 158, distance: 9.3
click at [884, 157] on input "False" at bounding box center [891, 156] width 15 height 13
radio input "true"
click at [755, 288] on input "True" at bounding box center [759, 290] width 15 height 13
radio input "true"
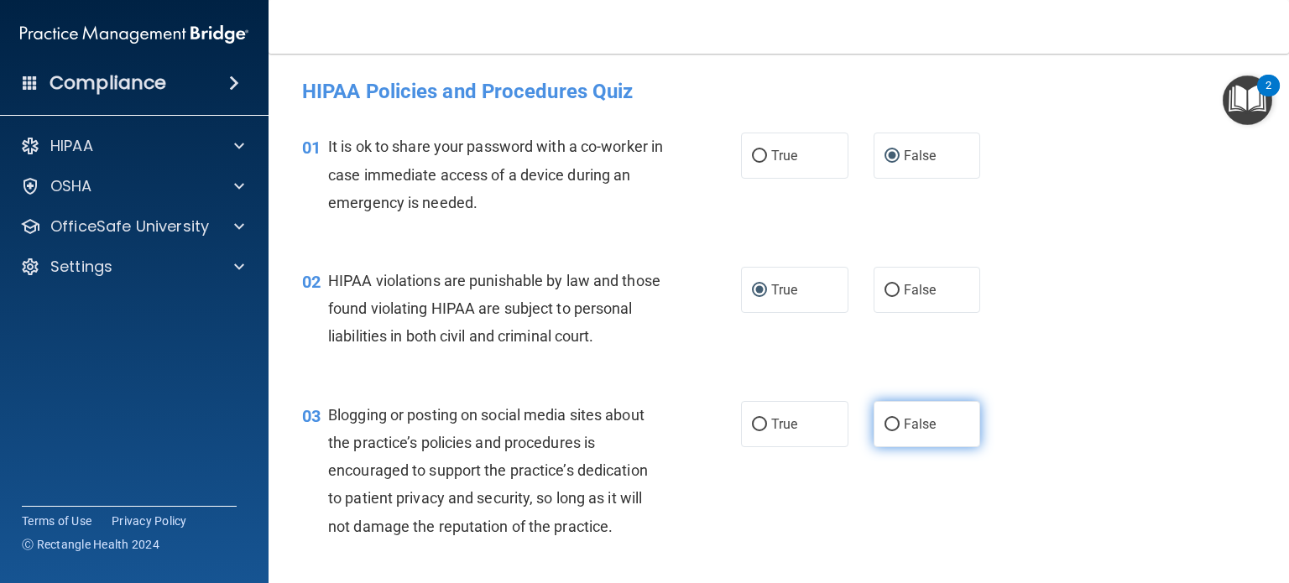
click at [893, 447] on label "False" at bounding box center [926, 424] width 107 height 46
click at [893, 431] on input "False" at bounding box center [891, 425] width 15 height 13
radio input "true"
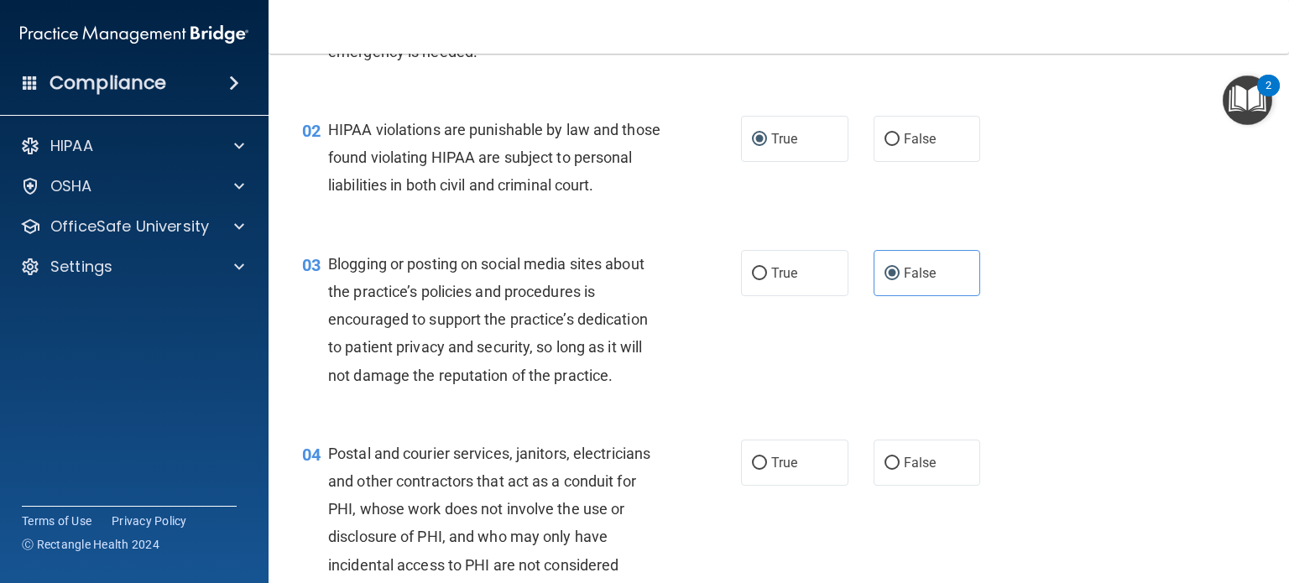
scroll to position [168, 0]
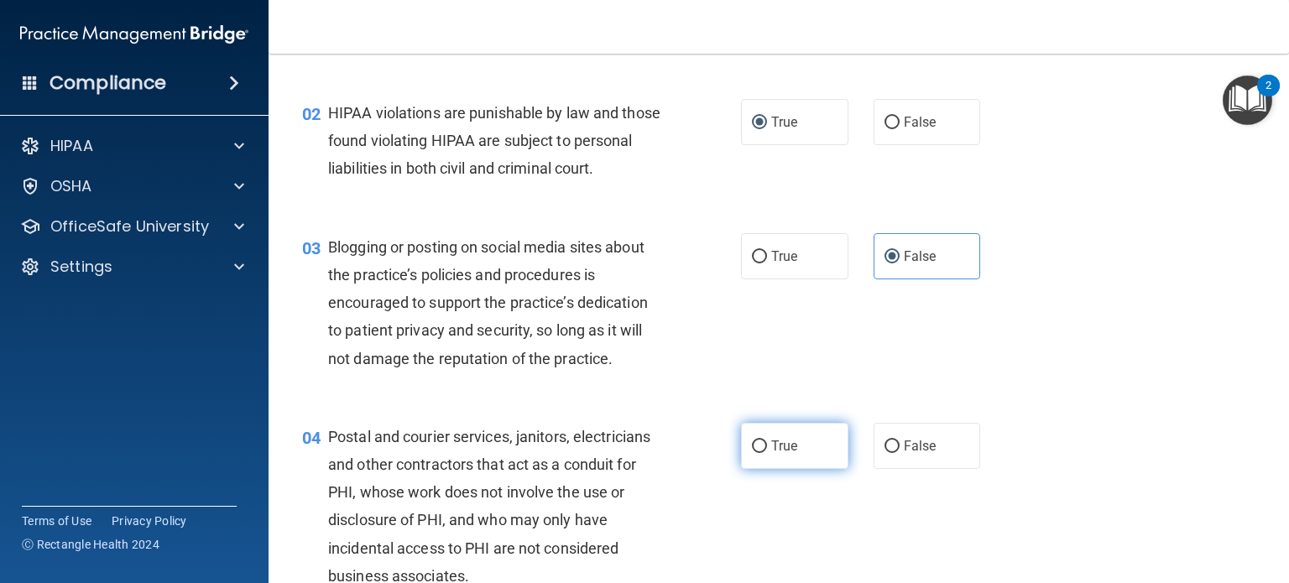
click at [778, 454] on span "True" at bounding box center [784, 446] width 26 height 16
click at [767, 453] on input "True" at bounding box center [759, 446] width 15 height 13
radio input "true"
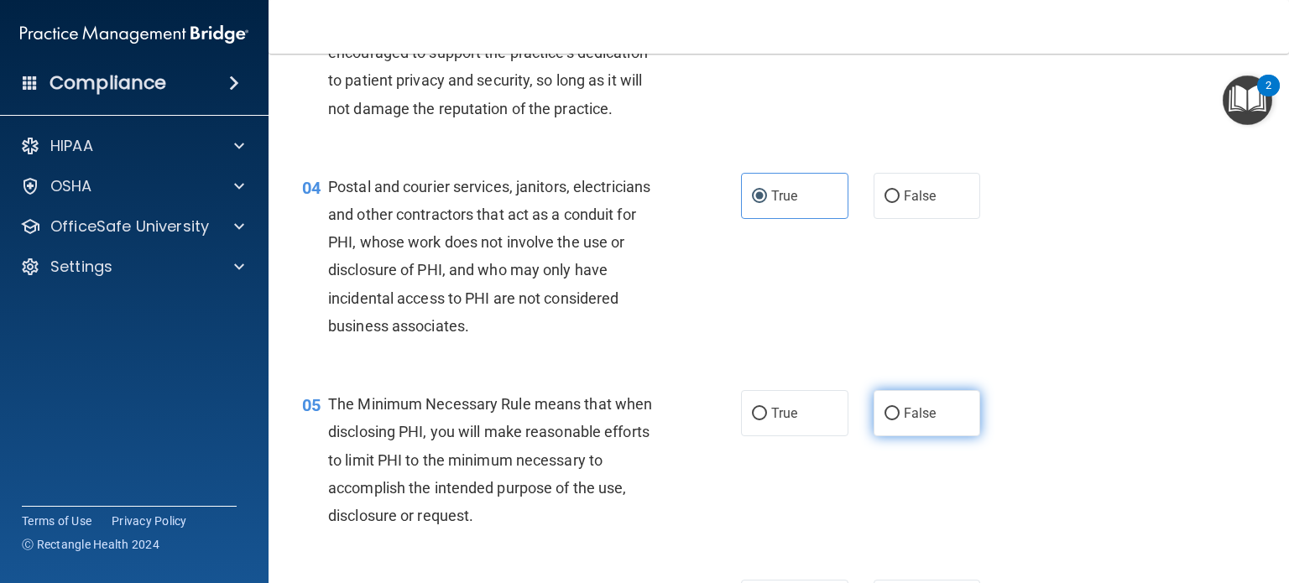
scroll to position [419, 0]
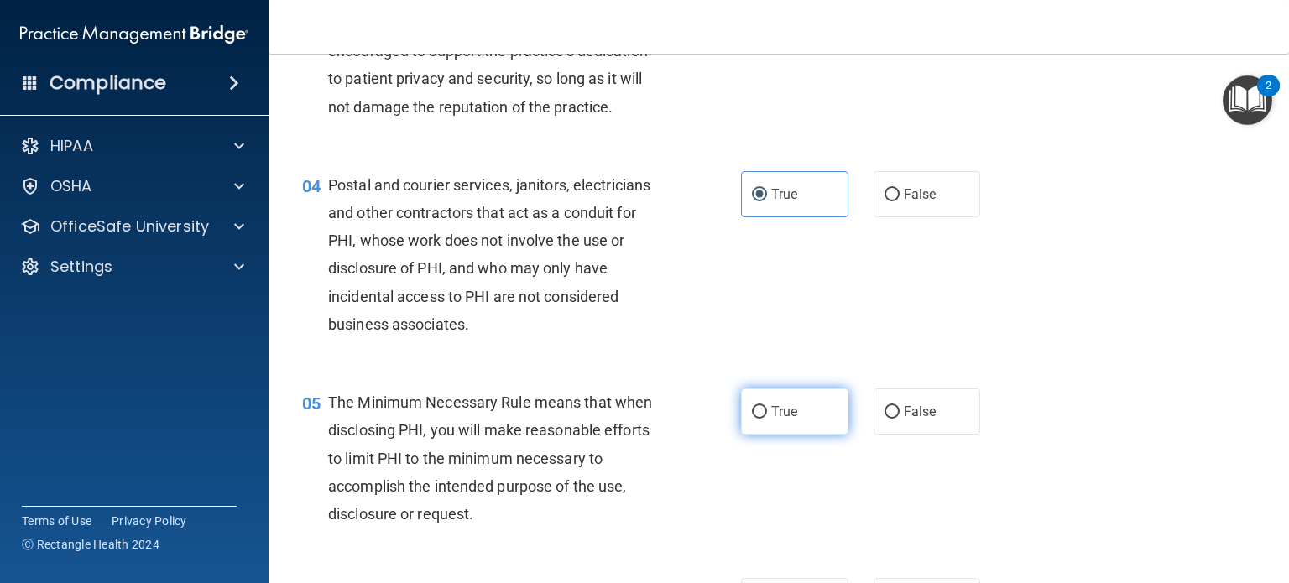
click at [802, 430] on label "True" at bounding box center [794, 411] width 107 height 46
click at [767, 419] on input "True" at bounding box center [759, 412] width 15 height 13
radio input "true"
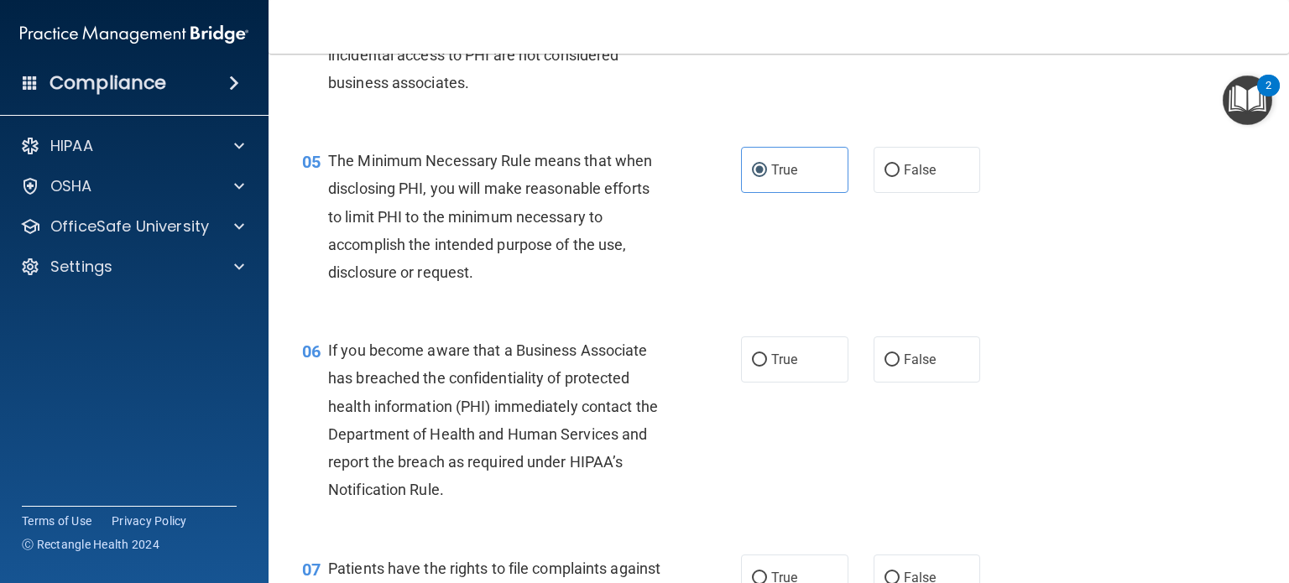
scroll to position [671, 0]
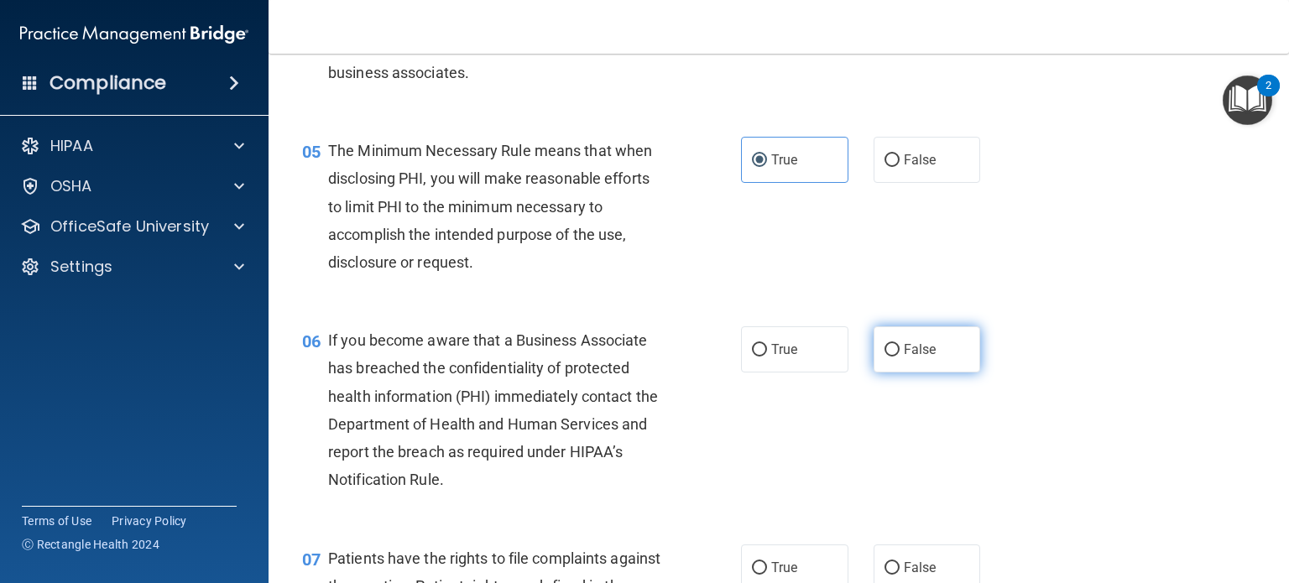
click at [922, 357] on span "False" at bounding box center [919, 349] width 33 height 16
click at [899, 357] on input "False" at bounding box center [891, 350] width 15 height 13
radio input "true"
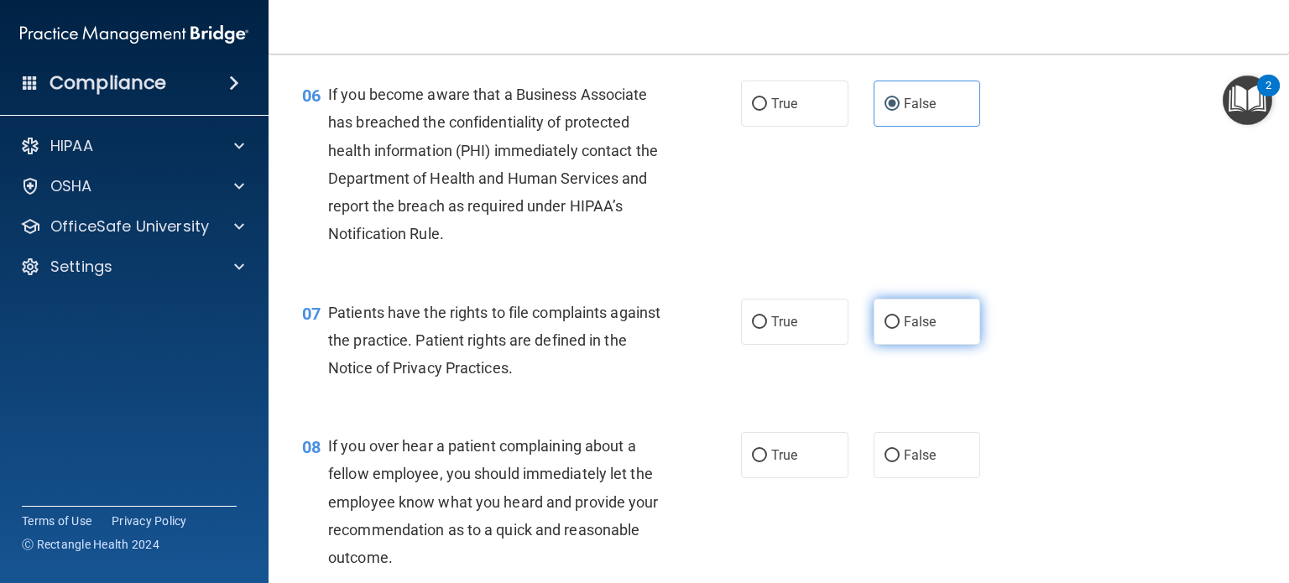
scroll to position [923, 0]
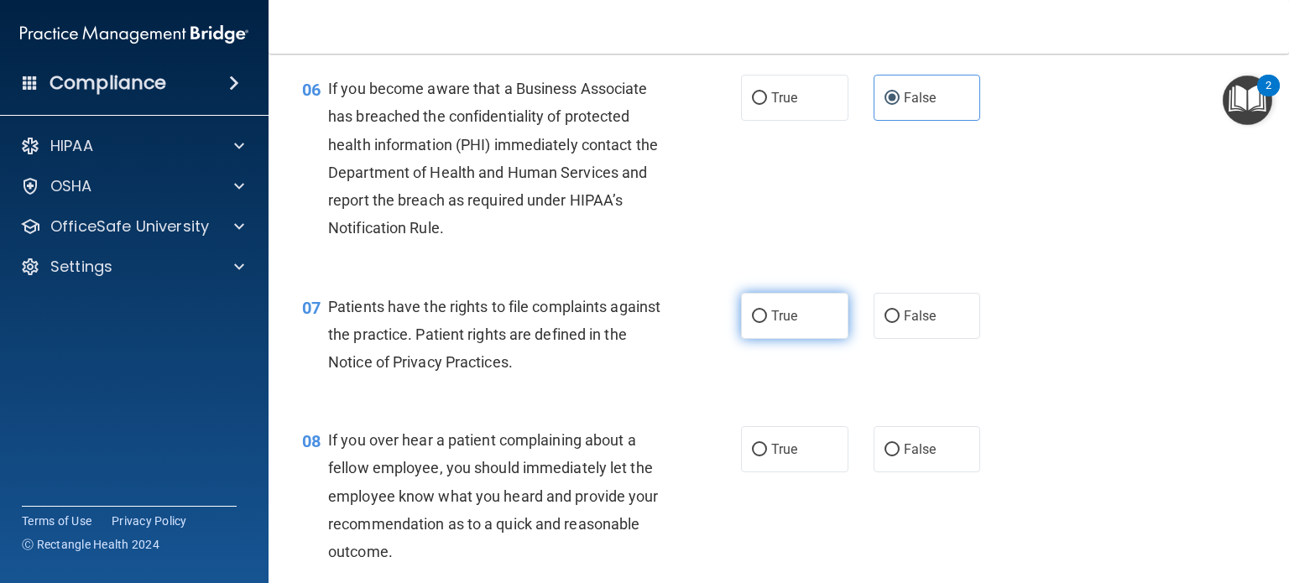
click at [789, 324] on span "True" at bounding box center [784, 316] width 26 height 16
click at [767, 323] on input "True" at bounding box center [759, 316] width 15 height 13
radio input "true"
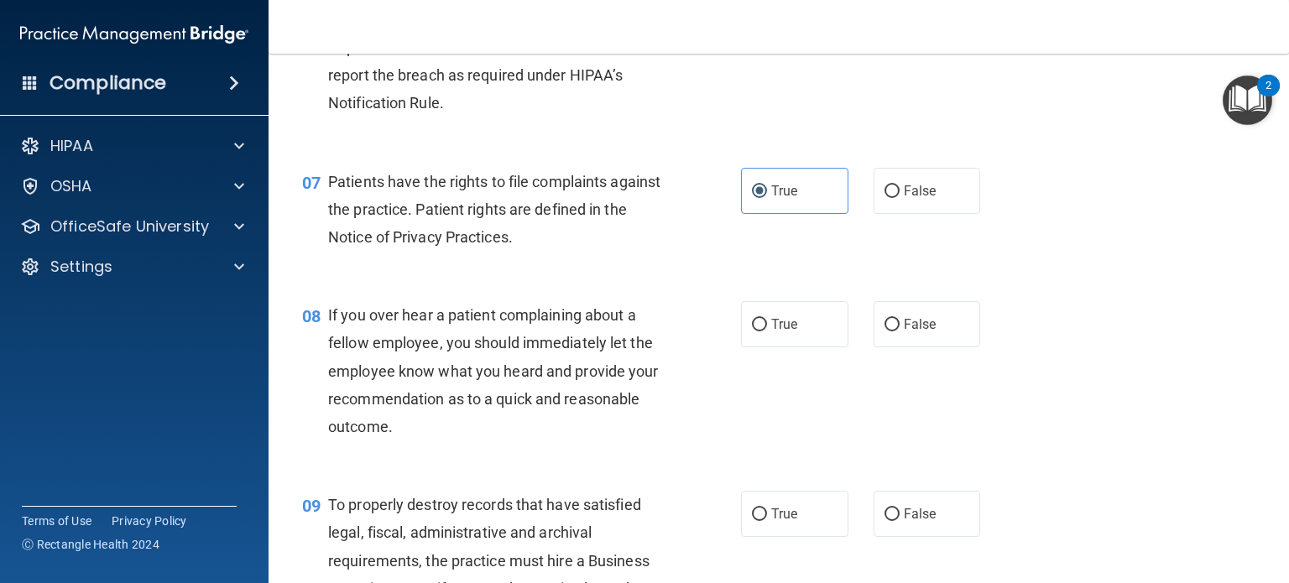
scroll to position [1091, 0]
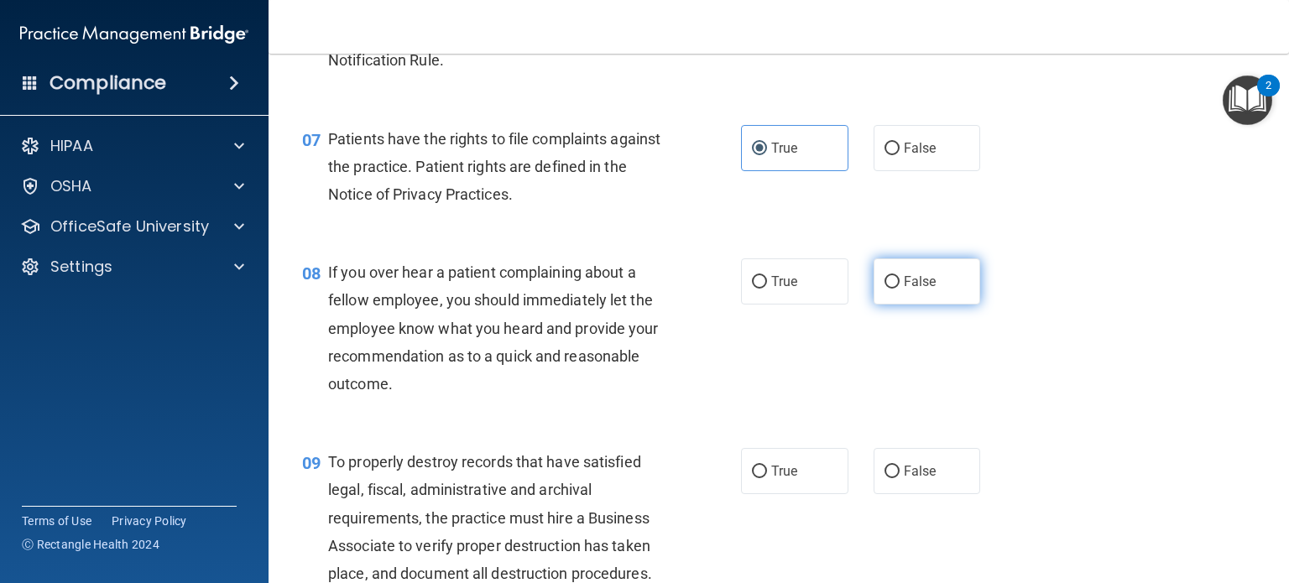
click at [903, 289] on span "False" at bounding box center [919, 281] width 33 height 16
click at [898, 289] on input "False" at bounding box center [891, 282] width 15 height 13
radio input "true"
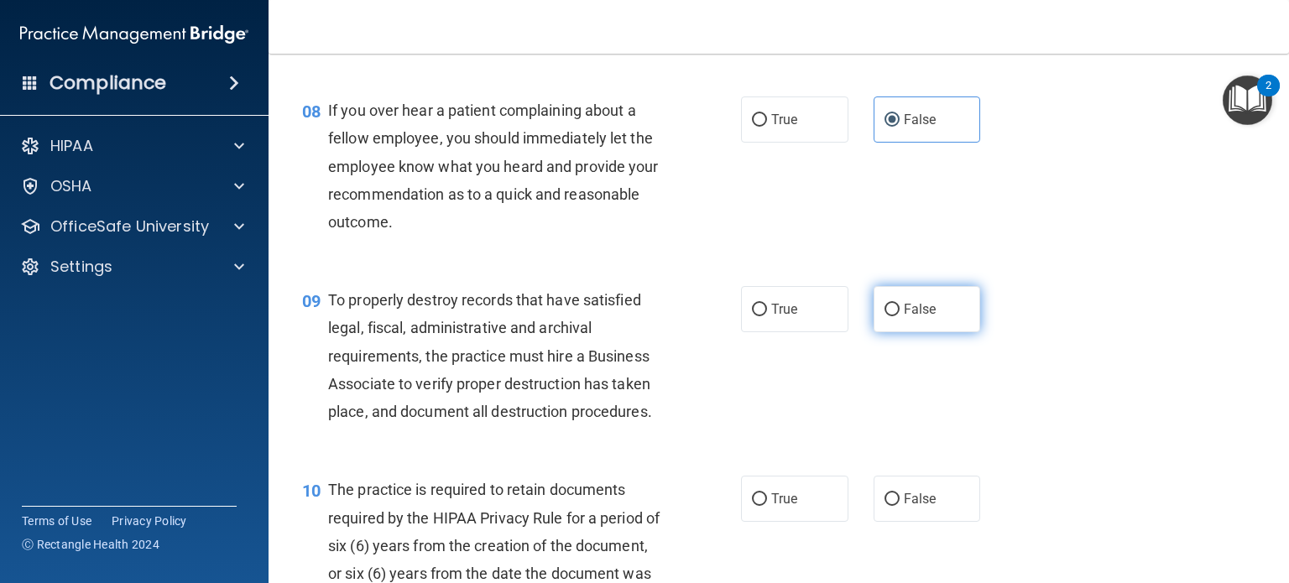
scroll to position [1258, 0]
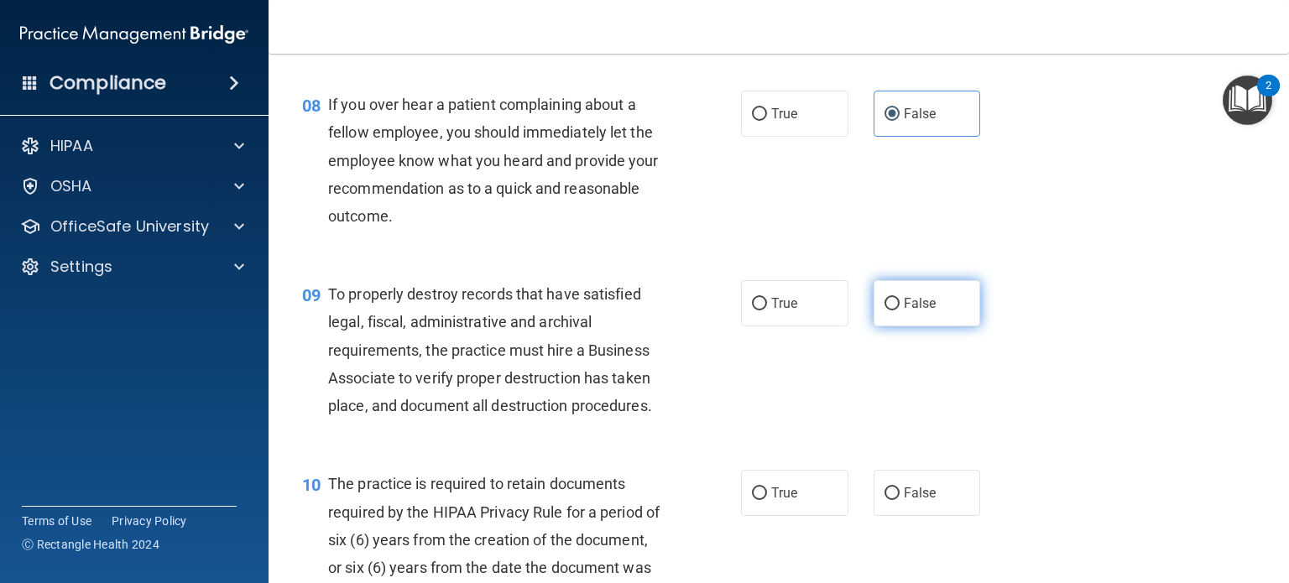
click at [896, 326] on label "False" at bounding box center [926, 303] width 107 height 46
click at [896, 310] on input "False" at bounding box center [891, 304] width 15 height 13
radio input "true"
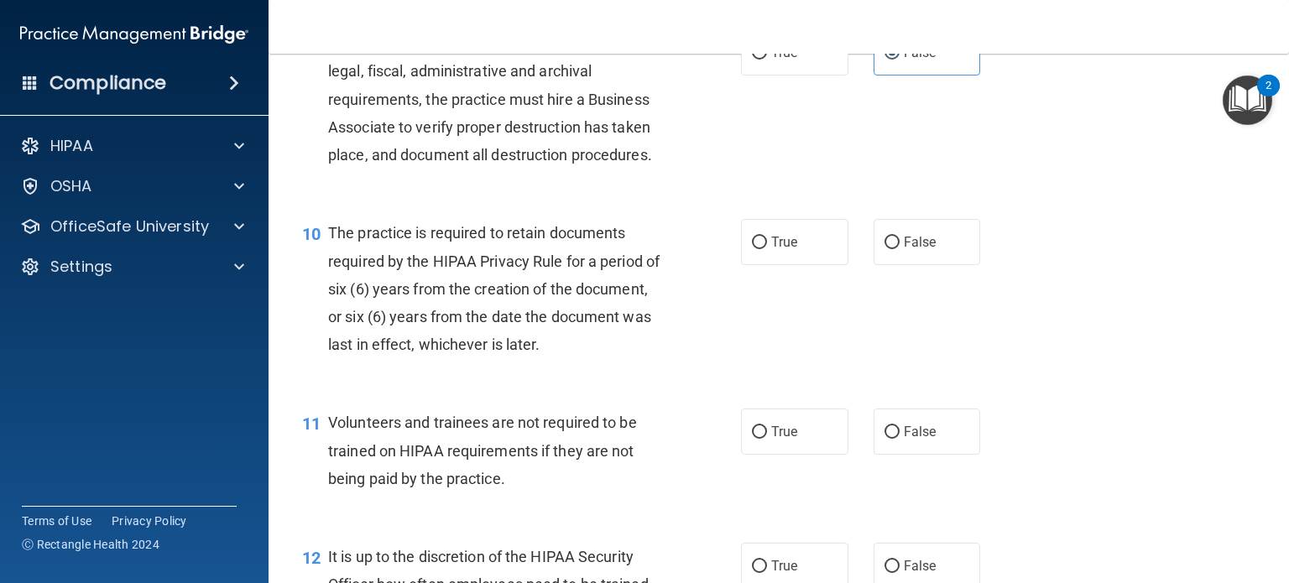
scroll to position [1510, 0]
click at [774, 249] on span "True" at bounding box center [784, 241] width 26 height 16
click at [767, 248] on input "True" at bounding box center [759, 242] width 15 height 13
radio input "true"
click at [903, 439] on span "False" at bounding box center [919, 431] width 33 height 16
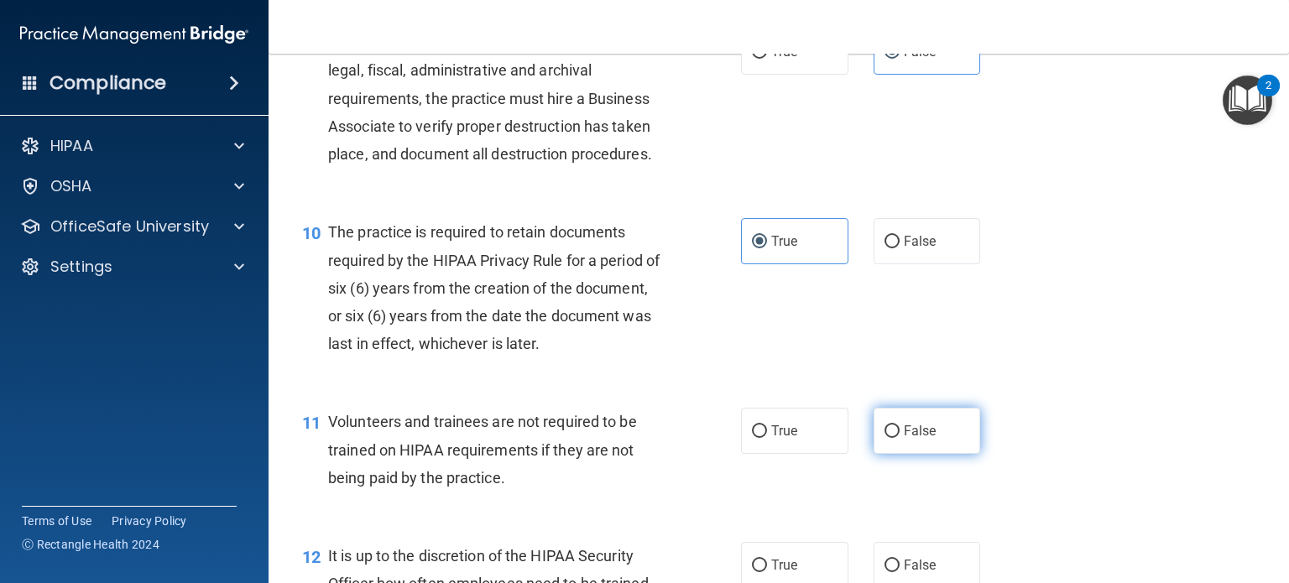
click at [897, 438] on input "False" at bounding box center [891, 431] width 15 height 13
radio input "true"
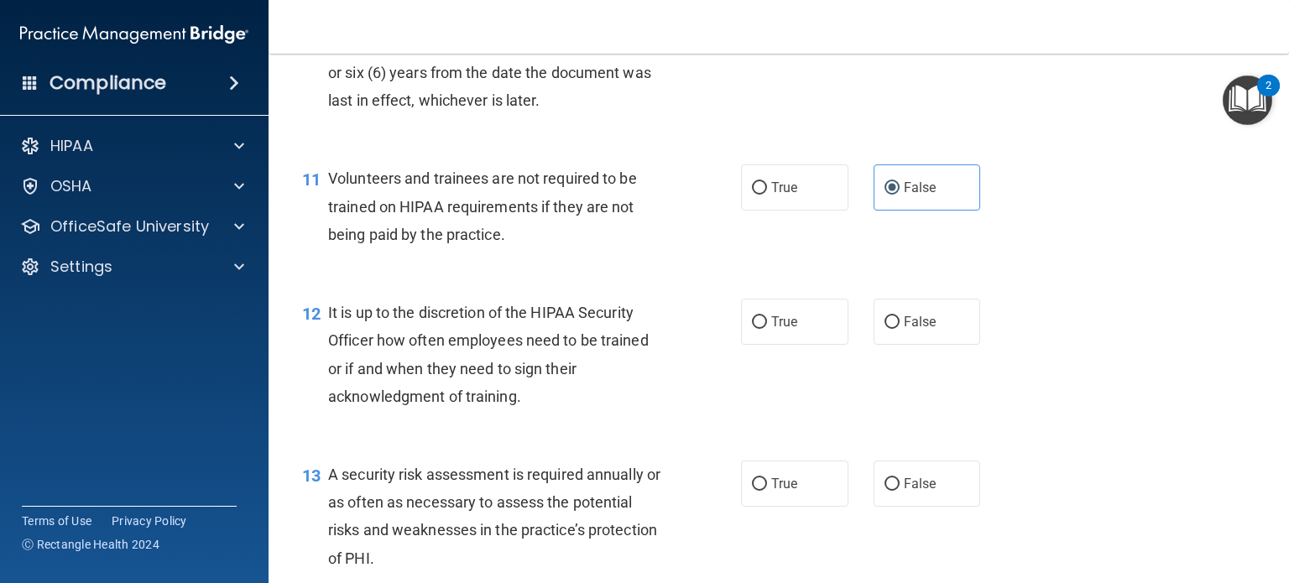
scroll to position [1762, 0]
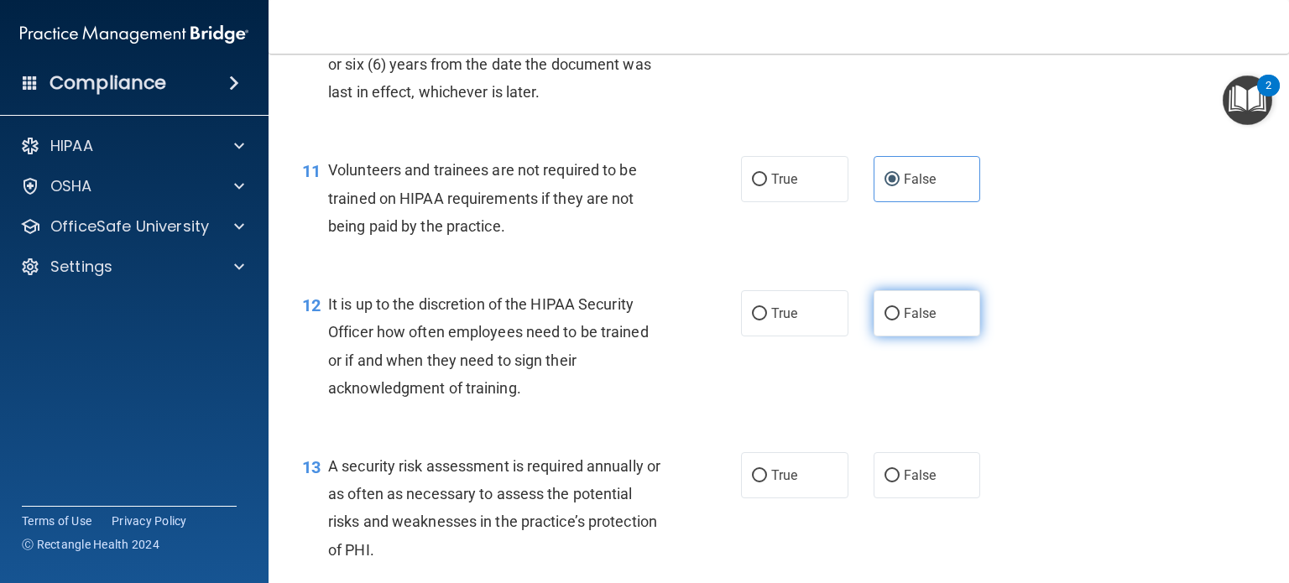
click at [903, 321] on span "False" at bounding box center [919, 313] width 33 height 16
click at [899, 320] on input "False" at bounding box center [891, 314] width 15 height 13
radio input "true"
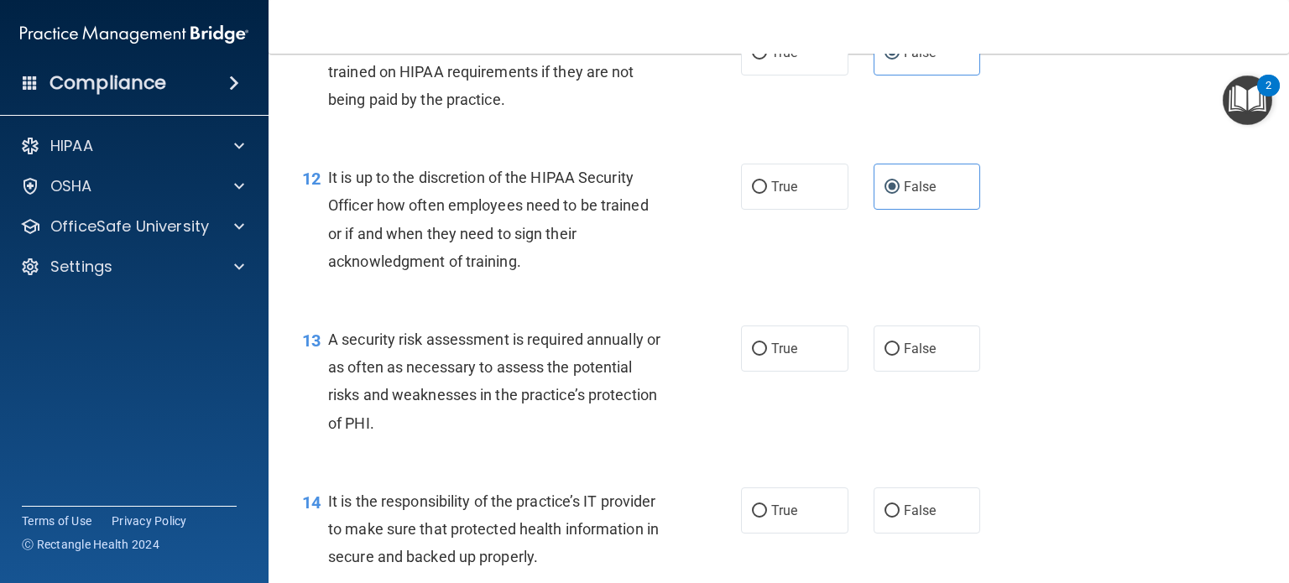
scroll to position [1929, 0]
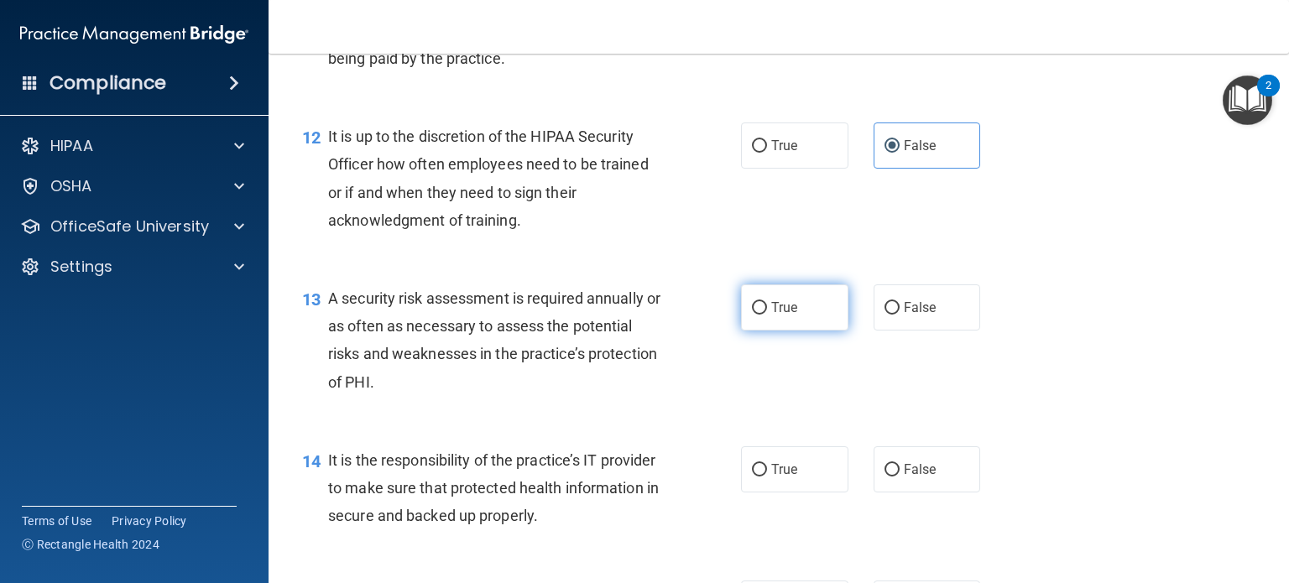
click at [780, 331] on label "True" at bounding box center [794, 307] width 107 height 46
click at [767, 315] on input "True" at bounding box center [759, 308] width 15 height 13
radio input "true"
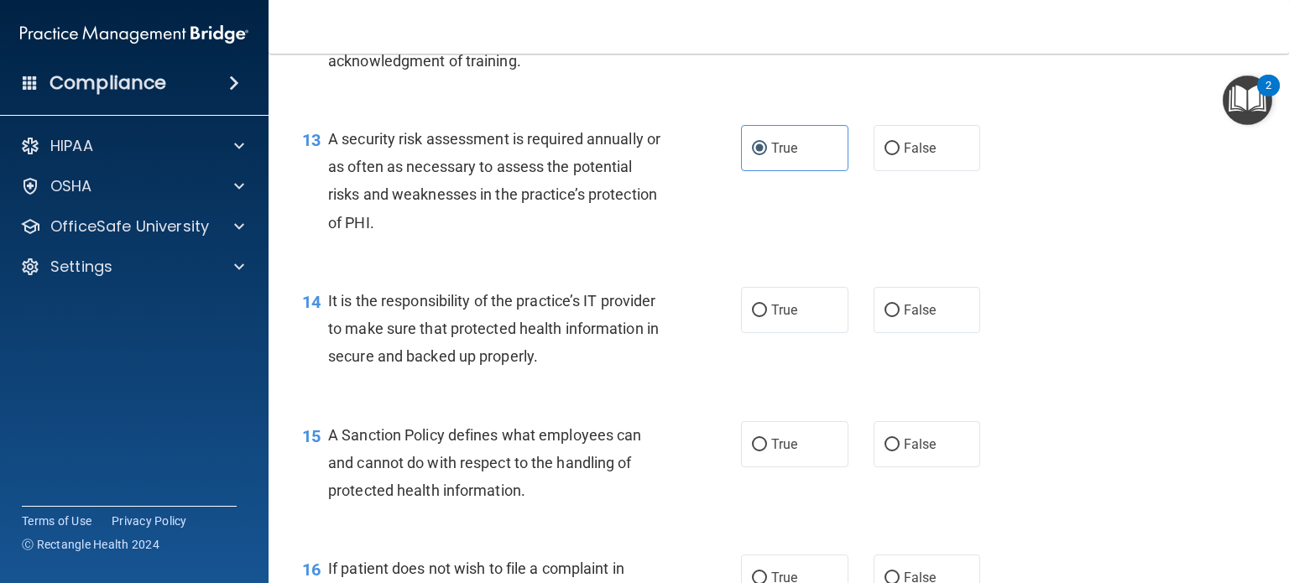
scroll to position [2097, 0]
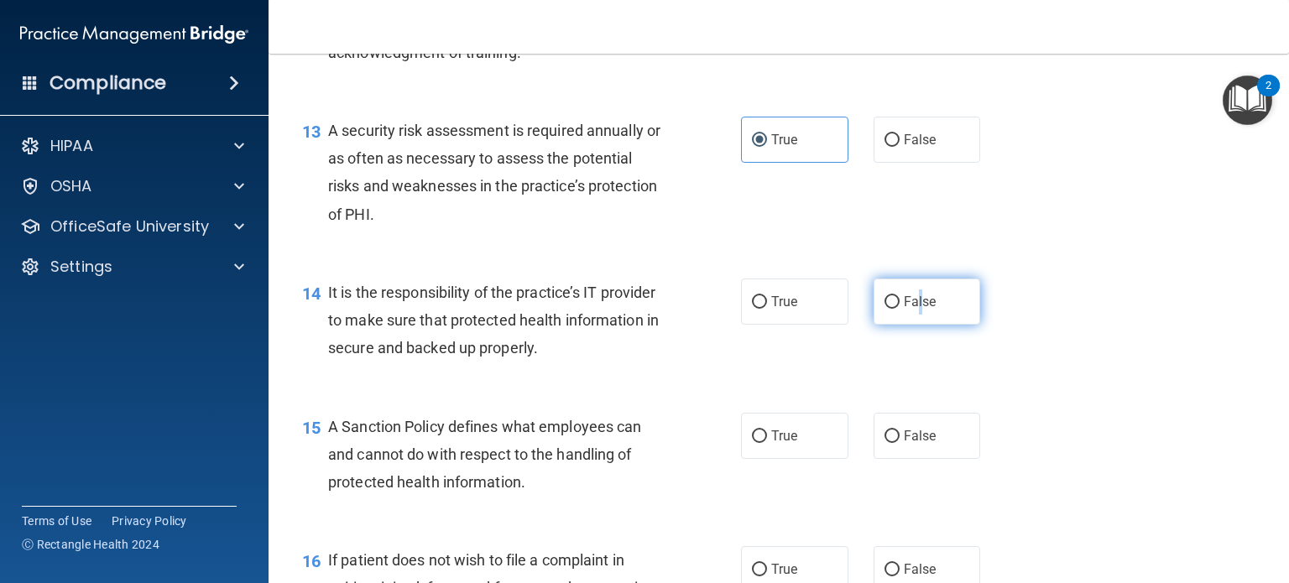
click at [913, 310] on span "False" at bounding box center [919, 302] width 33 height 16
click at [903, 310] on span "False" at bounding box center [919, 302] width 33 height 16
click at [899, 309] on input "False" at bounding box center [891, 302] width 15 height 13
radio input "true"
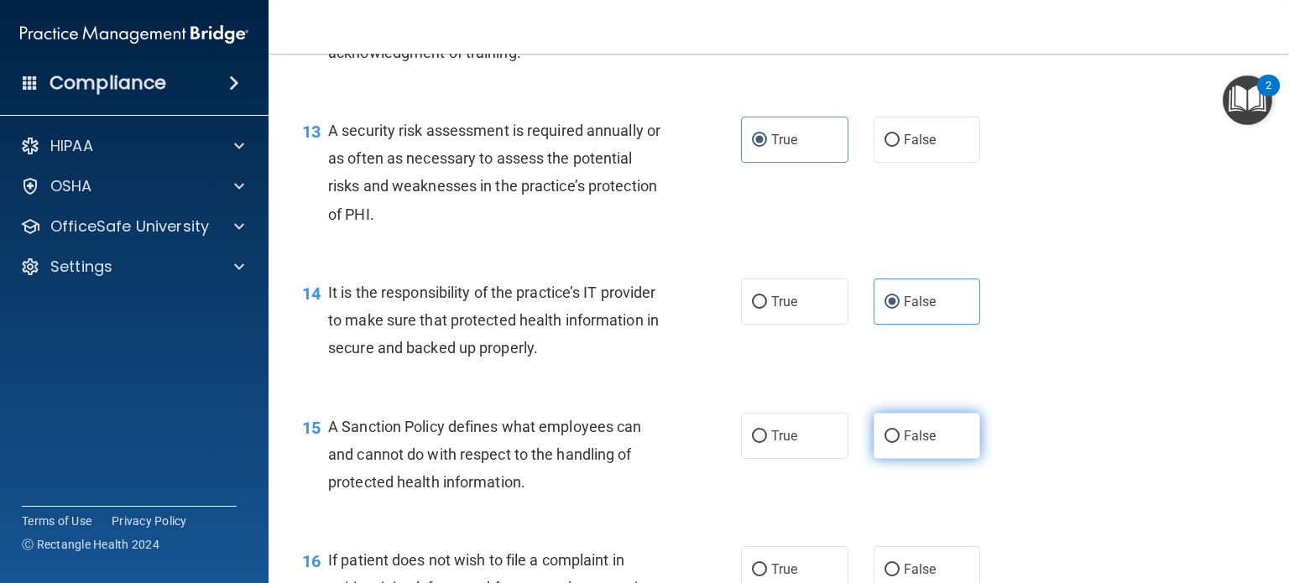
click at [908, 444] on span "False" at bounding box center [919, 436] width 33 height 16
click at [899, 443] on input "False" at bounding box center [891, 436] width 15 height 13
radio input "true"
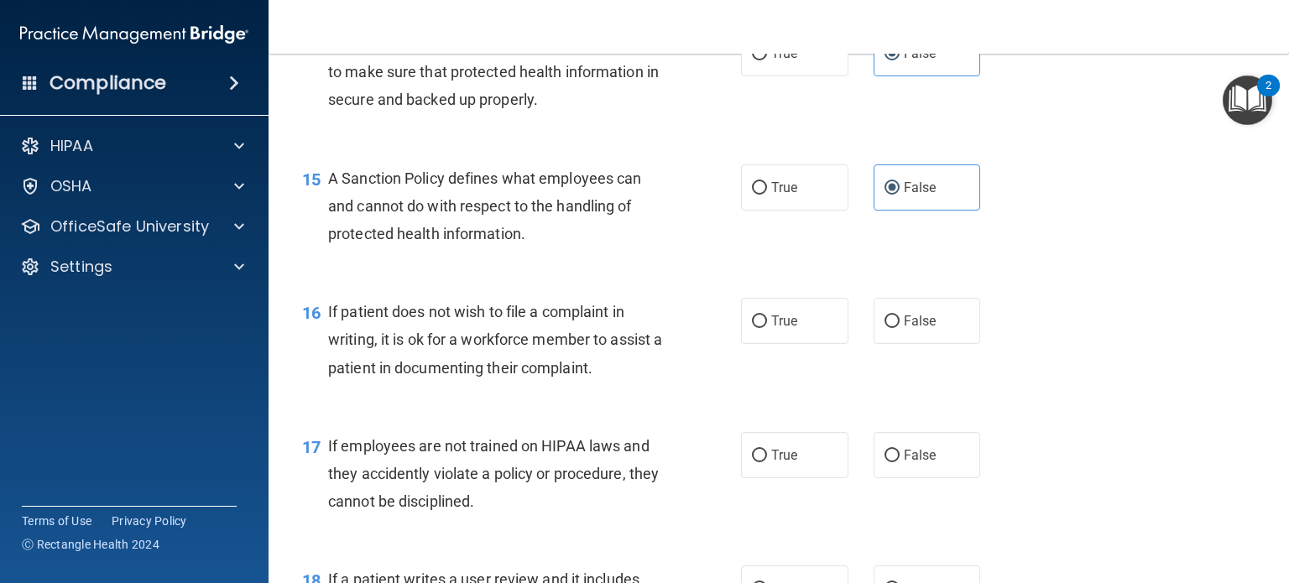
scroll to position [2349, 0]
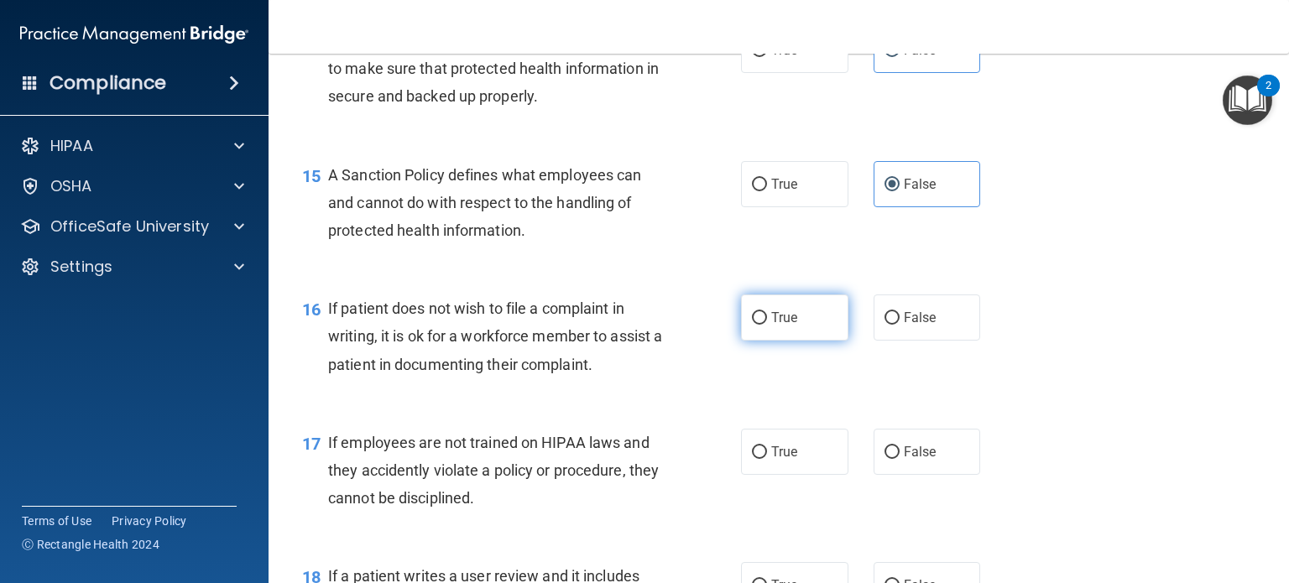
click at [805, 341] on label "True" at bounding box center [794, 317] width 107 height 46
click at [767, 325] on input "True" at bounding box center [759, 318] width 15 height 13
radio input "true"
click at [922, 460] on span "False" at bounding box center [919, 452] width 33 height 16
click at [899, 459] on input "False" at bounding box center [891, 452] width 15 height 13
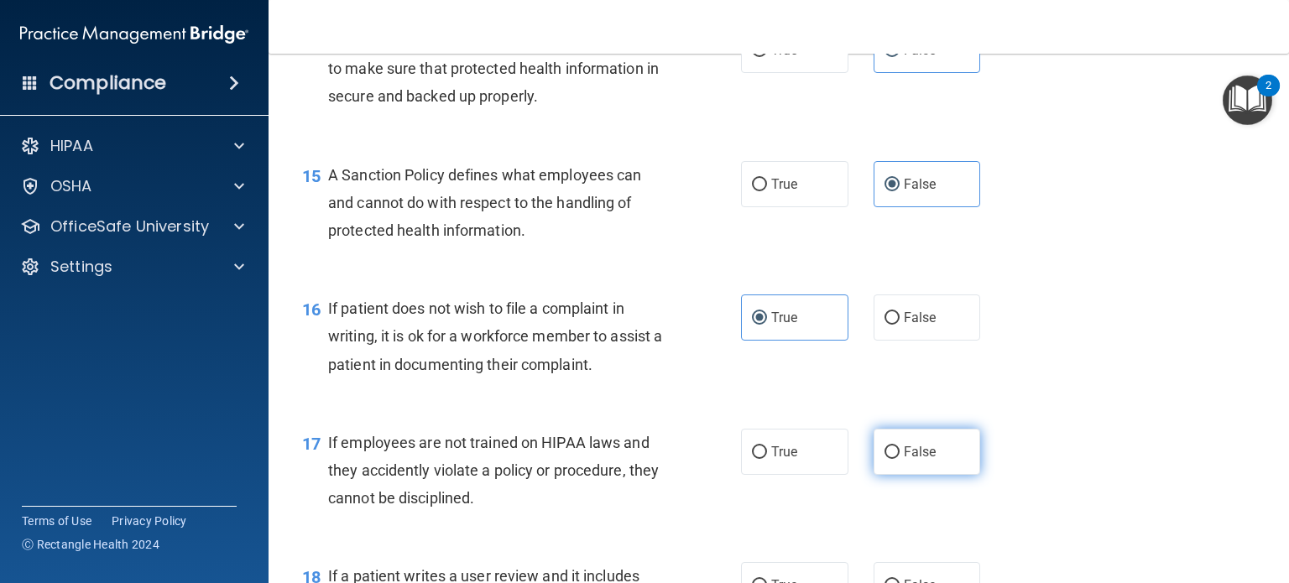
radio input "true"
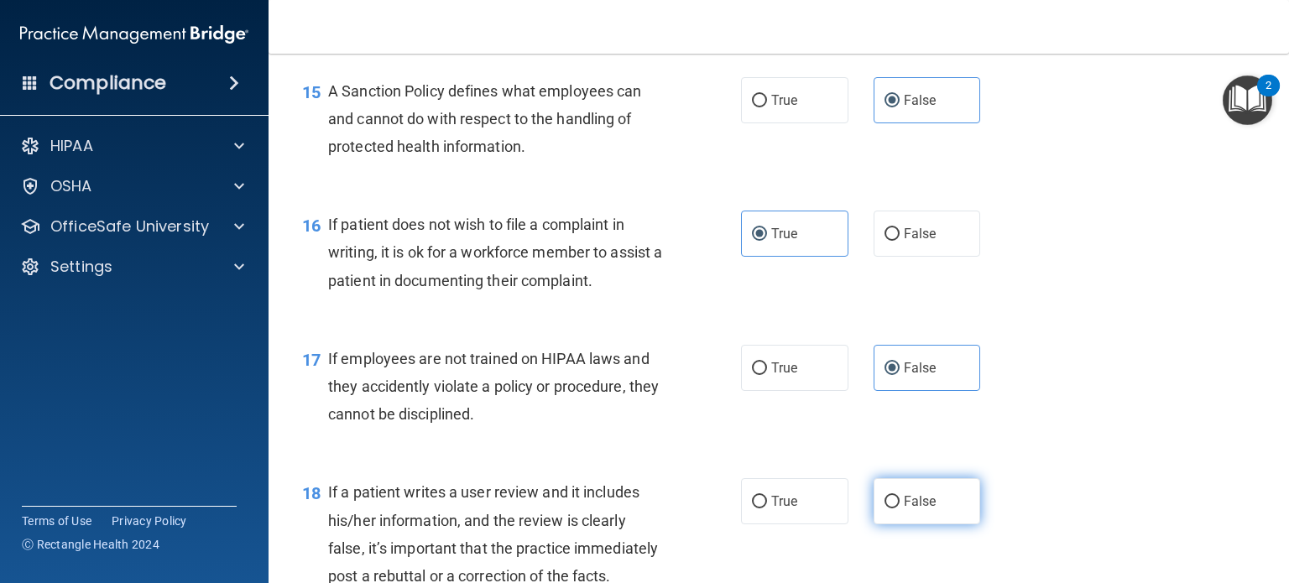
click at [933, 522] on label "False" at bounding box center [926, 501] width 107 height 46
click at [899, 508] on input "False" at bounding box center [891, 502] width 15 height 13
radio input "true"
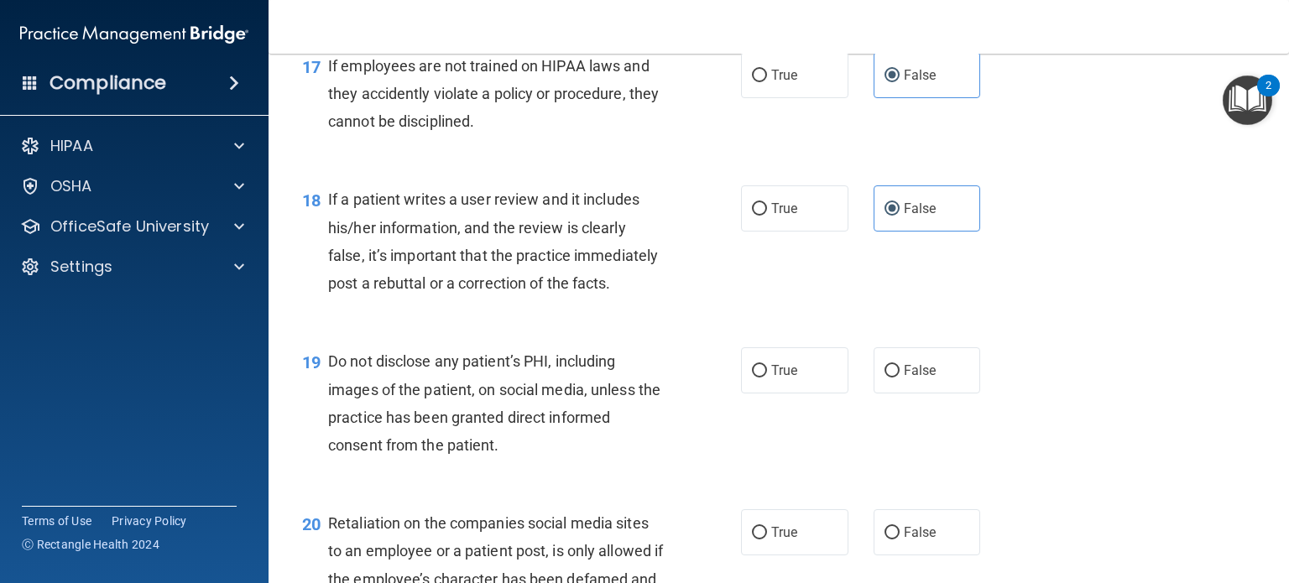
scroll to position [2768, 0]
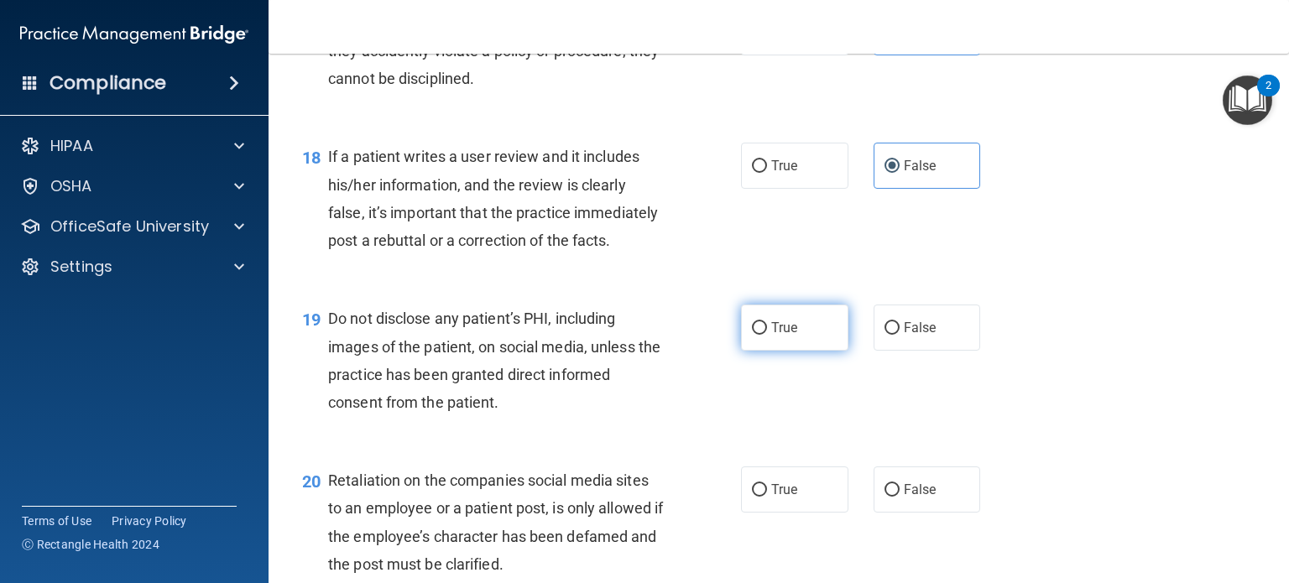
click at [807, 351] on label "True" at bounding box center [794, 328] width 107 height 46
click at [767, 335] on input "True" at bounding box center [759, 328] width 15 height 13
radio input "true"
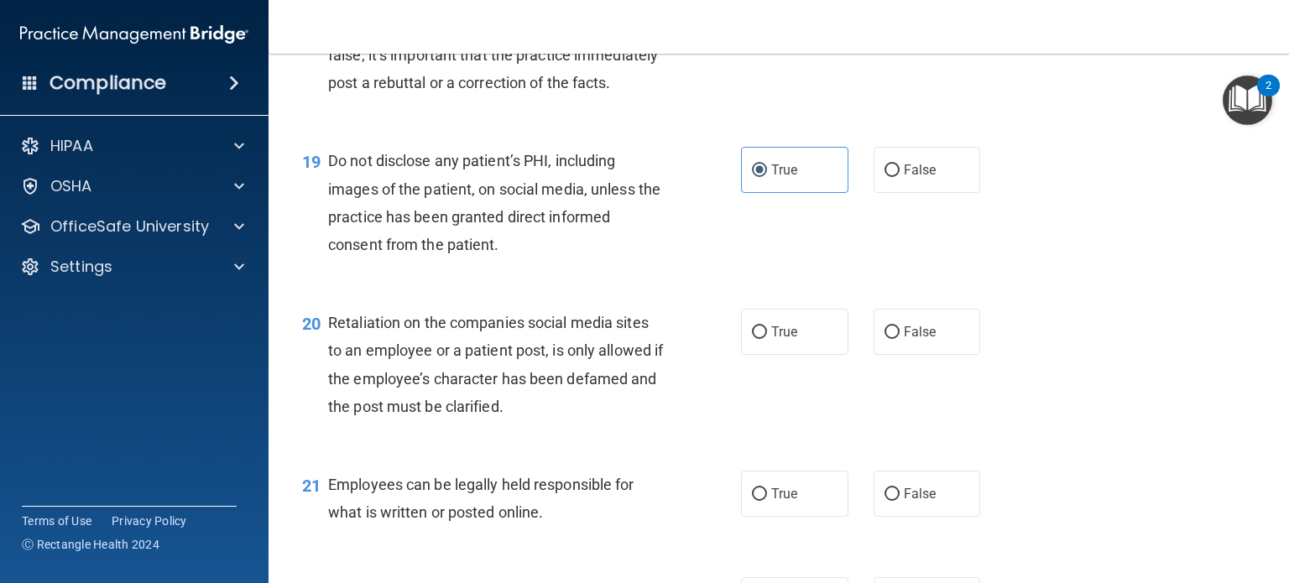
scroll to position [2936, 0]
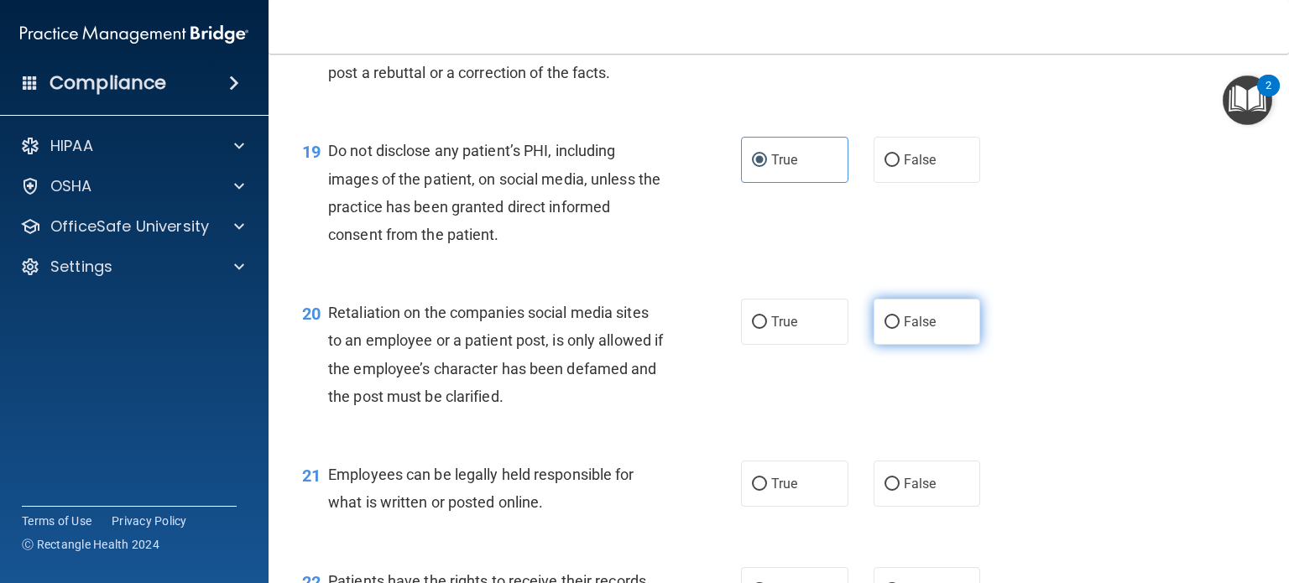
drag, startPoint x: 906, startPoint y: 378, endPoint x: 943, endPoint y: 379, distance: 36.9
click at [907, 330] on span "False" at bounding box center [919, 322] width 33 height 16
click at [899, 329] on input "False" at bounding box center [891, 322] width 15 height 13
radio input "true"
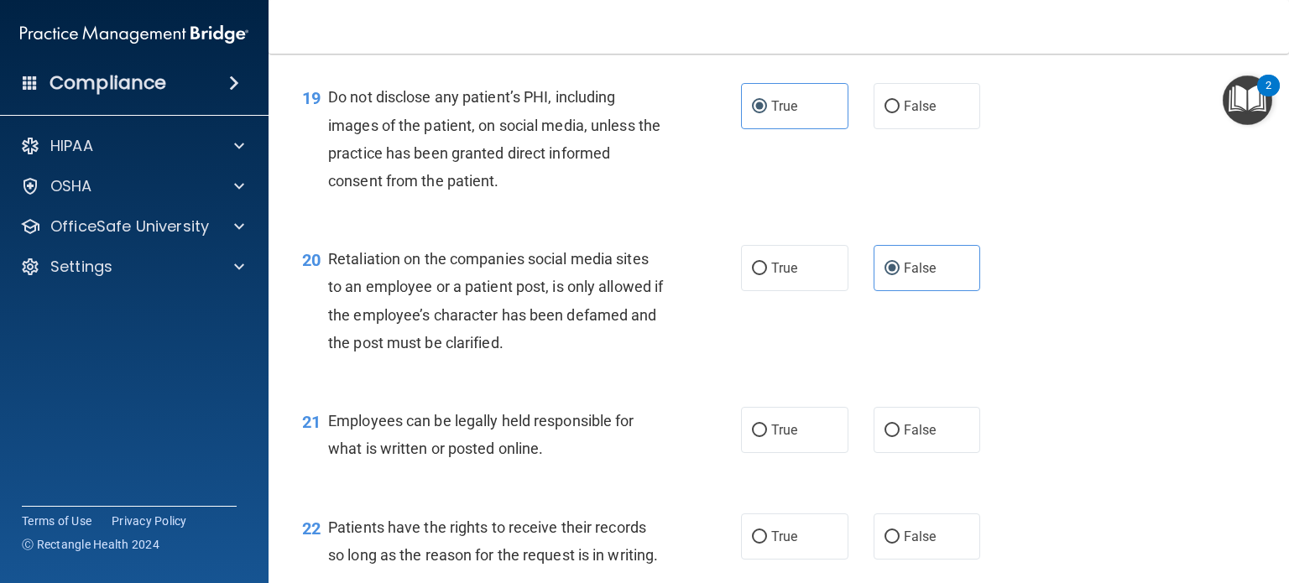
scroll to position [3020, 0]
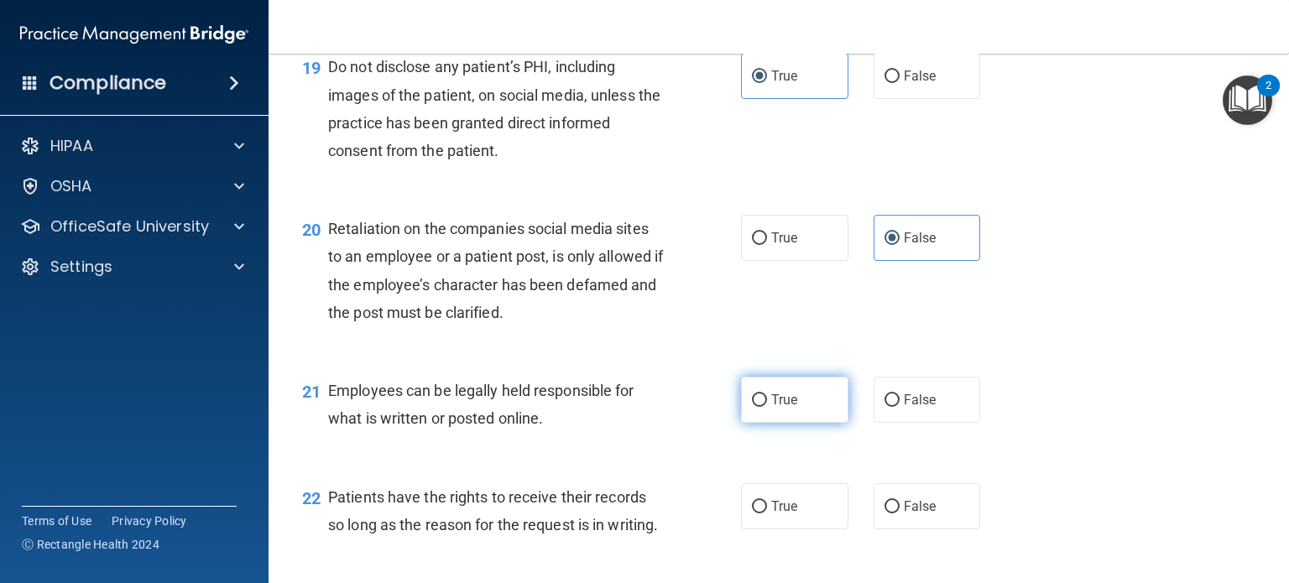
click at [805, 423] on label "True" at bounding box center [794, 400] width 107 height 46
click at [767, 407] on input "True" at bounding box center [759, 400] width 15 height 13
radio input "true"
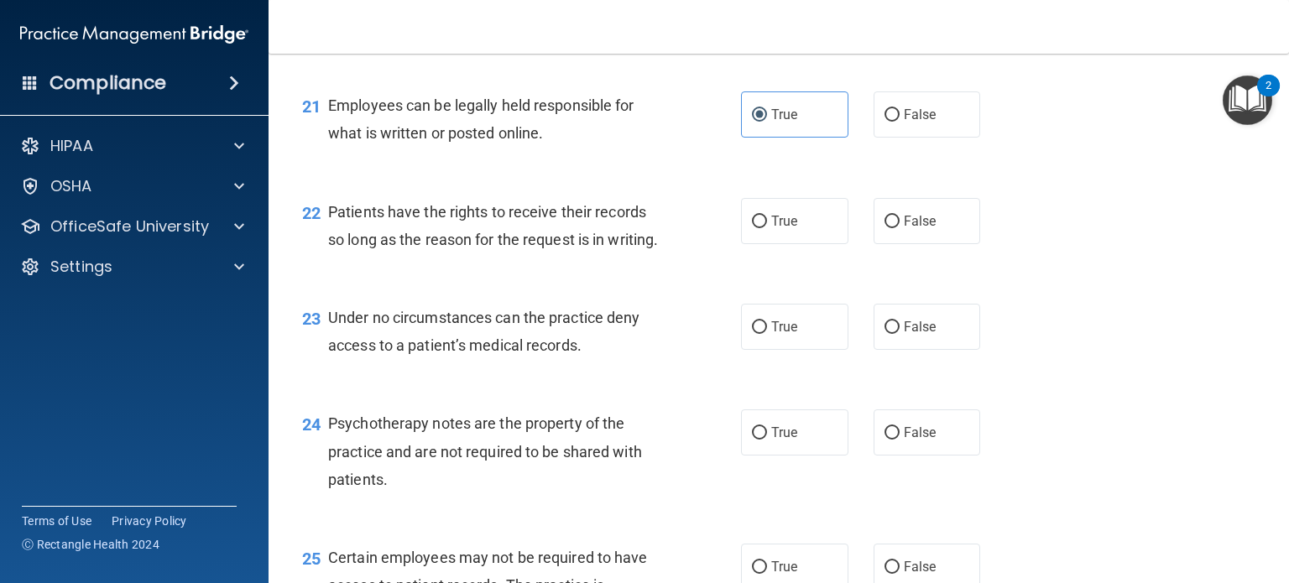
scroll to position [3356, 0]
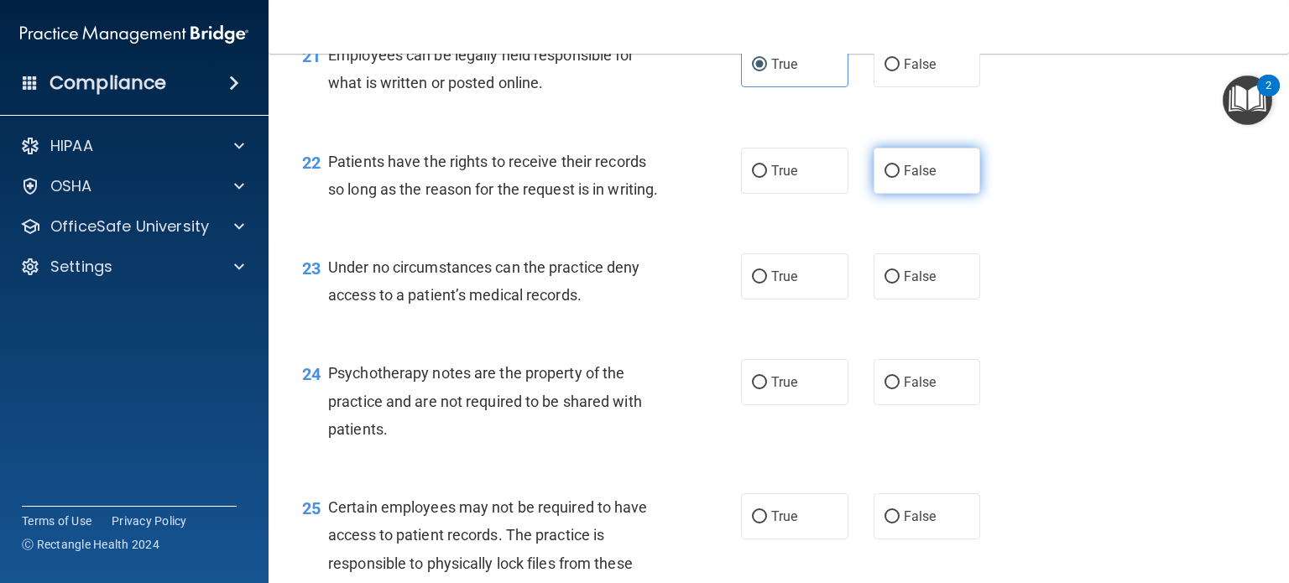
click at [919, 179] on span "False" at bounding box center [919, 171] width 33 height 16
click at [899, 178] on input "False" at bounding box center [891, 171] width 15 height 13
radio input "true"
click at [919, 299] on label "False" at bounding box center [926, 276] width 107 height 46
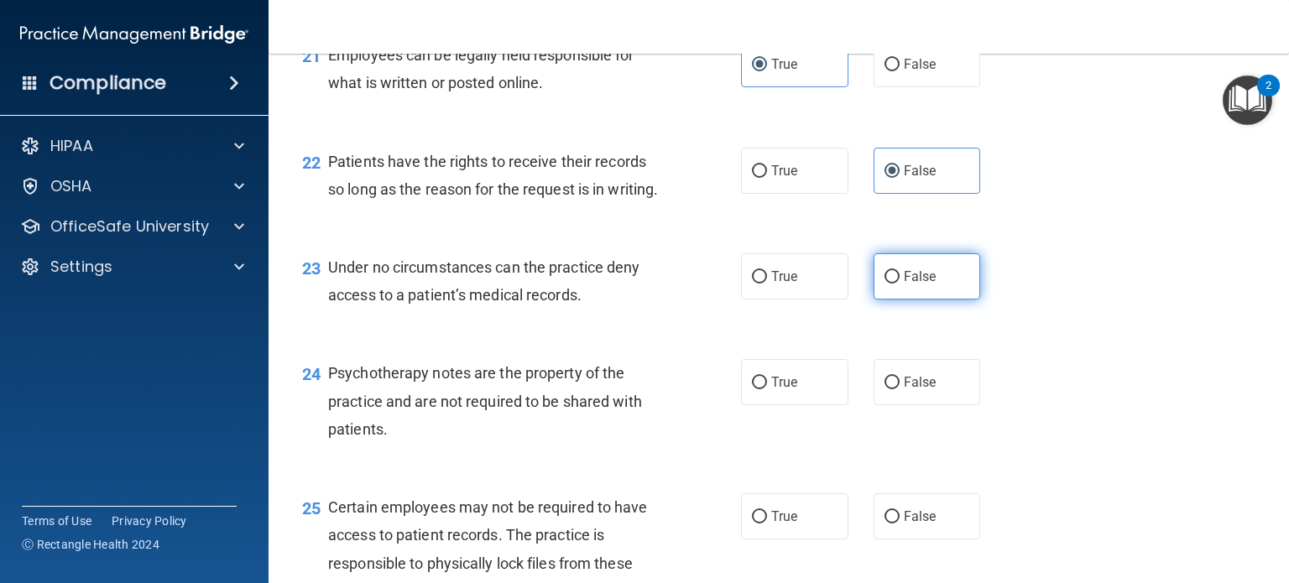
click at [901, 299] on label "False" at bounding box center [926, 276] width 107 height 46
click at [899, 284] on input "False" at bounding box center [891, 277] width 15 height 13
radio input "true"
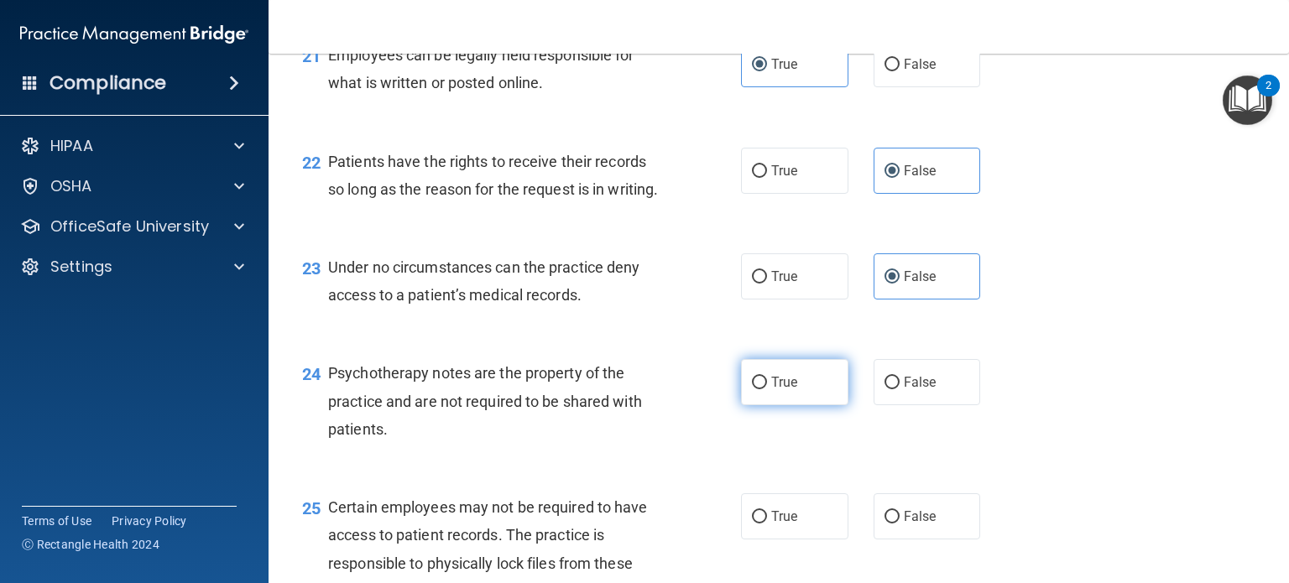
click at [801, 405] on label "True" at bounding box center [794, 382] width 107 height 46
click at [767, 389] on input "True" at bounding box center [759, 383] width 15 height 13
radio input "true"
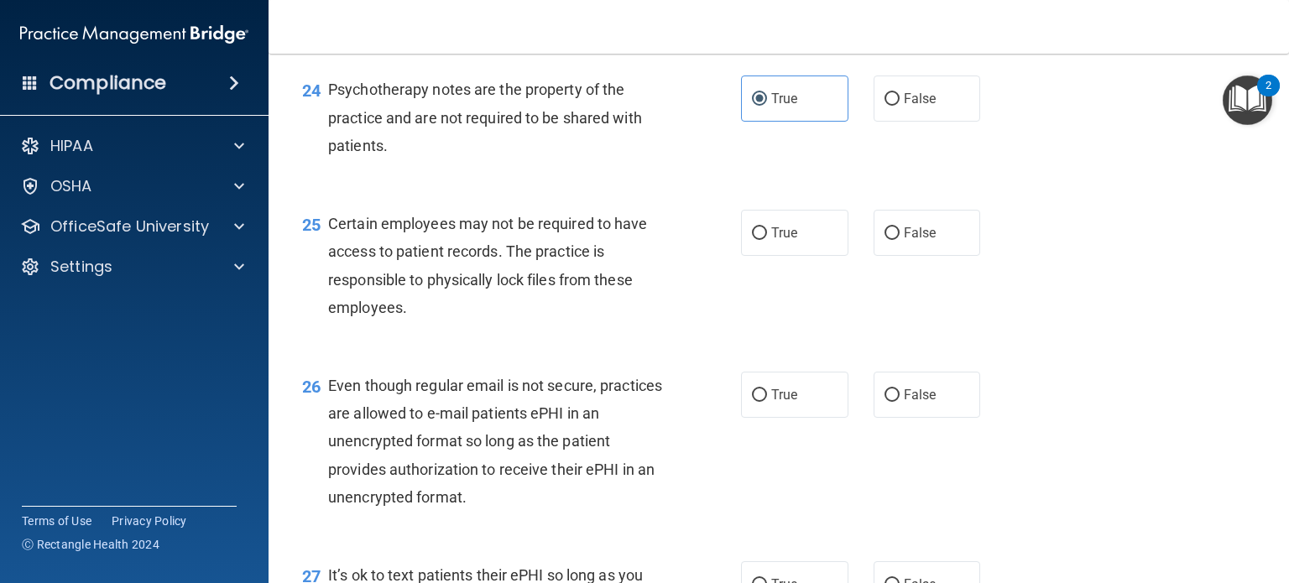
scroll to position [3691, 0]
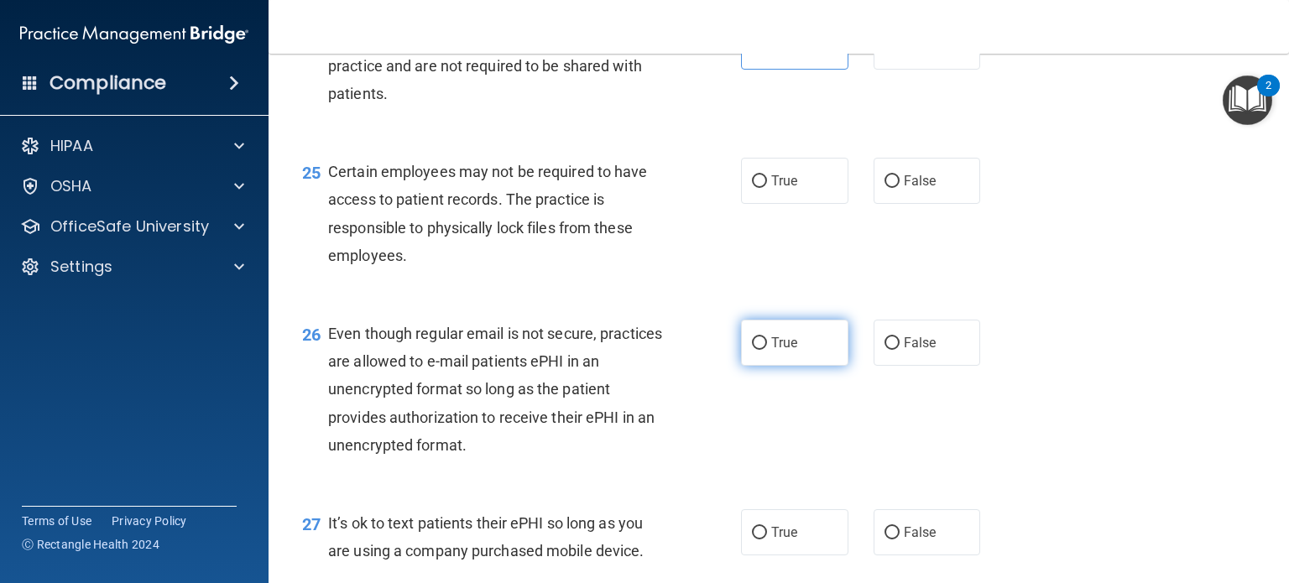
click at [792, 366] on label "True" at bounding box center [794, 343] width 107 height 46
click at [767, 350] on input "True" at bounding box center [759, 343] width 15 height 13
radio input "true"
click at [793, 204] on label "True" at bounding box center [794, 181] width 107 height 46
click at [767, 188] on input "True" at bounding box center [759, 181] width 15 height 13
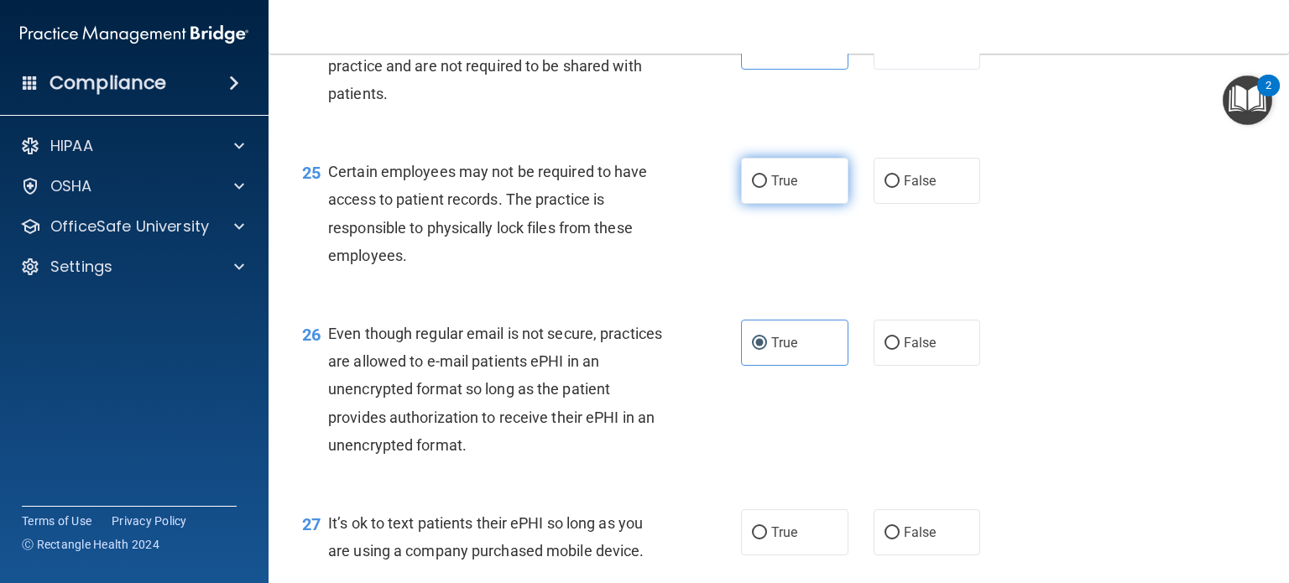
radio input "true"
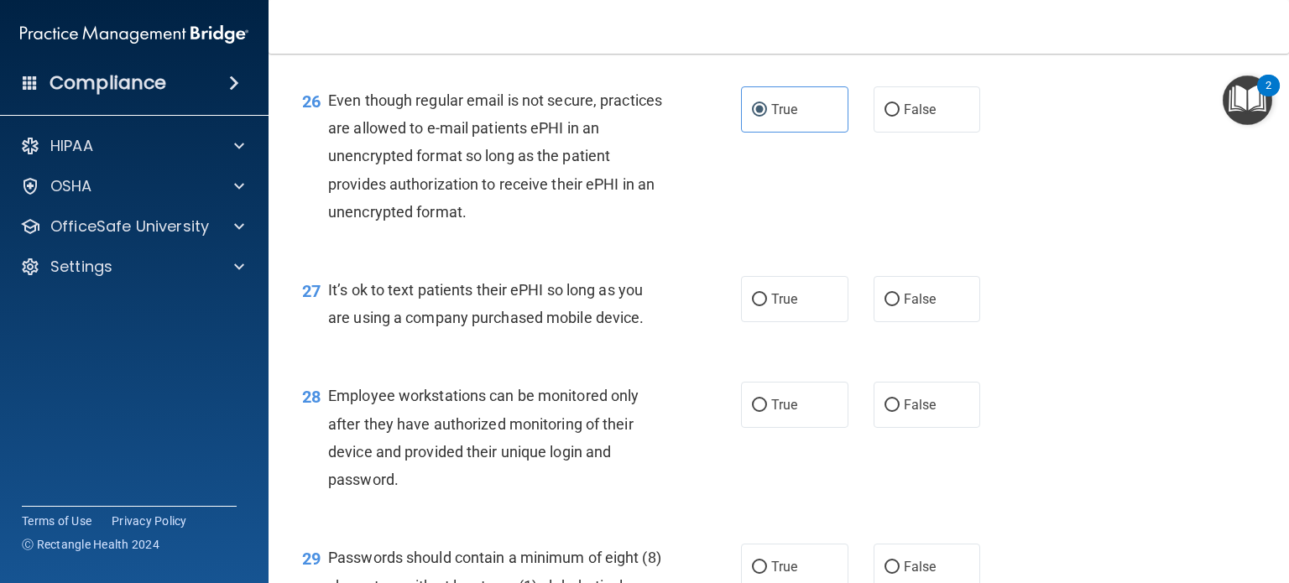
scroll to position [3943, 0]
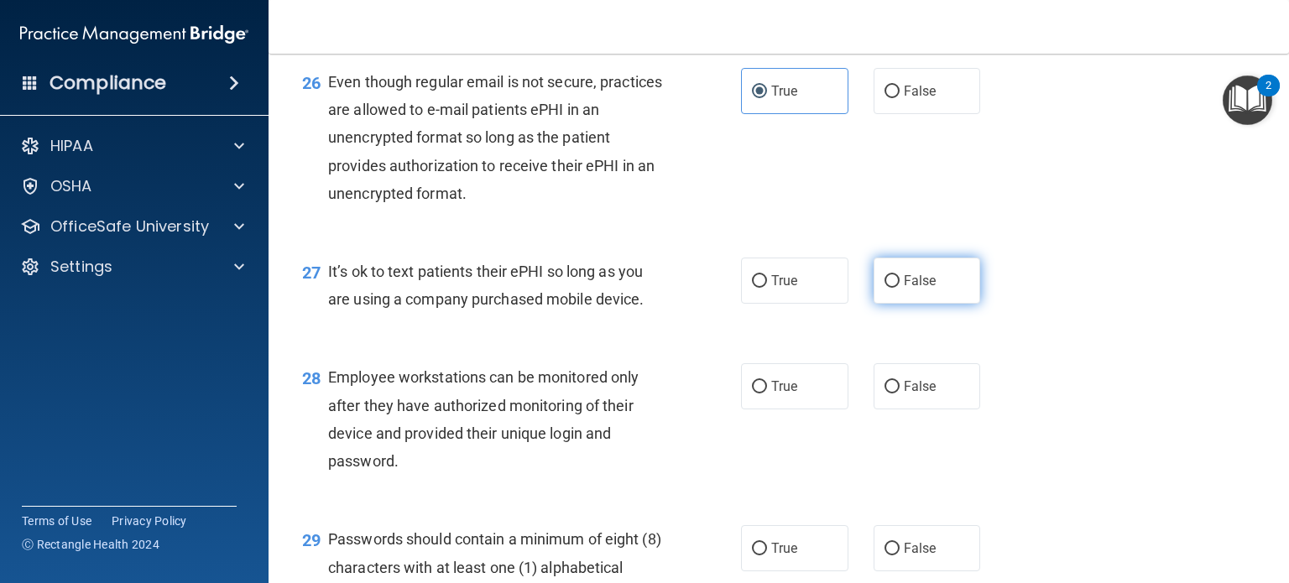
click at [911, 289] on span "False" at bounding box center [919, 281] width 33 height 16
click at [899, 288] on input "False" at bounding box center [891, 281] width 15 height 13
radio input "true"
click at [929, 409] on label "False" at bounding box center [926, 386] width 107 height 46
click at [899, 393] on input "False" at bounding box center [891, 387] width 15 height 13
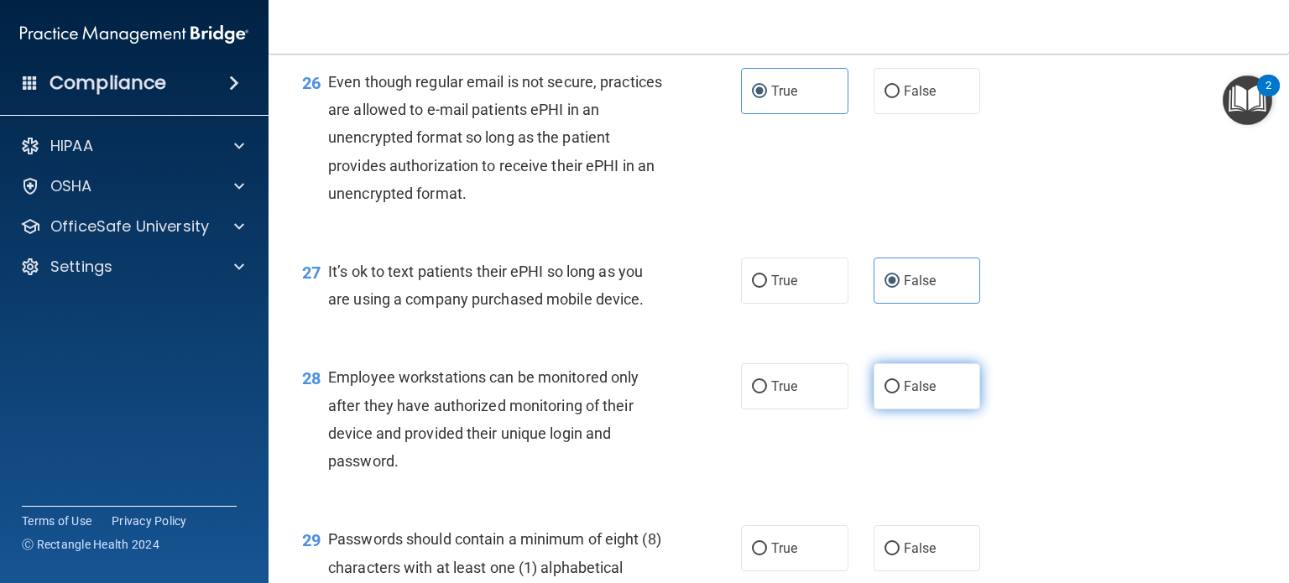
radio input "true"
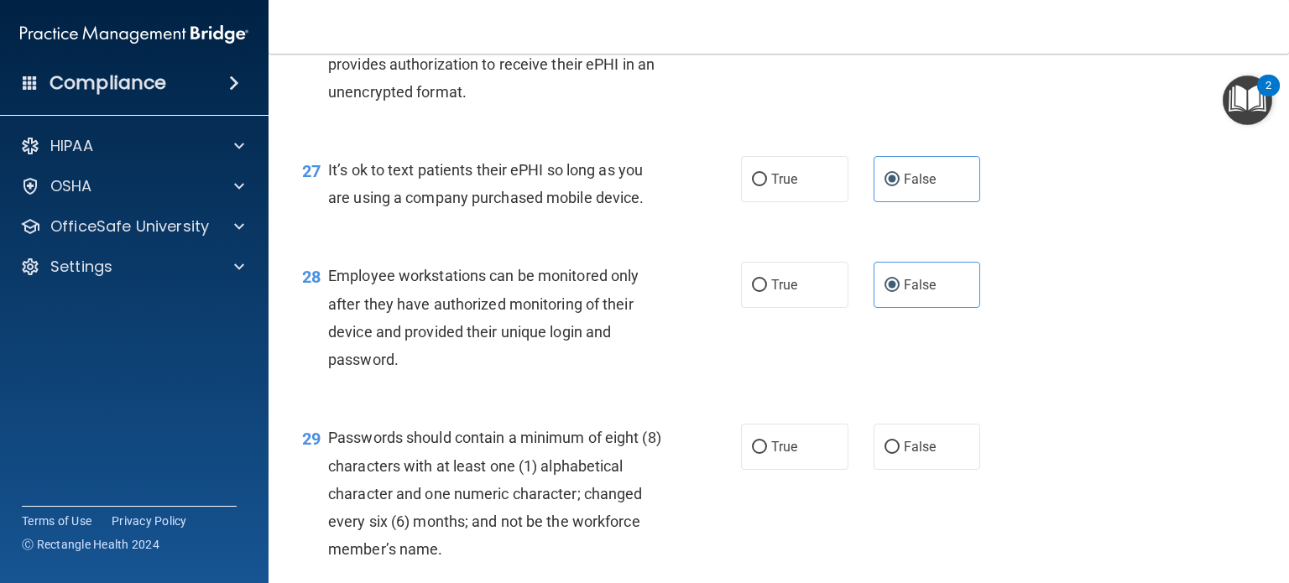
scroll to position [4111, 0]
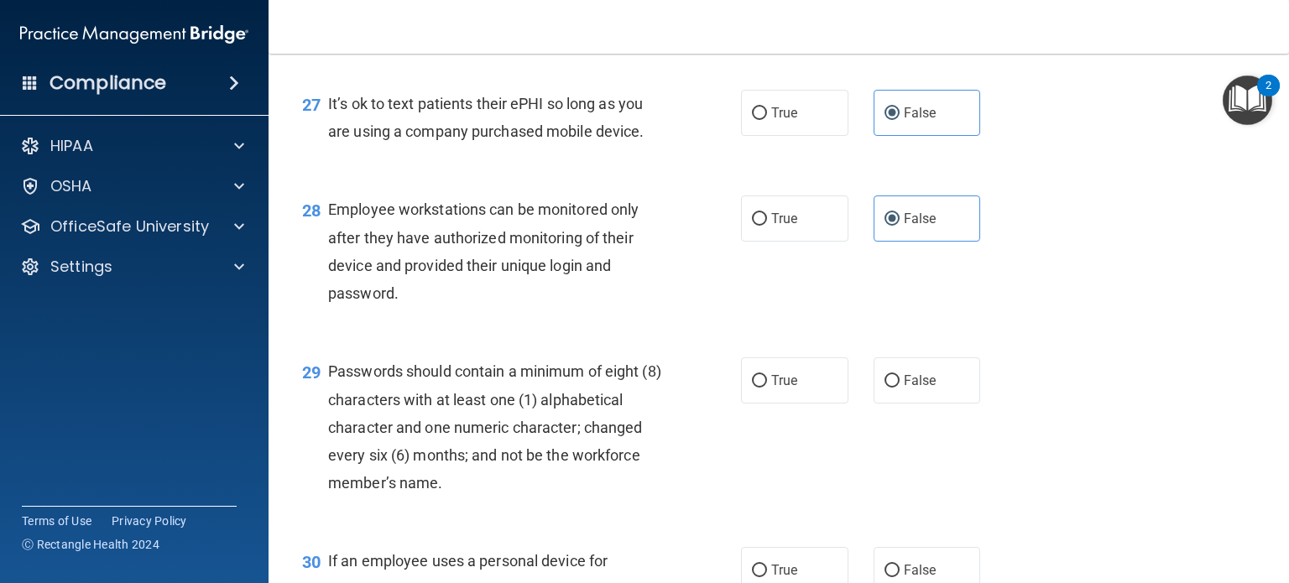
drag, startPoint x: 821, startPoint y: 462, endPoint x: 840, endPoint y: 463, distance: 18.5
click at [821, 404] on label "True" at bounding box center [794, 380] width 107 height 46
click at [767, 388] on input "True" at bounding box center [759, 381] width 15 height 13
radio input "true"
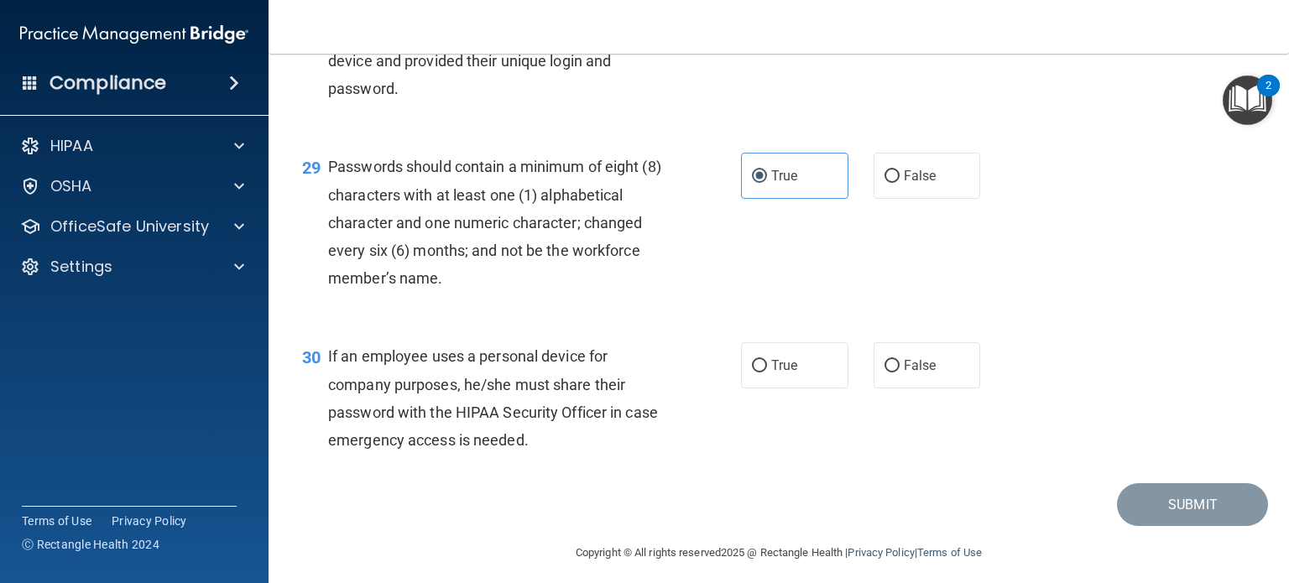
scroll to position [4409, 0]
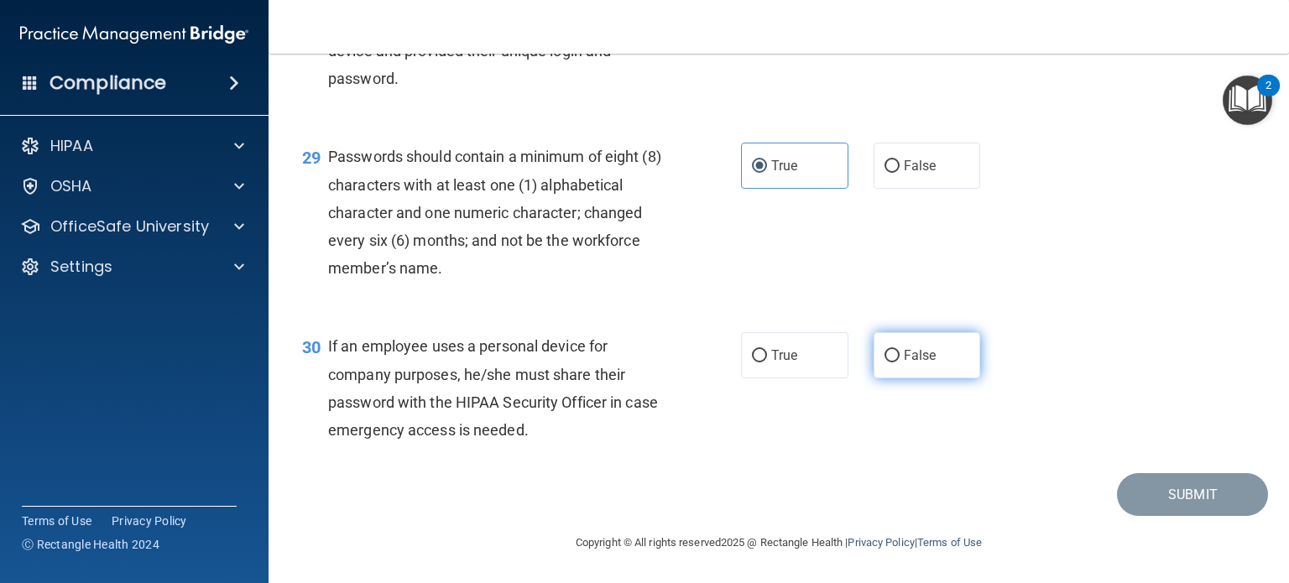
click at [911, 351] on span "False" at bounding box center [919, 355] width 33 height 16
click at [899, 351] on input "False" at bounding box center [891, 356] width 15 height 13
radio input "true"
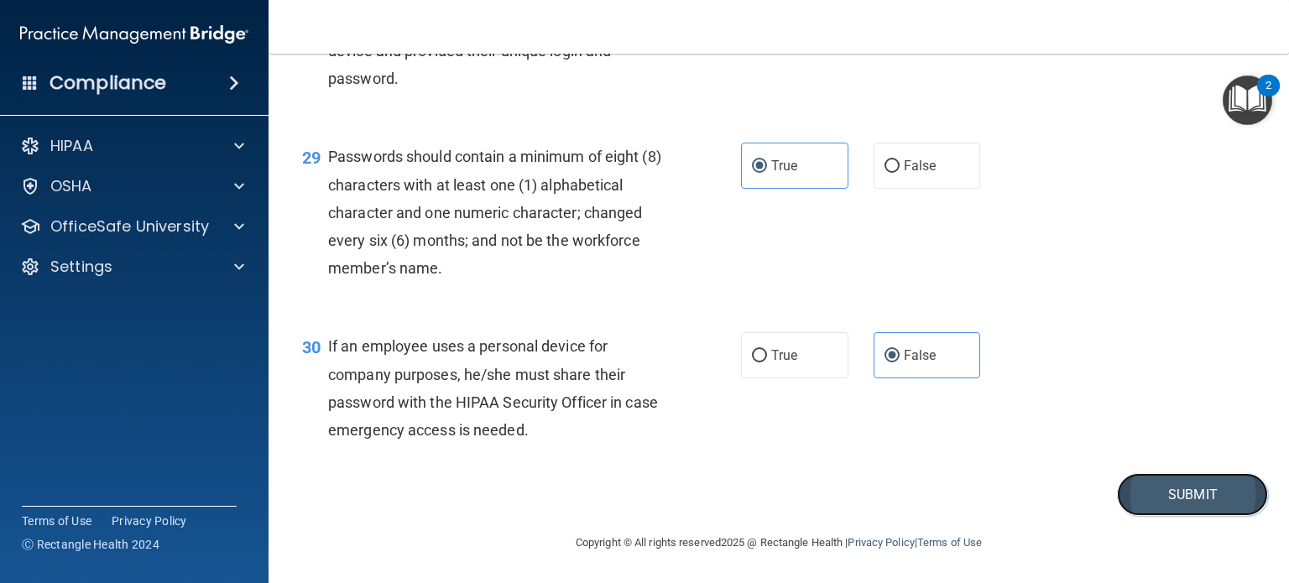
click at [1179, 478] on button "Submit" at bounding box center [1192, 494] width 151 height 43
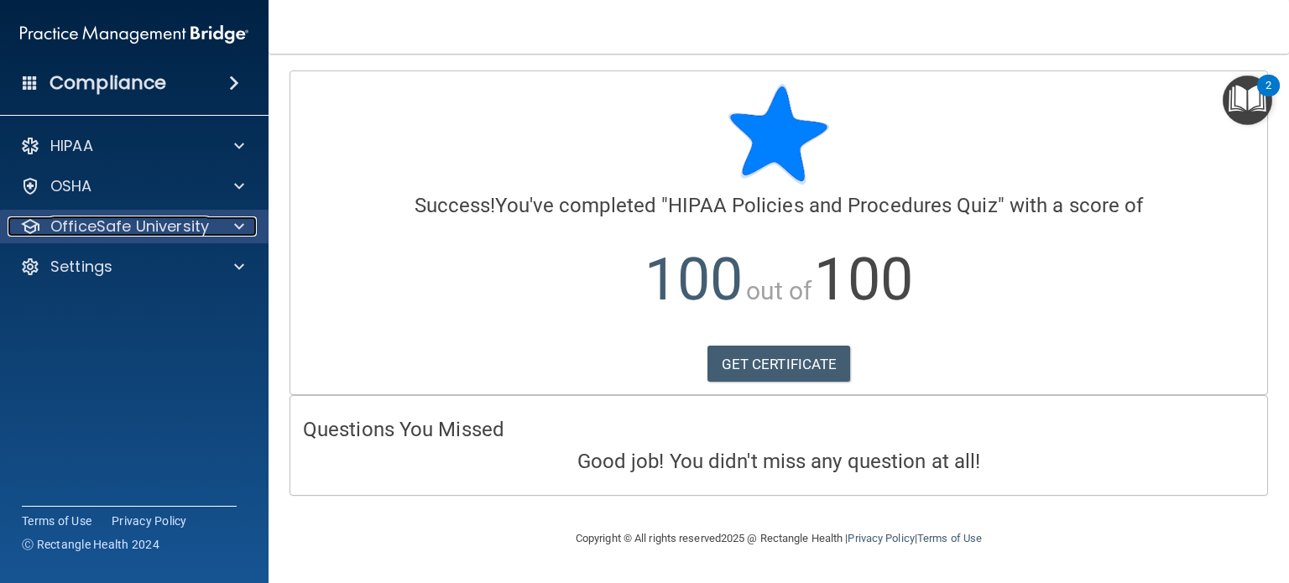
click at [151, 234] on p "OfficeSafe University" at bounding box center [129, 226] width 159 height 20
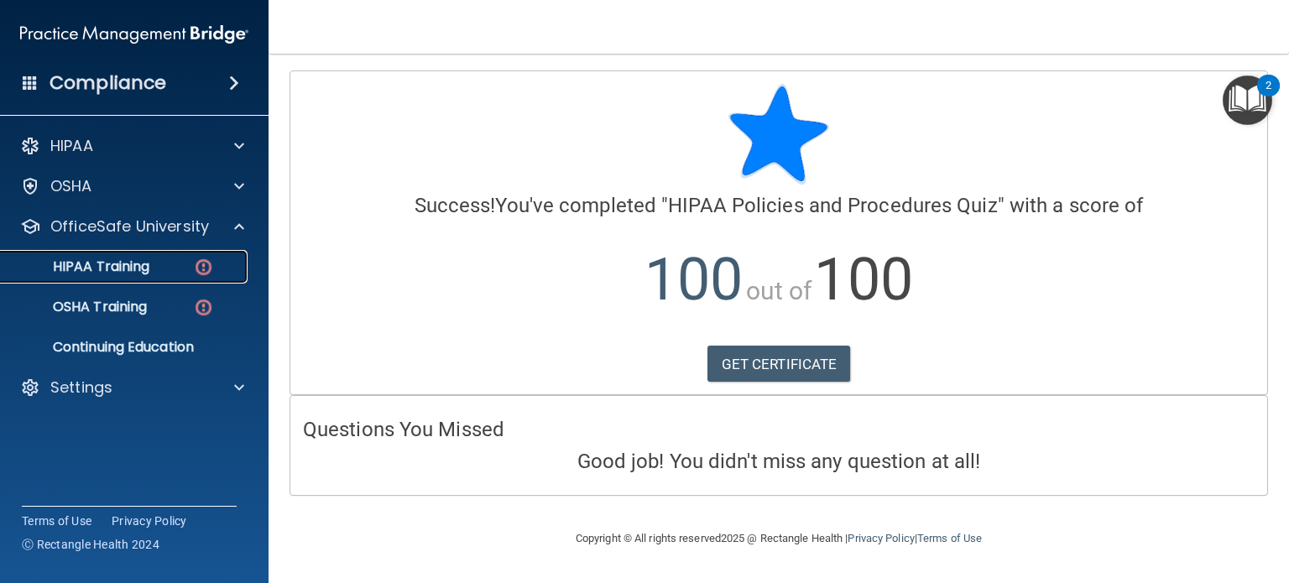
click at [147, 271] on p "HIPAA Training" at bounding box center [80, 266] width 138 height 17
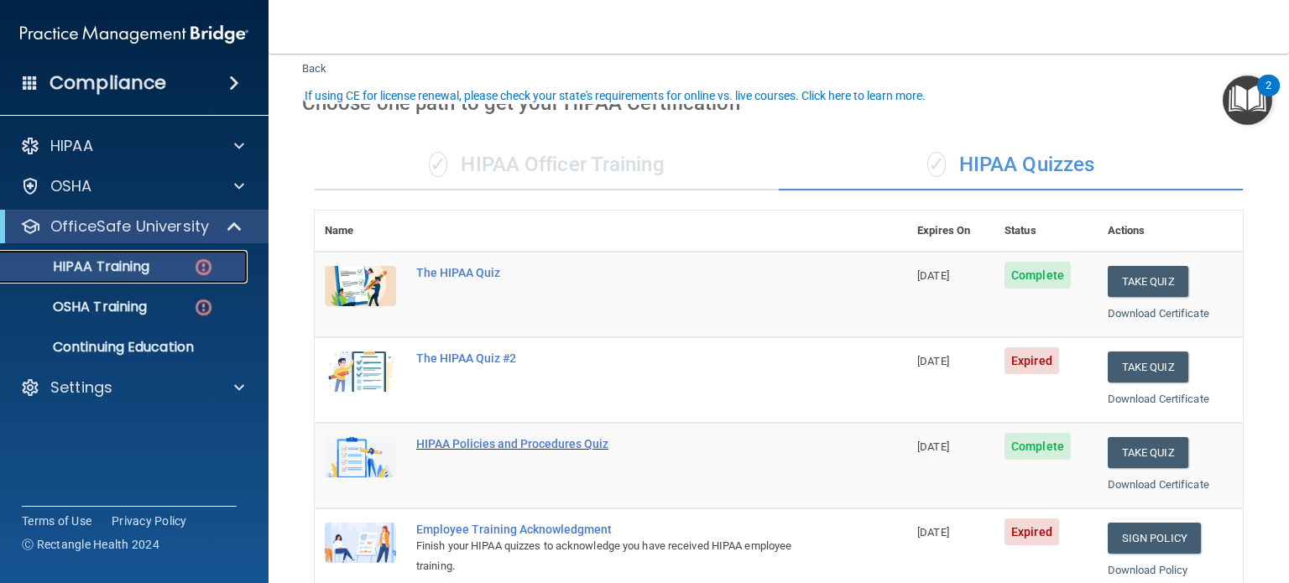
scroll to position [84, 0]
